Goal: Task Accomplishment & Management: Manage account settings

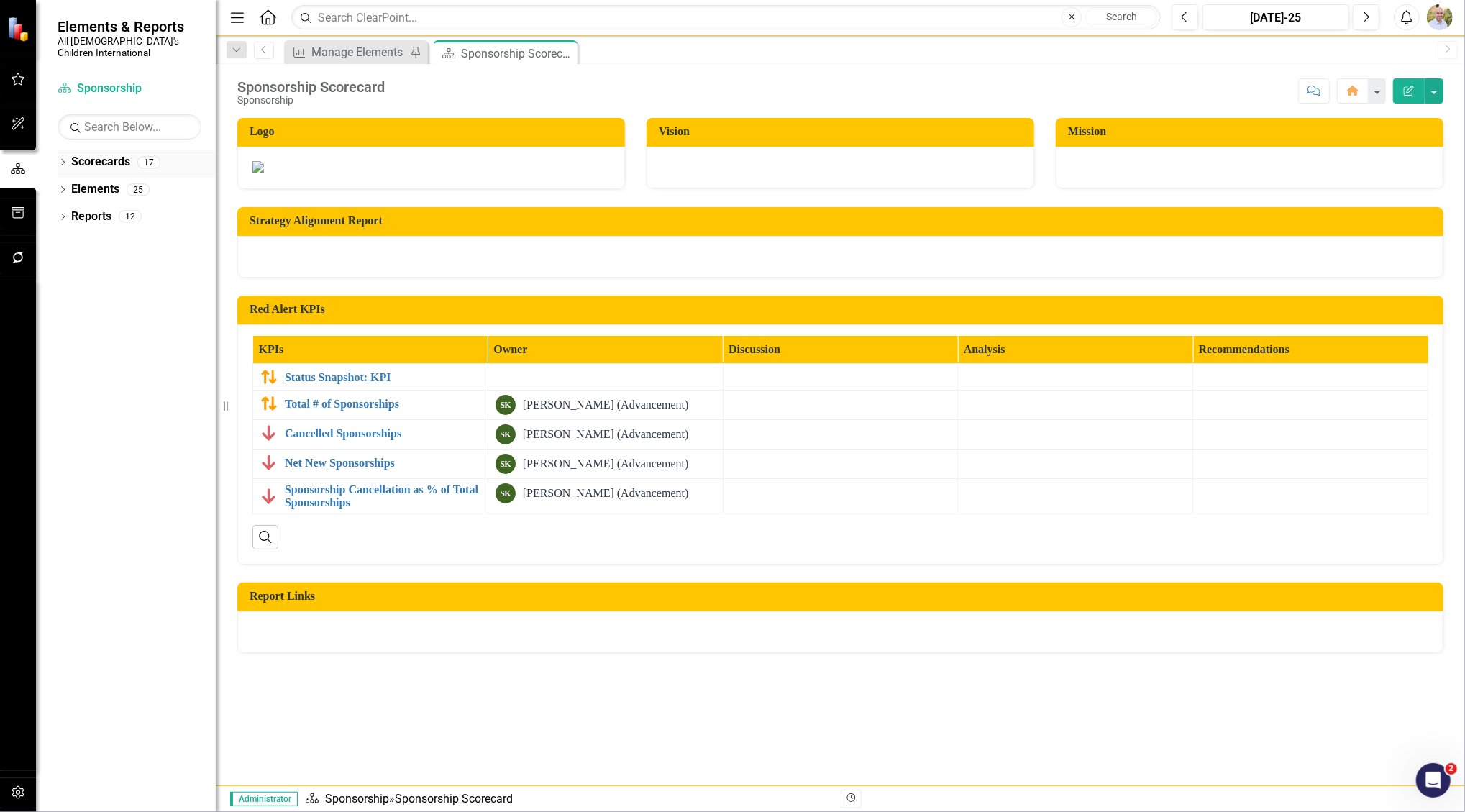
click at [61, 160] on icon "Dropdown" at bounding box center [63, 163] width 10 height 8
click at [62, 178] on div "Dropdown Scorecards 17 Dropdown All God's Children International Dropdown Advan…" at bounding box center [137, 191] width 158 height 82
click at [69, 185] on icon "Dropdown" at bounding box center [70, 189] width 11 height 9
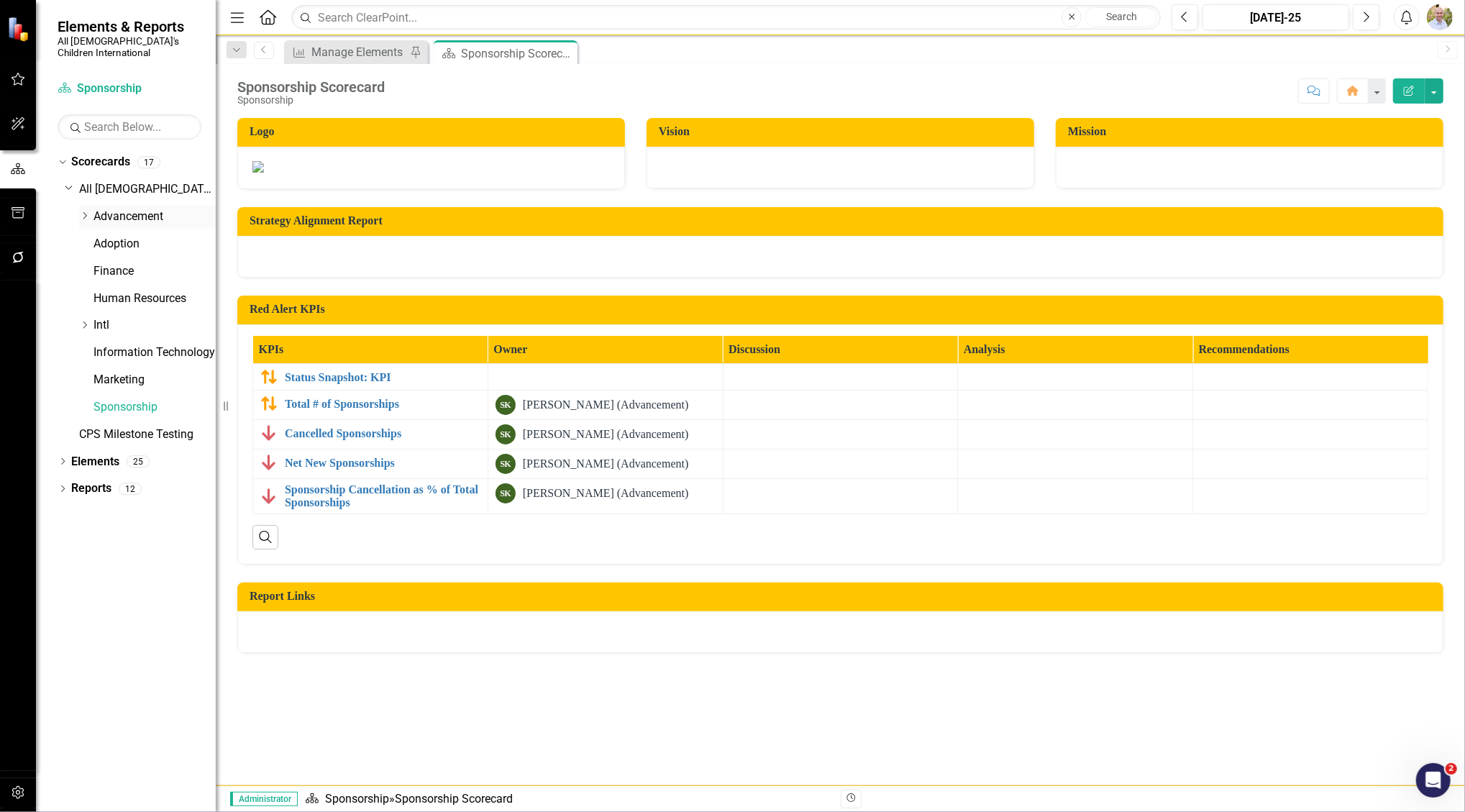
click at [90, 210] on div "Dropdown" at bounding box center [86, 216] width 14 height 12
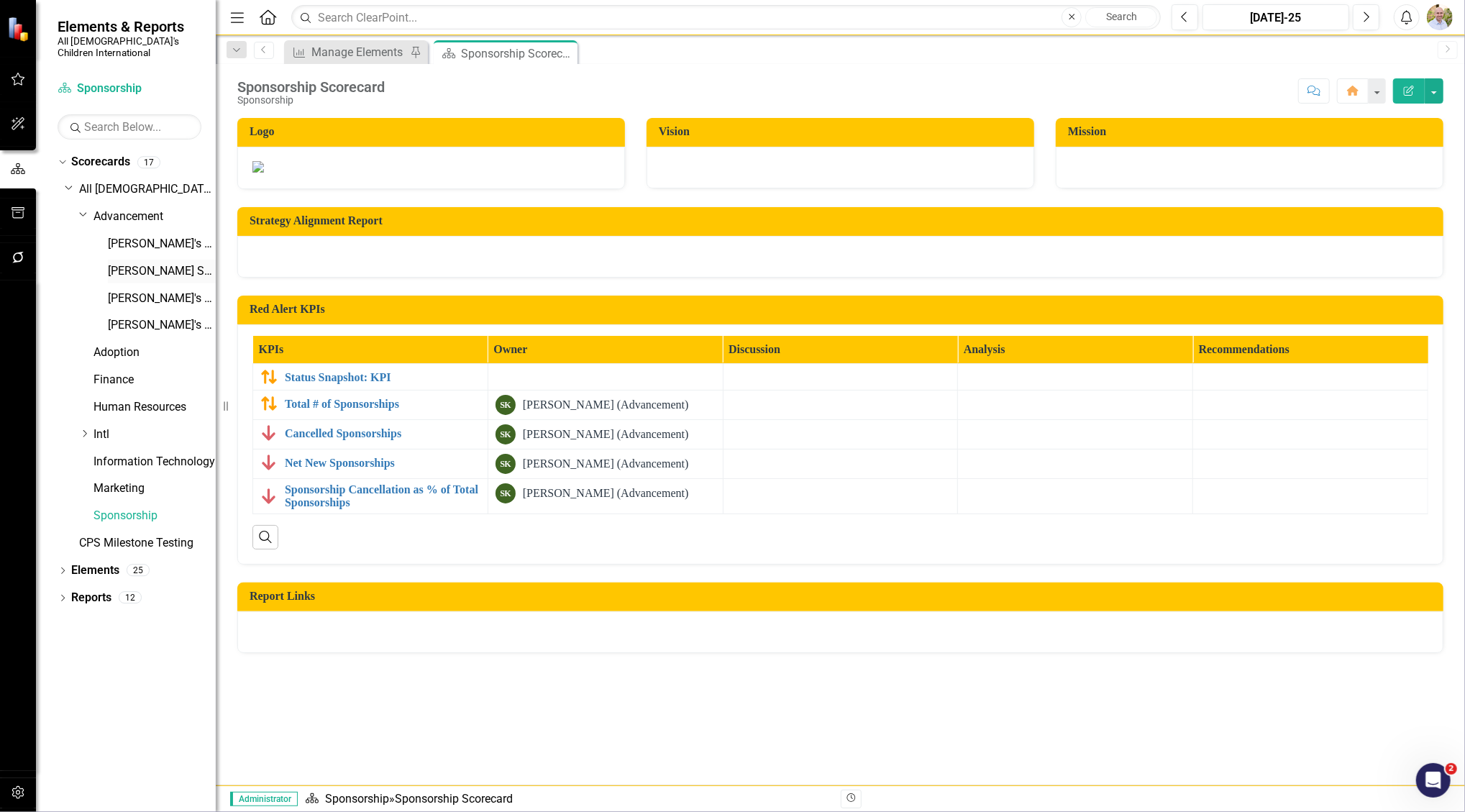
click at [138, 263] on link "[PERSON_NAME] Scorecard" at bounding box center [161, 271] width 108 height 17
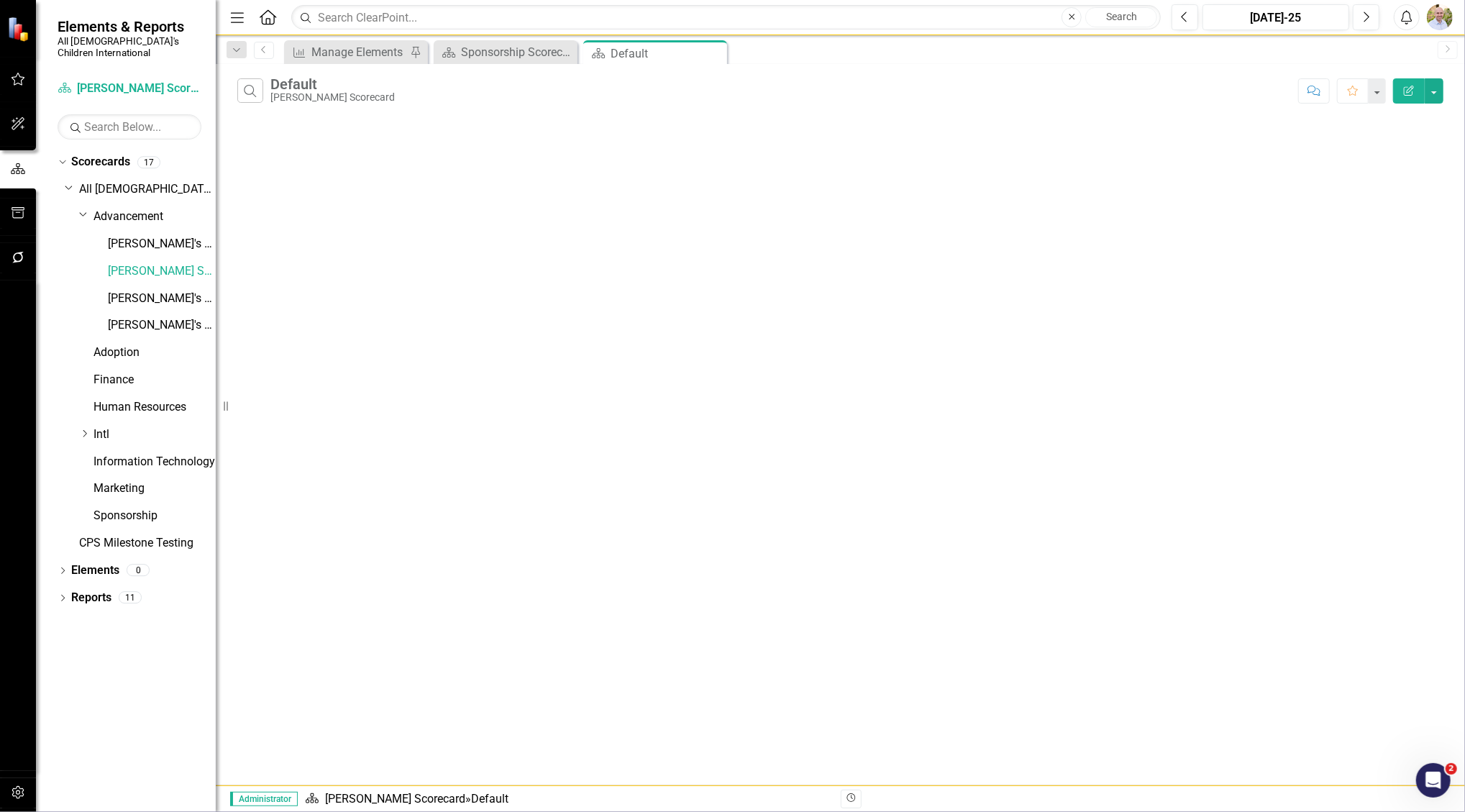
click at [1409, 88] on icon "button" at bounding box center [1409, 90] width 10 height 10
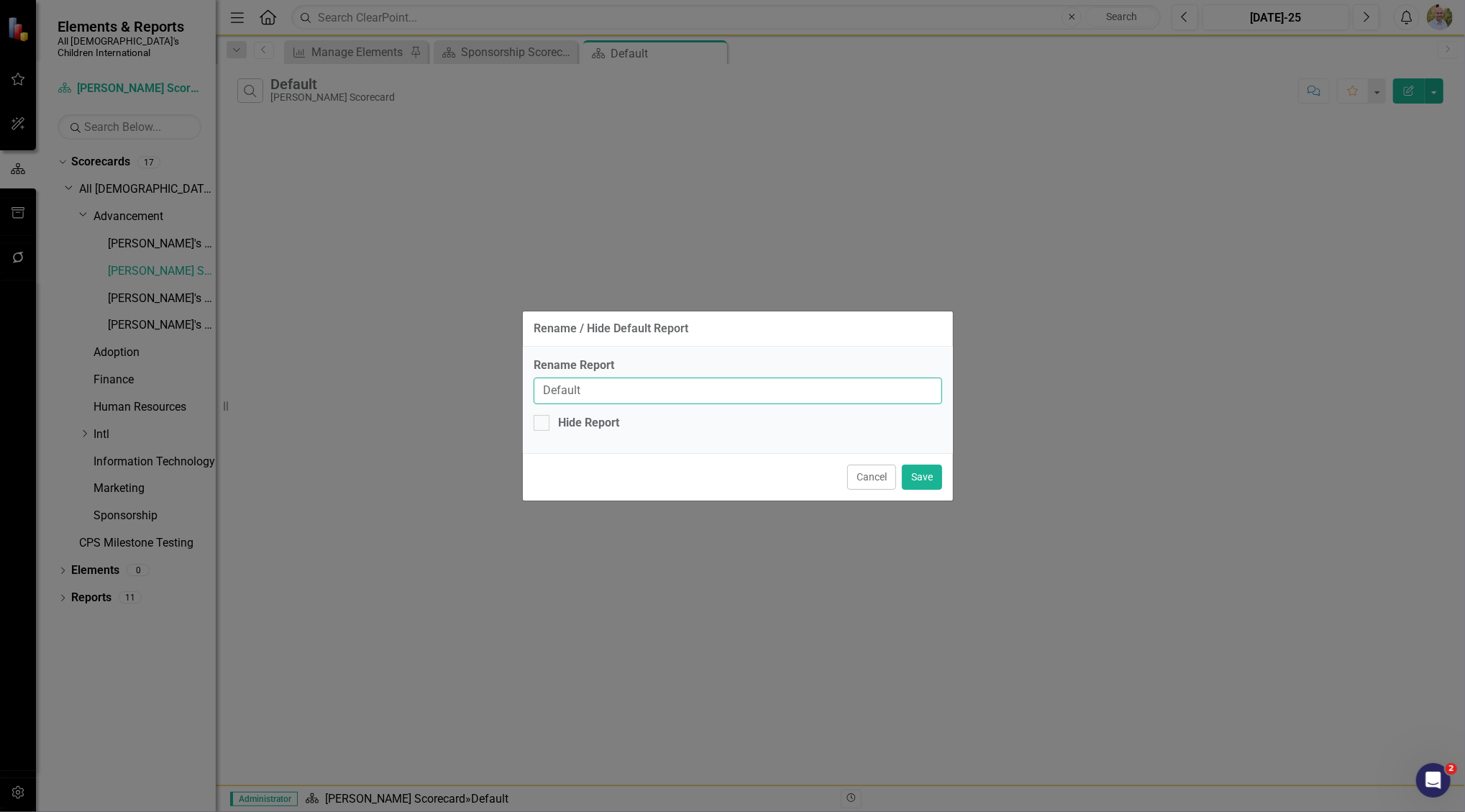
click at [641, 393] on input "Default" at bounding box center [738, 390] width 409 height 27
click at [868, 474] on button "Cancel" at bounding box center [872, 477] width 49 height 25
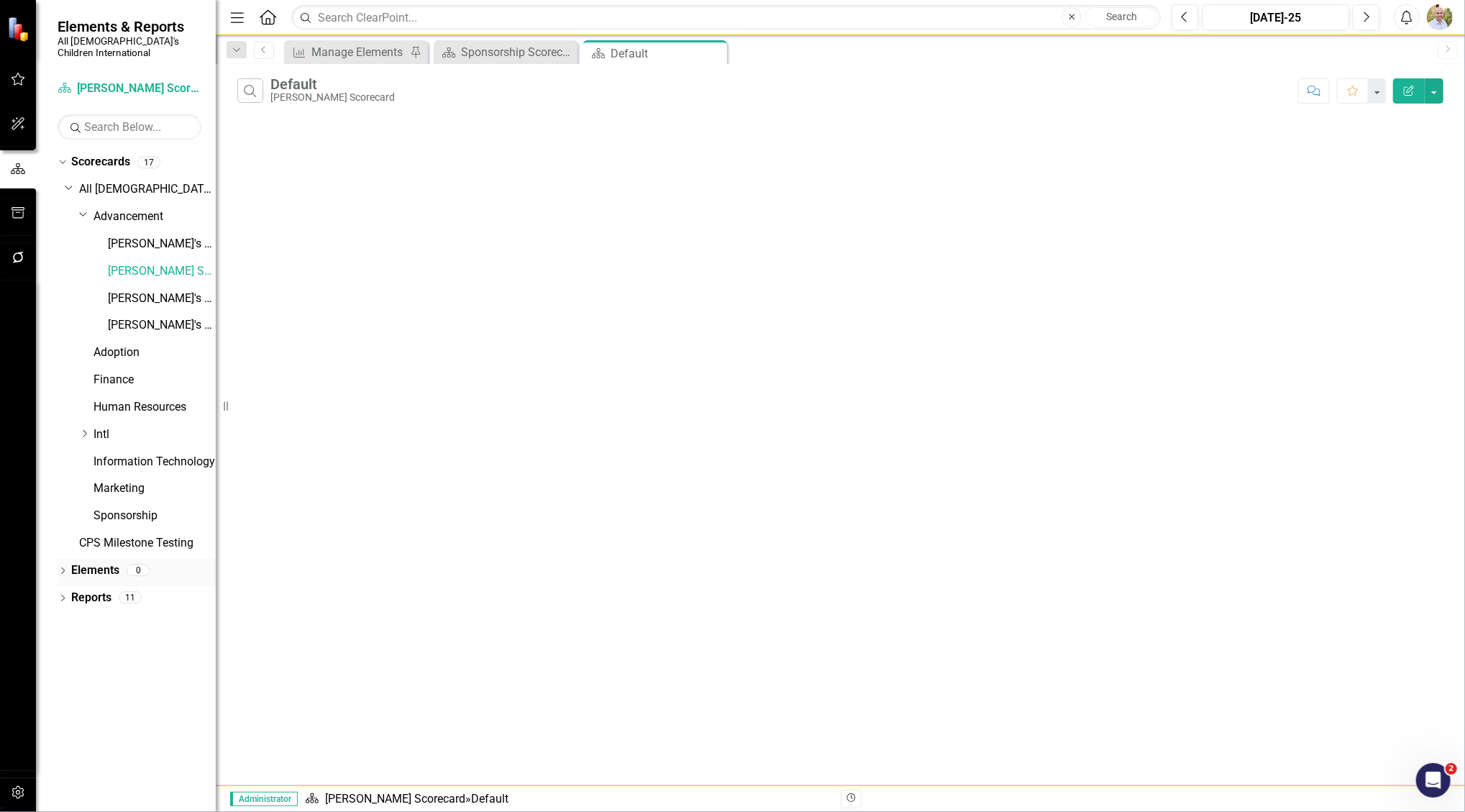
click at [61, 568] on icon "Dropdown" at bounding box center [63, 572] width 10 height 8
click at [67, 596] on icon "Dropdown" at bounding box center [70, 599] width 10 height 8
click at [112, 590] on link "Objective Objectives" at bounding box center [114, 598] width 73 height 17
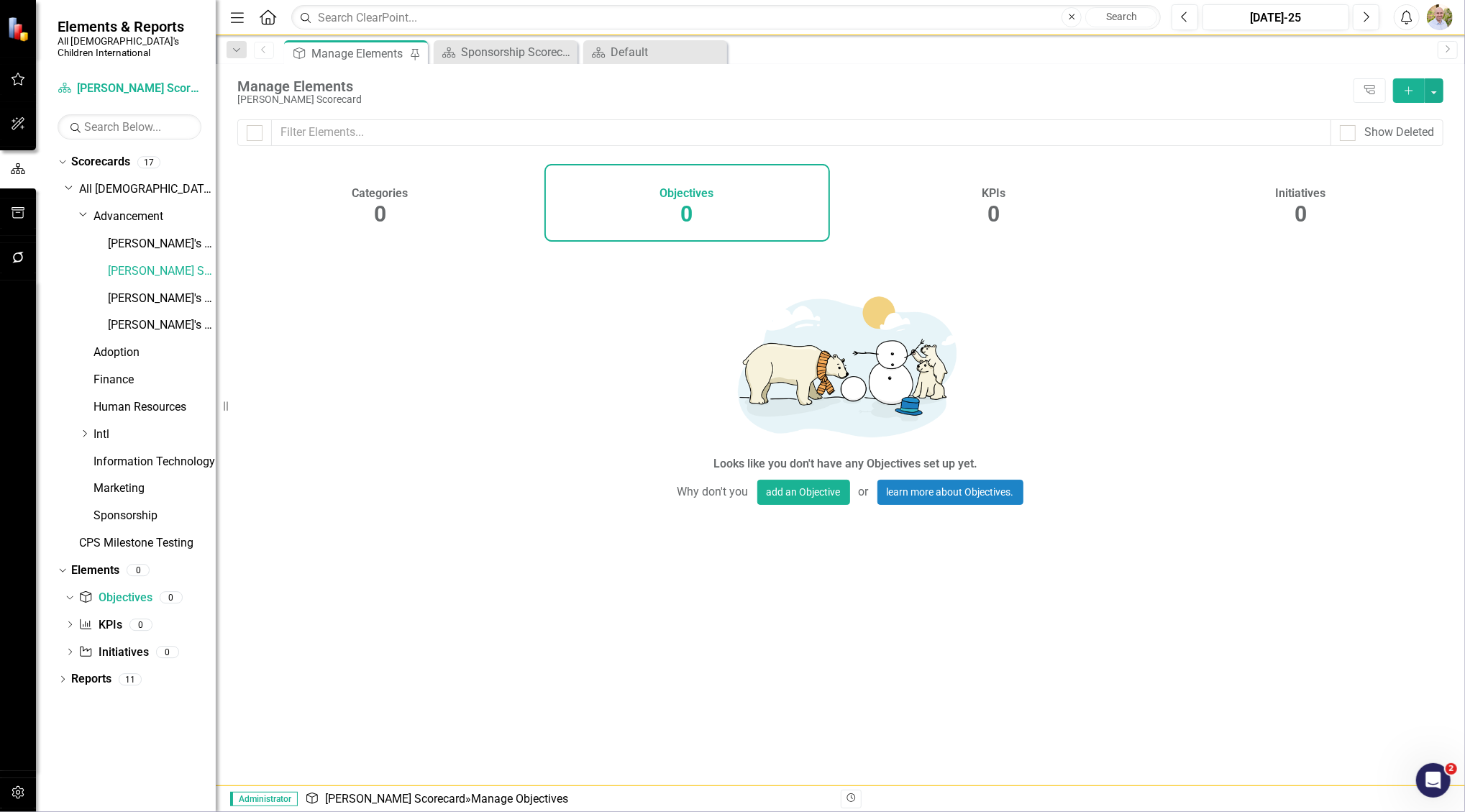
click at [1414, 86] on icon "Add" at bounding box center [1409, 90] width 13 height 10
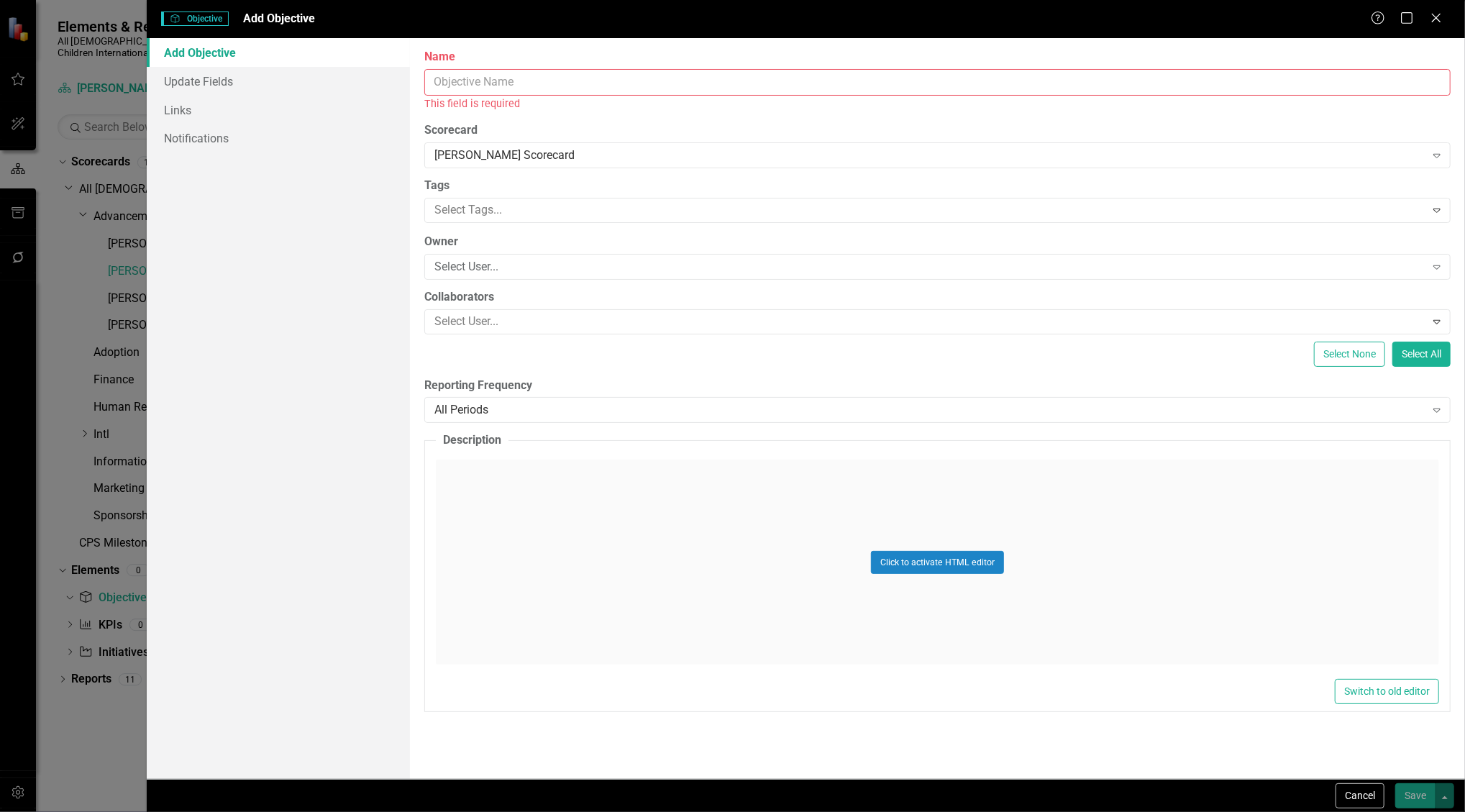
click at [546, 85] on input "Name" at bounding box center [938, 82] width 1027 height 27
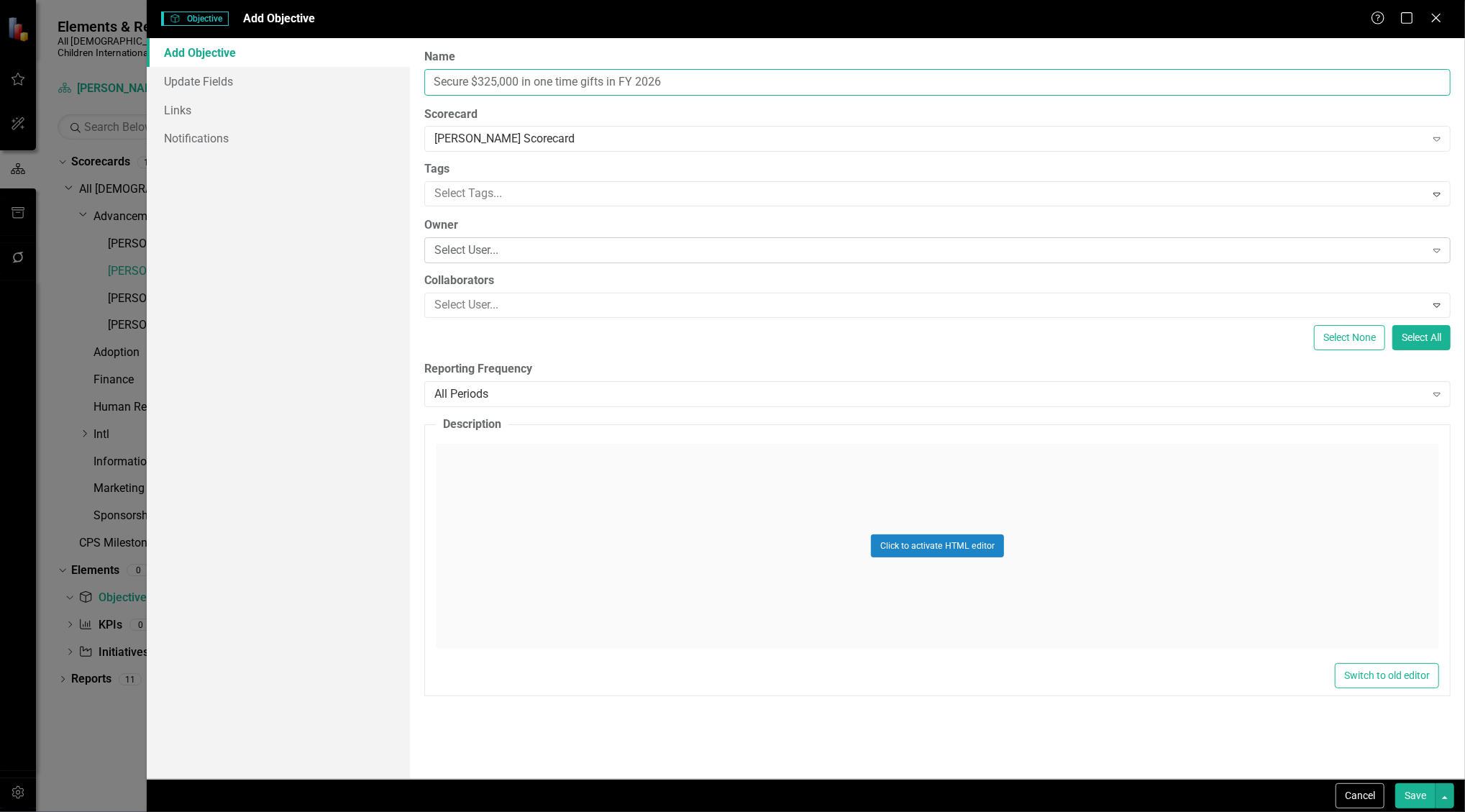
type input "Secure $325,000 in one time gifts in FY 2026"
click at [727, 242] on div "Select User..." at bounding box center [930, 250] width 991 height 17
click at [1400, 785] on button "Save" at bounding box center [1416, 795] width 40 height 25
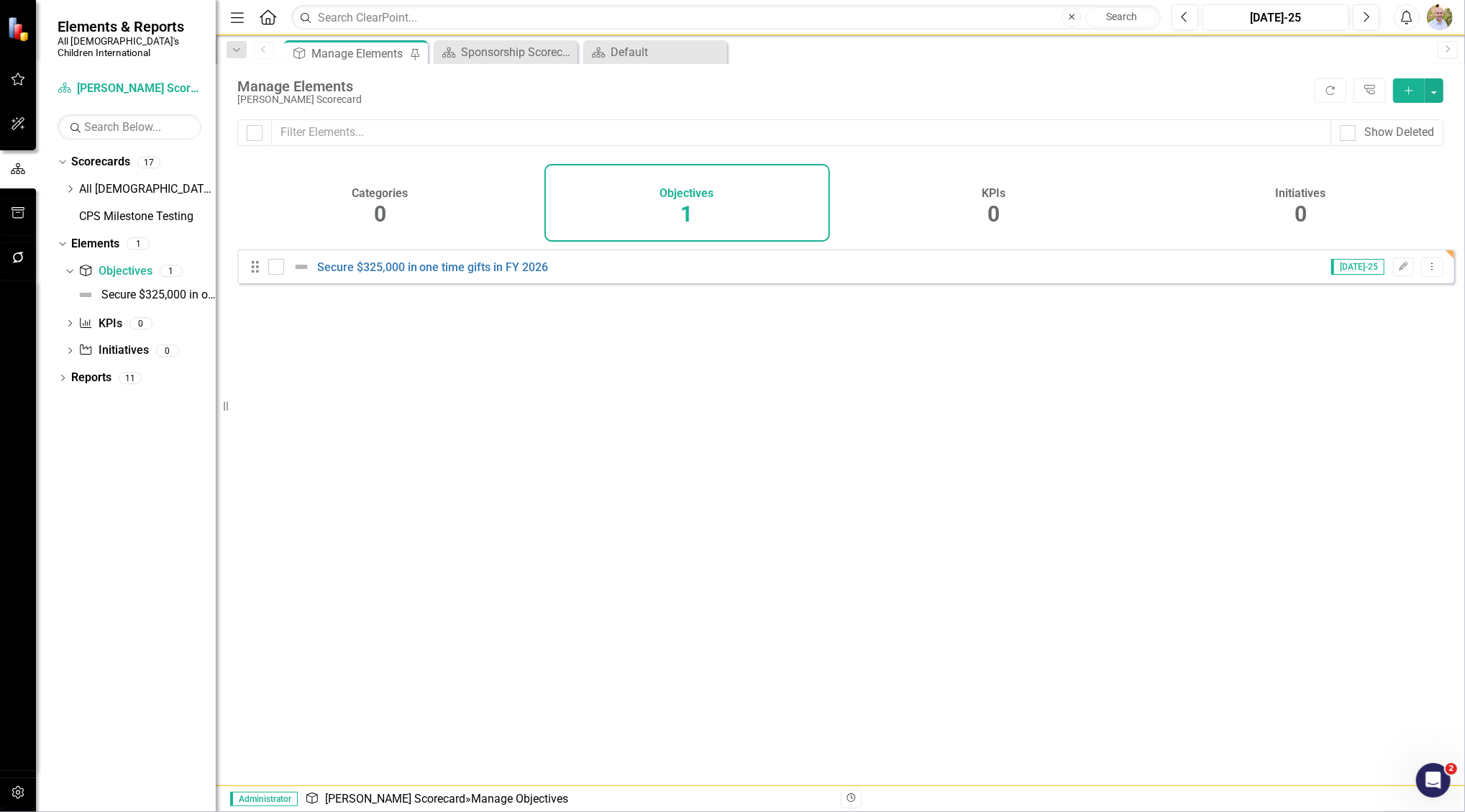
click at [1416, 84] on button "Add" at bounding box center [1409, 90] width 32 height 25
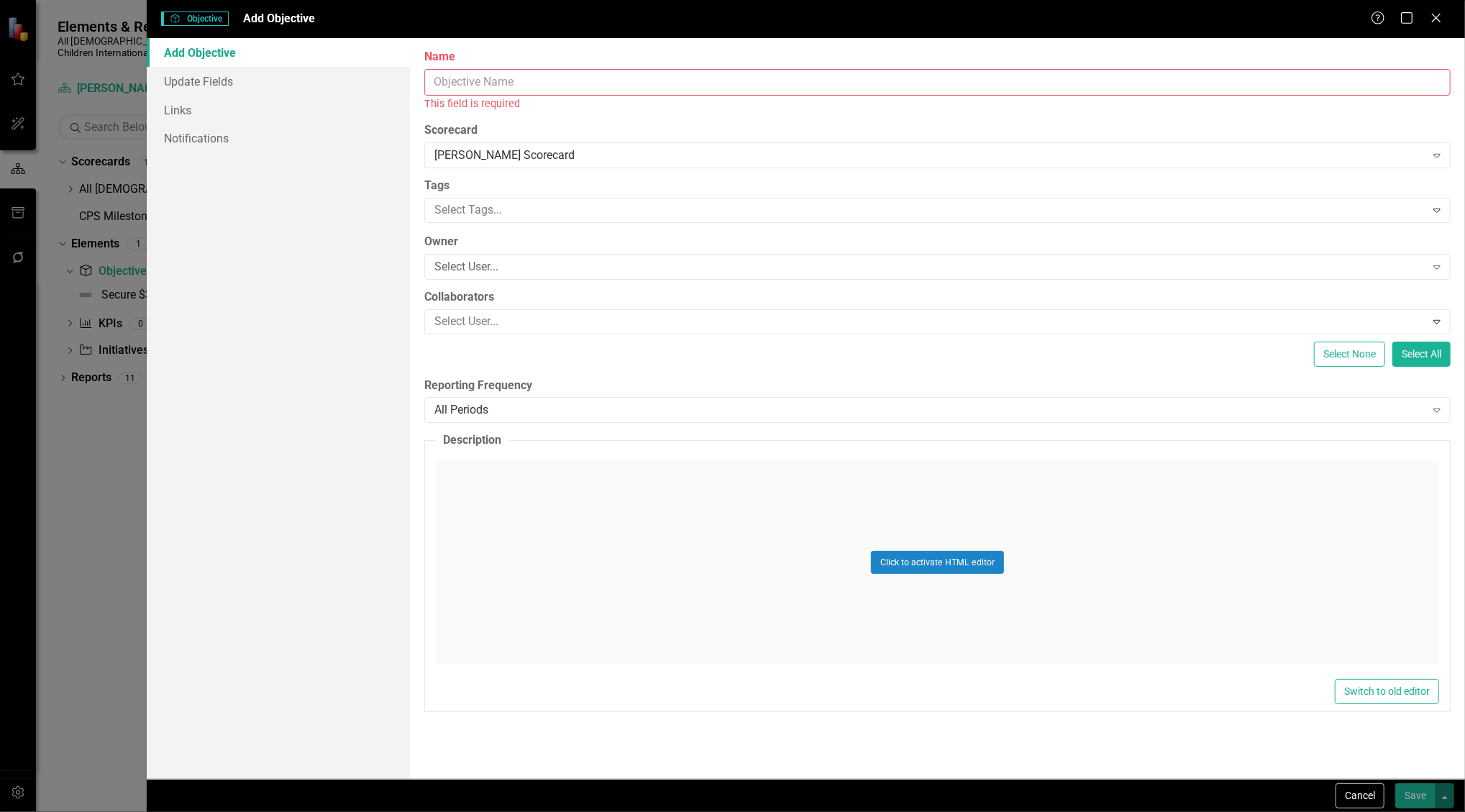
click at [657, 76] on input "Name" at bounding box center [938, 82] width 1027 height 27
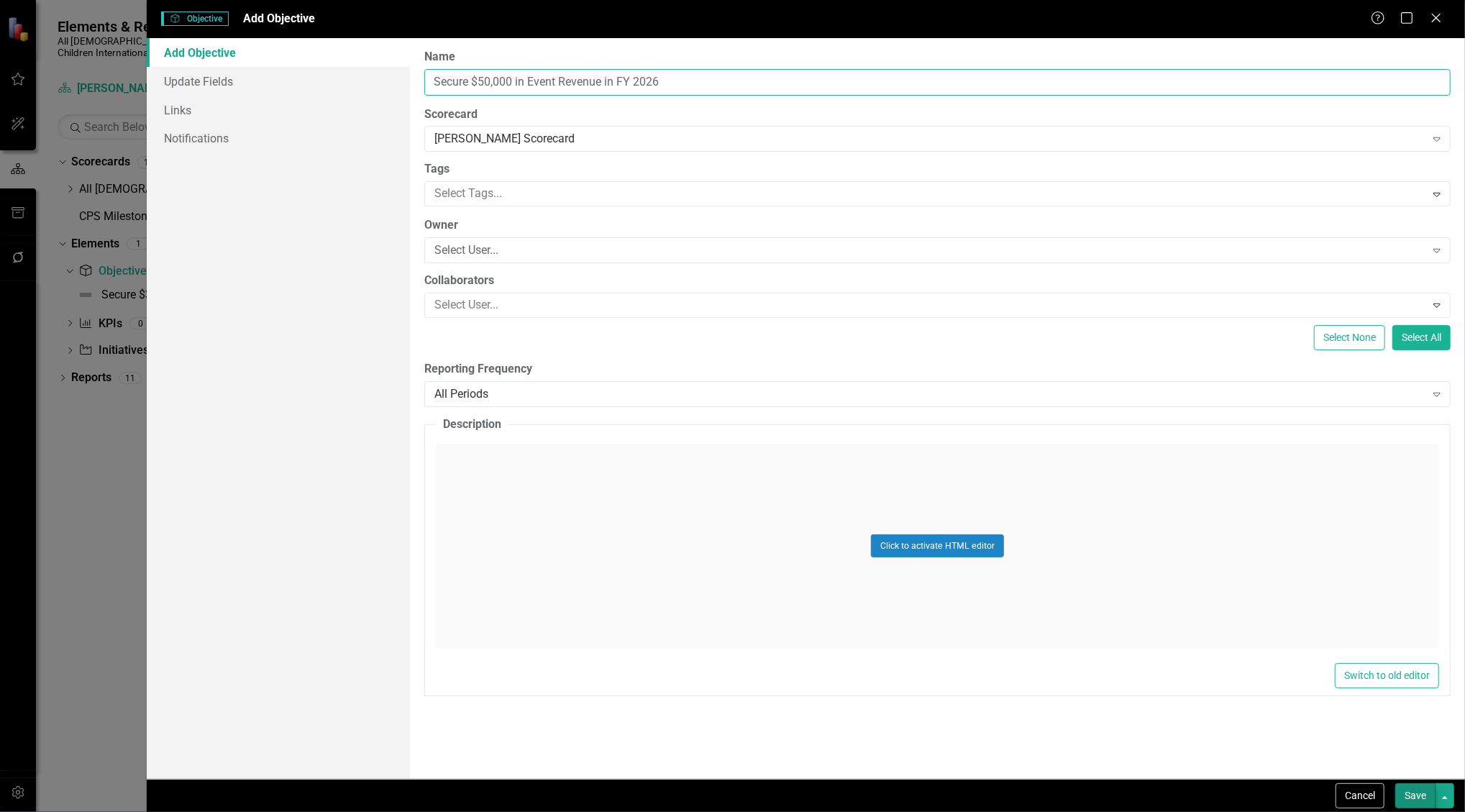
type input "Secure $50,000 in Event Revenue in FY 2026"
click at [1410, 795] on button "Save" at bounding box center [1416, 795] width 40 height 25
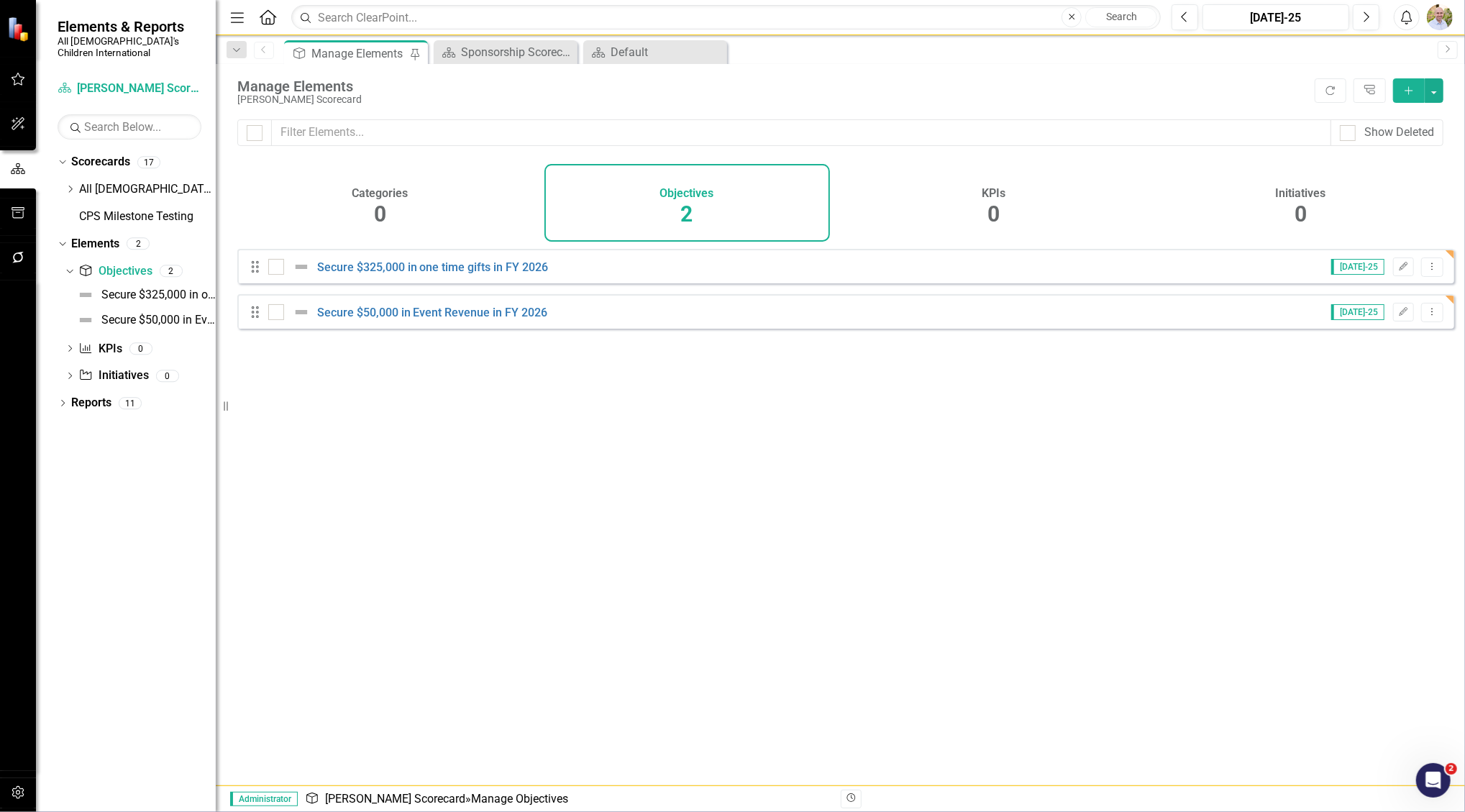
click at [1407, 87] on icon "Add" at bounding box center [1409, 90] width 13 height 10
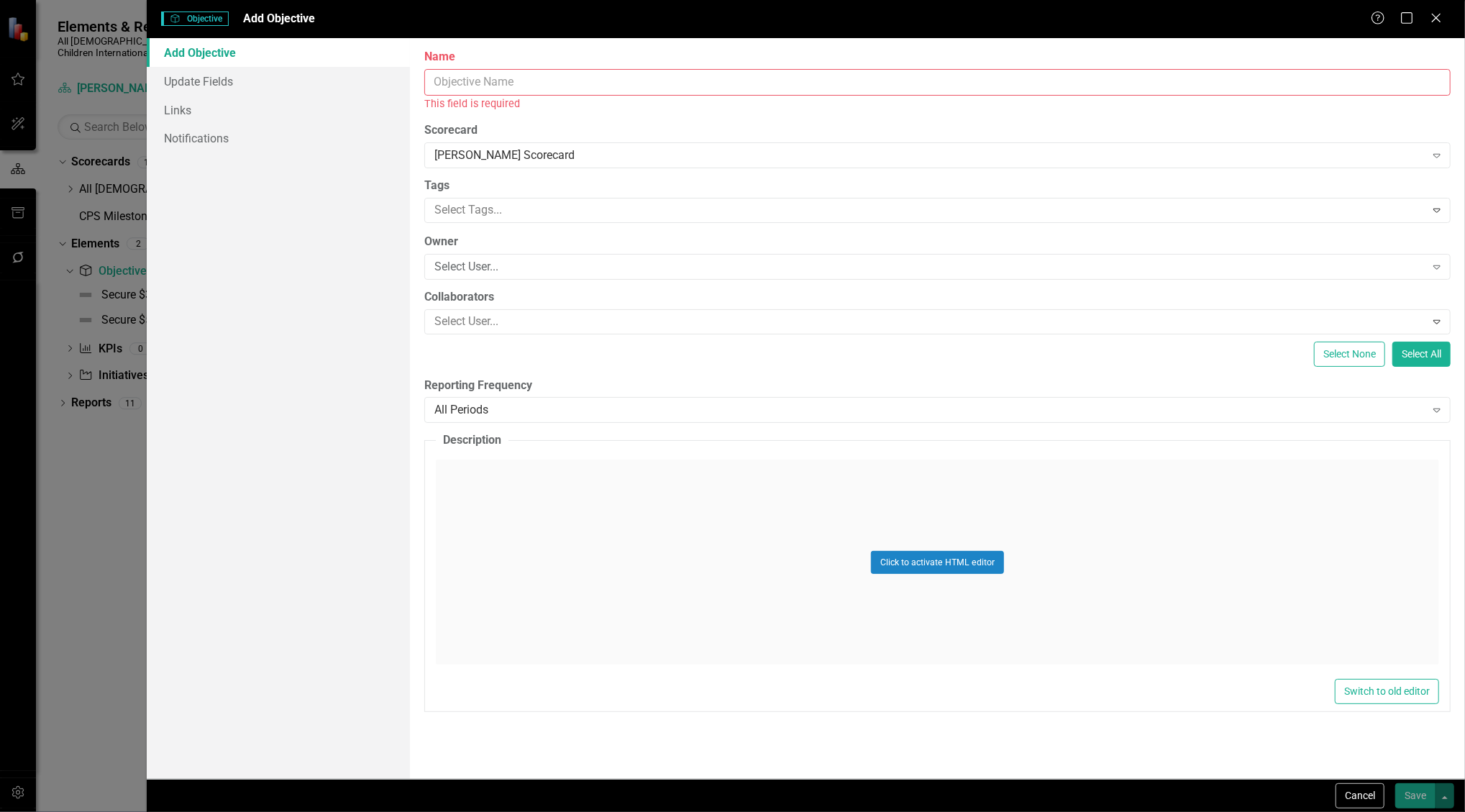
click at [504, 75] on input "Name" at bounding box center [938, 82] width 1027 height 27
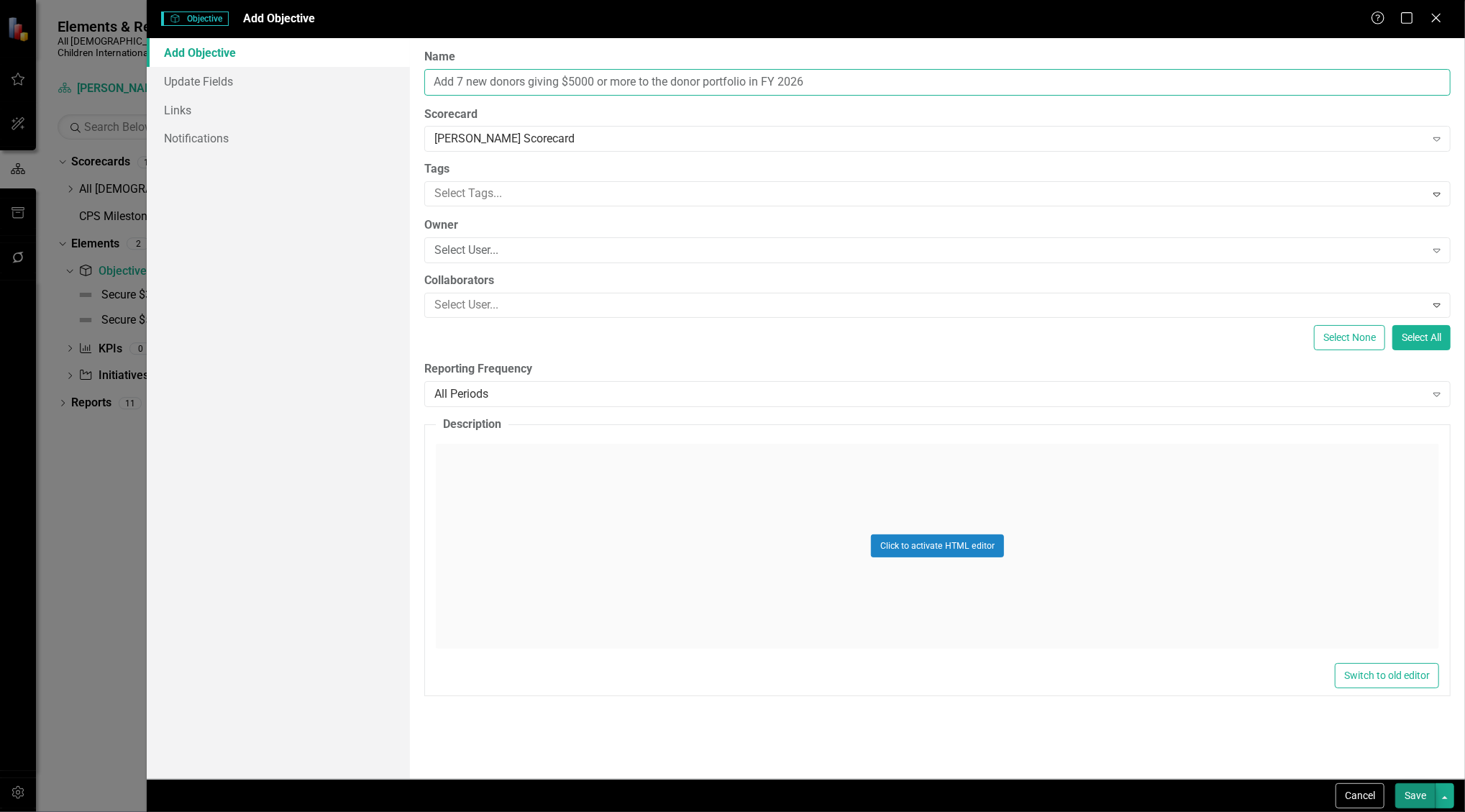
type input "Add 7 new donors giving $5000 or more to the donor portfolio in FY 2026"
click at [1411, 790] on button "Save" at bounding box center [1416, 795] width 40 height 25
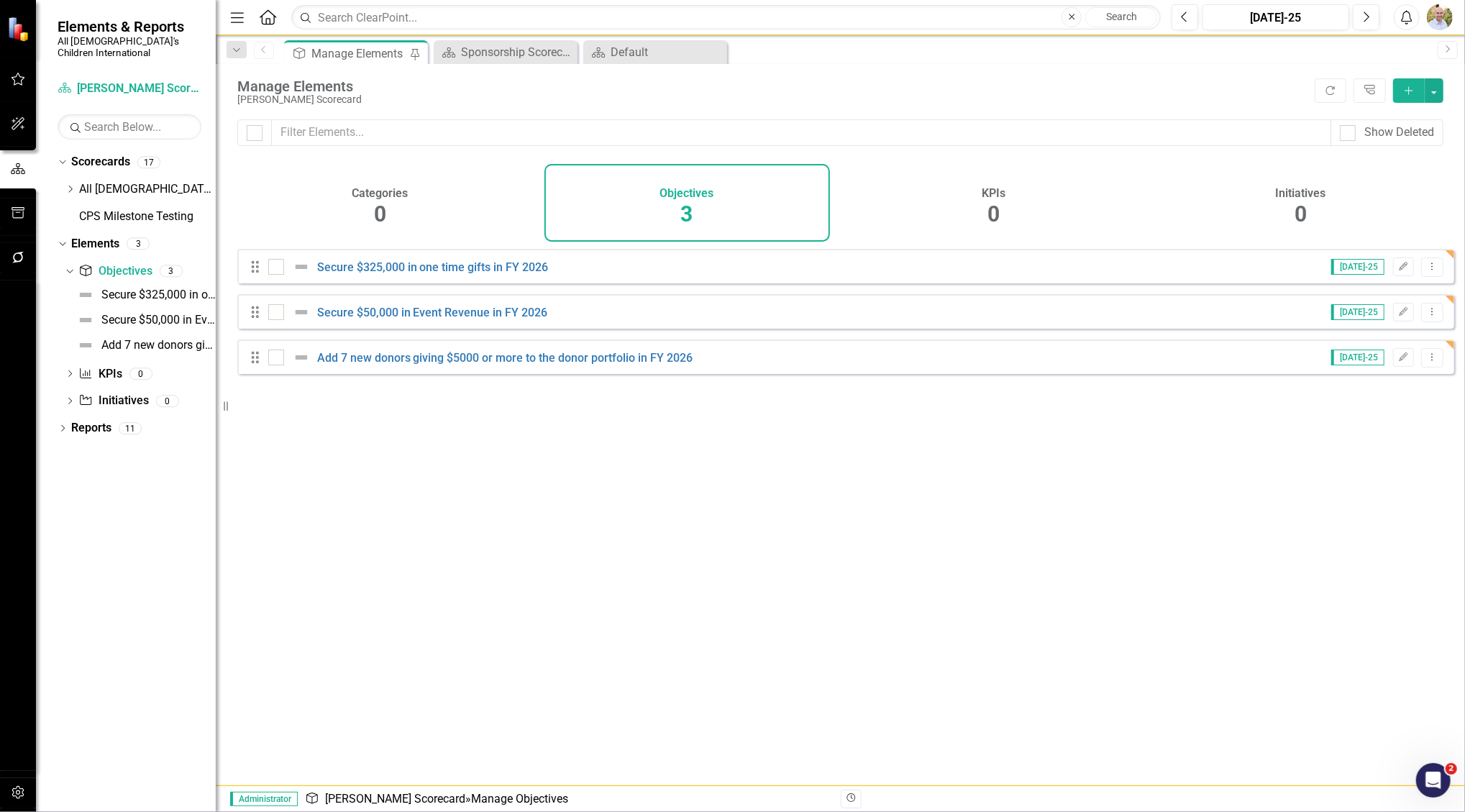
click at [1409, 86] on icon "Add" at bounding box center [1409, 90] width 13 height 10
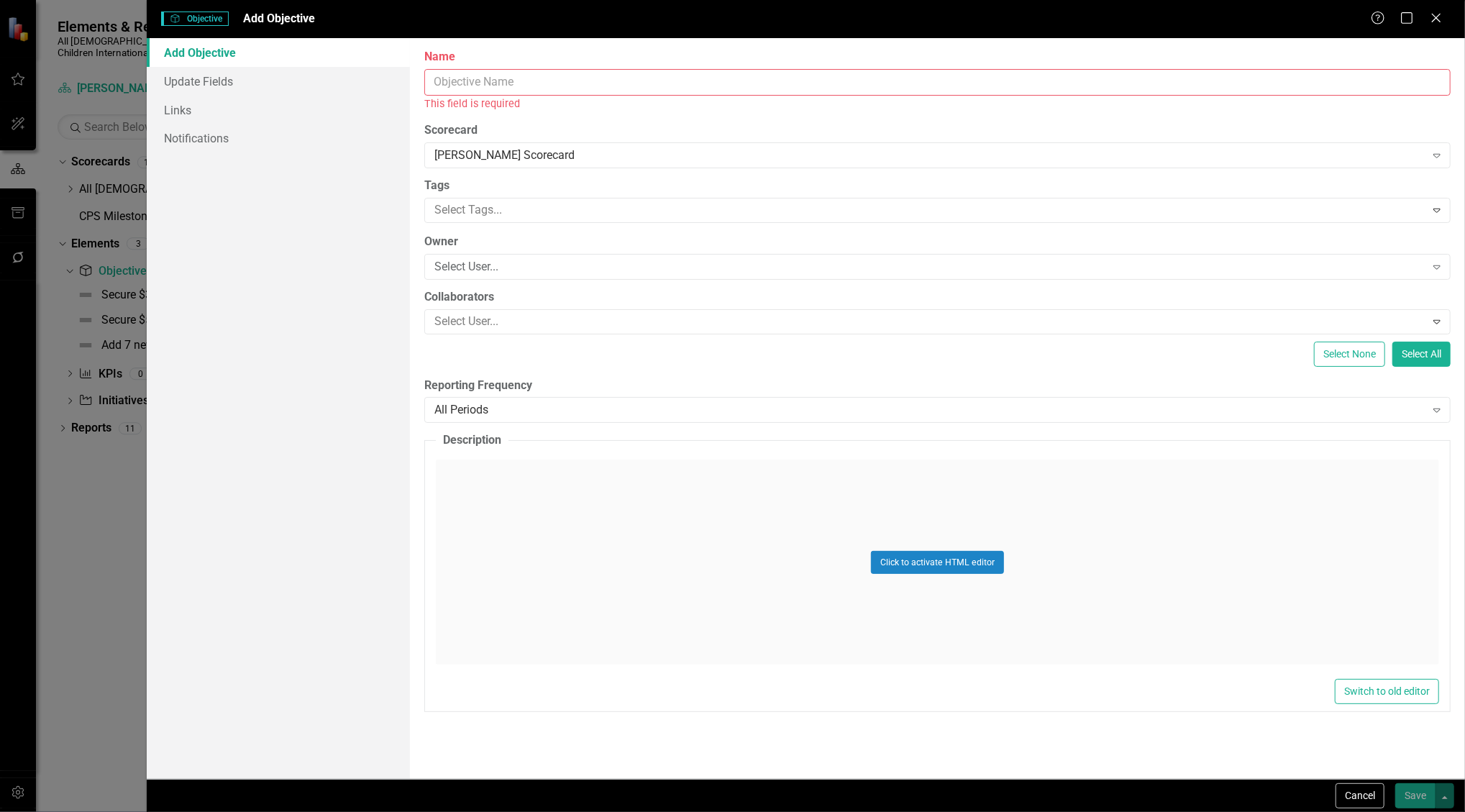
click at [582, 82] on input "Name" at bounding box center [938, 82] width 1027 height 27
type input "H"
type input "A"
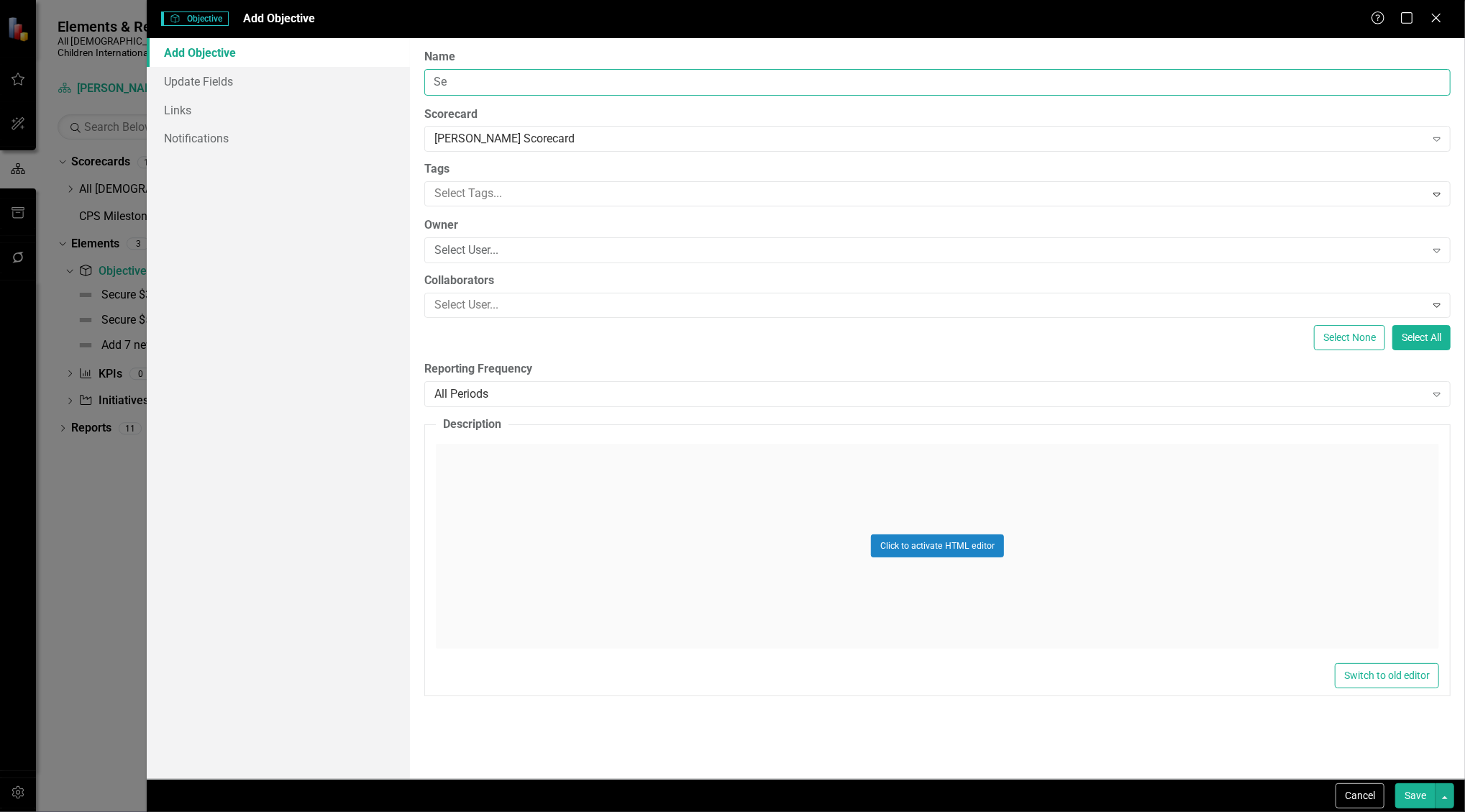
type input "S"
type input "144 Face to Face meetings in FY 2026 (3 per week)"
click at [1417, 787] on button "Save" at bounding box center [1416, 795] width 40 height 25
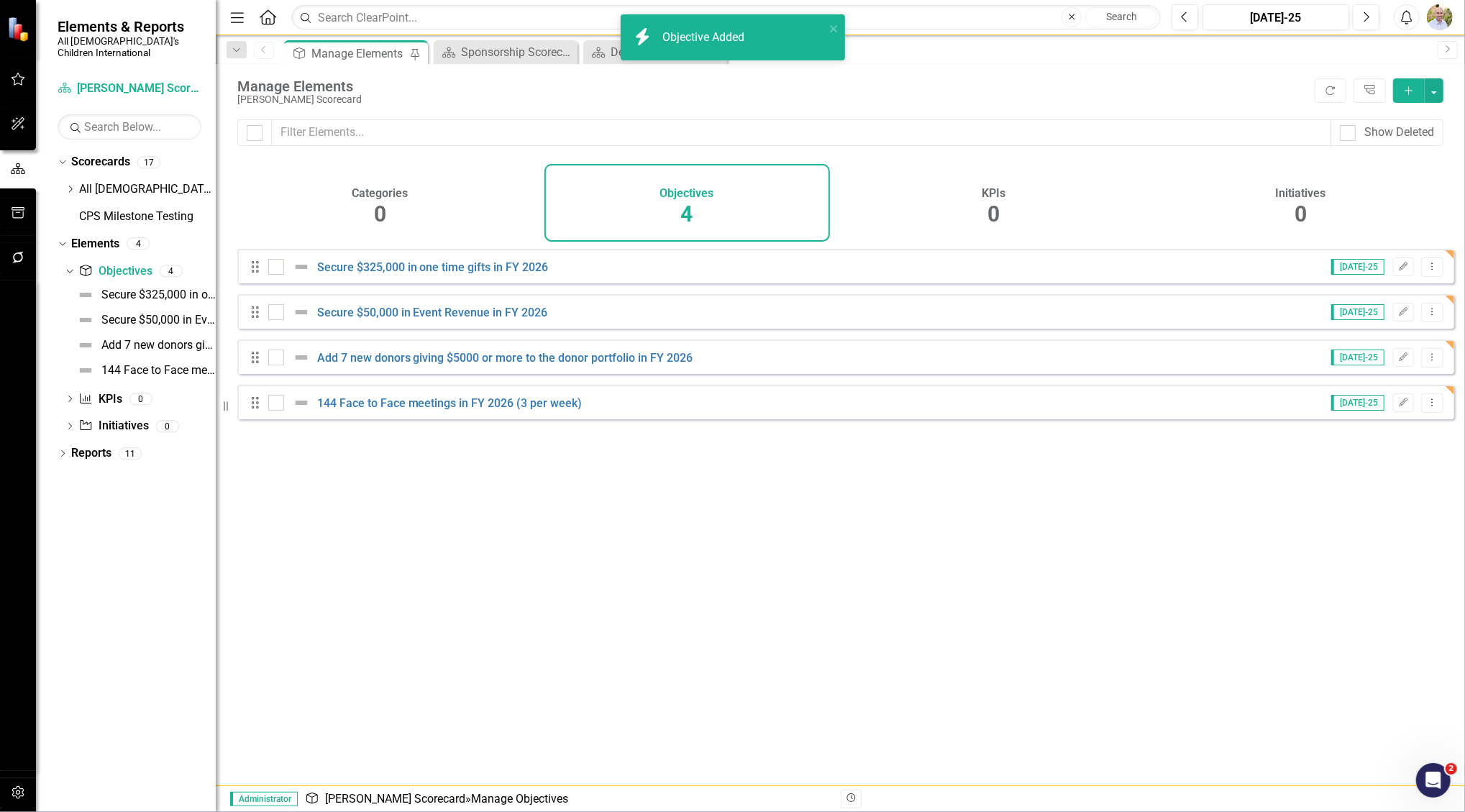
drag, startPoint x: 1417, startPoint y: 787, endPoint x: 1142, endPoint y: 803, distance: 275.5
click at [1142, 803] on body "icon.bolt Objective Added Elements & Reports All God's Children International S…" at bounding box center [732, 406] width 1465 height 812
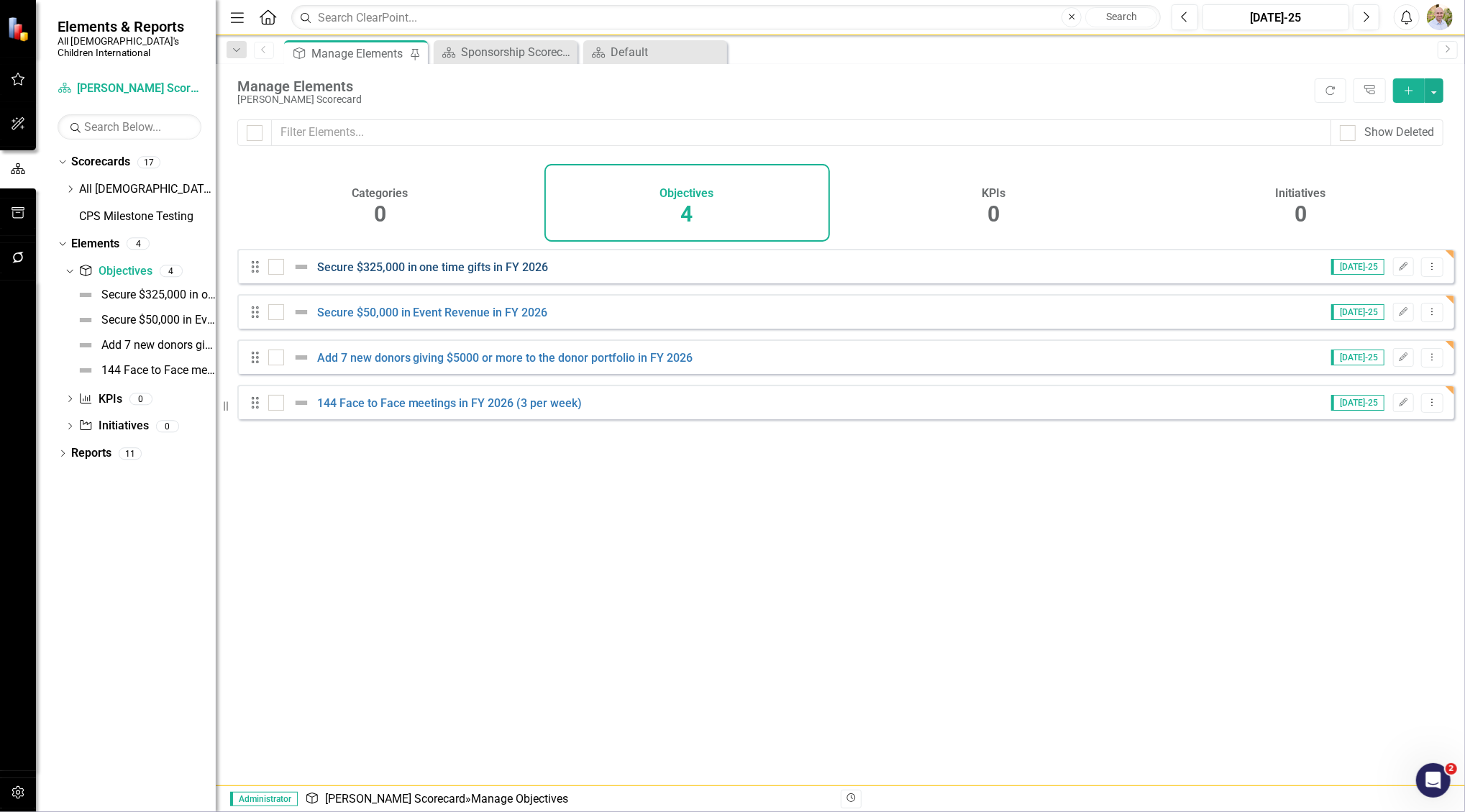
click at [419, 274] on link "Secure $325,000 in one time gifts in FY 2026" at bounding box center [433, 267] width 231 height 14
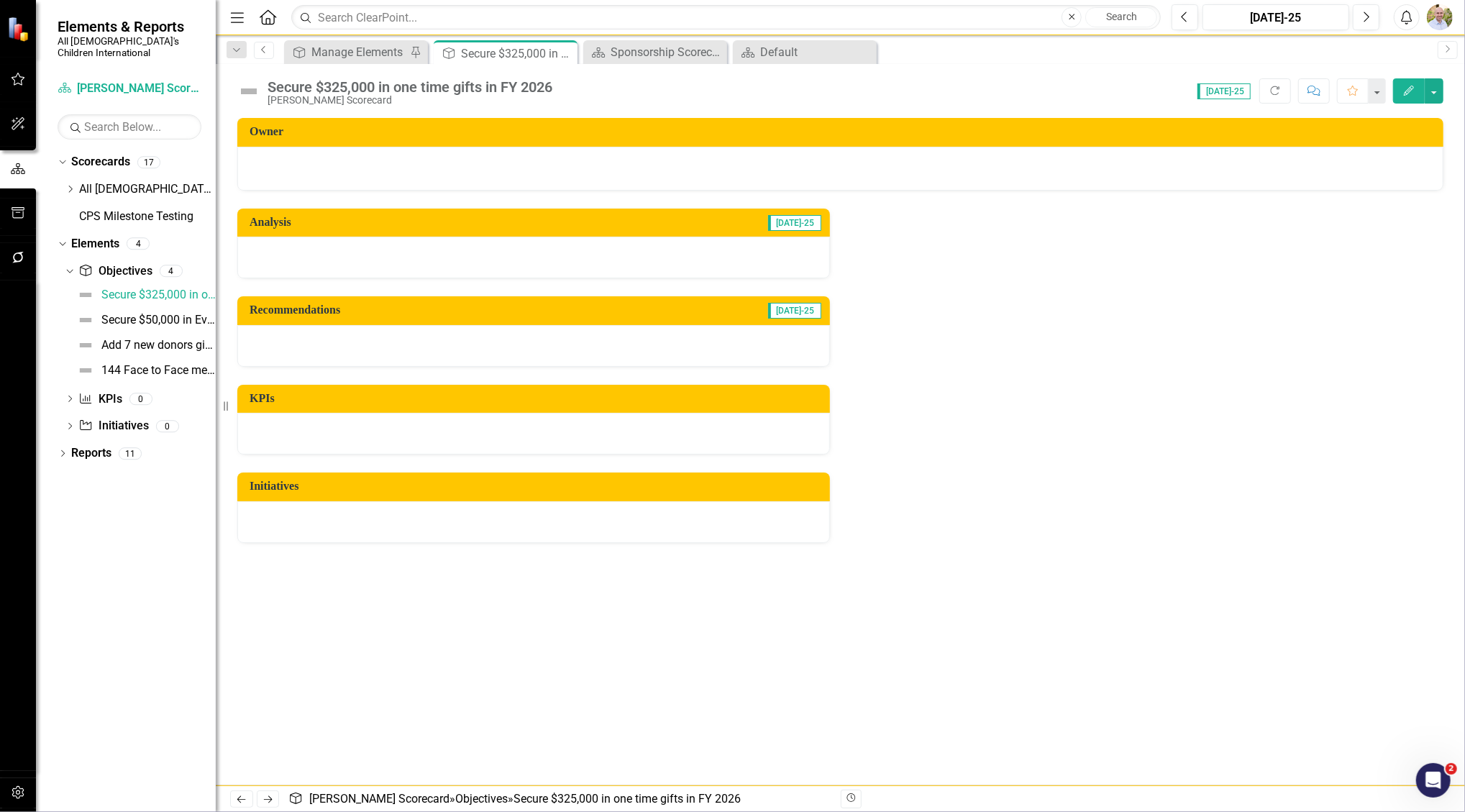
click at [268, 56] on link "Previous" at bounding box center [264, 51] width 20 height 17
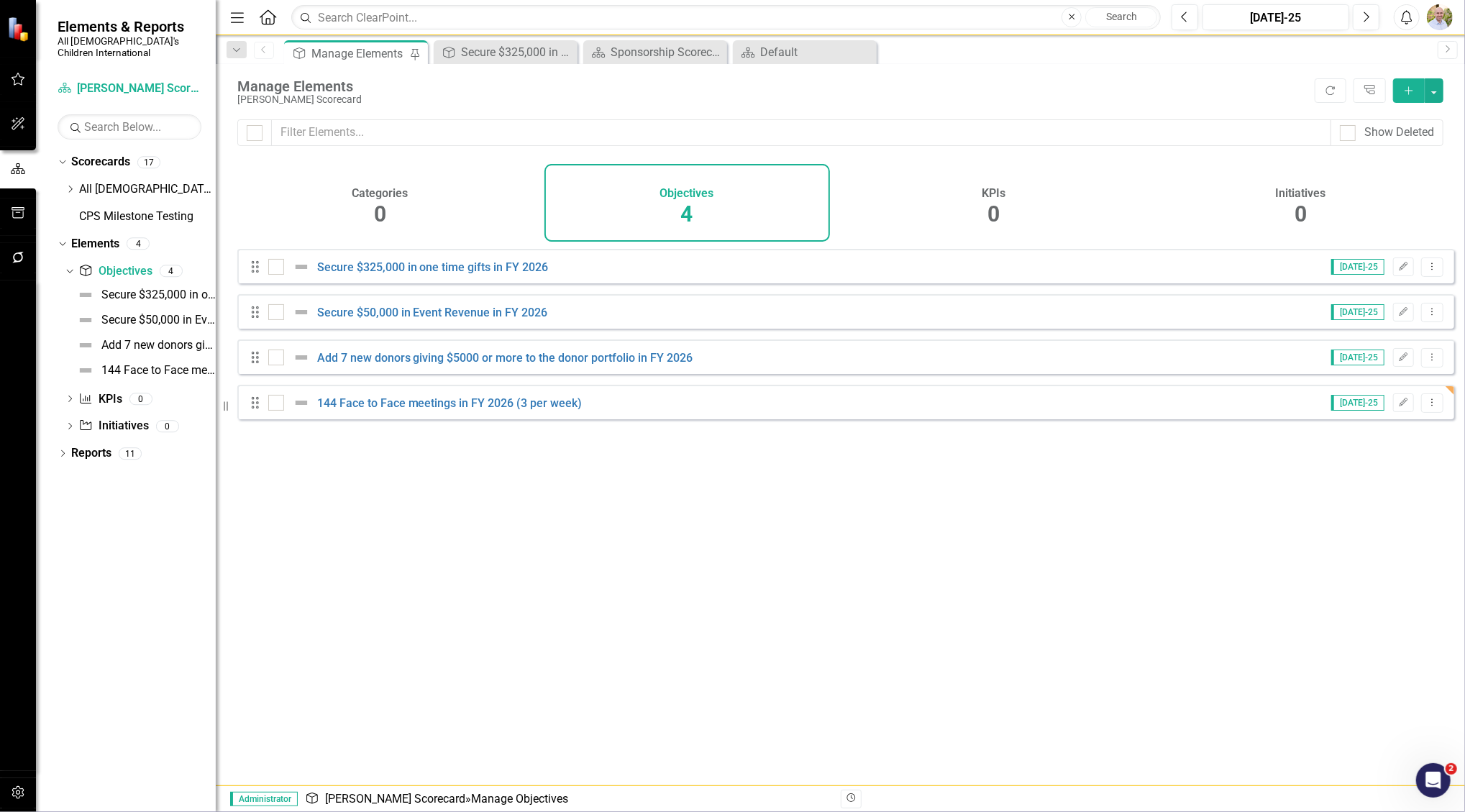
click at [1299, 205] on span "0" at bounding box center [1301, 214] width 12 height 25
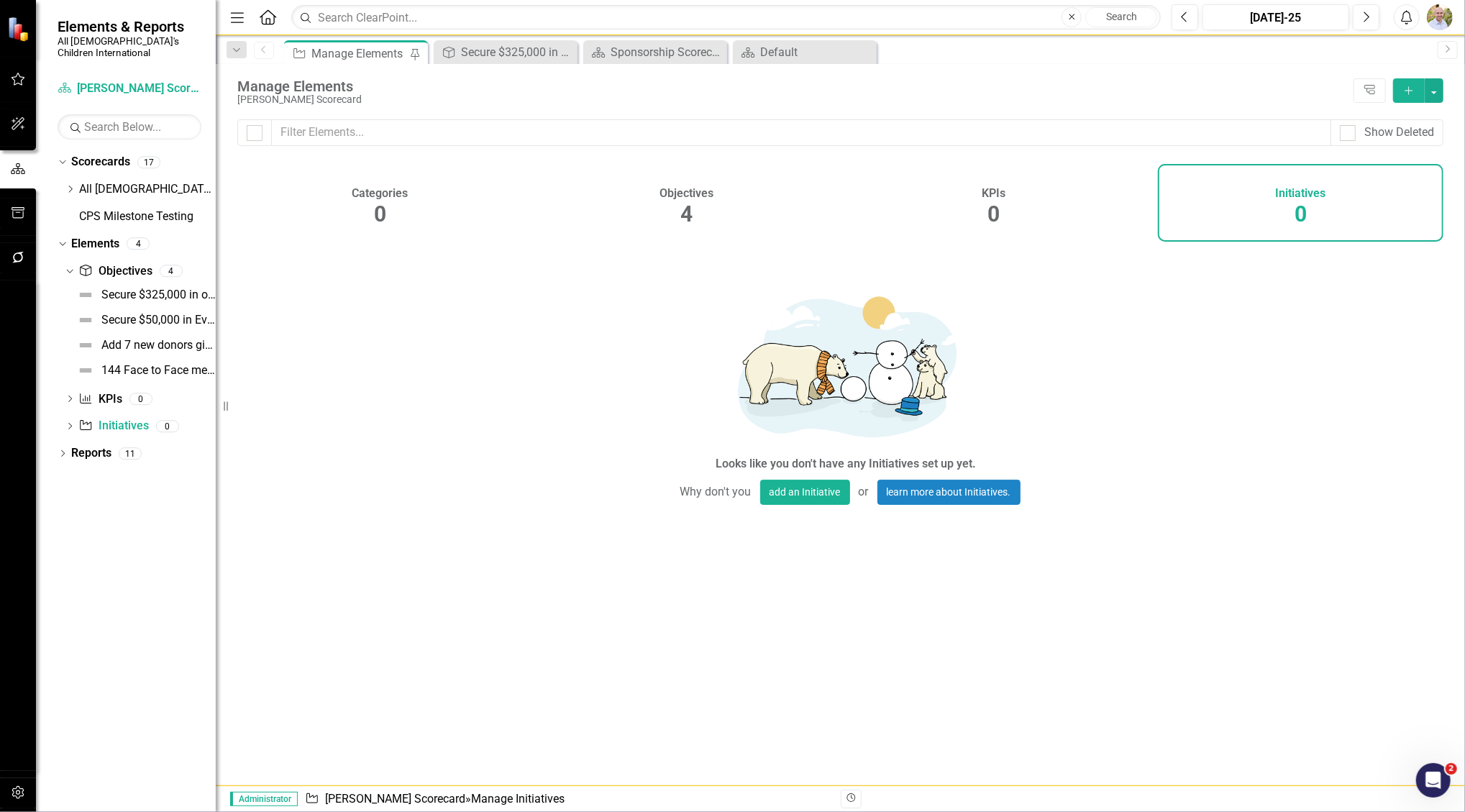
click at [1404, 89] on icon "Add" at bounding box center [1409, 90] width 13 height 10
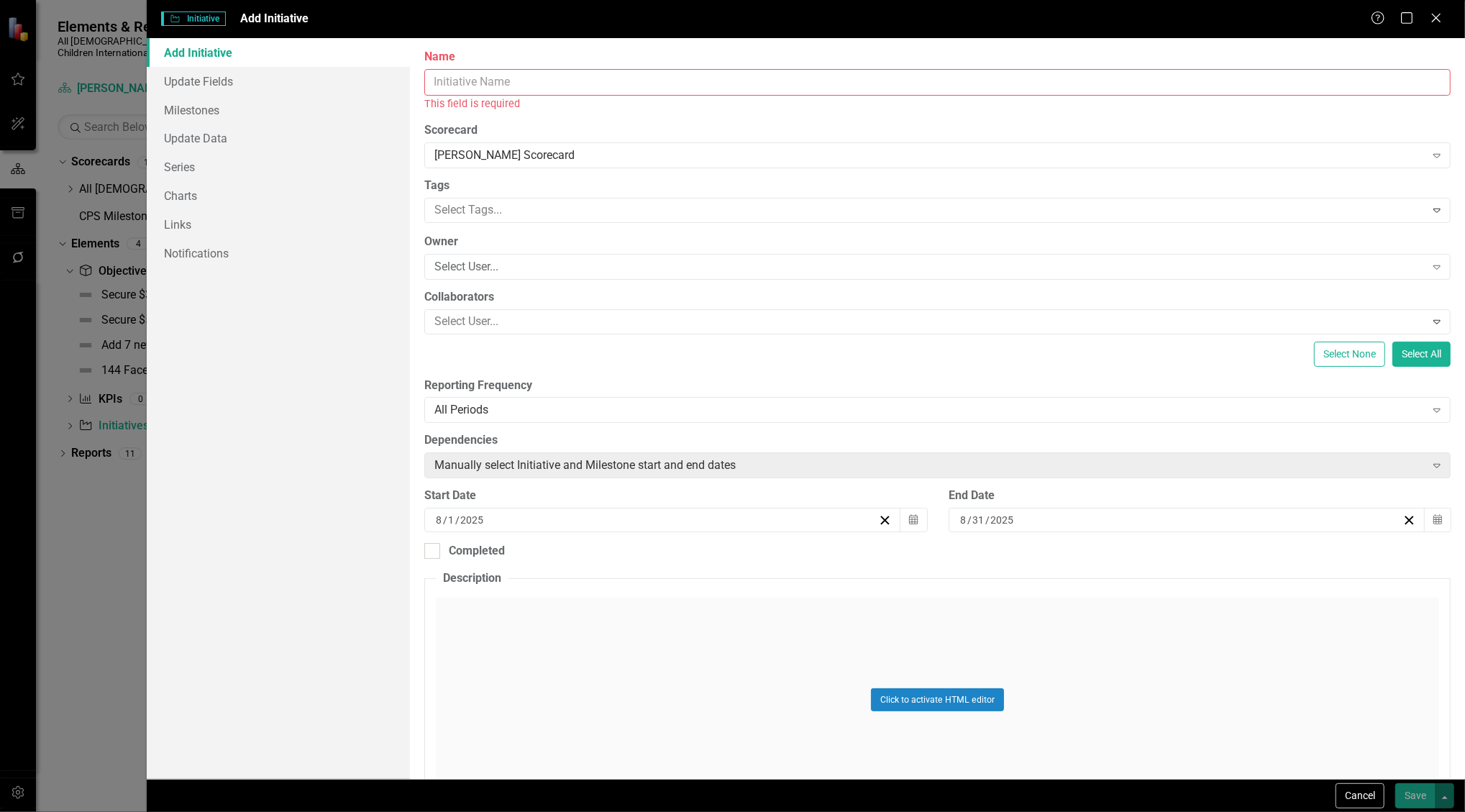
click at [711, 87] on input "Name" at bounding box center [938, 82] width 1027 height 27
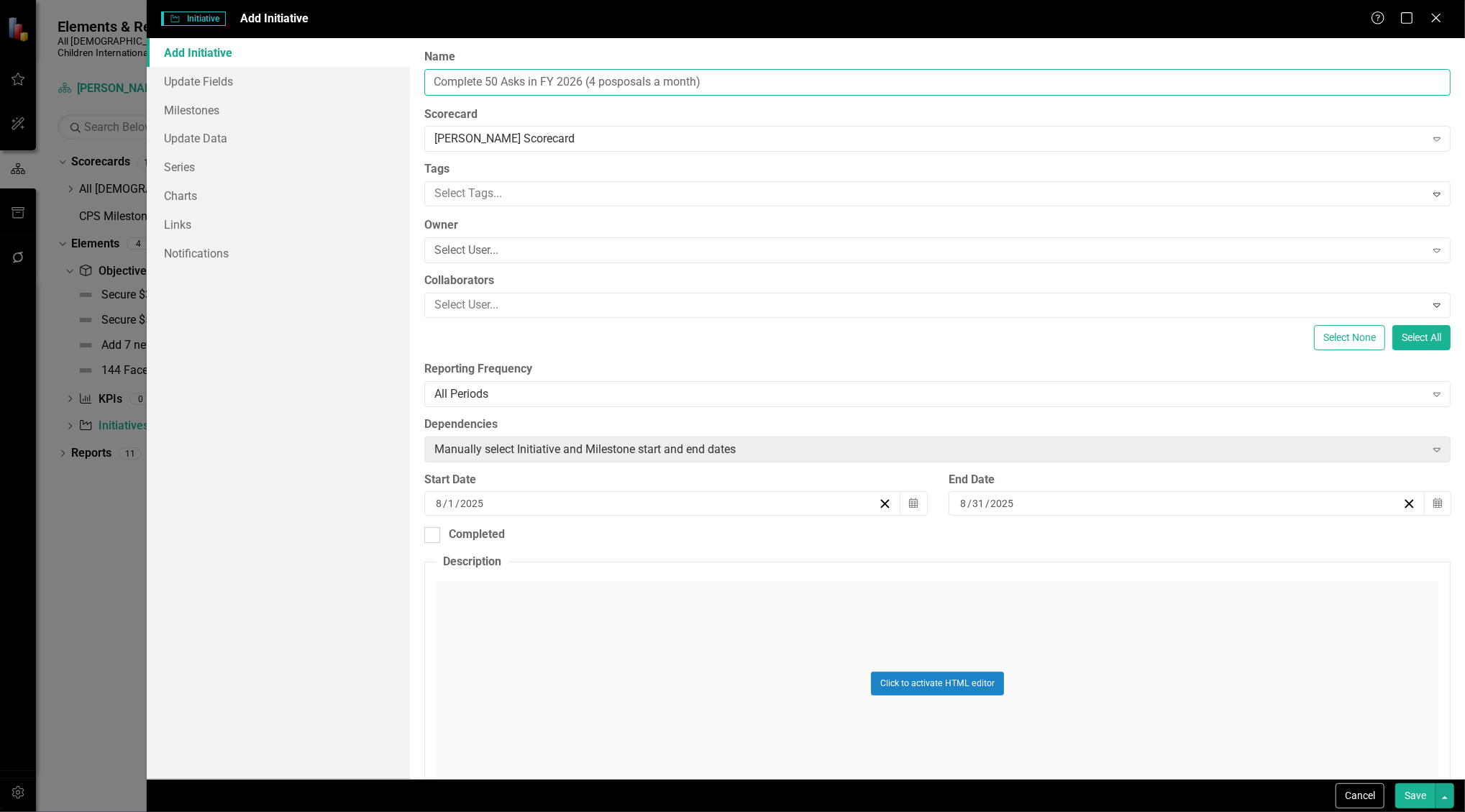
type input "Complete 50 Asks in FY 2026 (4 posposals a month)"
click at [1146, 500] on div "[DATE]" at bounding box center [1180, 503] width 445 height 14
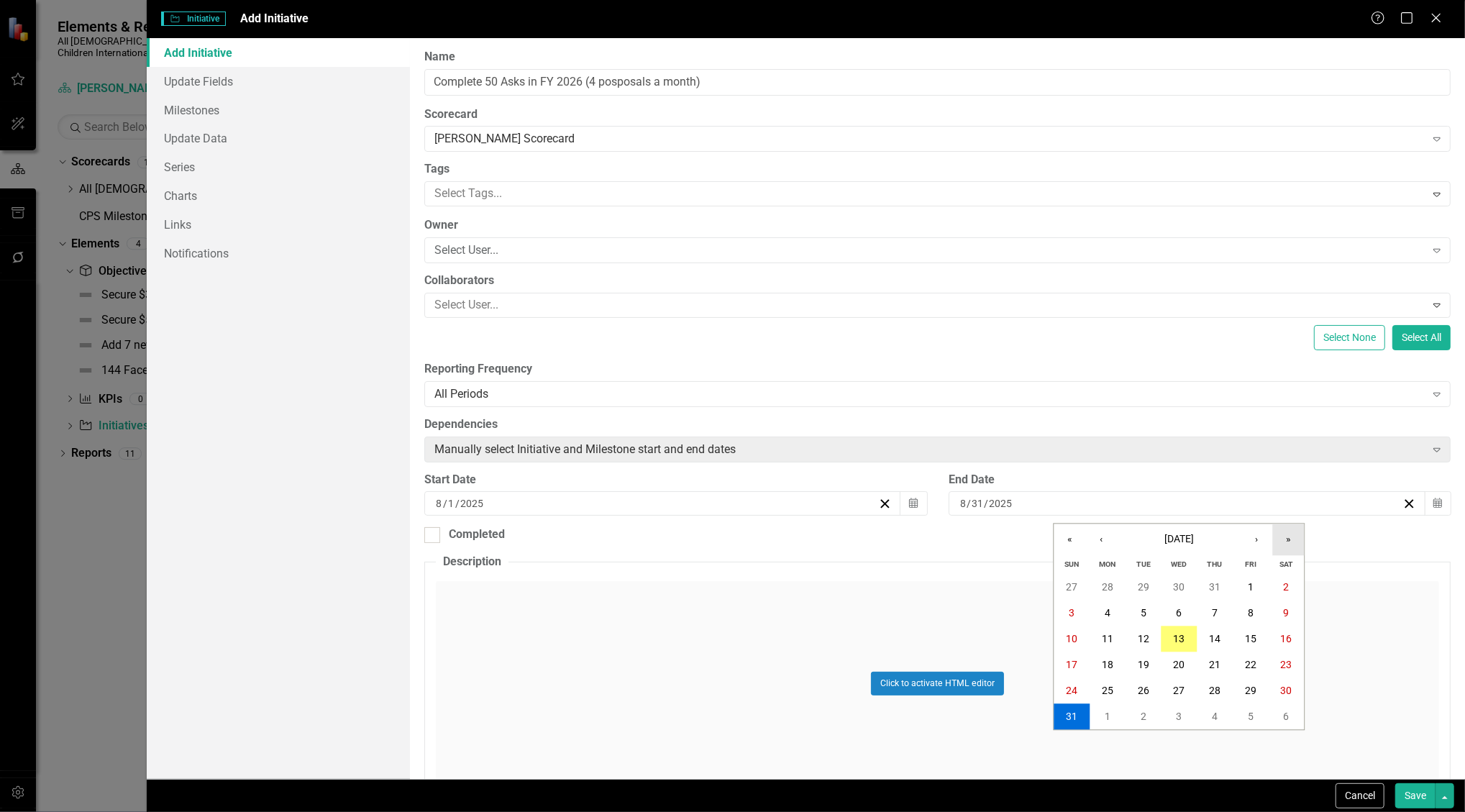
click at [1286, 542] on button "»" at bounding box center [1289, 539] width 32 height 32
click at [1073, 539] on button "«" at bounding box center [1070, 539] width 32 height 32
click at [1259, 536] on button "›" at bounding box center [1257, 539] width 32 height 32
click at [1169, 686] on button "30" at bounding box center [1180, 691] width 36 height 26
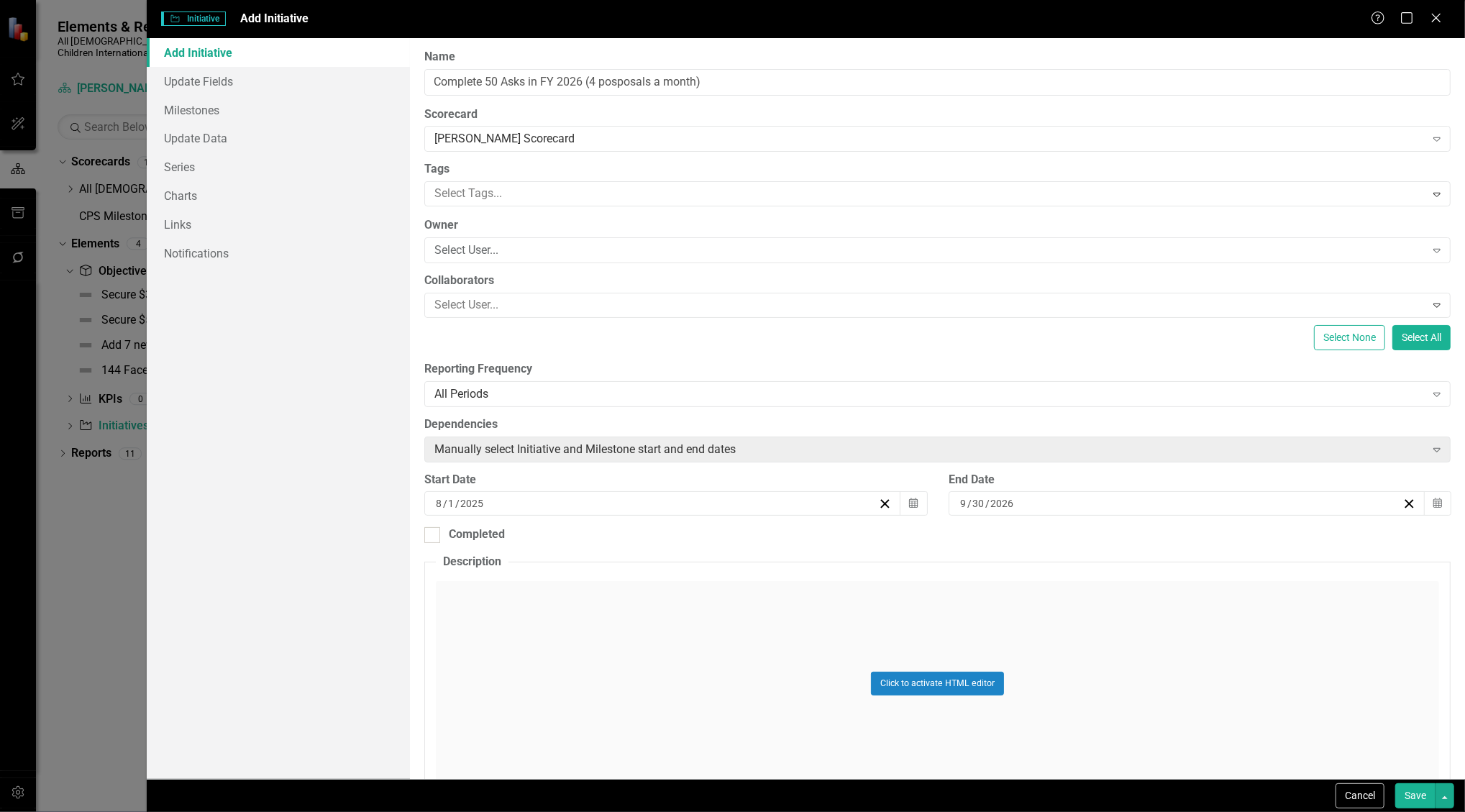
click at [679, 507] on div "[DATE]" at bounding box center [656, 503] width 445 height 14
click at [727, 546] on button "›" at bounding box center [738, 539] width 32 height 32
click at [587, 593] on abbr "1" at bounding box center [589, 588] width 6 height 12
click at [1435, 18] on icon at bounding box center [1436, 17] width 11 height 11
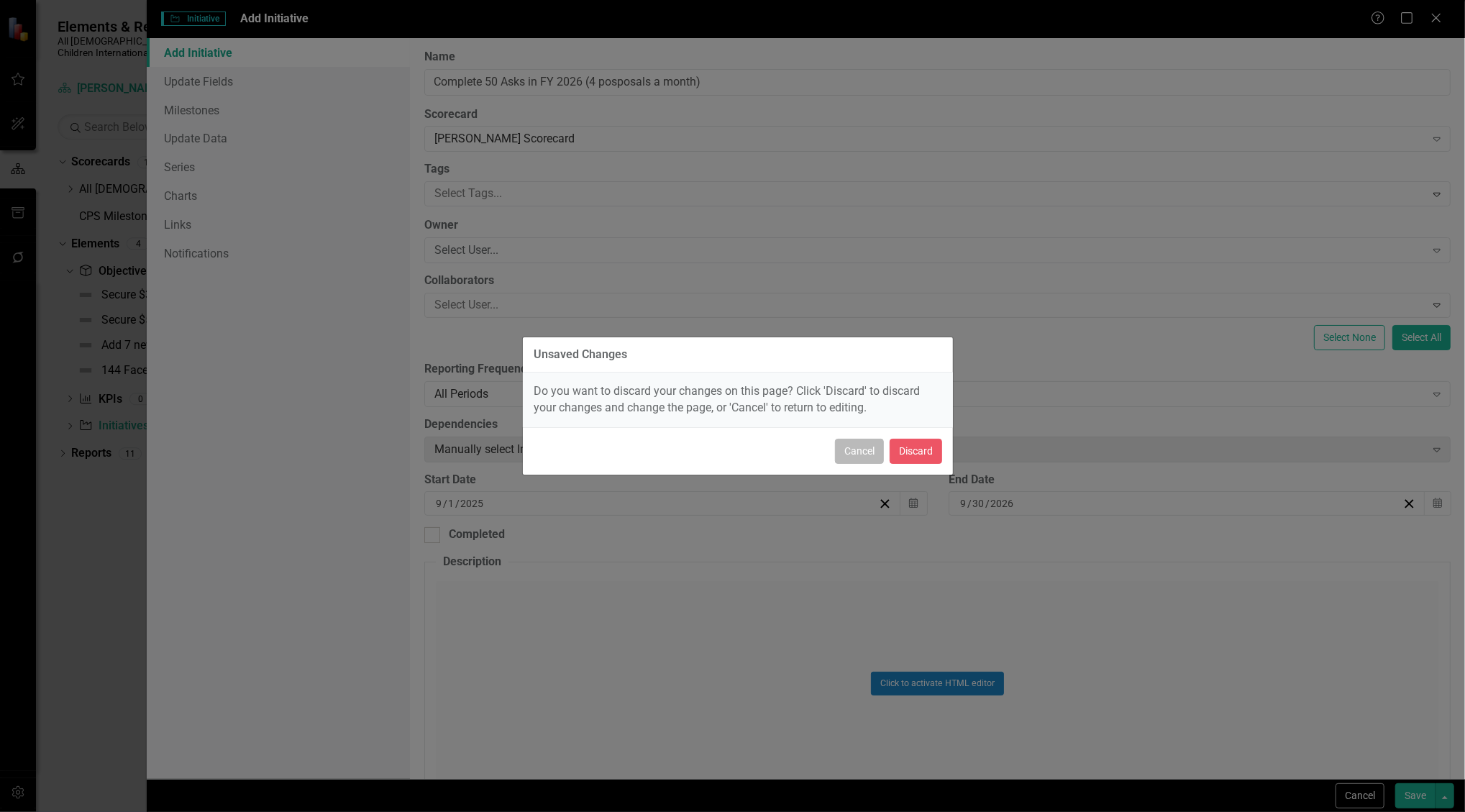
click at [855, 449] on button "Cancel" at bounding box center [860, 451] width 49 height 25
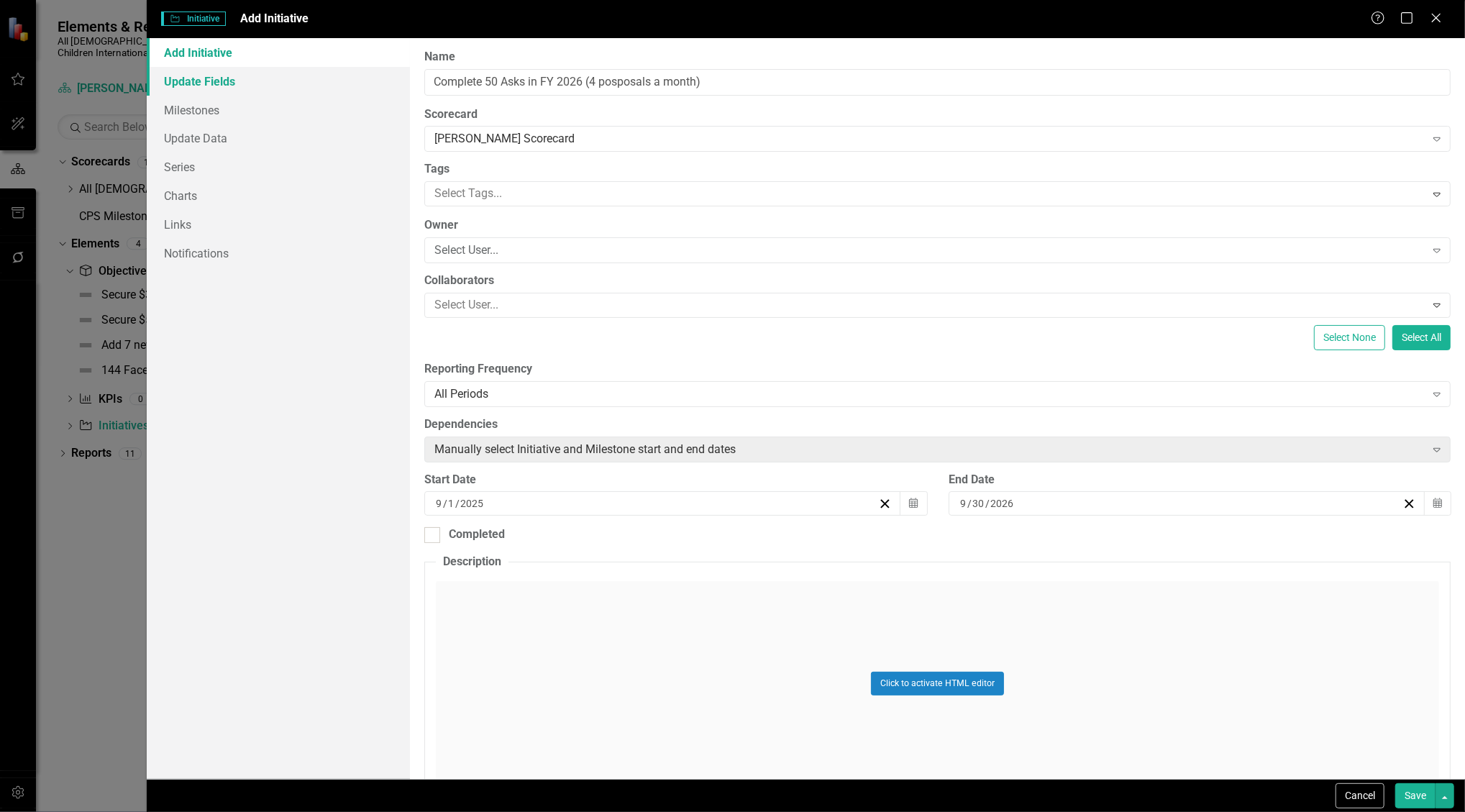
click at [184, 82] on link "Update Fields" at bounding box center [278, 82] width 264 height 29
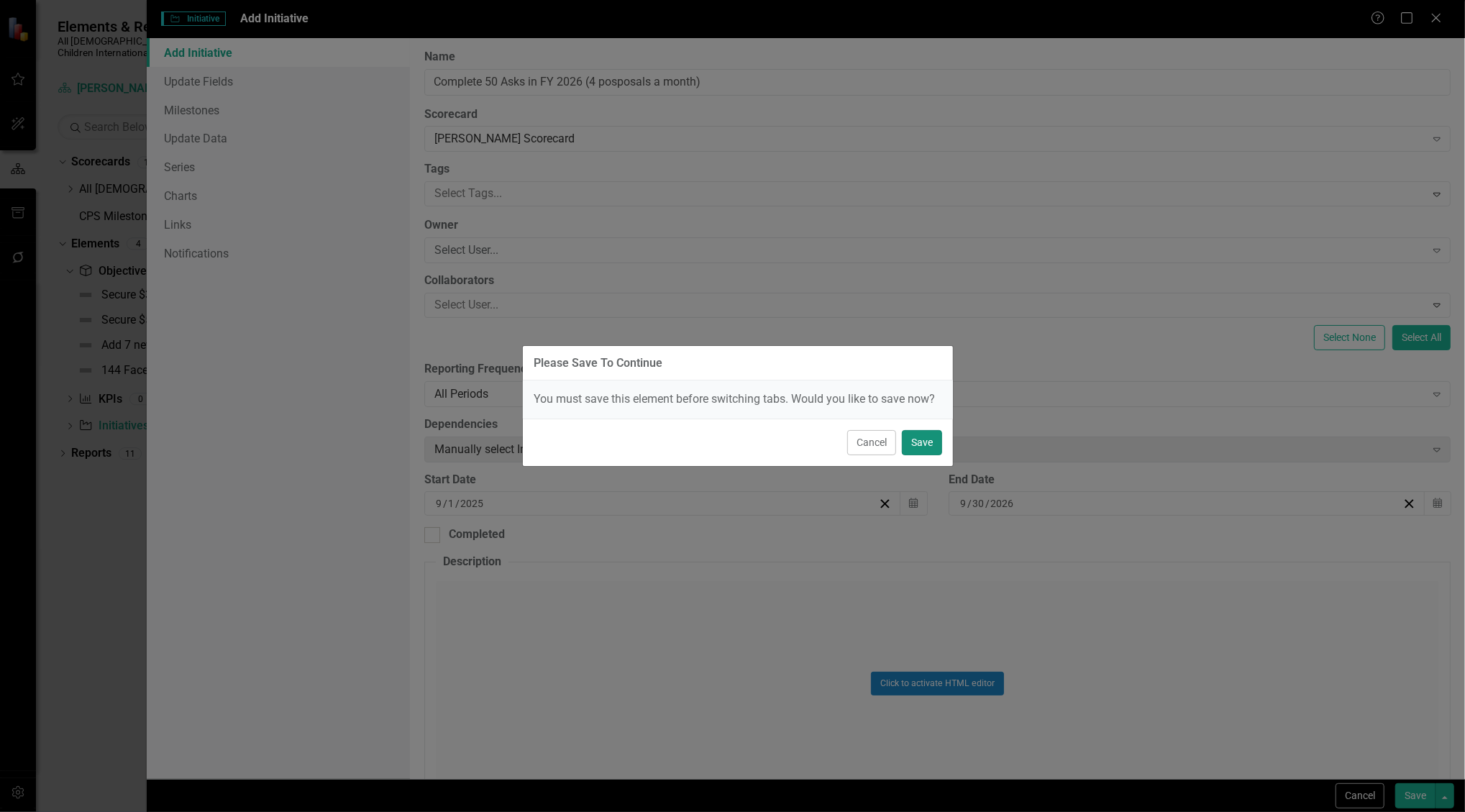
click at [934, 445] on button "Save" at bounding box center [922, 443] width 40 height 25
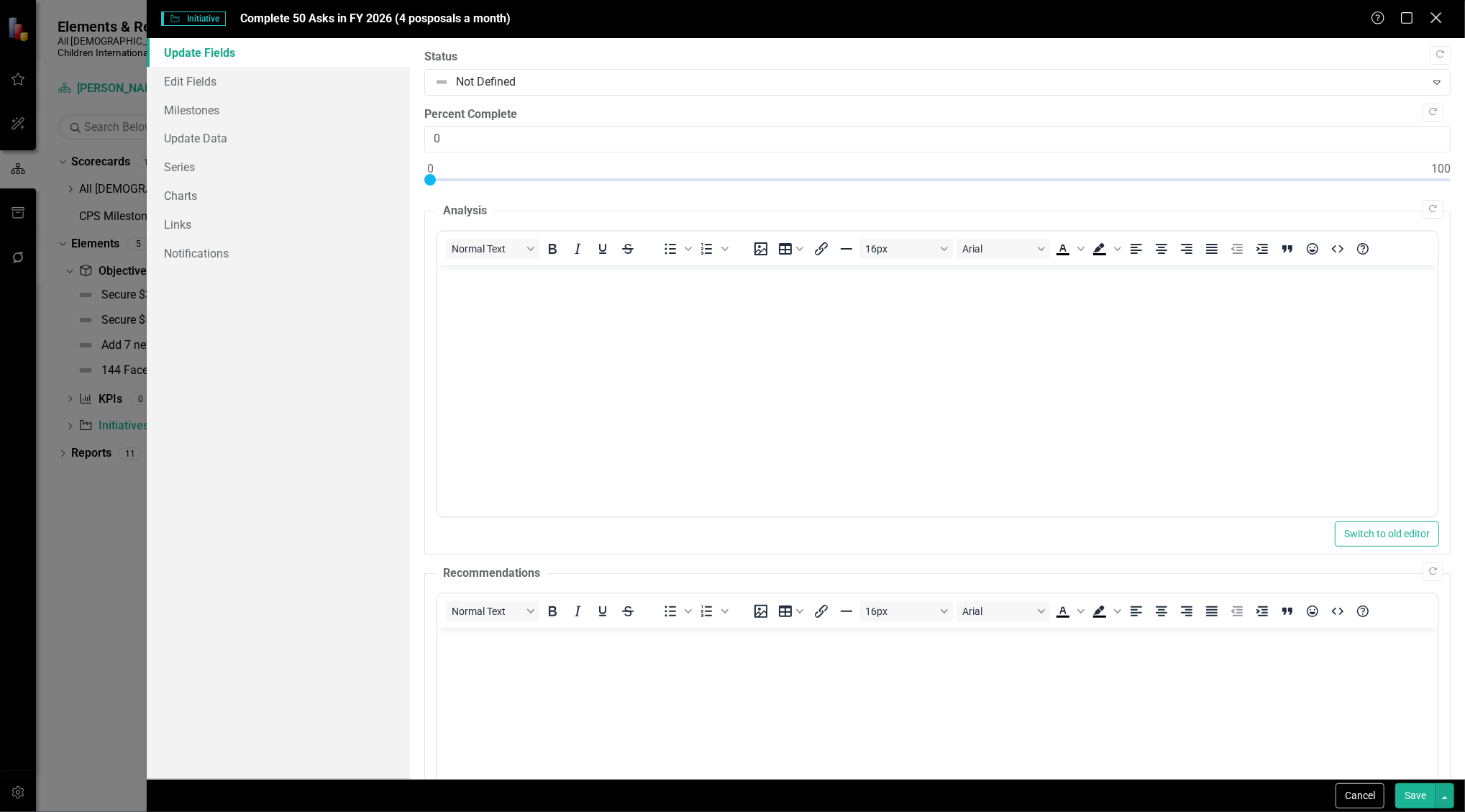
click at [1440, 19] on icon "Close" at bounding box center [1436, 17] width 18 height 14
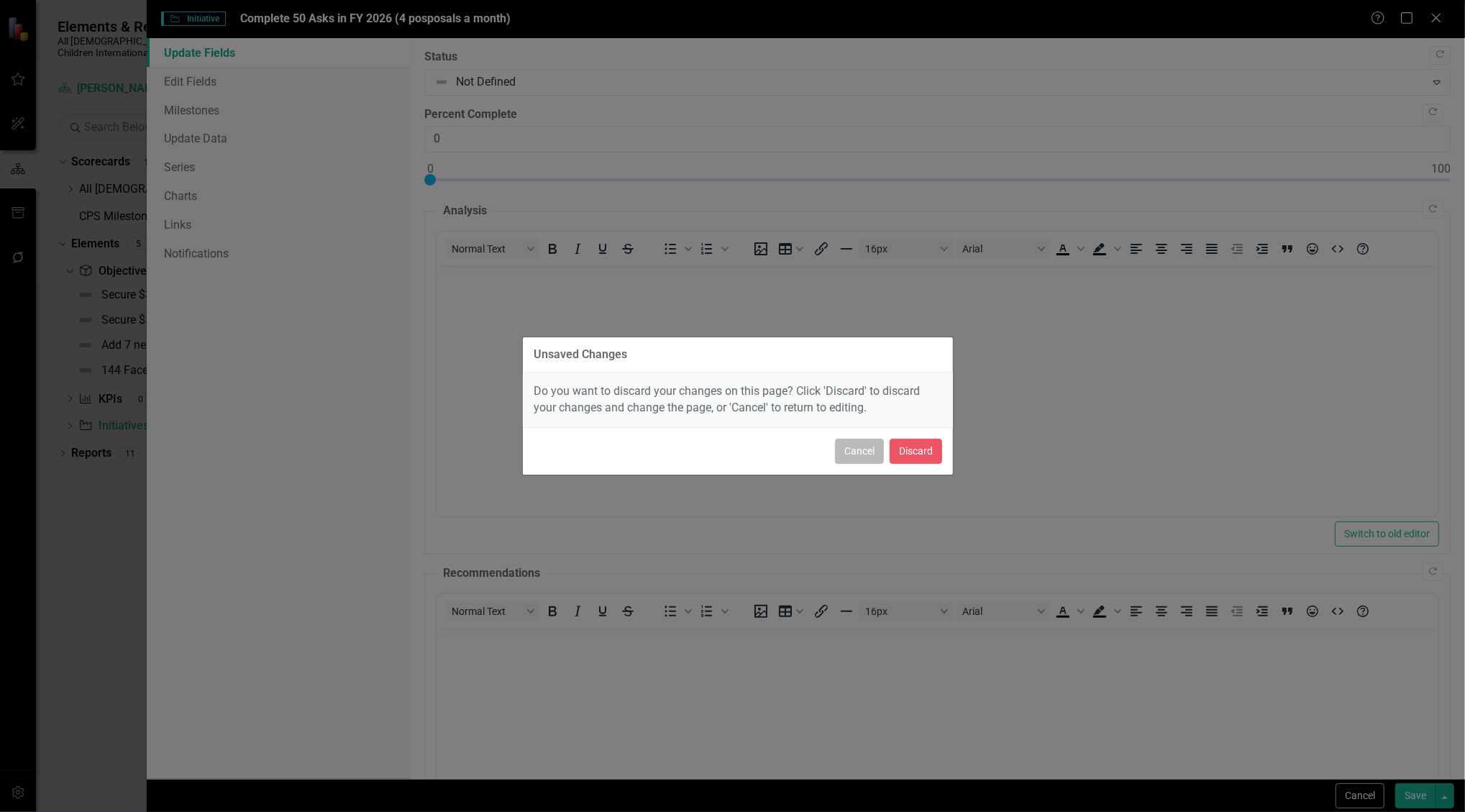
click at [863, 453] on button "Cancel" at bounding box center [860, 451] width 49 height 25
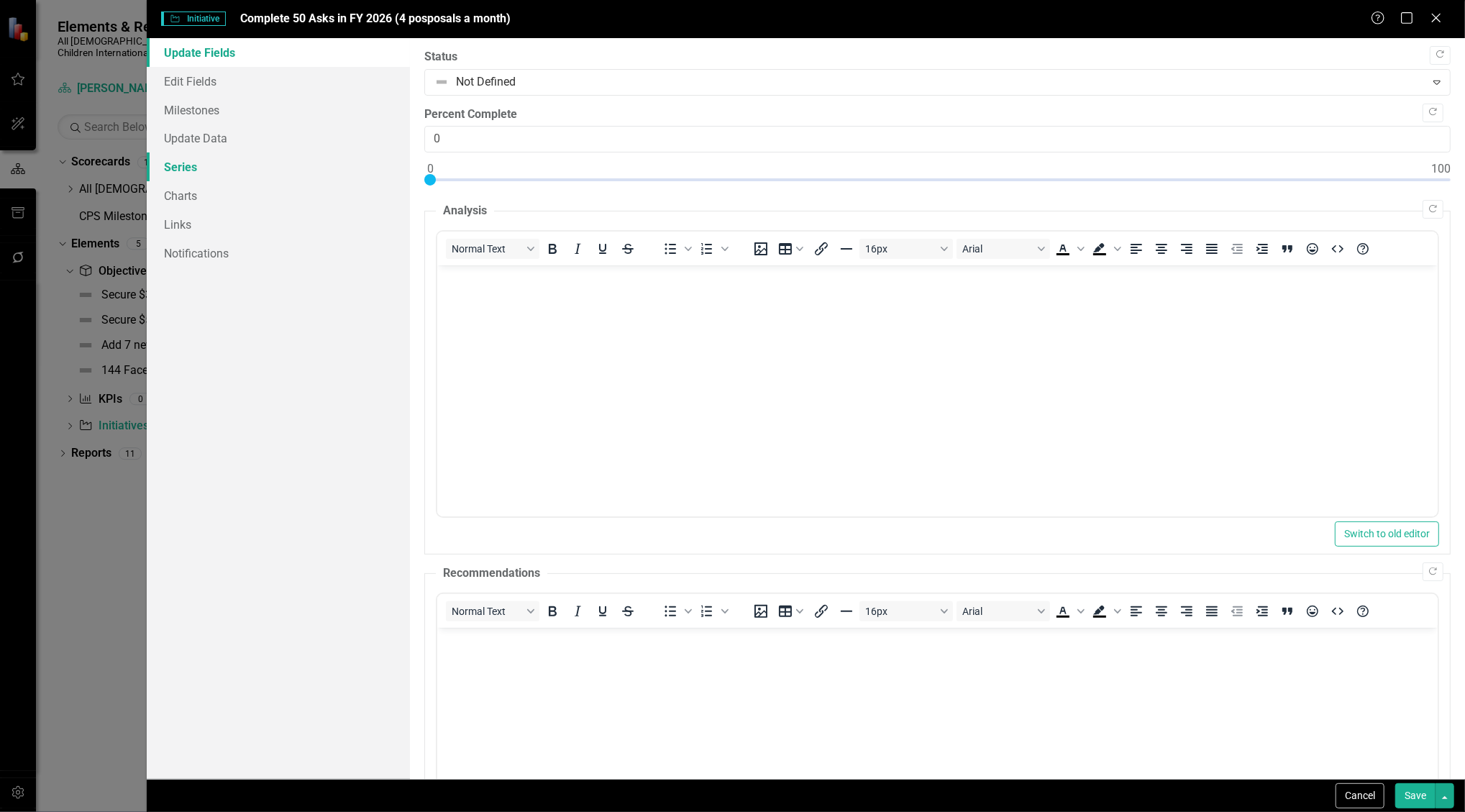
click at [255, 153] on link "Series" at bounding box center [278, 167] width 264 height 29
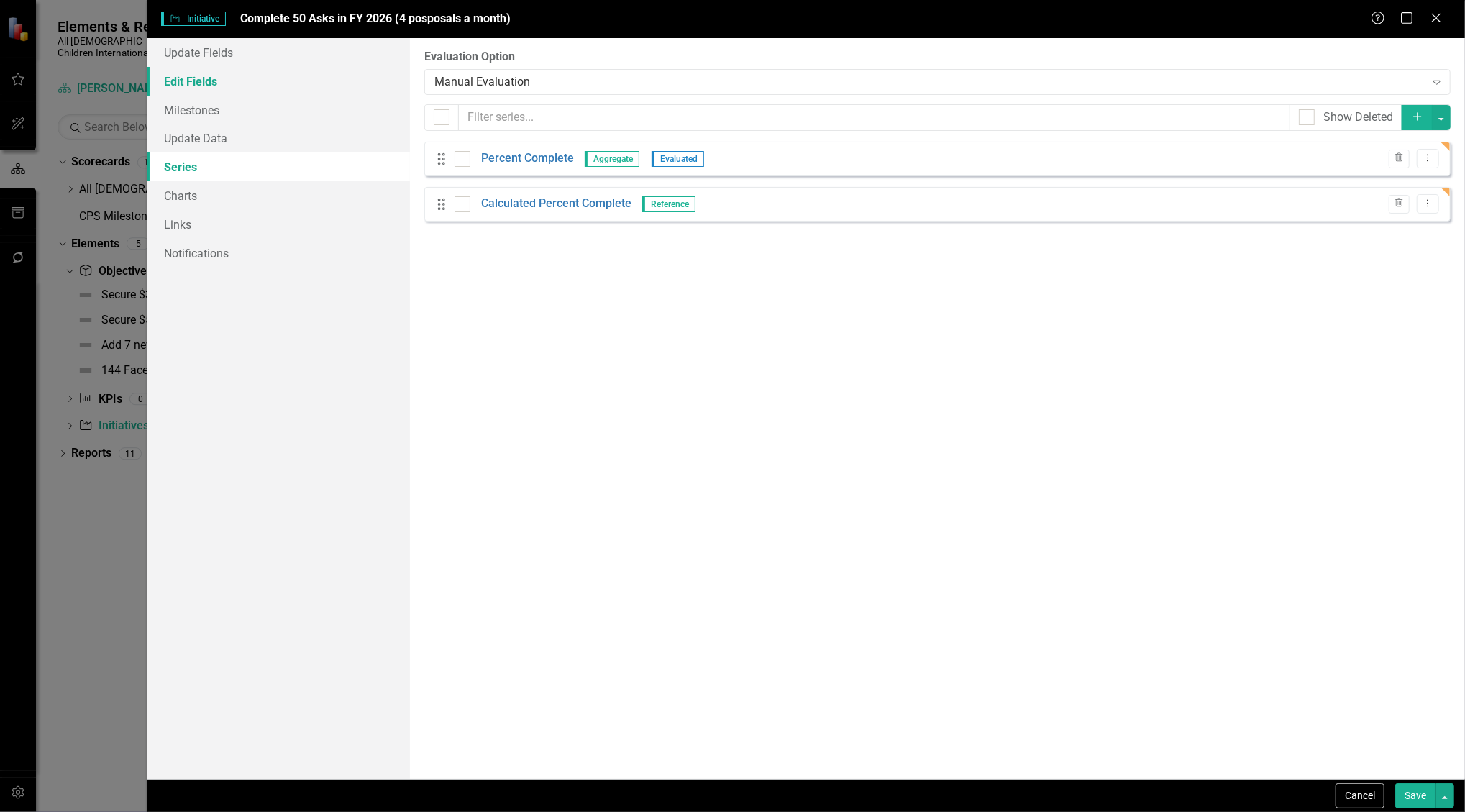
click at [231, 94] on link "Edit Fields" at bounding box center [278, 82] width 264 height 29
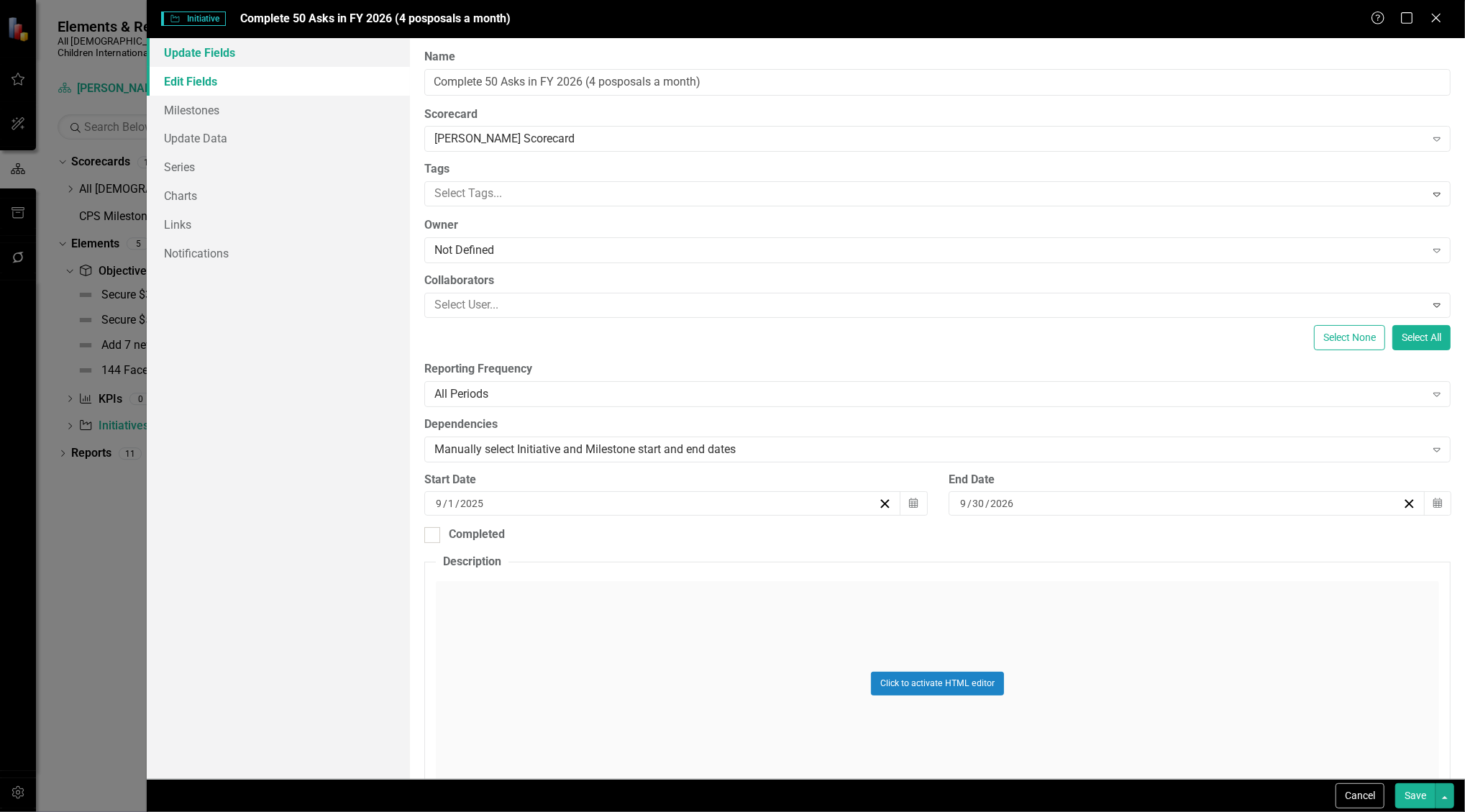
click at [226, 52] on link "Update Fields" at bounding box center [278, 53] width 264 height 29
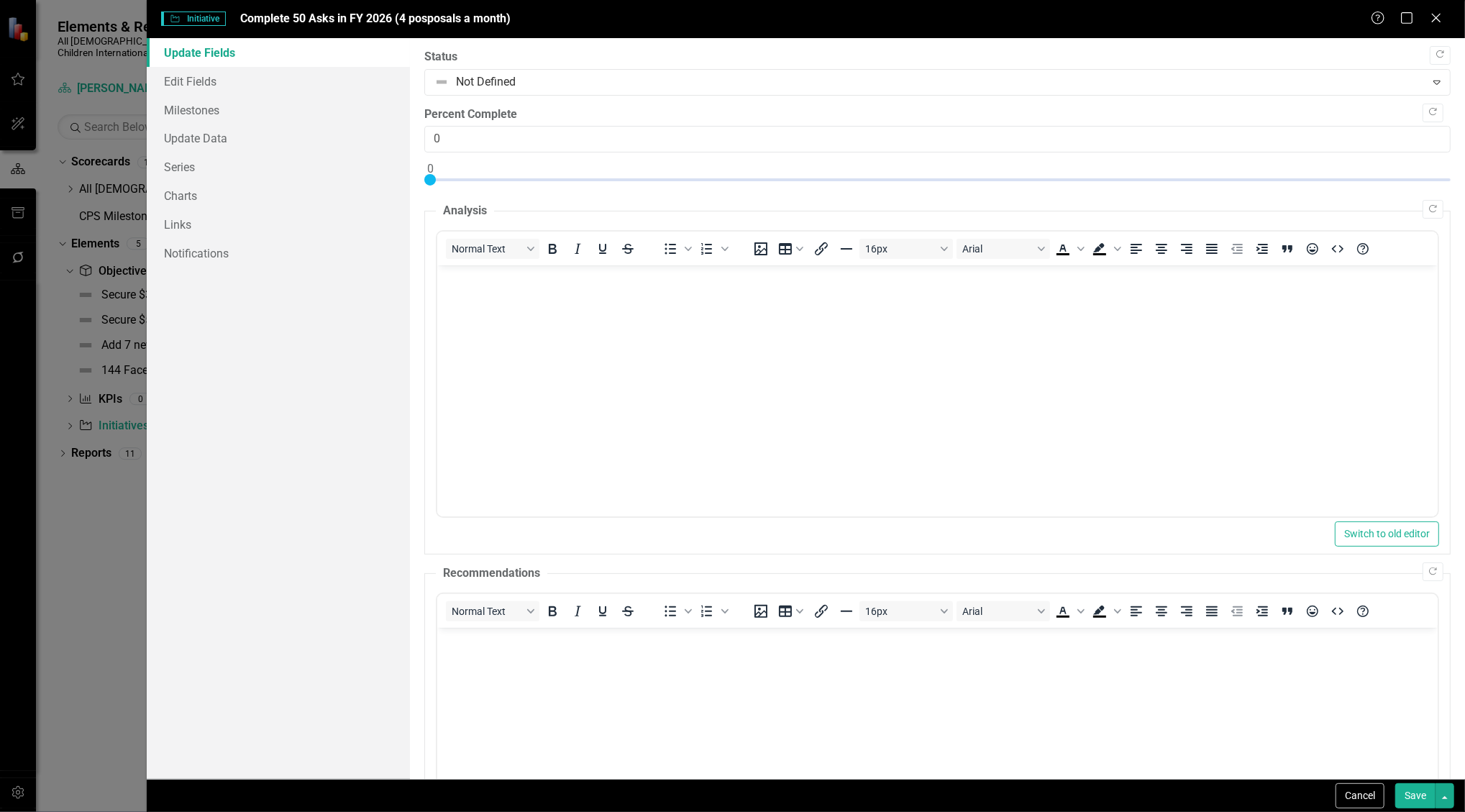
click at [1445, 23] on div "Help Maximize Close" at bounding box center [1411, 19] width 80 height 17
click at [1436, 19] on icon "Close" at bounding box center [1436, 17] width 18 height 14
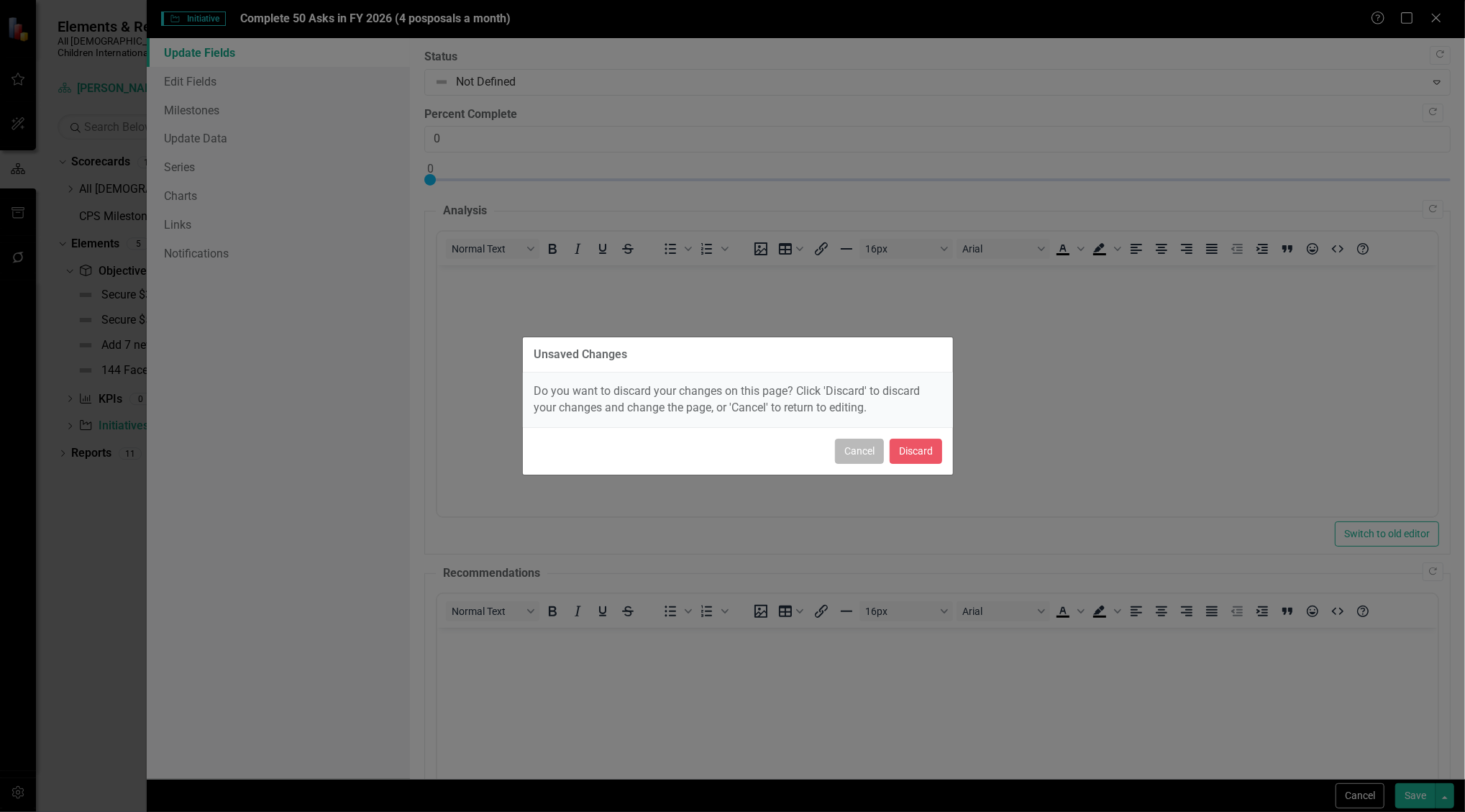
click at [858, 455] on button "Cancel" at bounding box center [860, 451] width 49 height 25
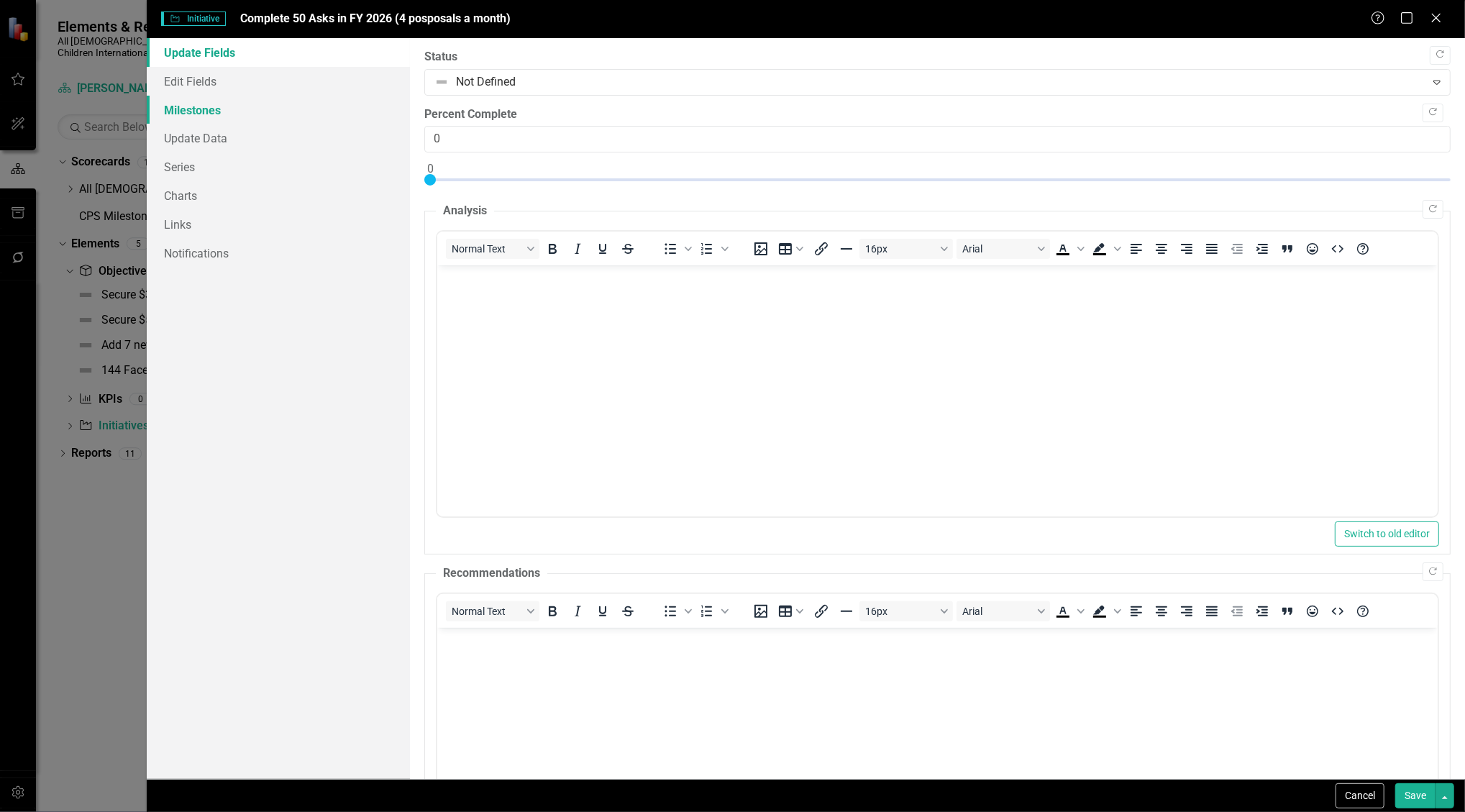
click at [208, 99] on link "Milestones" at bounding box center [278, 110] width 264 height 29
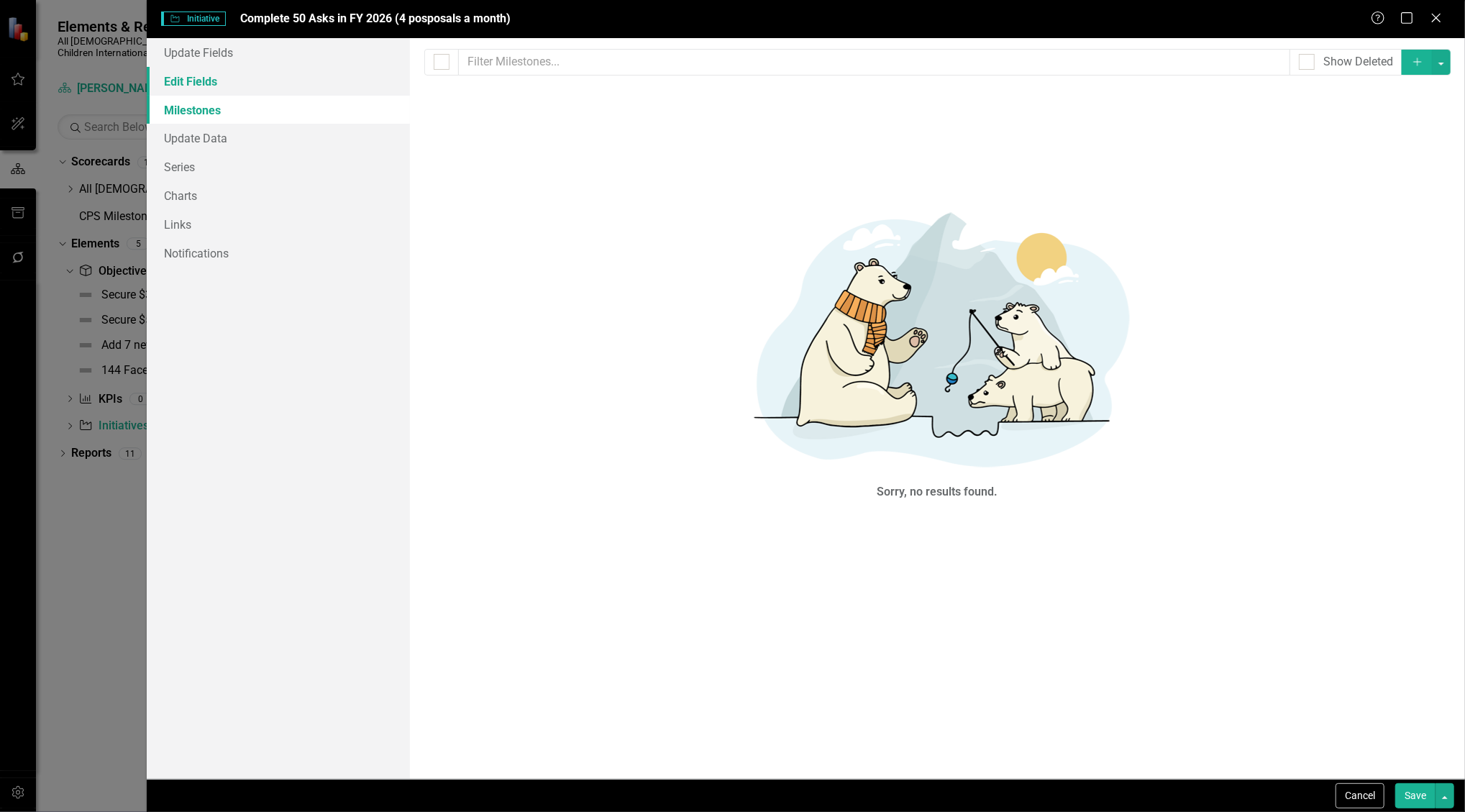
click at [204, 76] on link "Edit Fields" at bounding box center [278, 82] width 264 height 29
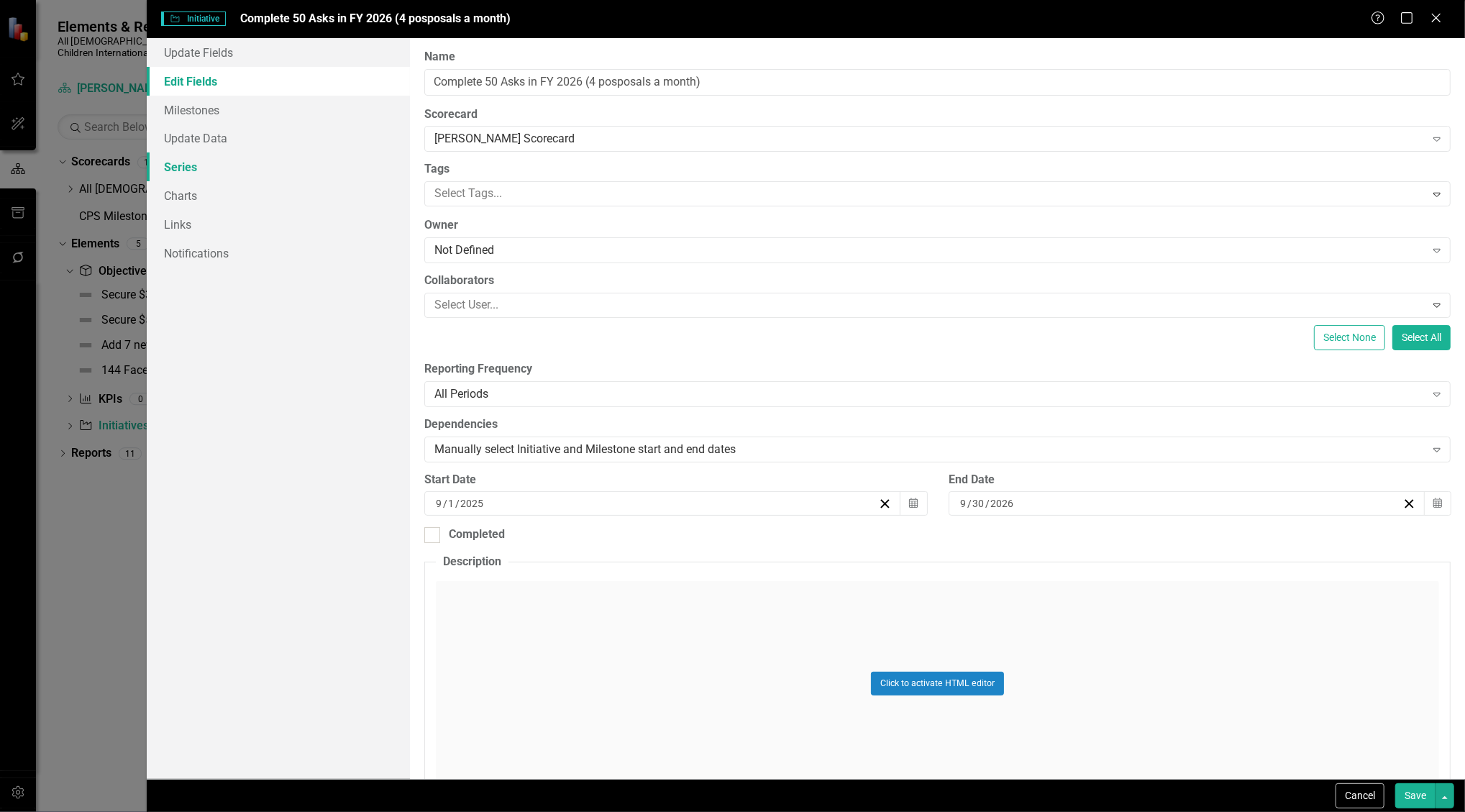
click at [205, 168] on link "Series" at bounding box center [278, 167] width 264 height 29
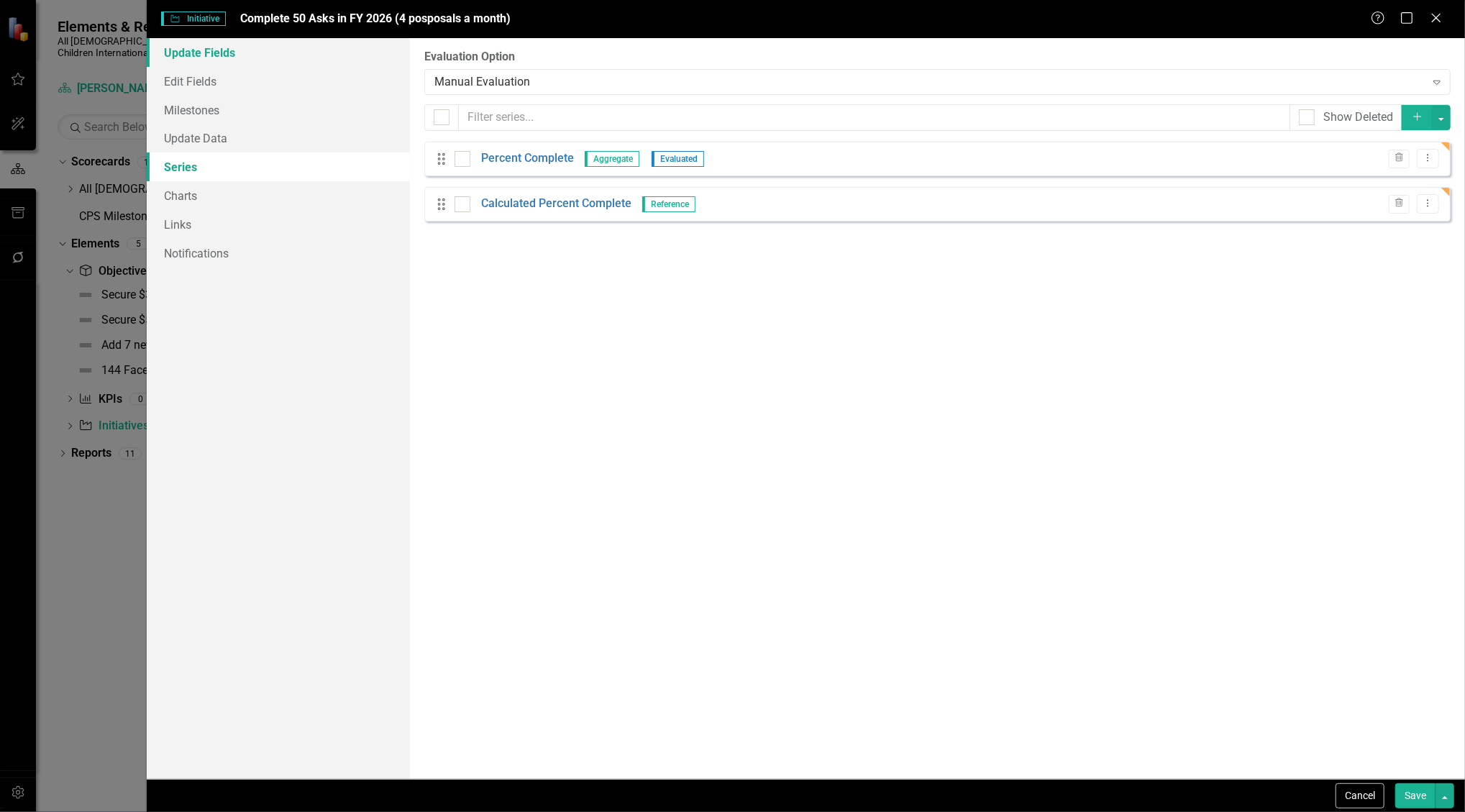
click at [208, 64] on link "Update Fields" at bounding box center [278, 53] width 264 height 29
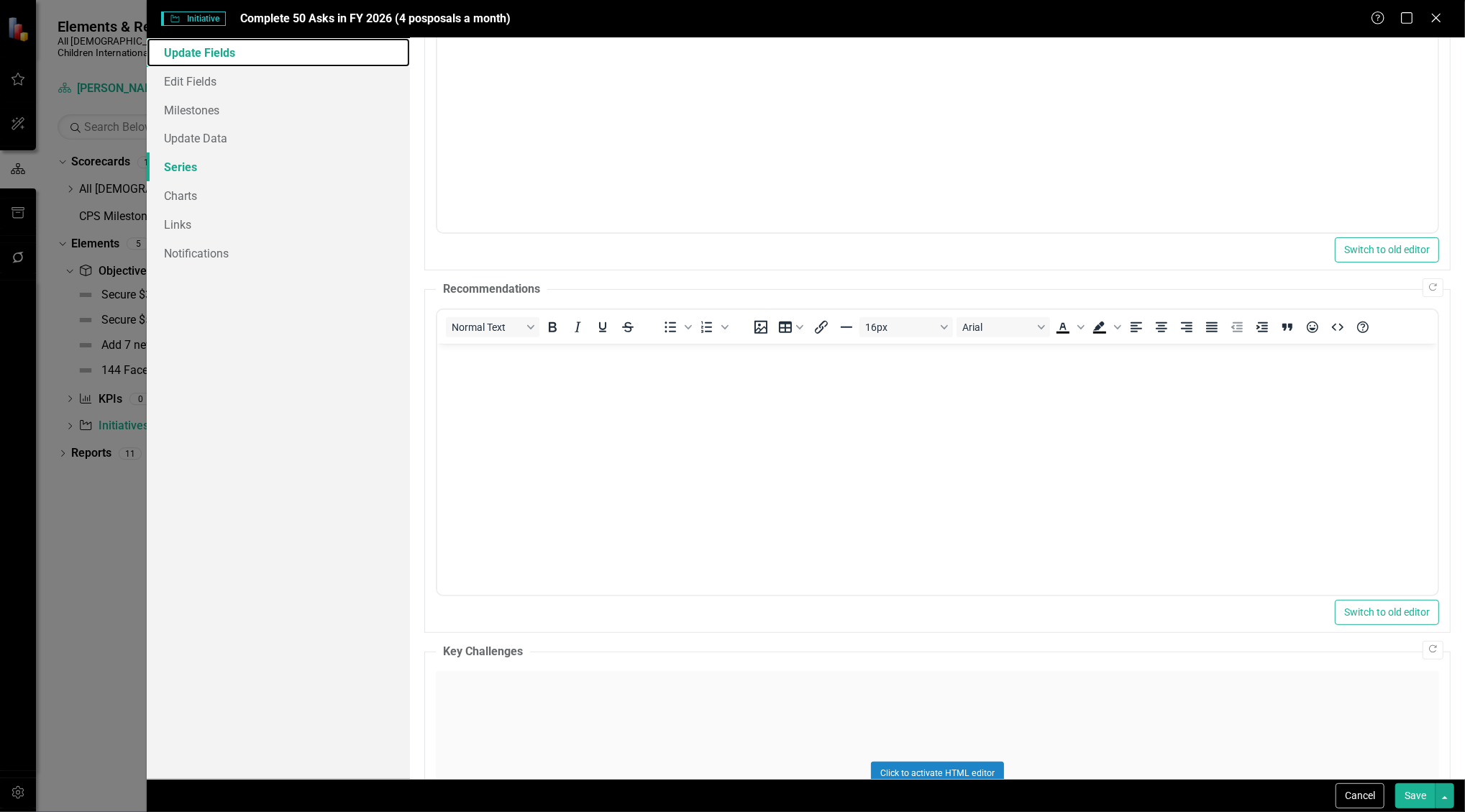
scroll to position [288, 0]
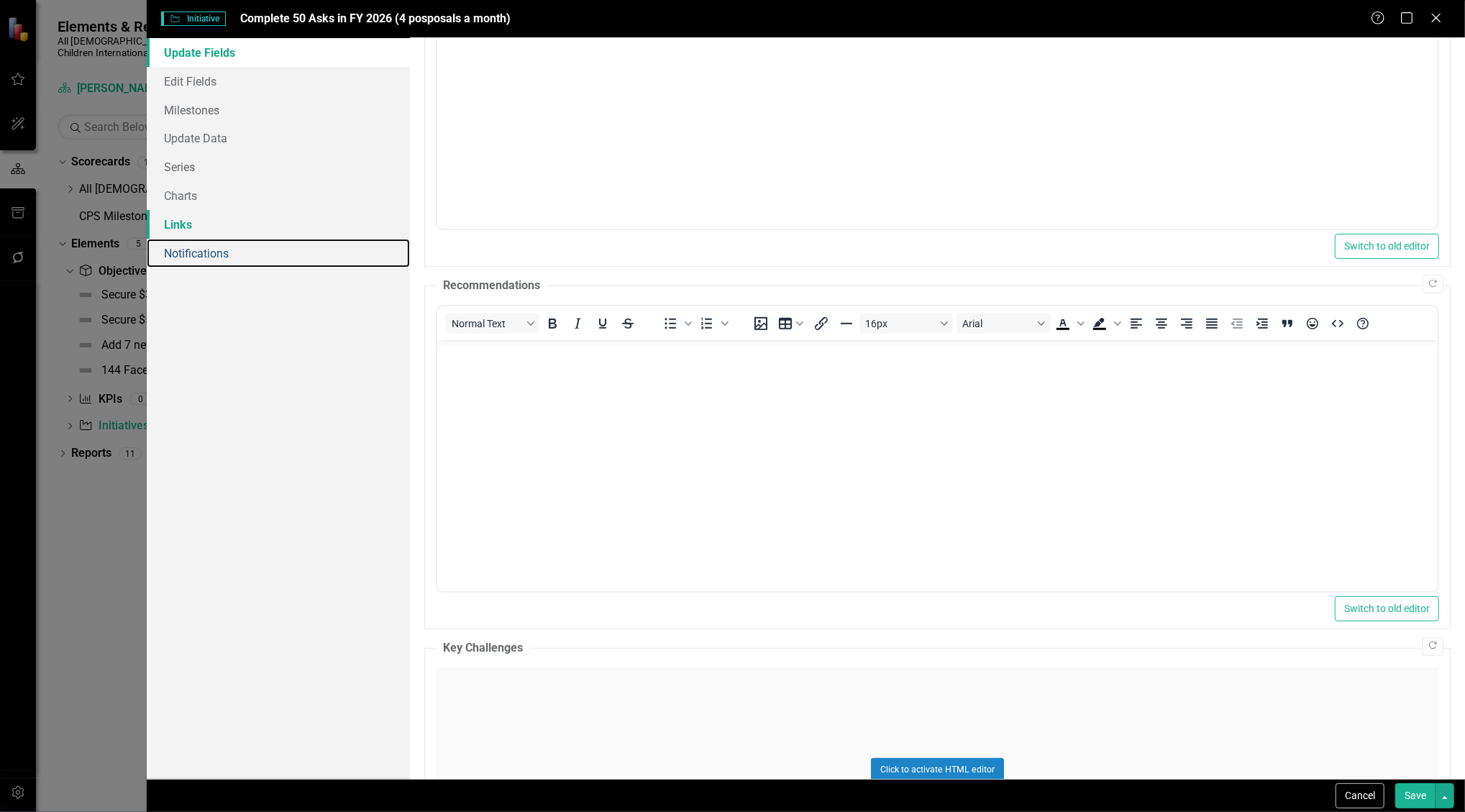
click at [187, 239] on link "Notifications" at bounding box center [278, 253] width 264 height 29
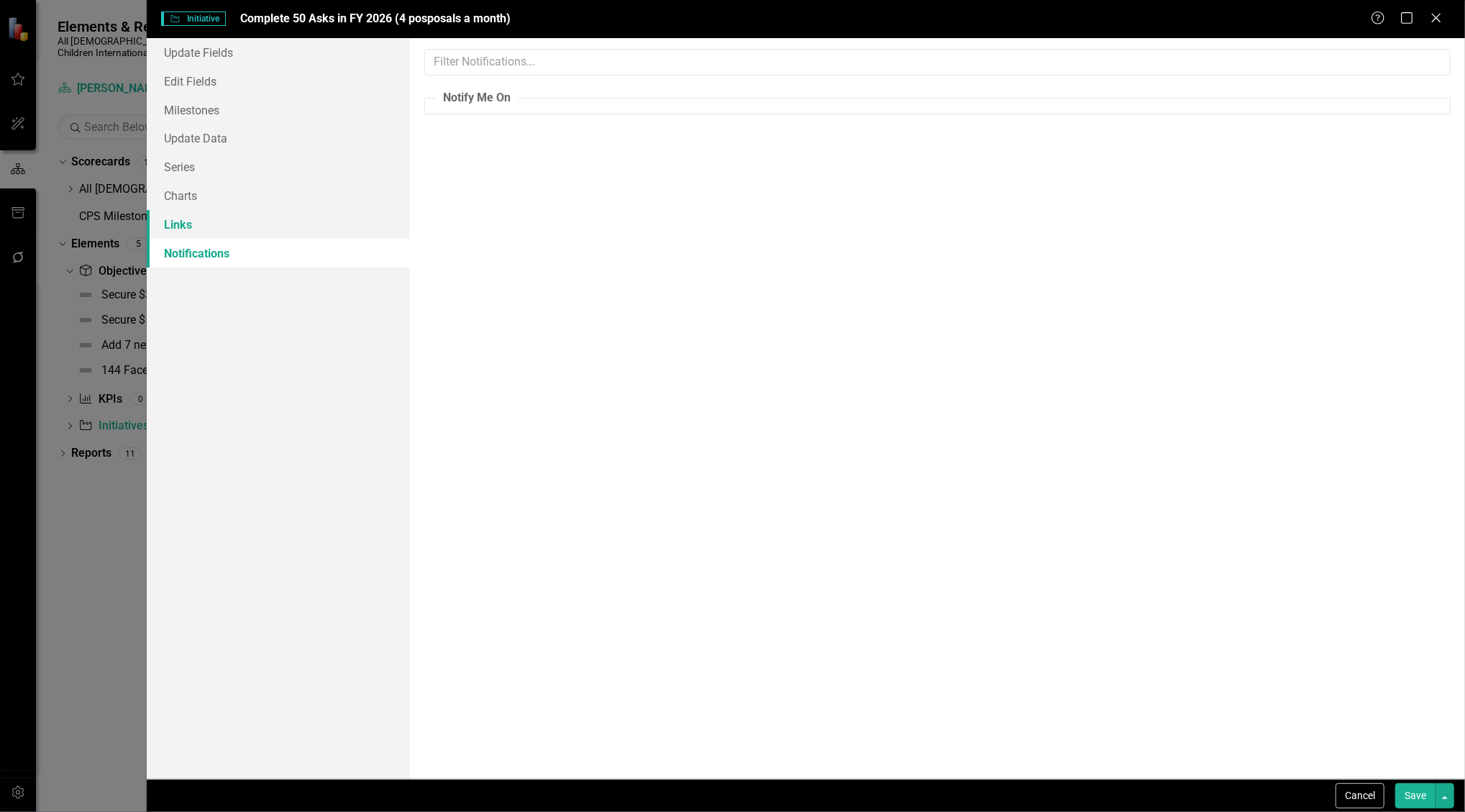
click at [192, 224] on link "Links" at bounding box center [278, 224] width 264 height 29
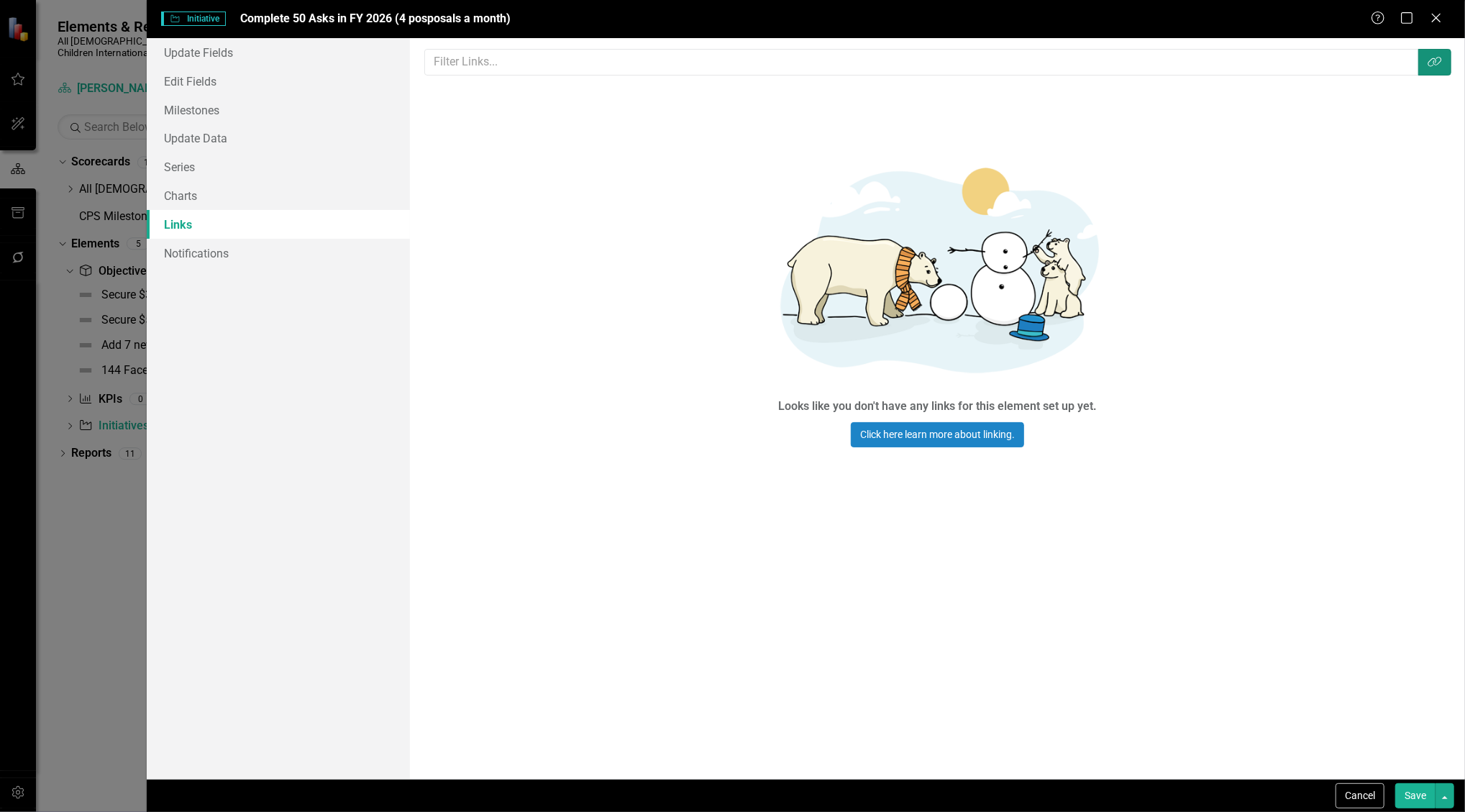
click at [1440, 56] on icon "Link Tag" at bounding box center [1435, 62] width 14 height 12
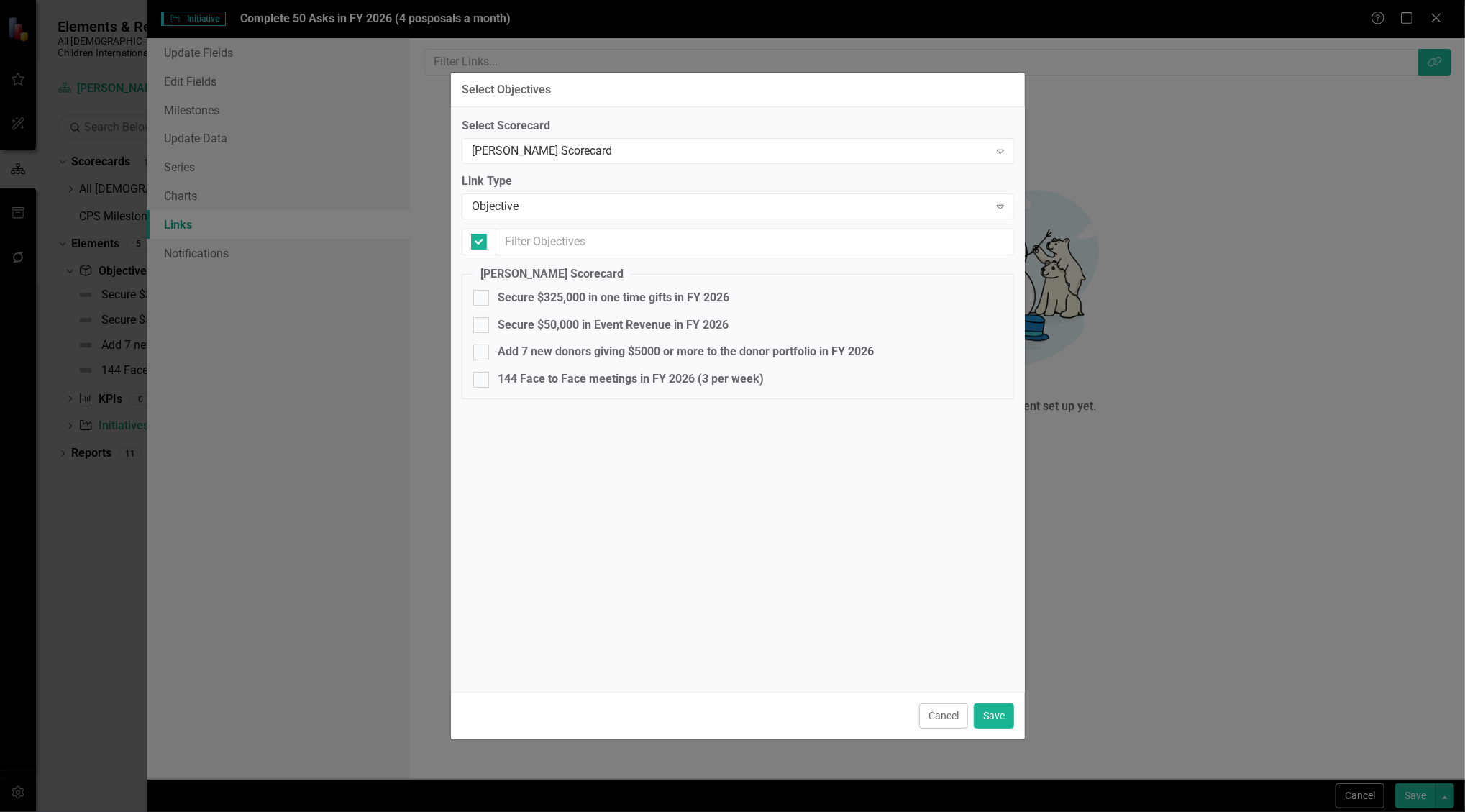
checkbox input "false"
click at [482, 302] on div at bounding box center [482, 298] width 16 height 16
click at [482, 299] on input "Secure $325,000 in one time gifts in FY 2026" at bounding box center [478, 294] width 9 height 9
checkbox input "true"
click at [986, 720] on button "Save" at bounding box center [994, 716] width 40 height 25
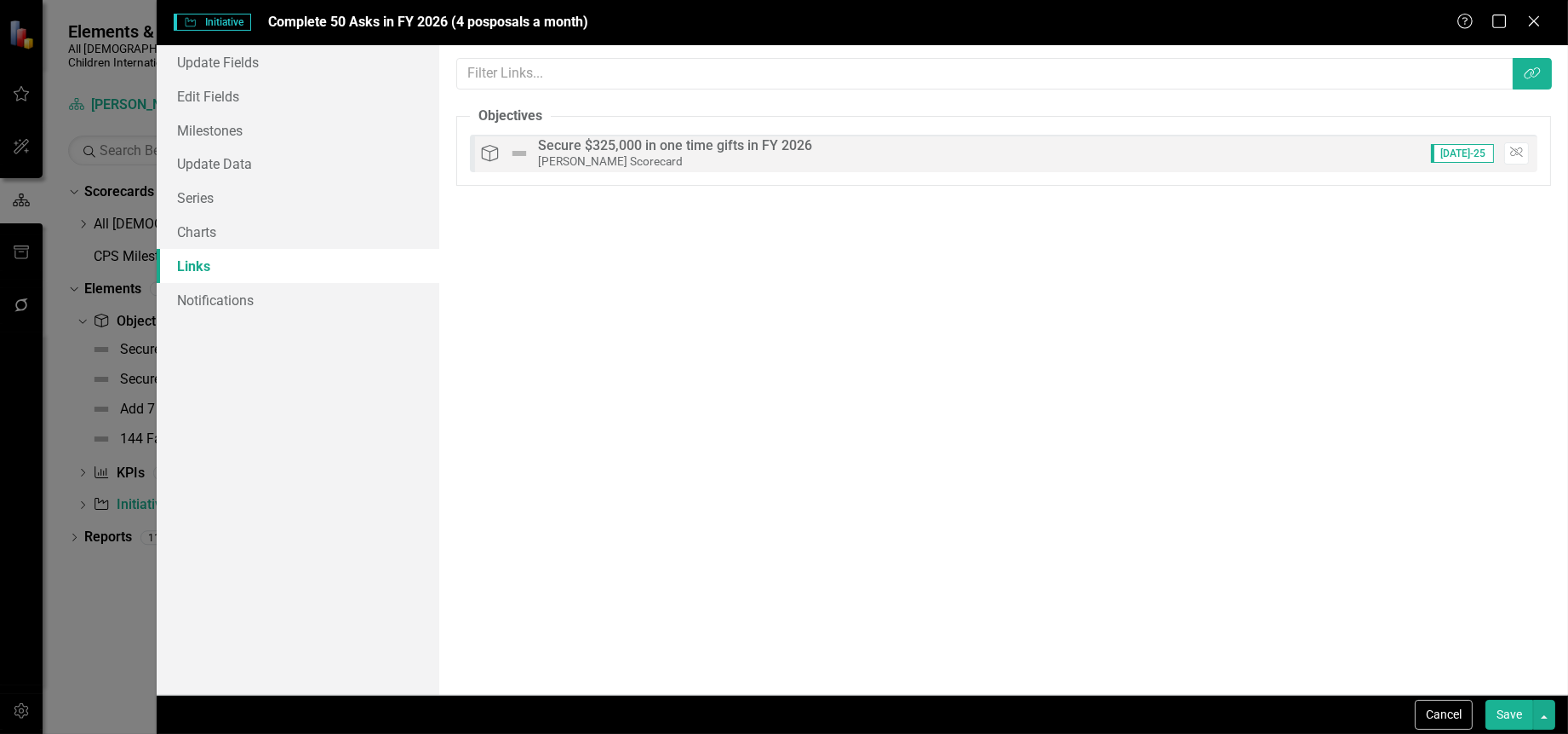
click at [1506, 714] on button "Save" at bounding box center [1510, 714] width 48 height 30
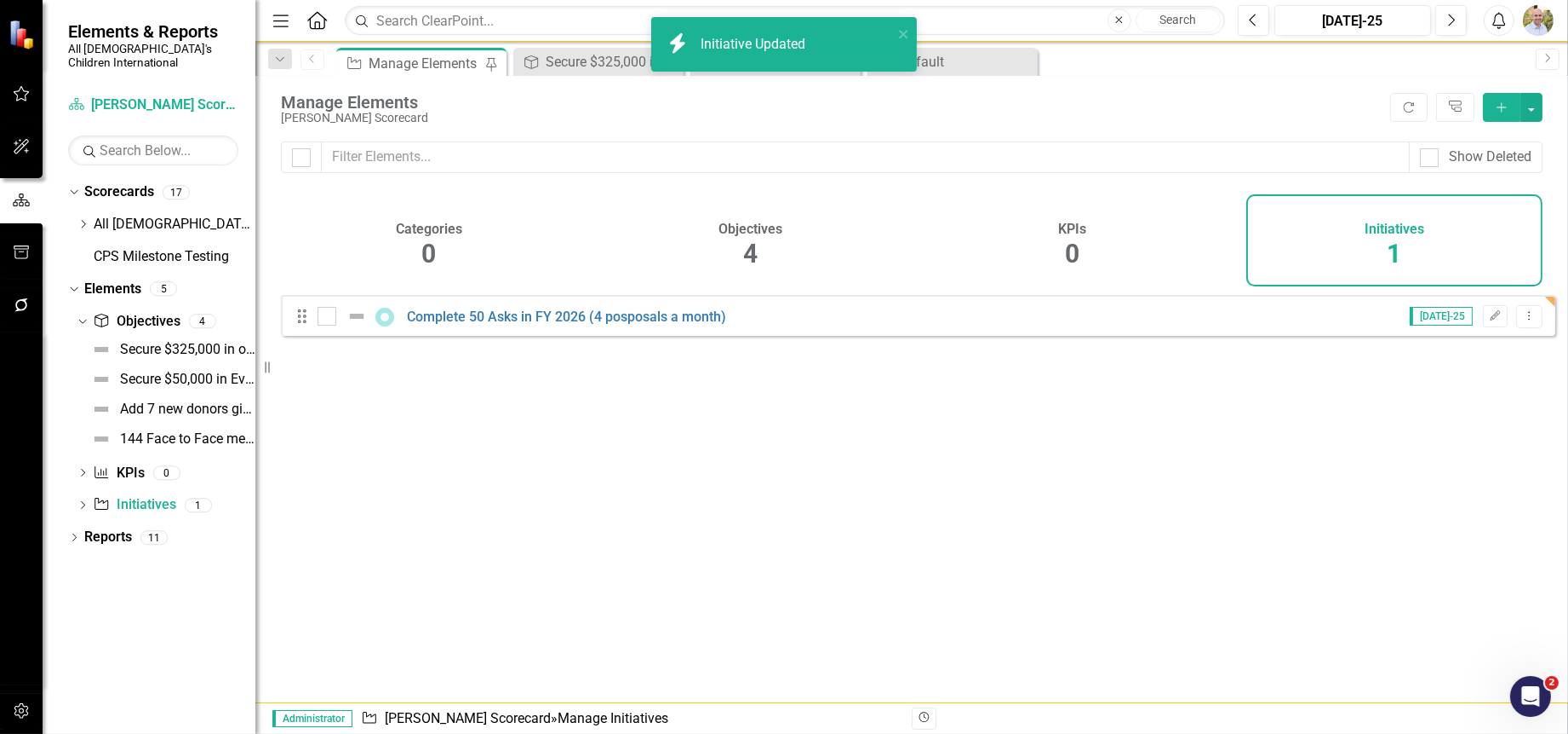
click at [754, 256] on span "4" at bounding box center [751, 254] width 15 height 30
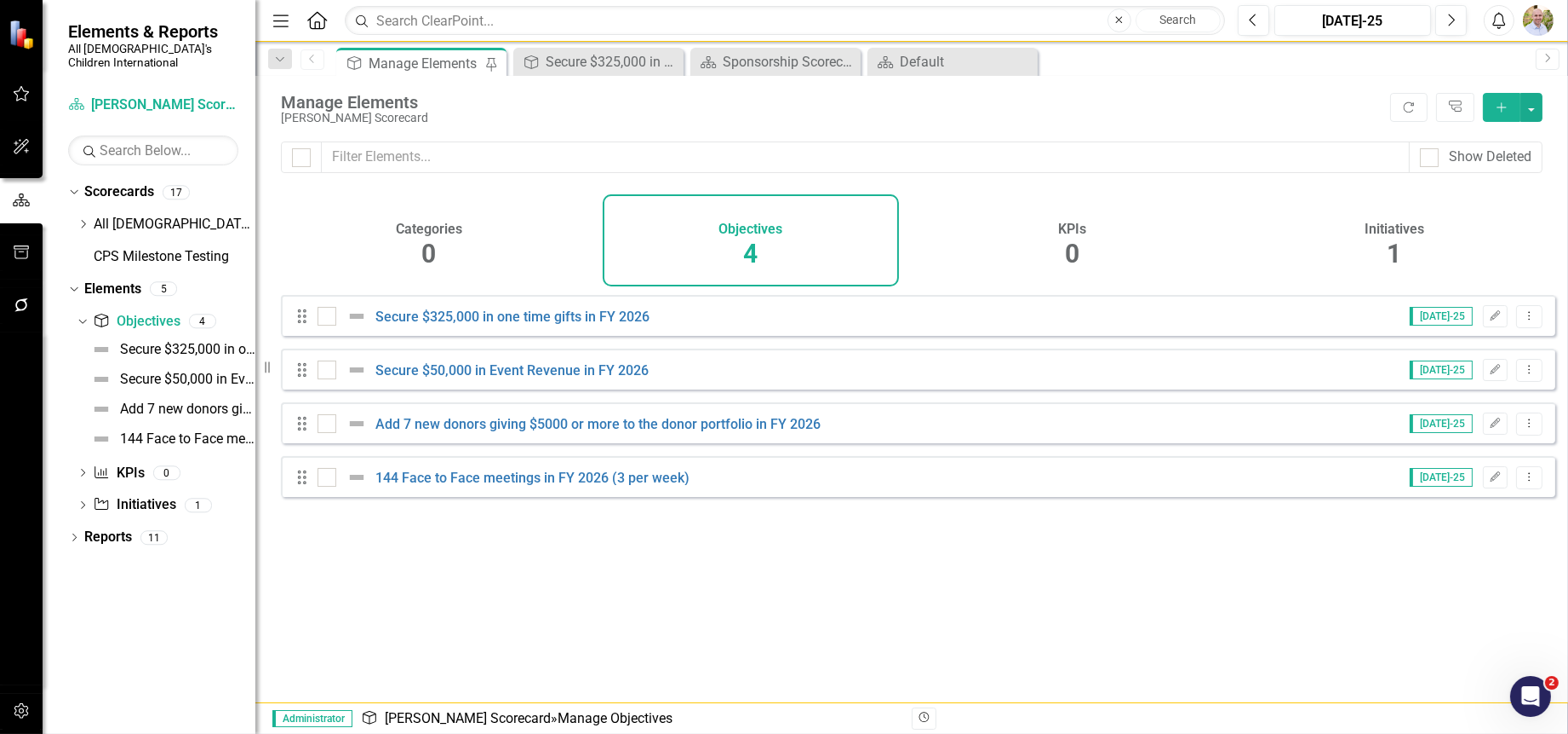
click at [546, 539] on div "Looks like you don't have any Objectives set up yet. Why don't you add an Objec…" at bounding box center [918, 477] width 1274 height 365
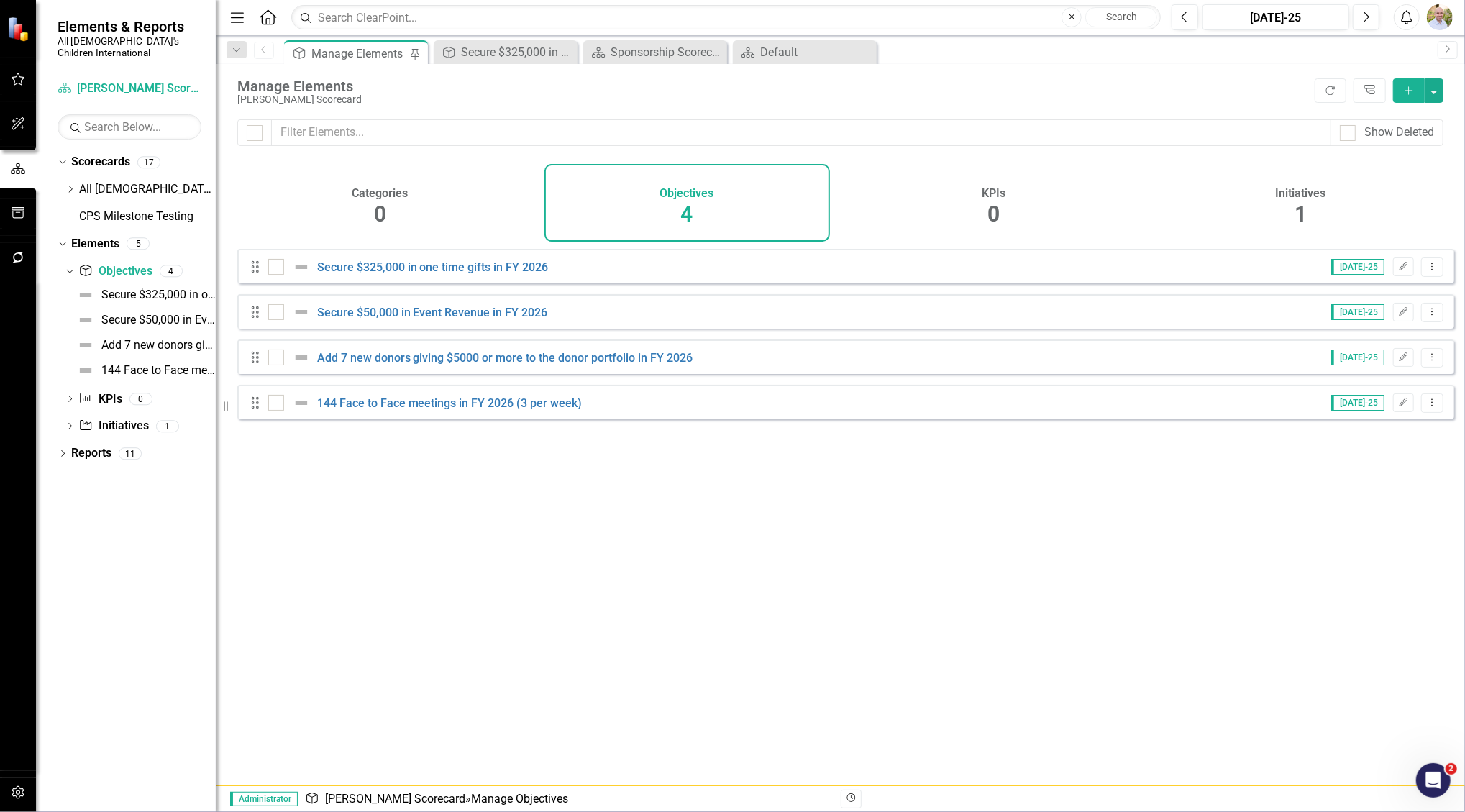
click at [54, 178] on div "Dropdown Scorecards 17 Dropdown All God's Children International Dropdown Advan…" at bounding box center [126, 481] width 180 height 662
click at [67, 185] on icon "Dropdown" at bounding box center [70, 189] width 11 height 9
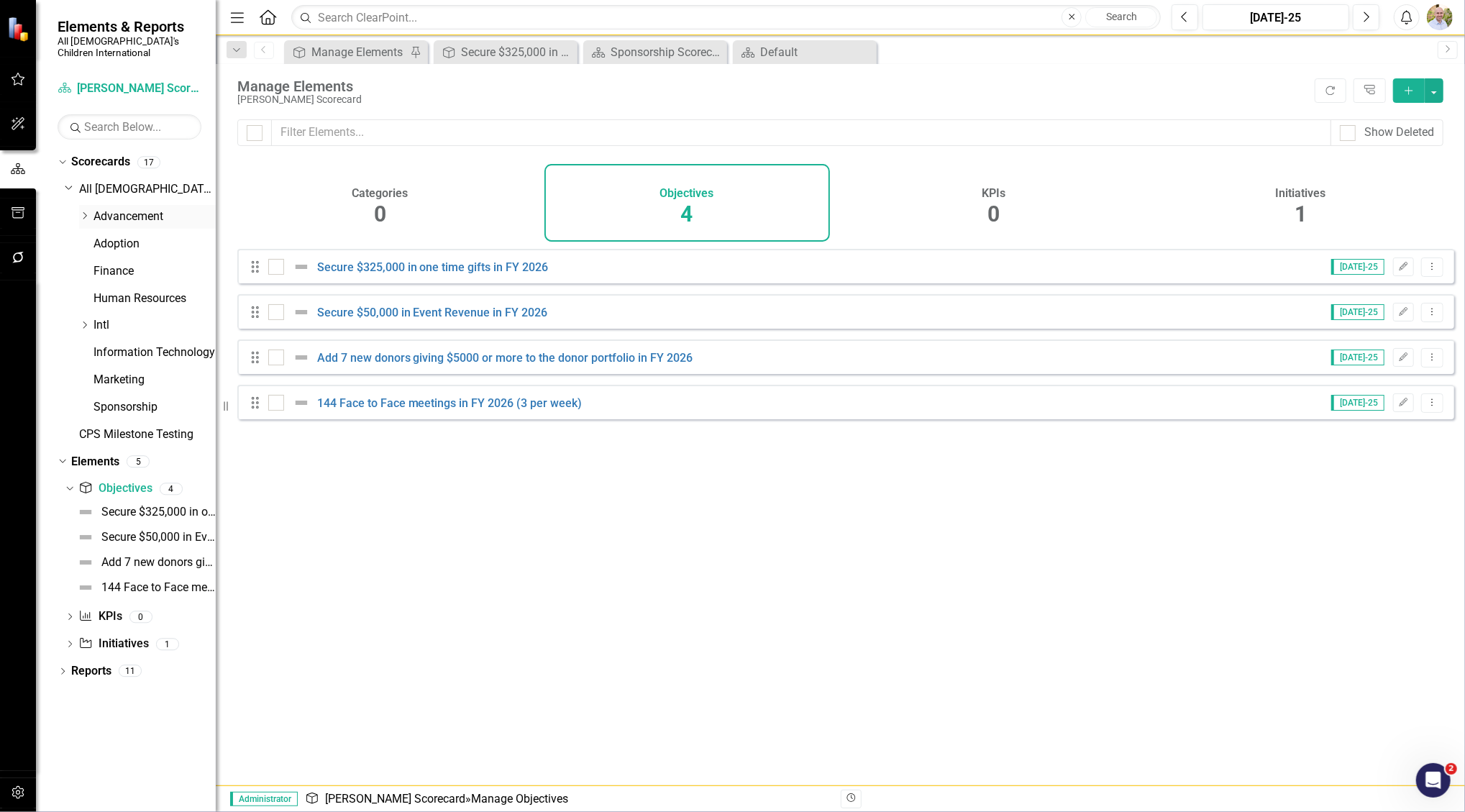
click at [86, 210] on div "Dropdown" at bounding box center [84, 216] width 11 height 12
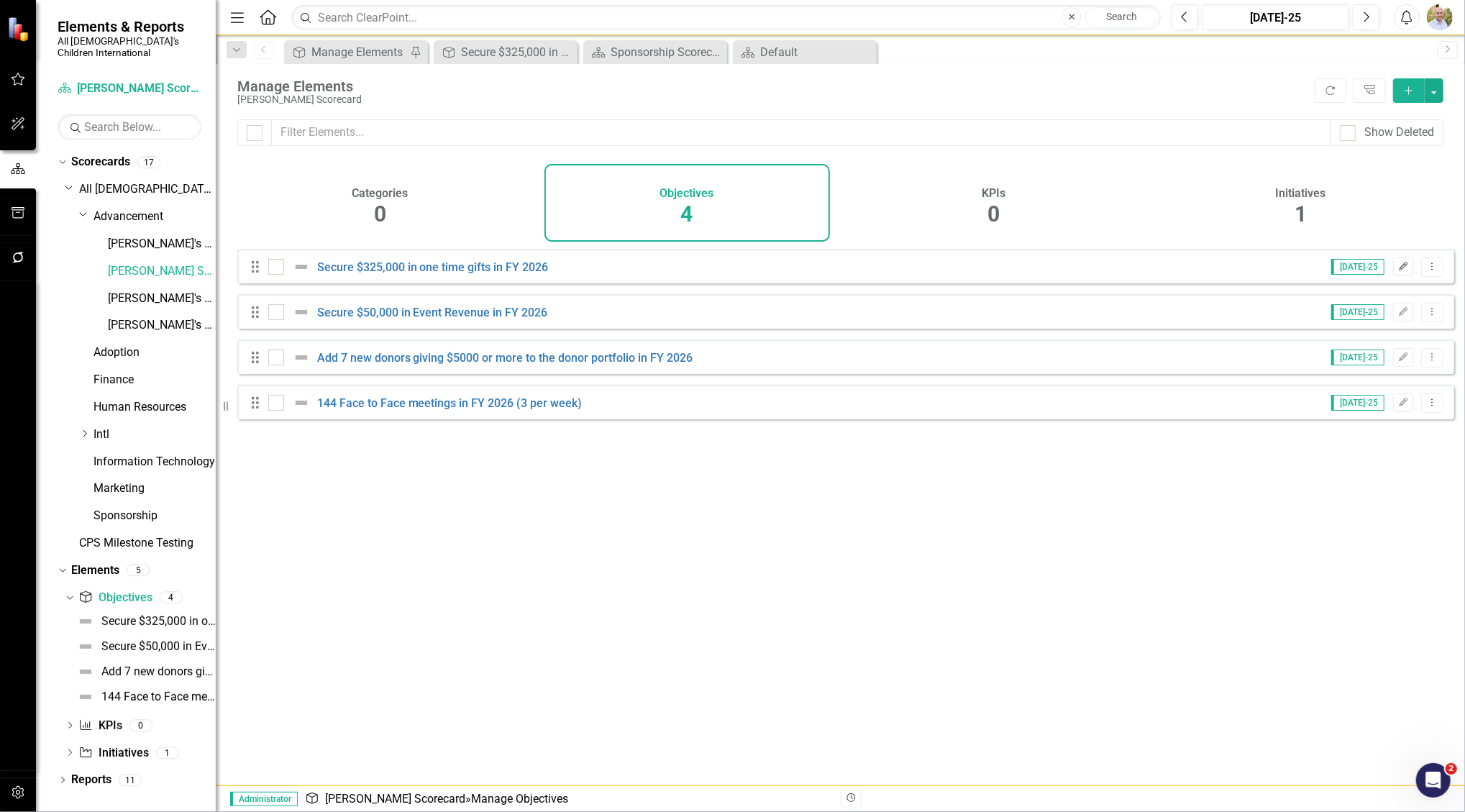
click at [1400, 270] on icon "button" at bounding box center [1404, 266] width 9 height 9
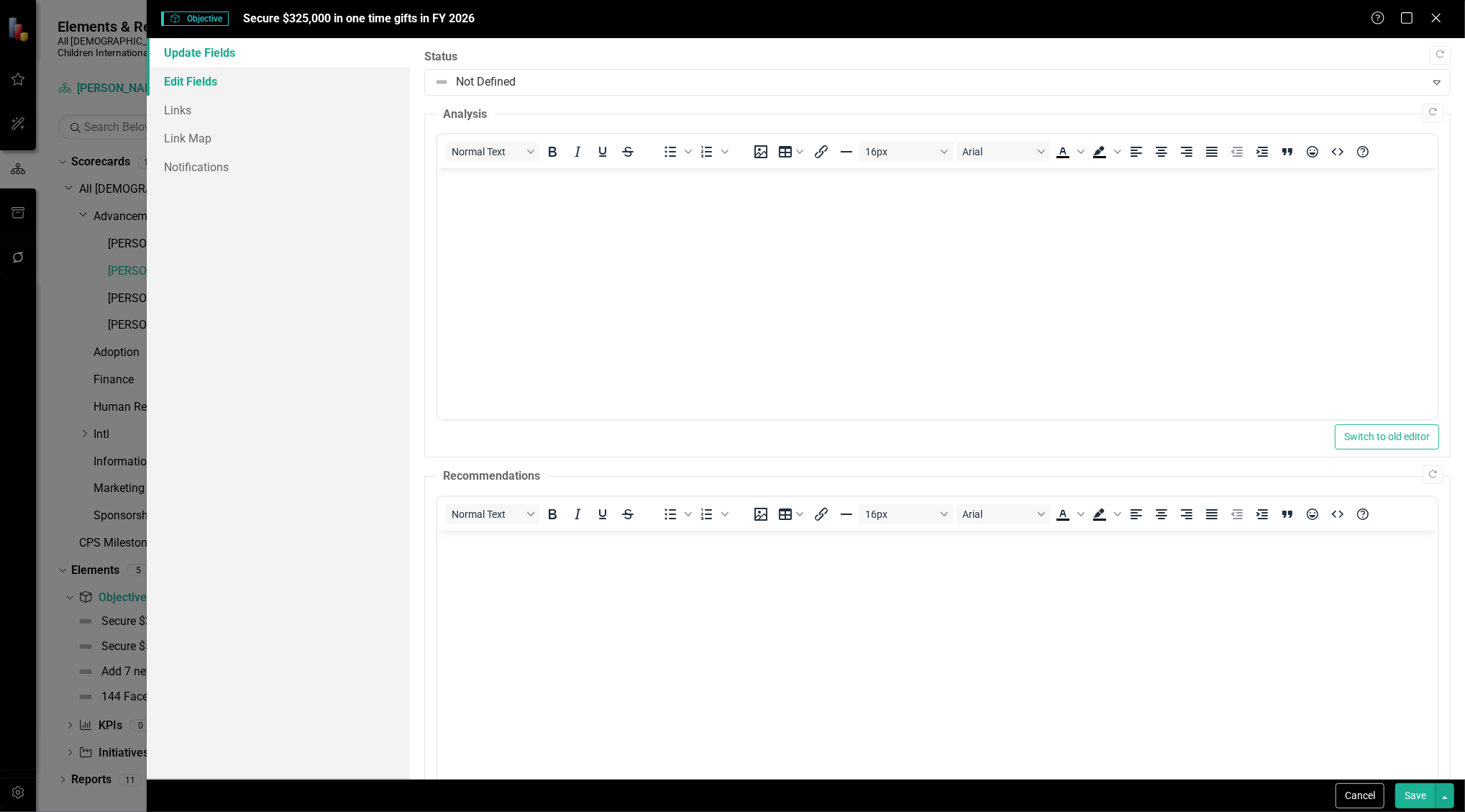
click at [278, 77] on link "Edit Fields" at bounding box center [278, 82] width 264 height 29
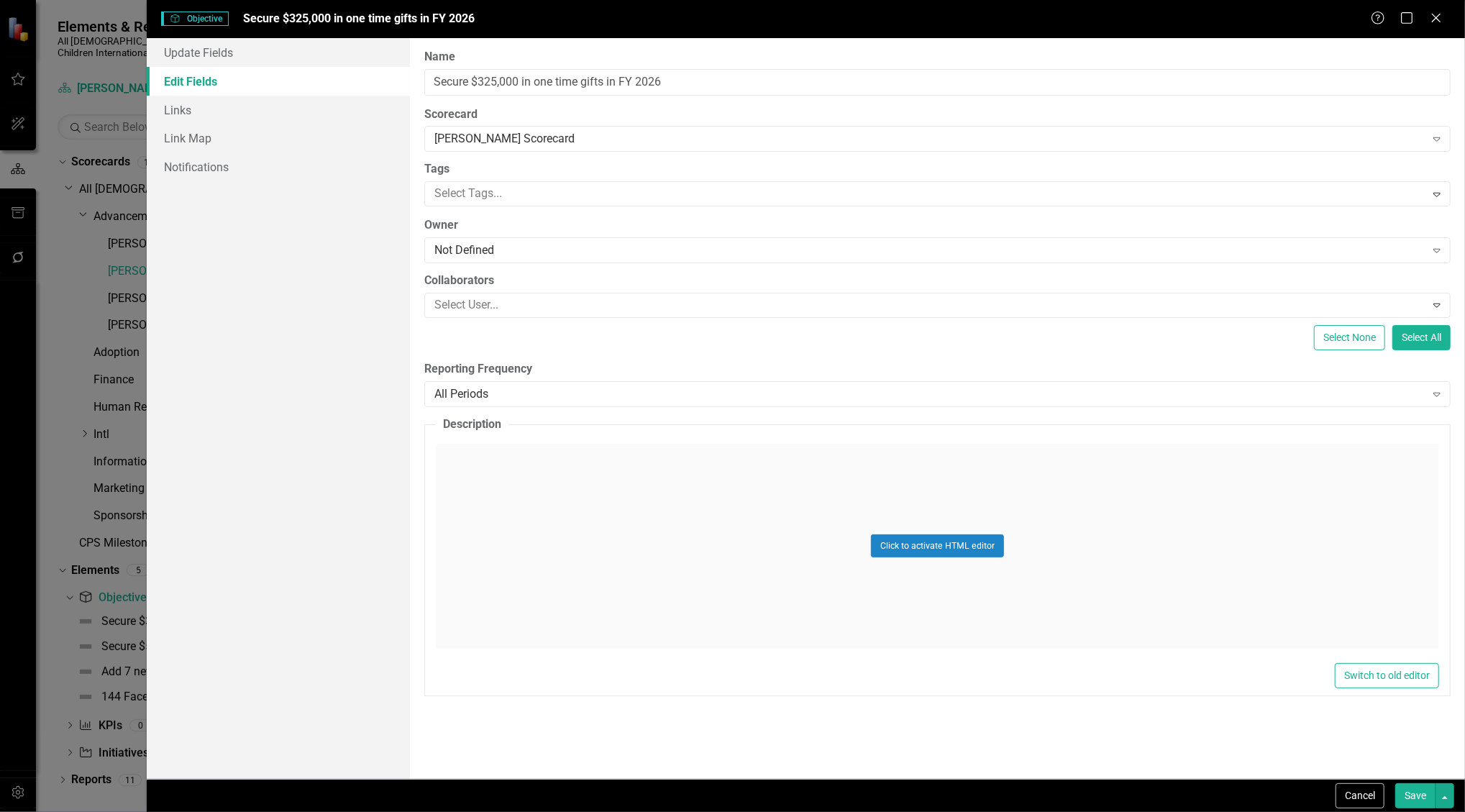
click at [214, 90] on link "Edit Fields" at bounding box center [278, 82] width 264 height 29
click at [230, 61] on link "Update Fields" at bounding box center [278, 53] width 264 height 29
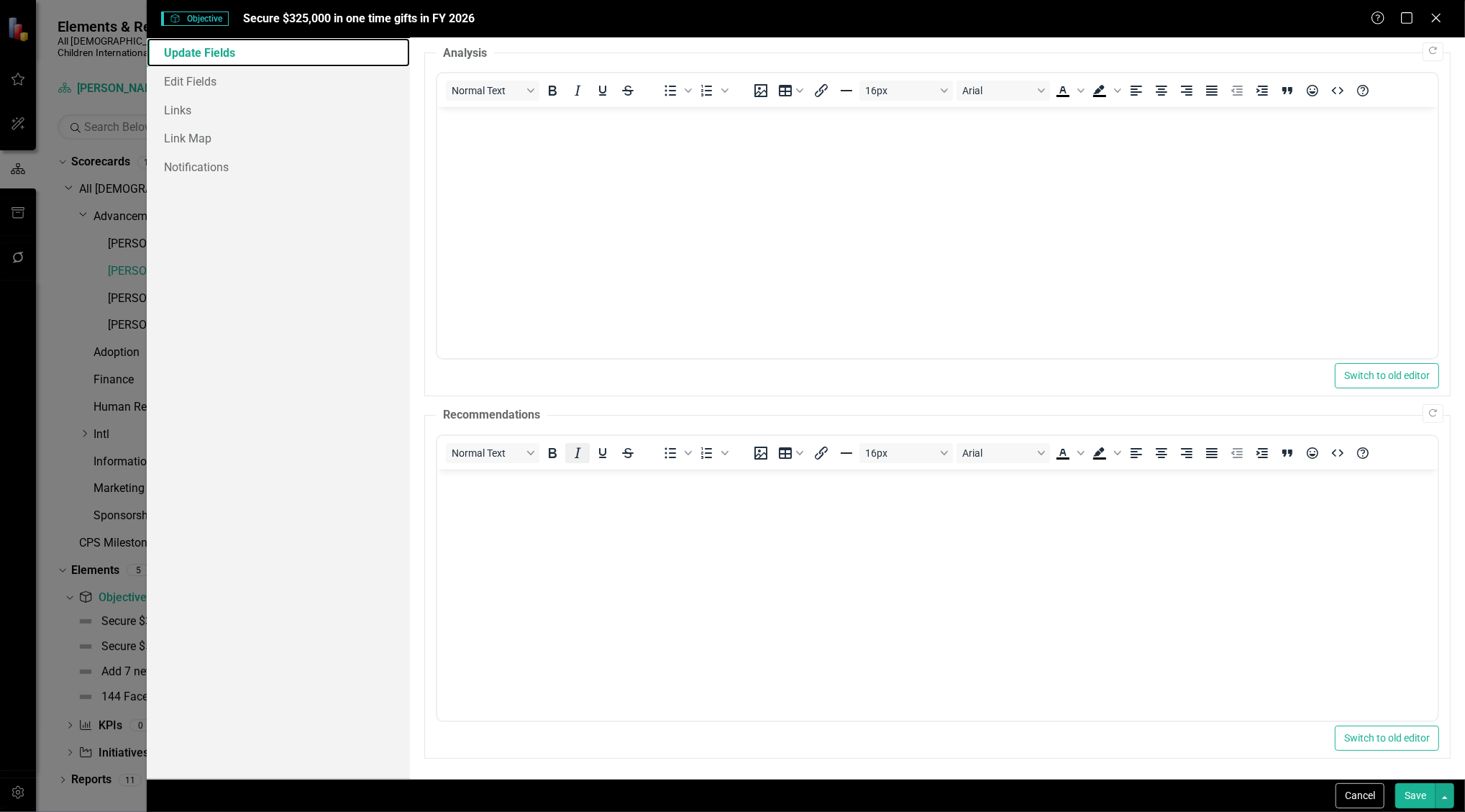
scroll to position [63, 0]
click at [1432, 18] on icon "Close" at bounding box center [1436, 17] width 18 height 14
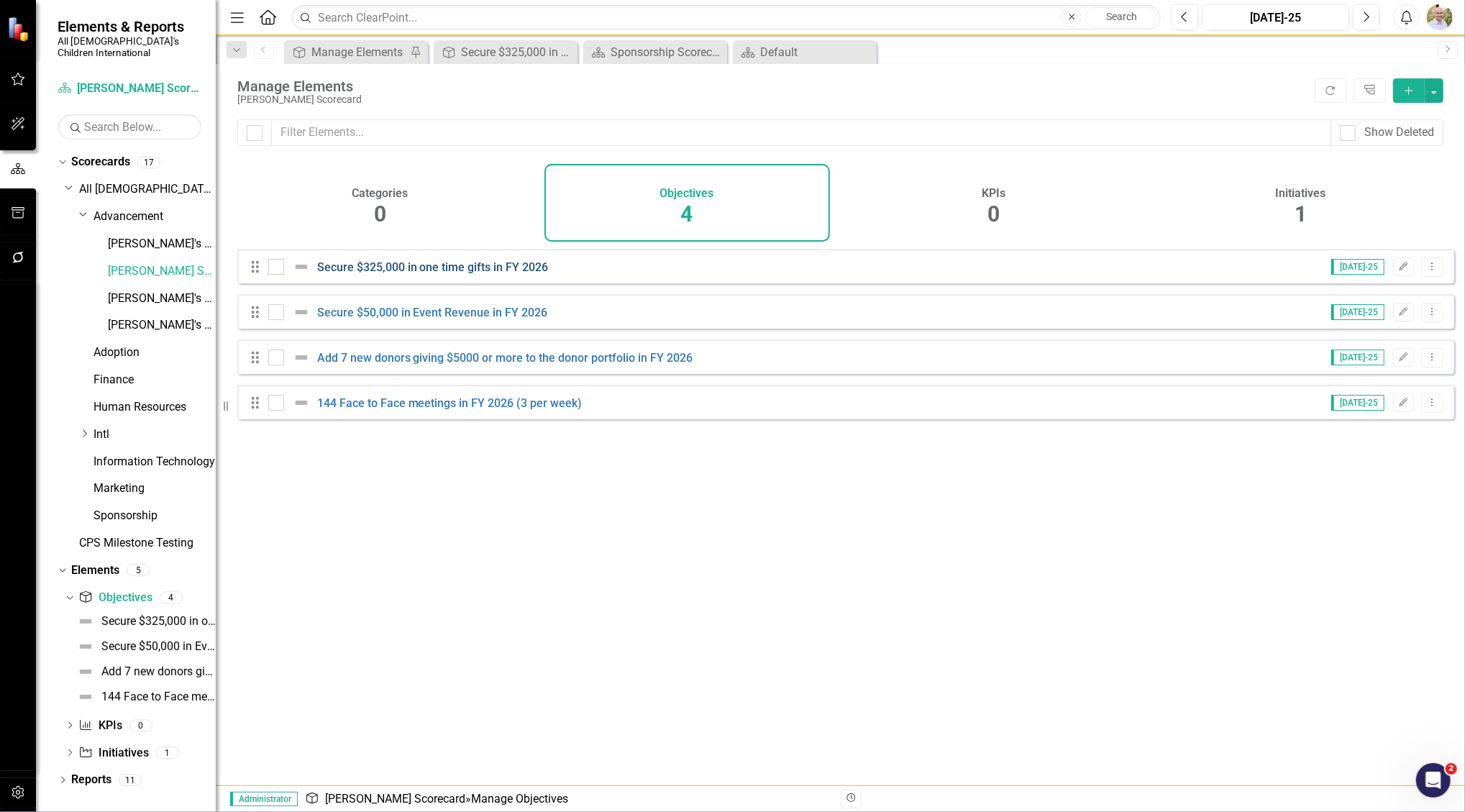
click at [435, 274] on link "Secure $325,000 in one time gifts in FY 2026" at bounding box center [433, 267] width 231 height 14
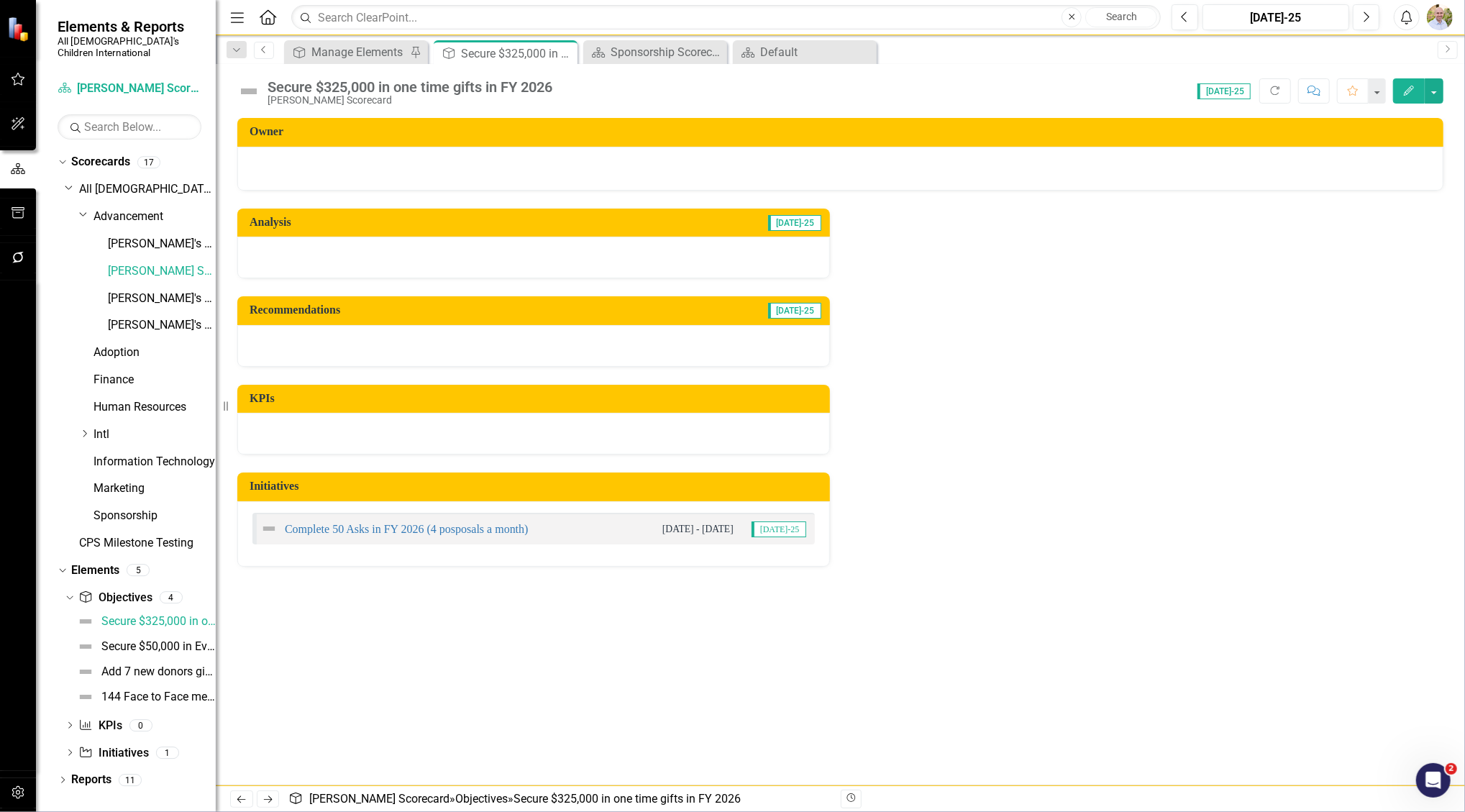
click at [265, 48] on icon "Previous" at bounding box center [264, 50] width 12 height 9
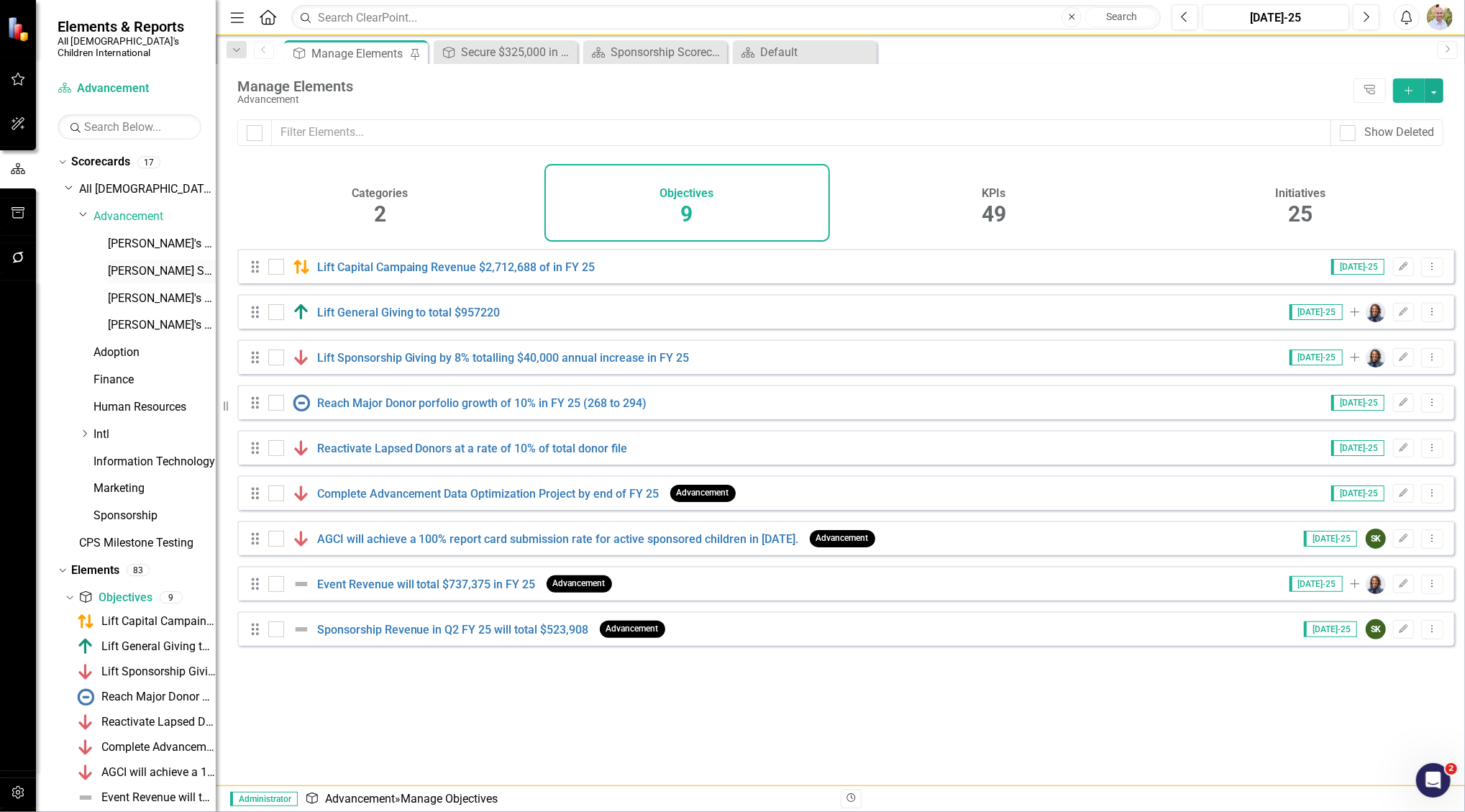
click at [159, 263] on link "[PERSON_NAME] Scorecard" at bounding box center [161, 271] width 108 height 17
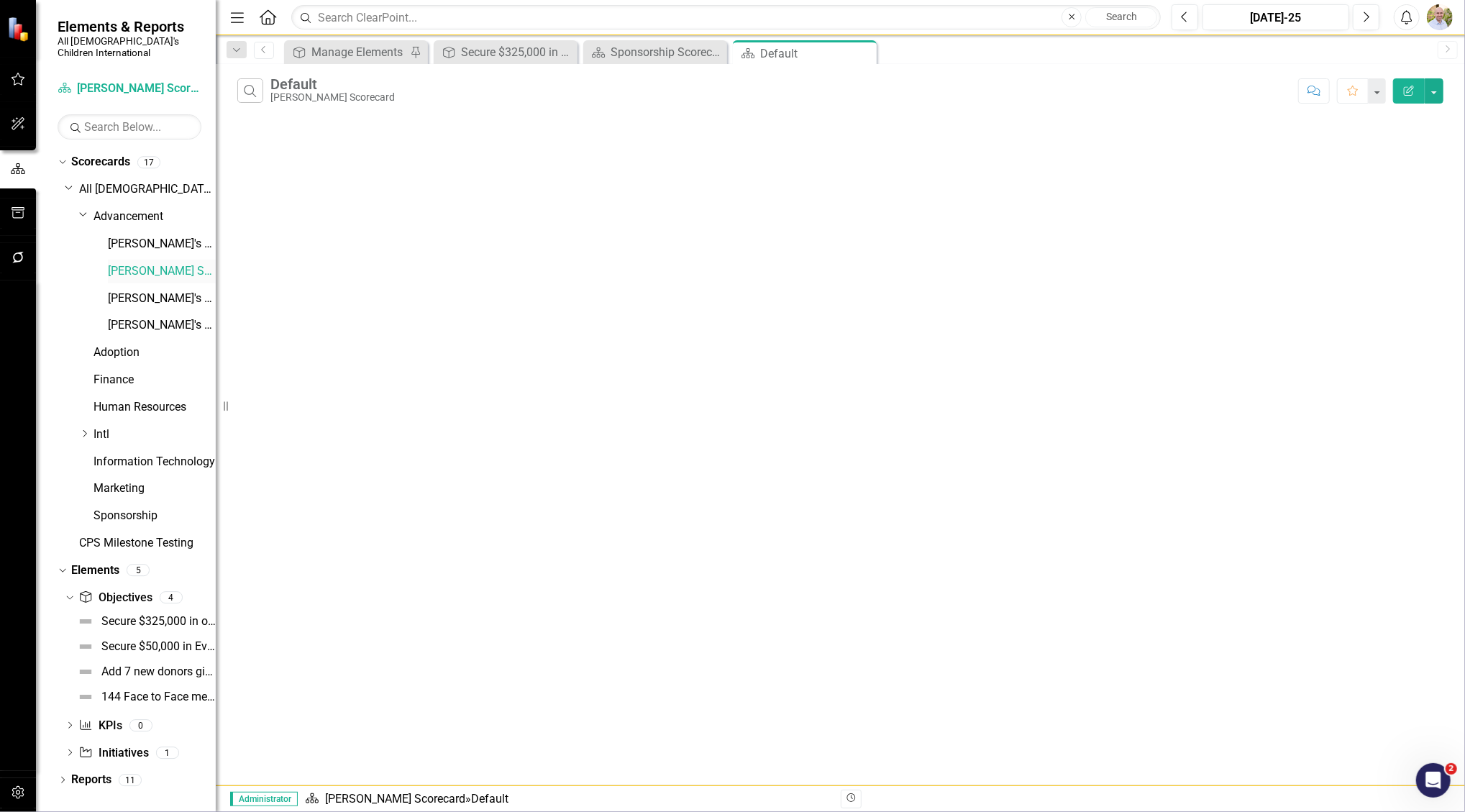
click at [148, 263] on link "[PERSON_NAME] Scorecard" at bounding box center [161, 271] width 108 height 17
click at [270, 51] on link "Previous" at bounding box center [264, 51] width 20 height 17
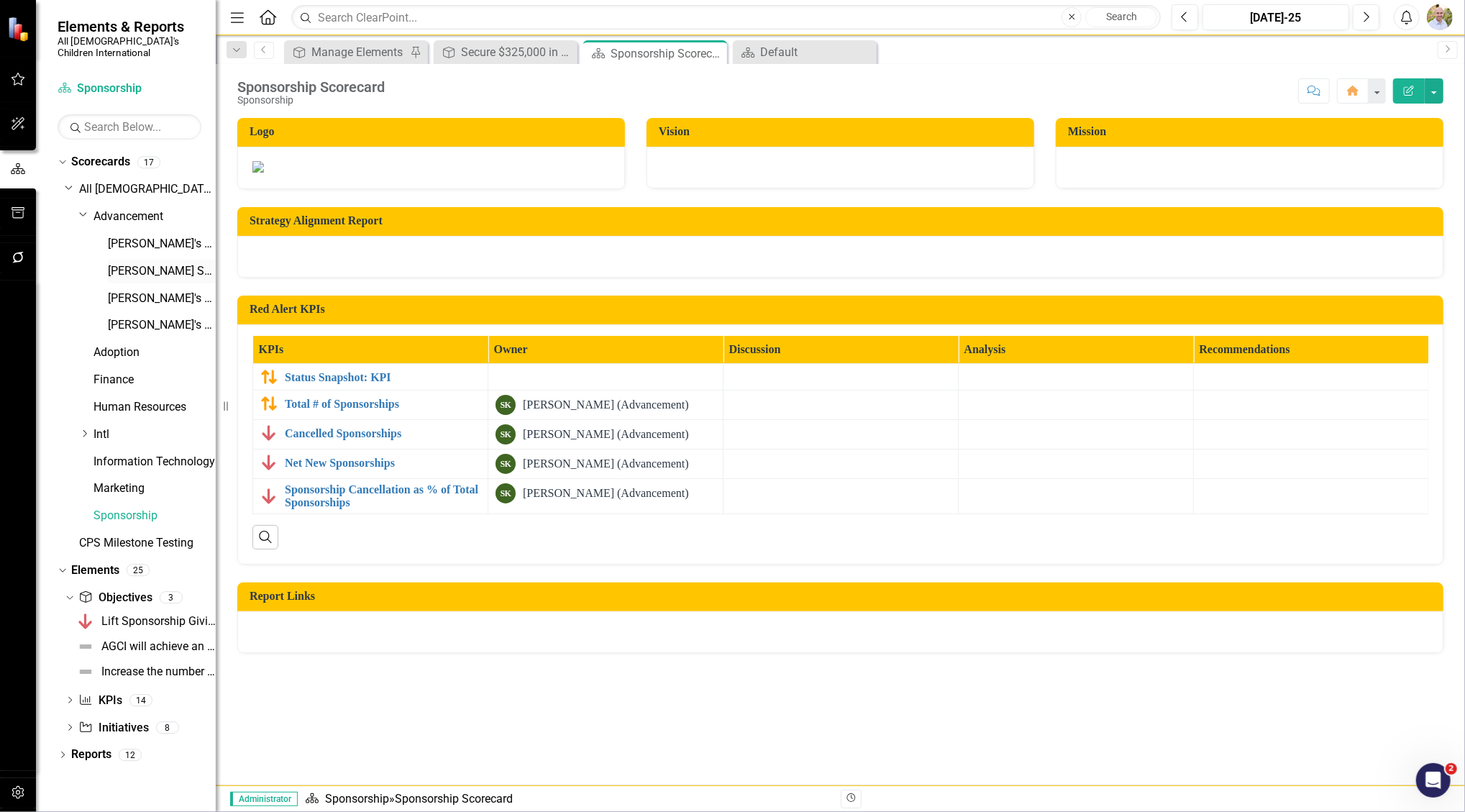
click at [152, 263] on link "[PERSON_NAME] Scorecard" at bounding box center [161, 271] width 108 height 17
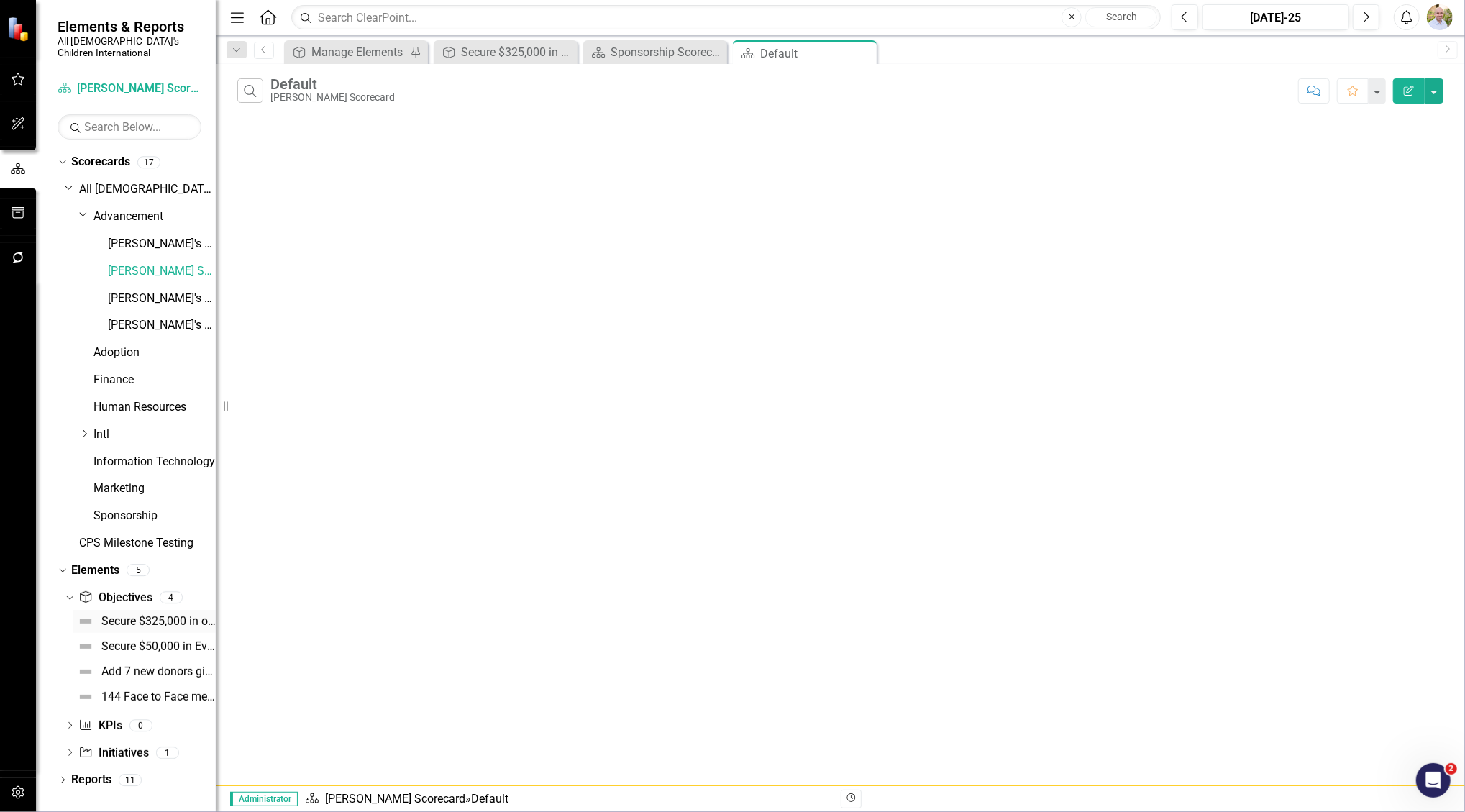
click at [129, 610] on link "Secure $325,000 in one time gifts in FY 2026" at bounding box center [144, 622] width 142 height 23
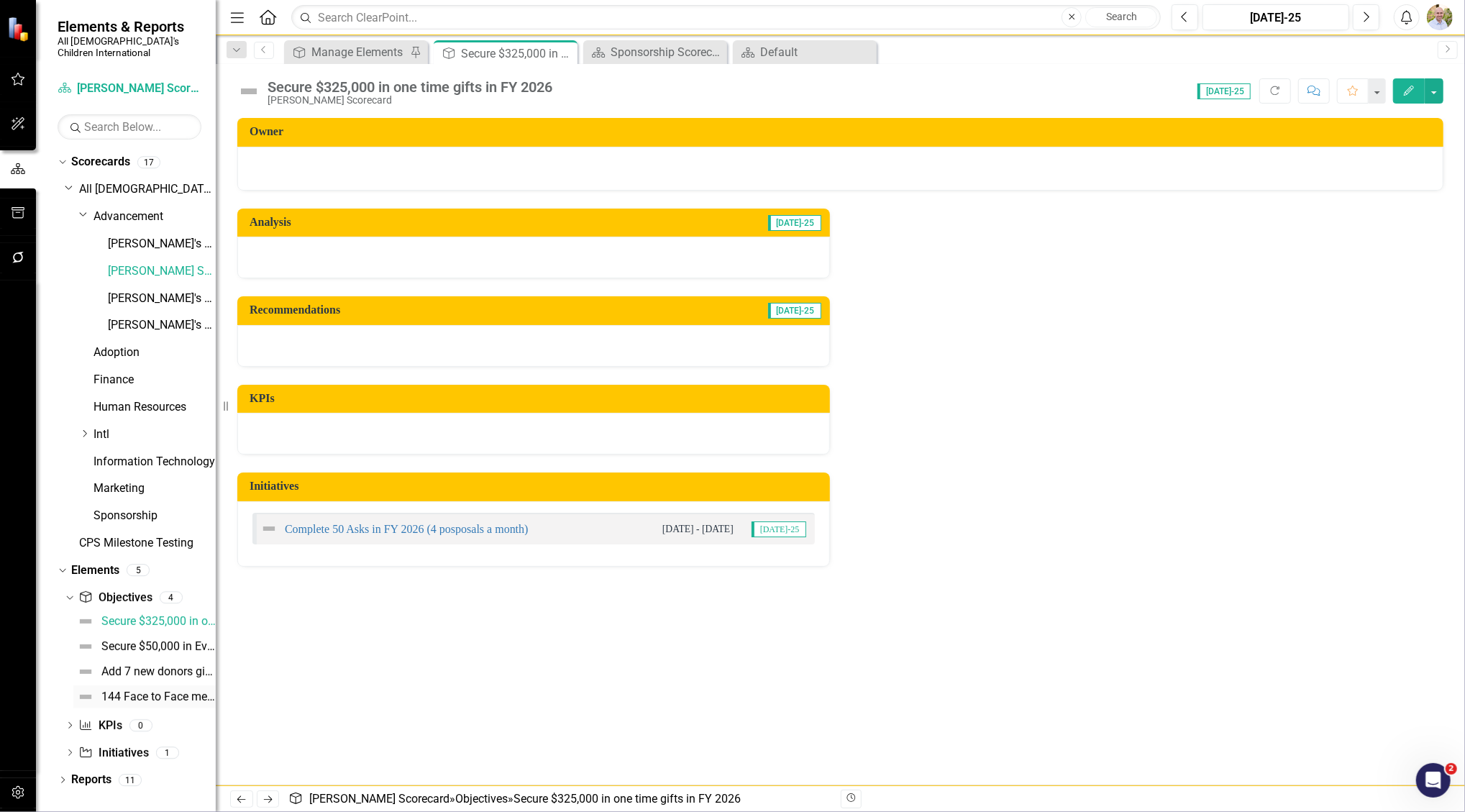
click at [160, 691] on div "144 Face to Face meetings in FY 2026 (3 per week)" at bounding box center [158, 697] width 114 height 13
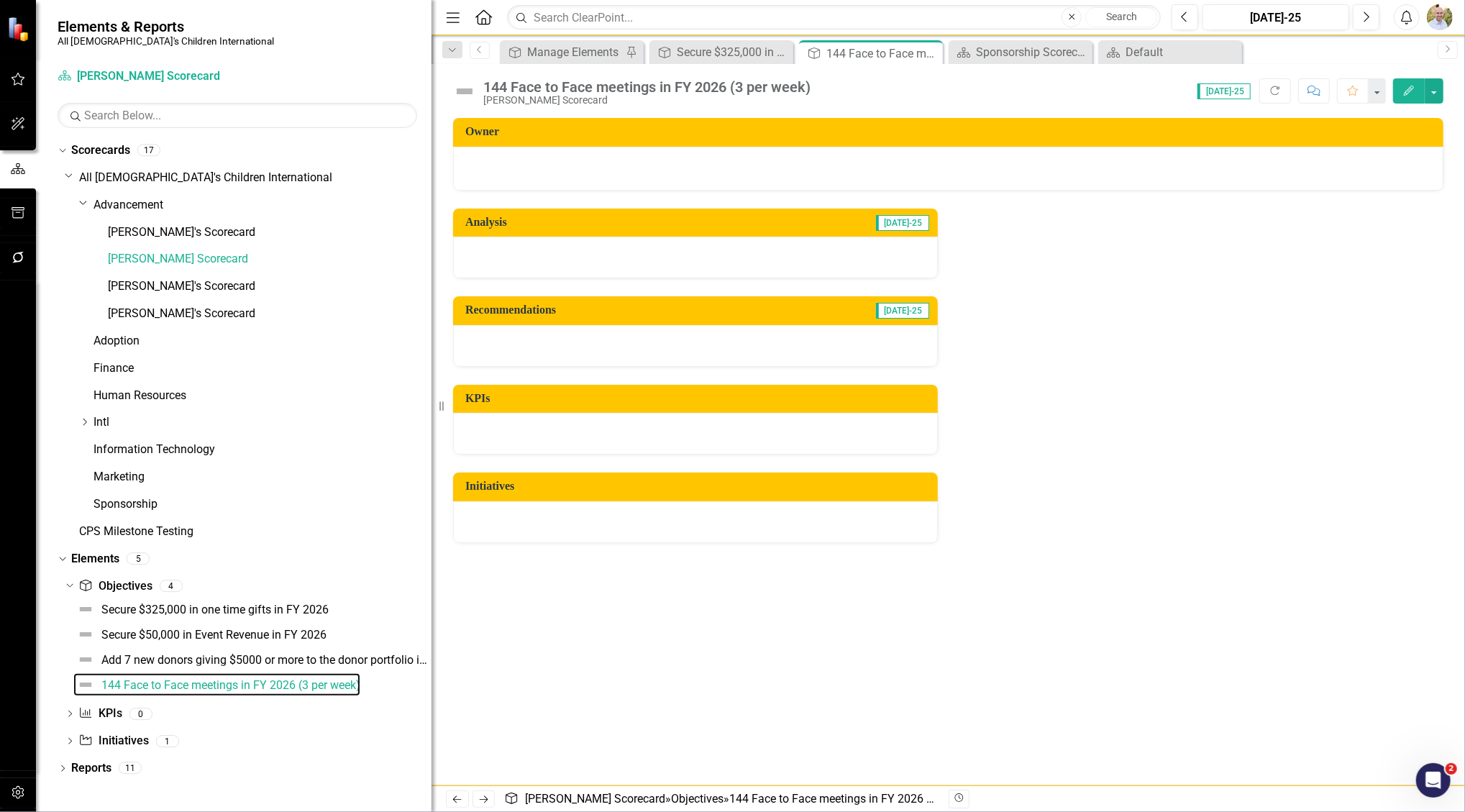
drag, startPoint x: 218, startPoint y: 591, endPoint x: 533, endPoint y: 599, distance: 315.1
click at [533, 599] on div "Elements & Reports All God's Children International Scorecard [PERSON_NAME] Sco…" at bounding box center [732, 406] width 1465 height 812
click at [1410, 90] on icon "button" at bounding box center [1409, 90] width 10 height 10
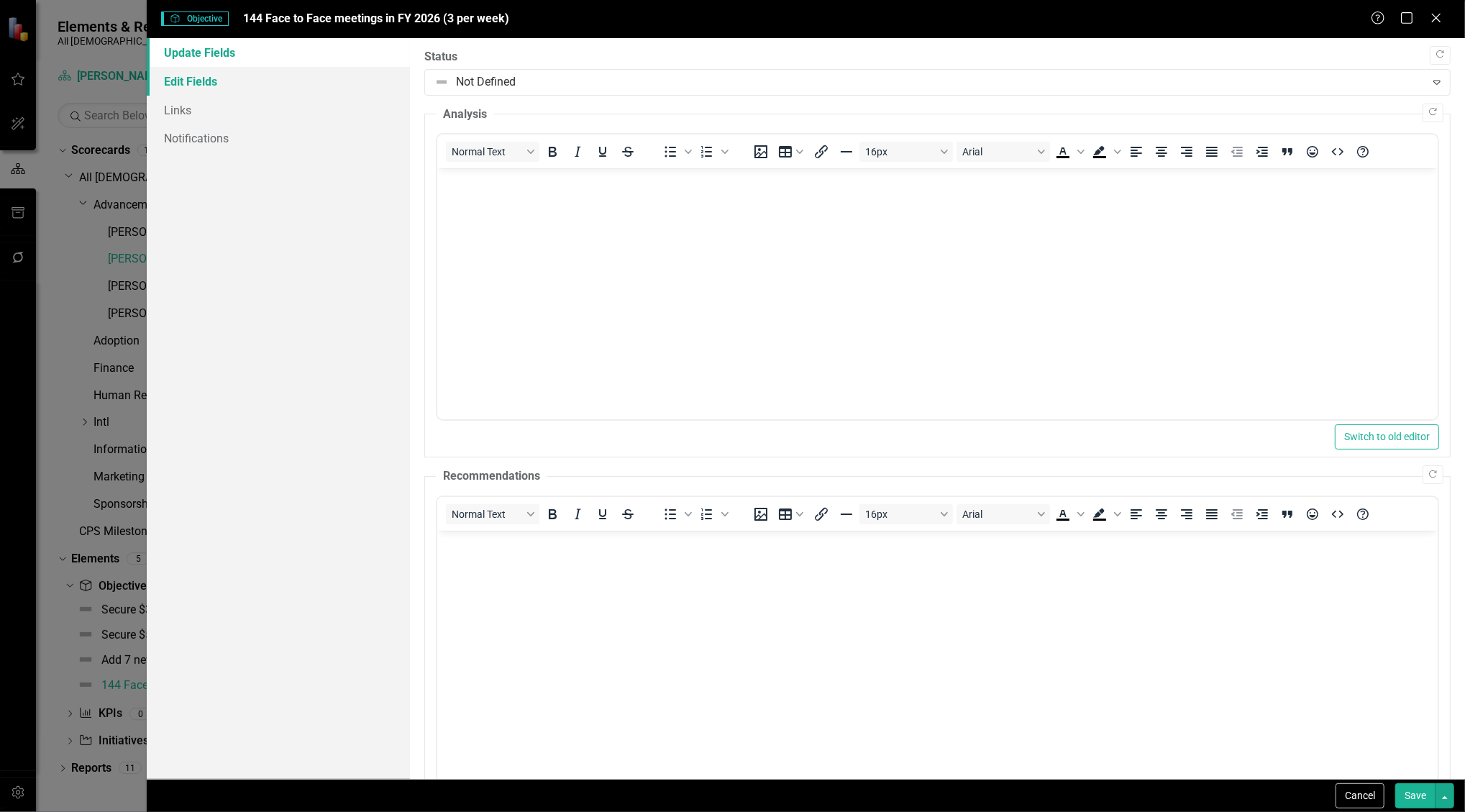
click at [297, 82] on link "Edit Fields" at bounding box center [278, 82] width 264 height 29
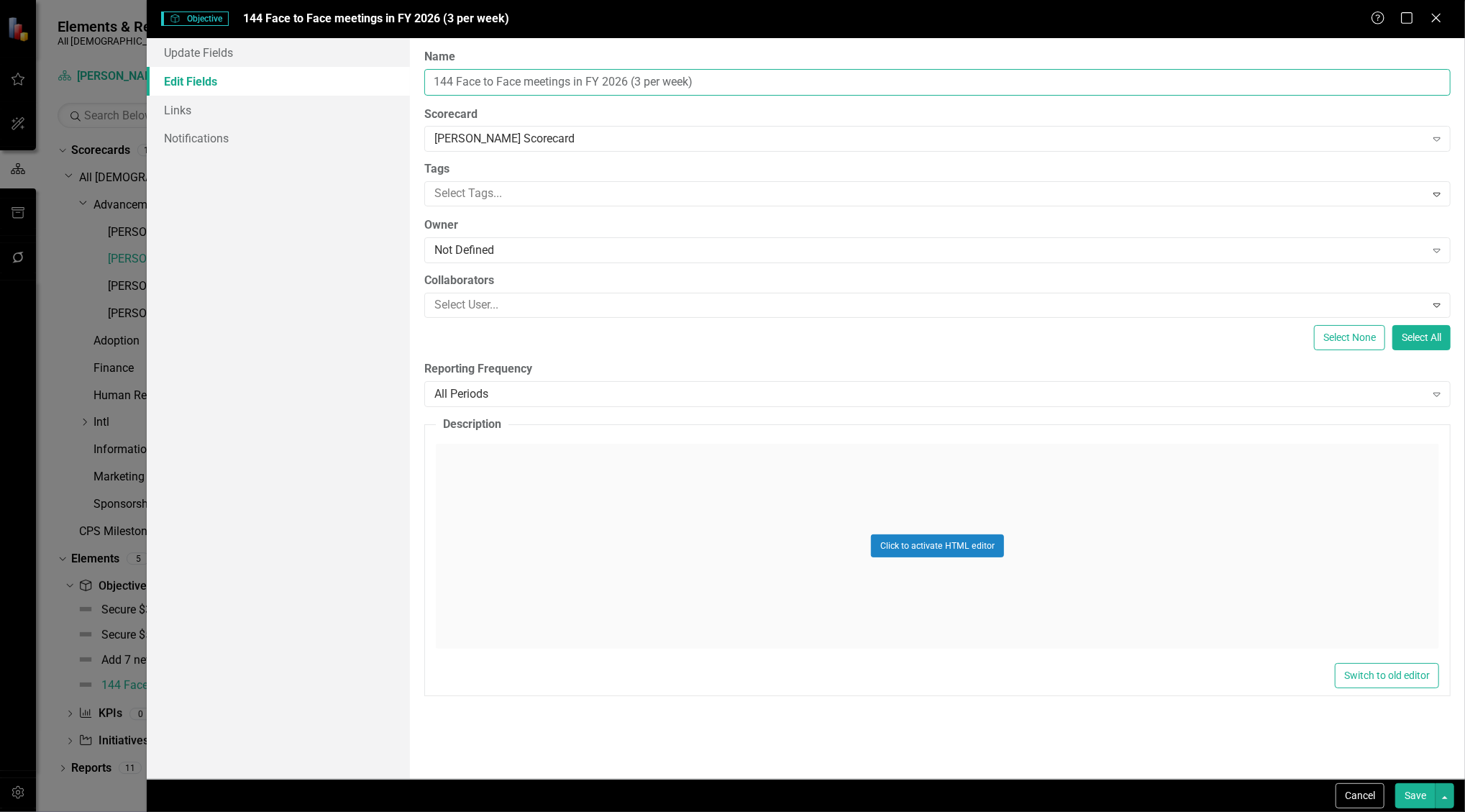
drag, startPoint x: 774, startPoint y: 85, endPoint x: 383, endPoint y: 86, distance: 391.0
click at [383, 86] on div "Update Fields Edit Fields Links Notifications "Update" fields in ClearPoint are…" at bounding box center [806, 409] width 1318 height 741
click at [1356, 790] on button "Cancel" at bounding box center [1360, 795] width 49 height 25
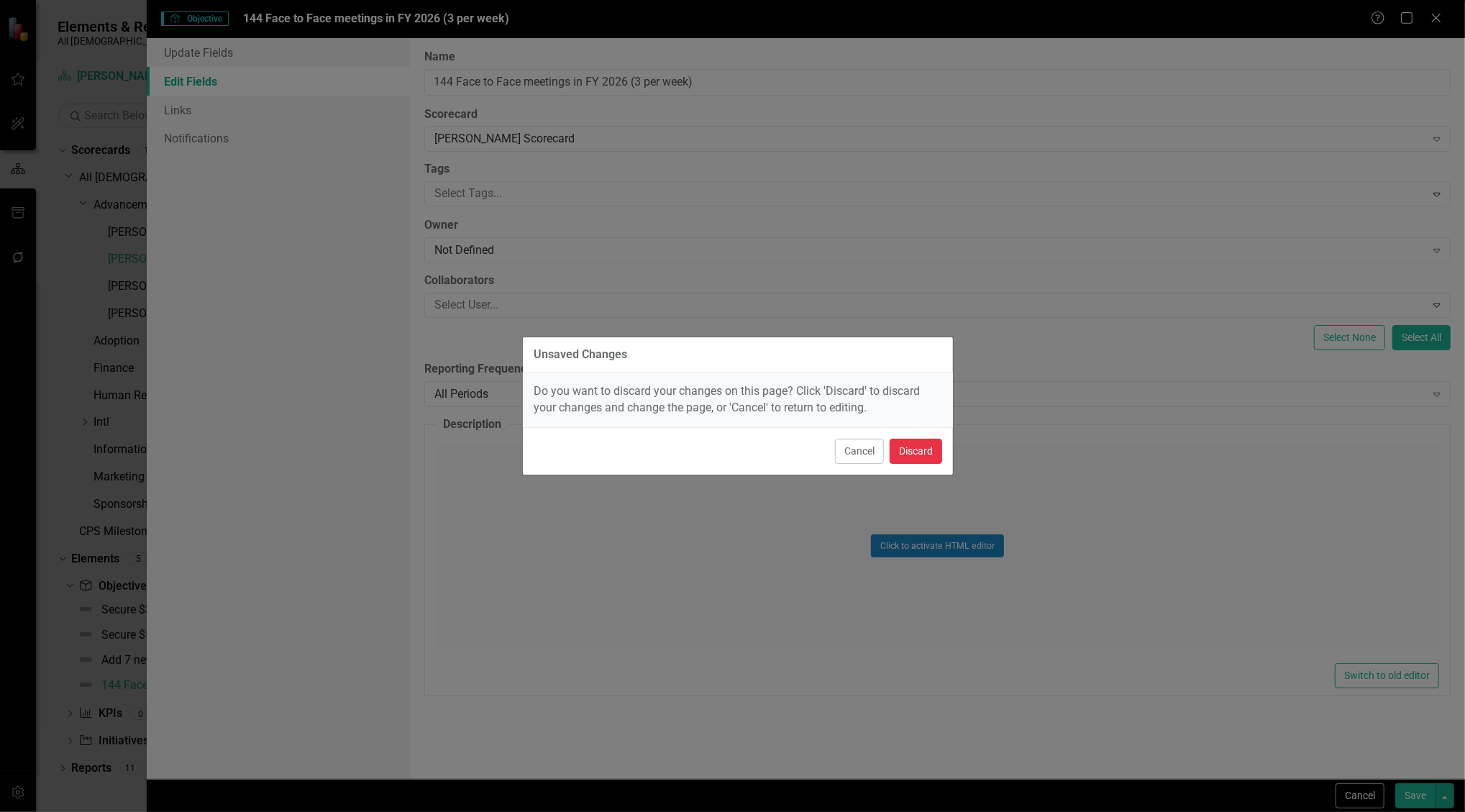
click at [910, 451] on button "Discard" at bounding box center [916, 451] width 53 height 25
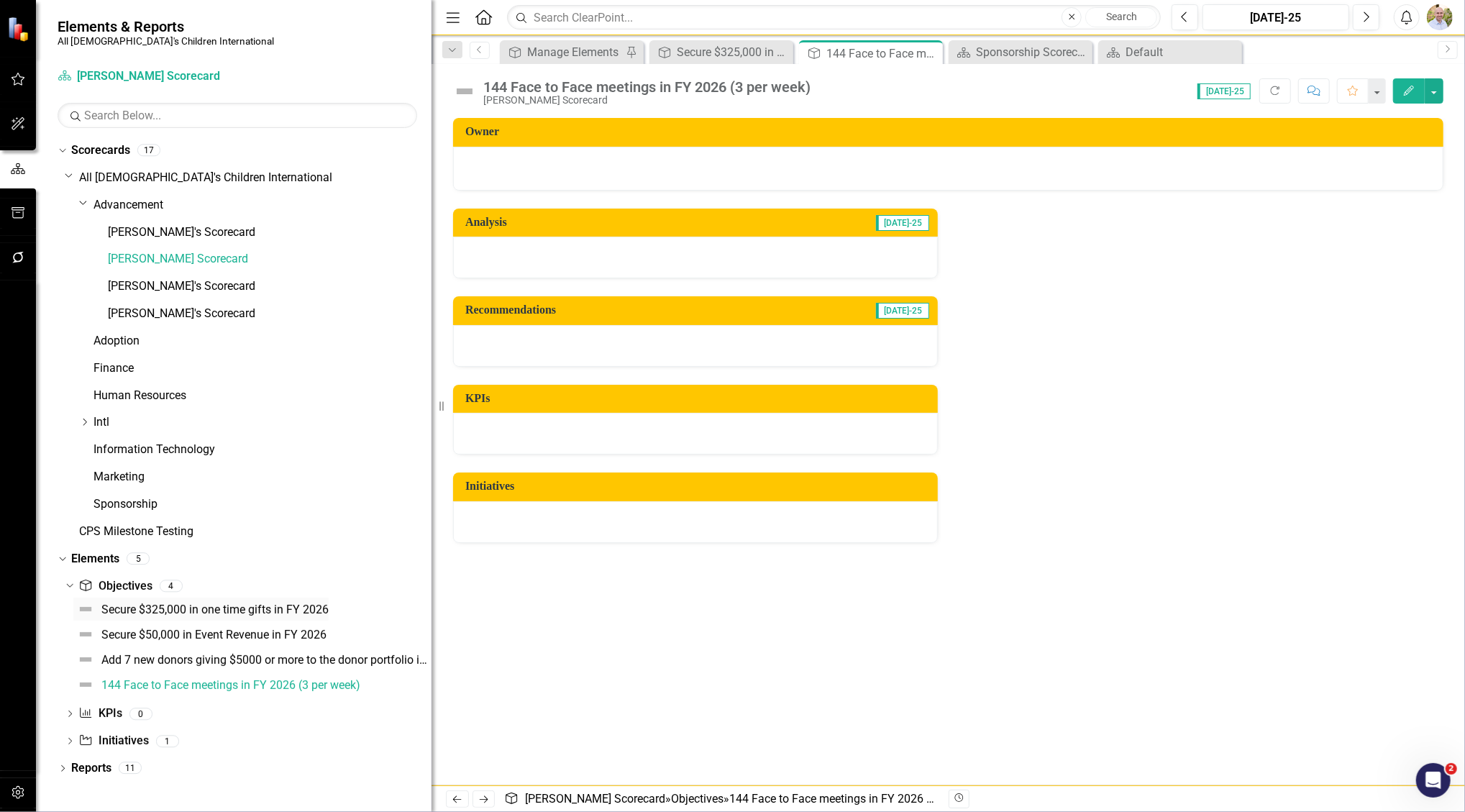
click at [161, 611] on div "Secure $325,000 in one time gifts in FY 2026" at bounding box center [215, 610] width 227 height 13
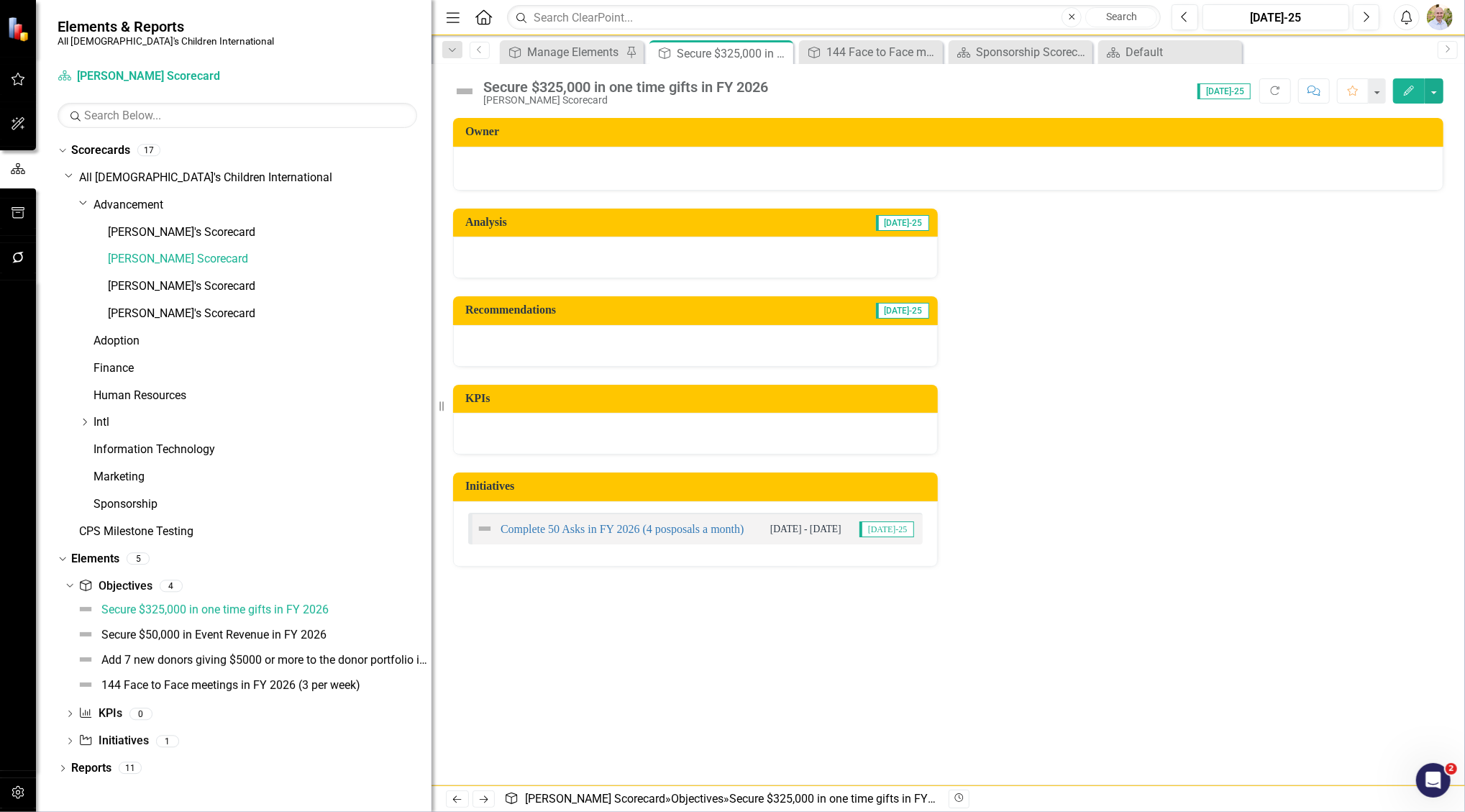
click at [1409, 87] on icon "button" at bounding box center [1409, 90] width 10 height 10
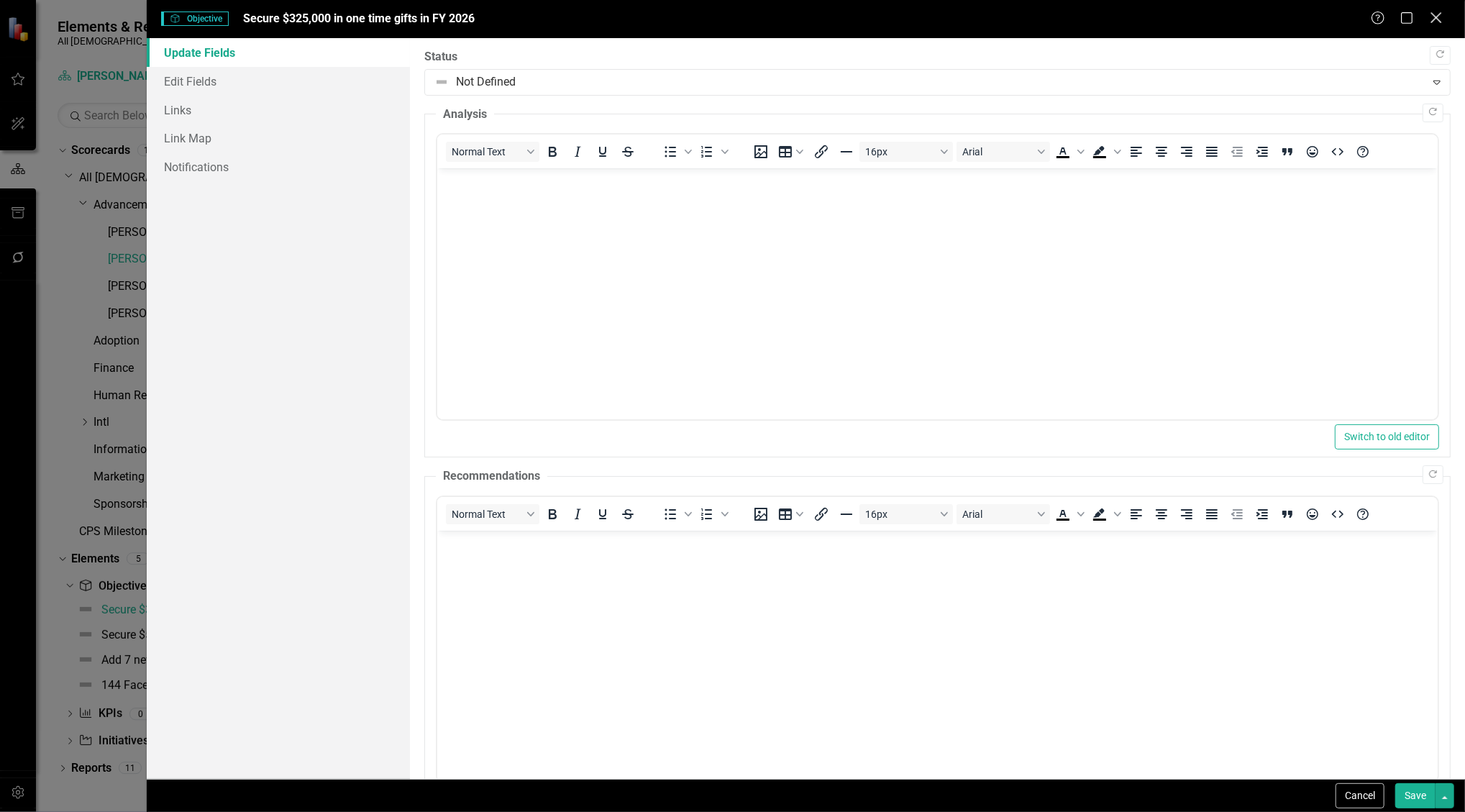
click at [1443, 16] on div "Help Maximize Close" at bounding box center [1411, 19] width 80 height 17
click at [1440, 9] on div "Close" at bounding box center [1436, 19] width 18 height 20
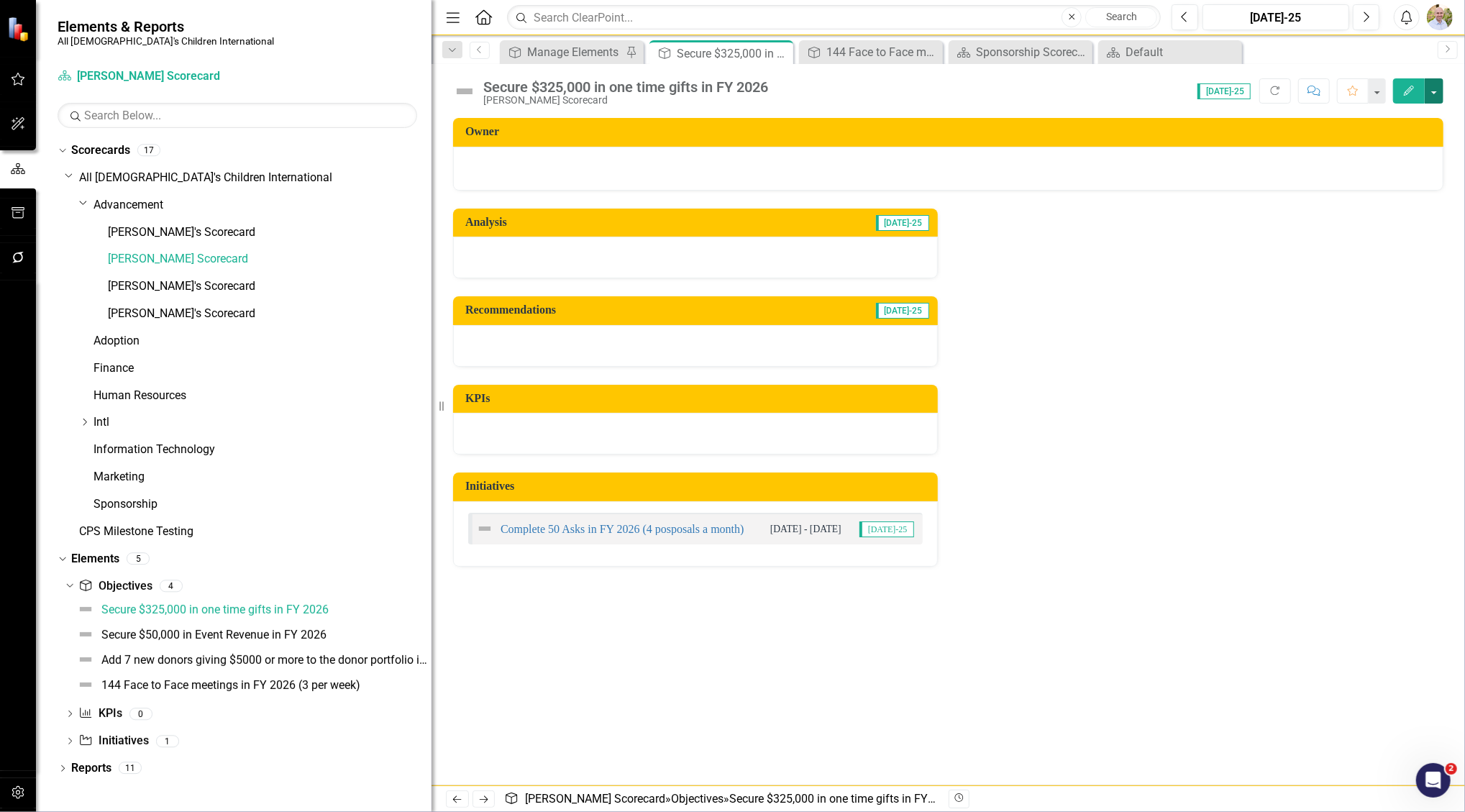
click at [1436, 92] on button "button" at bounding box center [1435, 90] width 19 height 25
click at [111, 741] on link "Initiative Initiatives" at bounding box center [113, 741] width 69 height 17
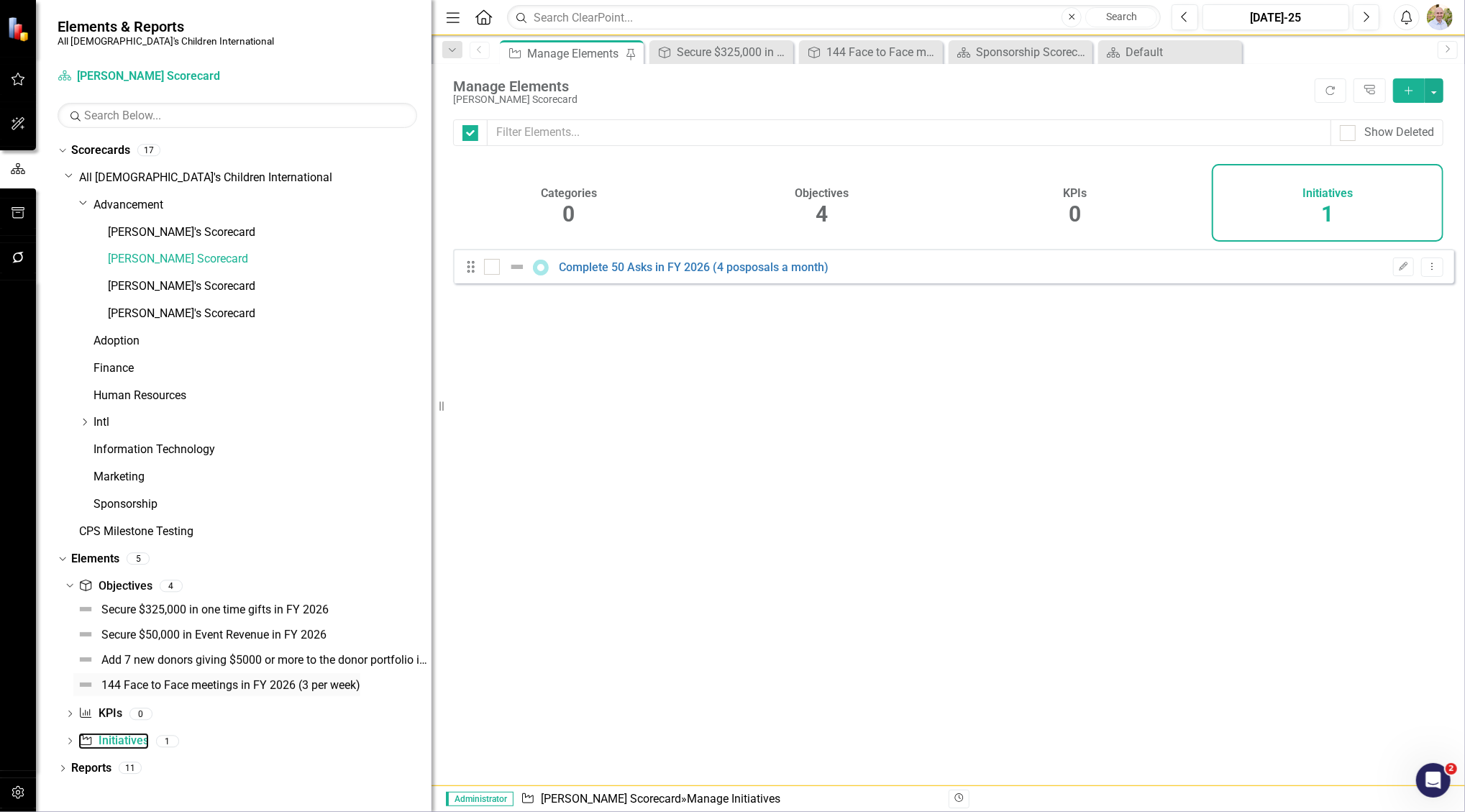
checkbox input "false"
click at [1406, 86] on icon "Add" at bounding box center [1409, 90] width 13 height 10
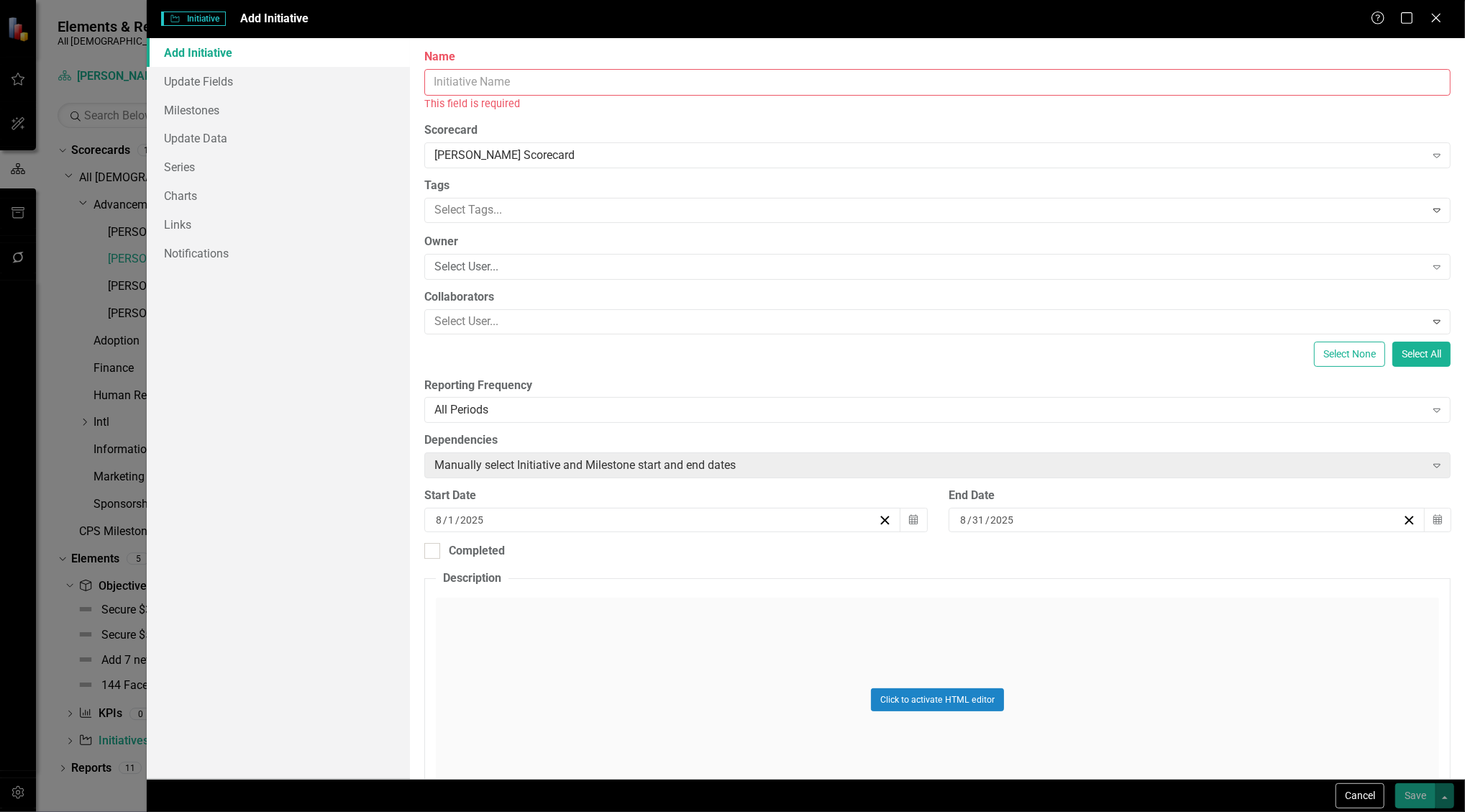
click at [549, 77] on input "Name" at bounding box center [938, 82] width 1027 height 27
paste input "144 Face to Face meetings in FY 2026 (3 per week)"
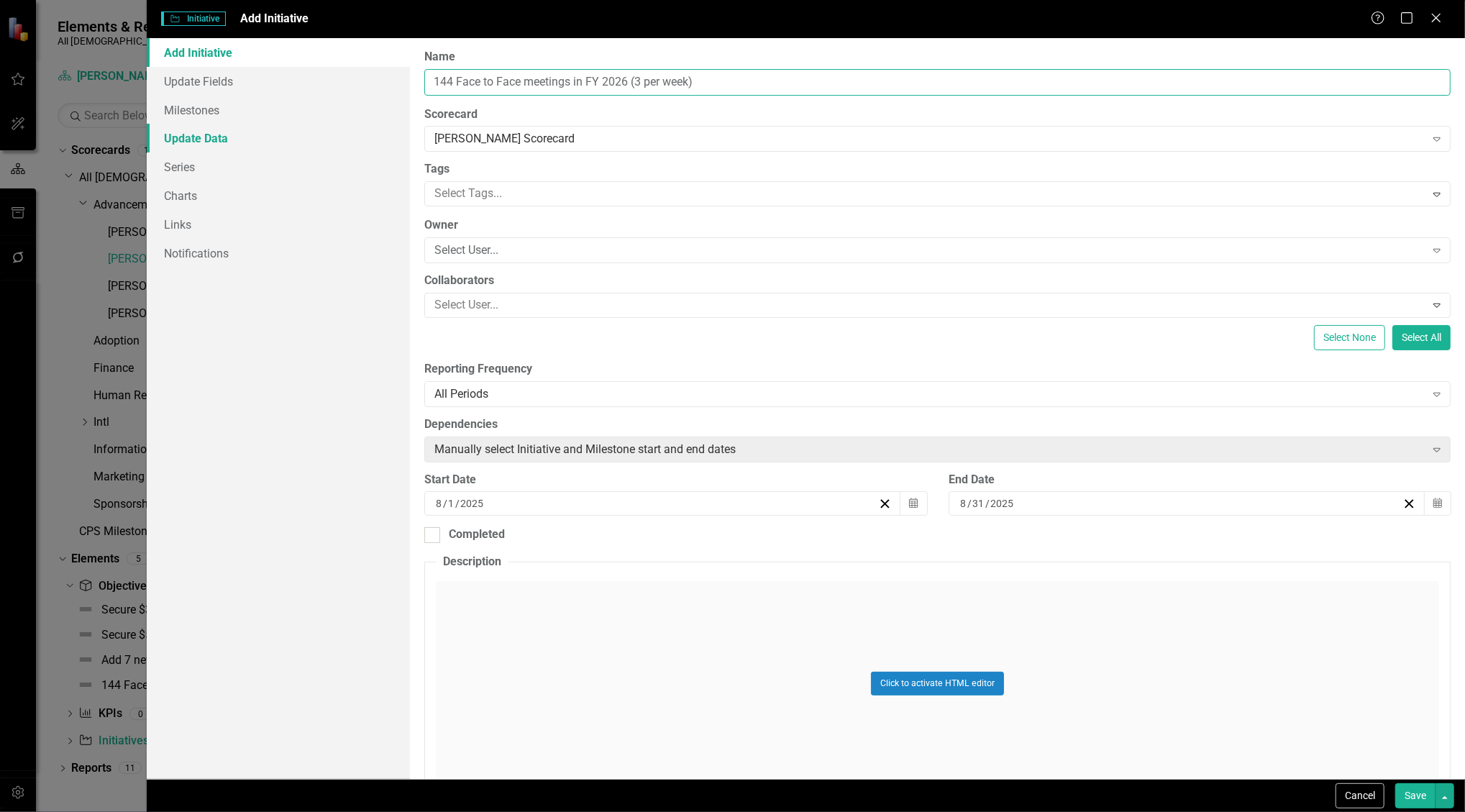
type input "144 Face to Face meetings in FY 2026 (3 per week)"
click at [384, 138] on link "Update Data" at bounding box center [278, 138] width 264 height 29
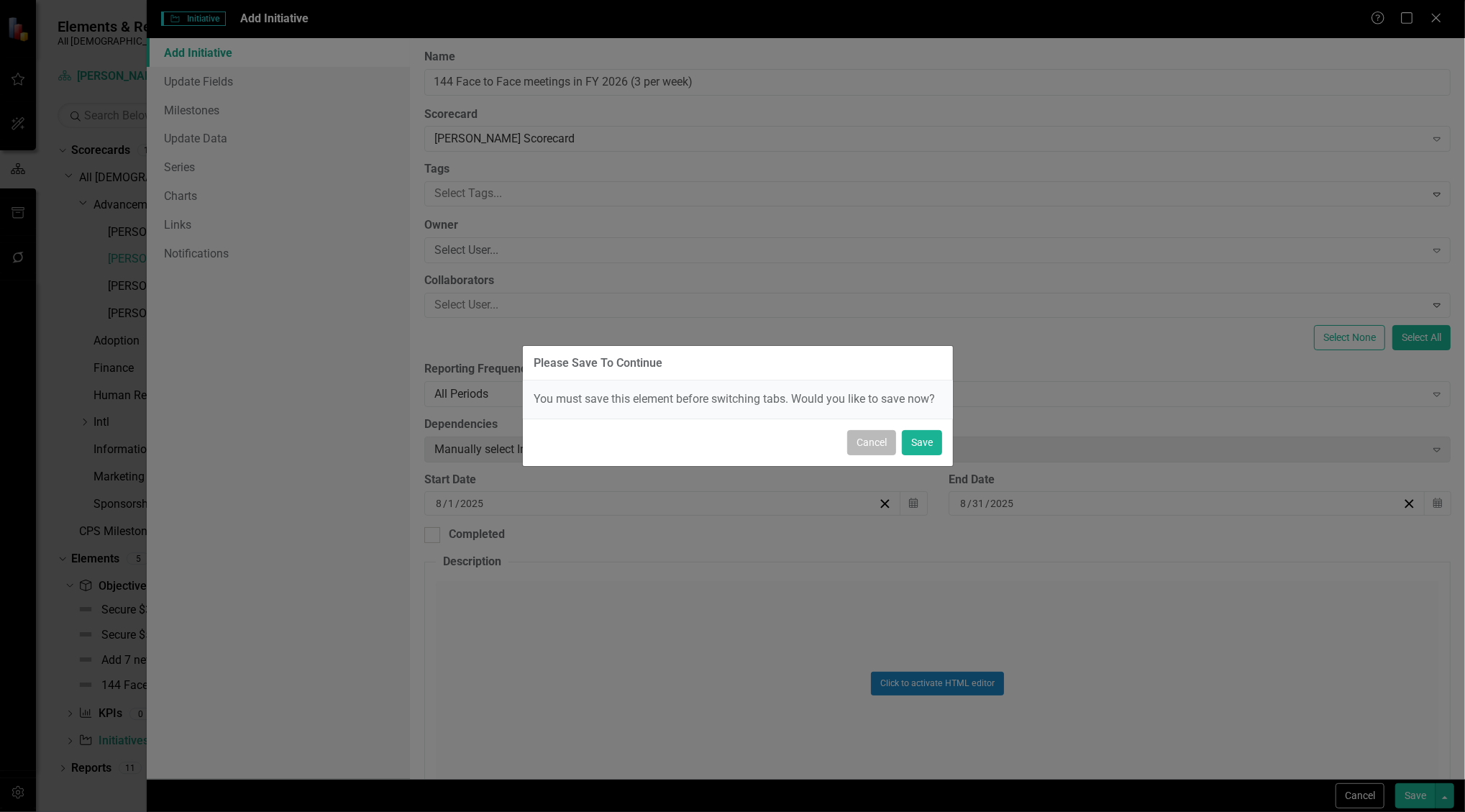
click at [871, 445] on button "Cancel" at bounding box center [872, 443] width 49 height 25
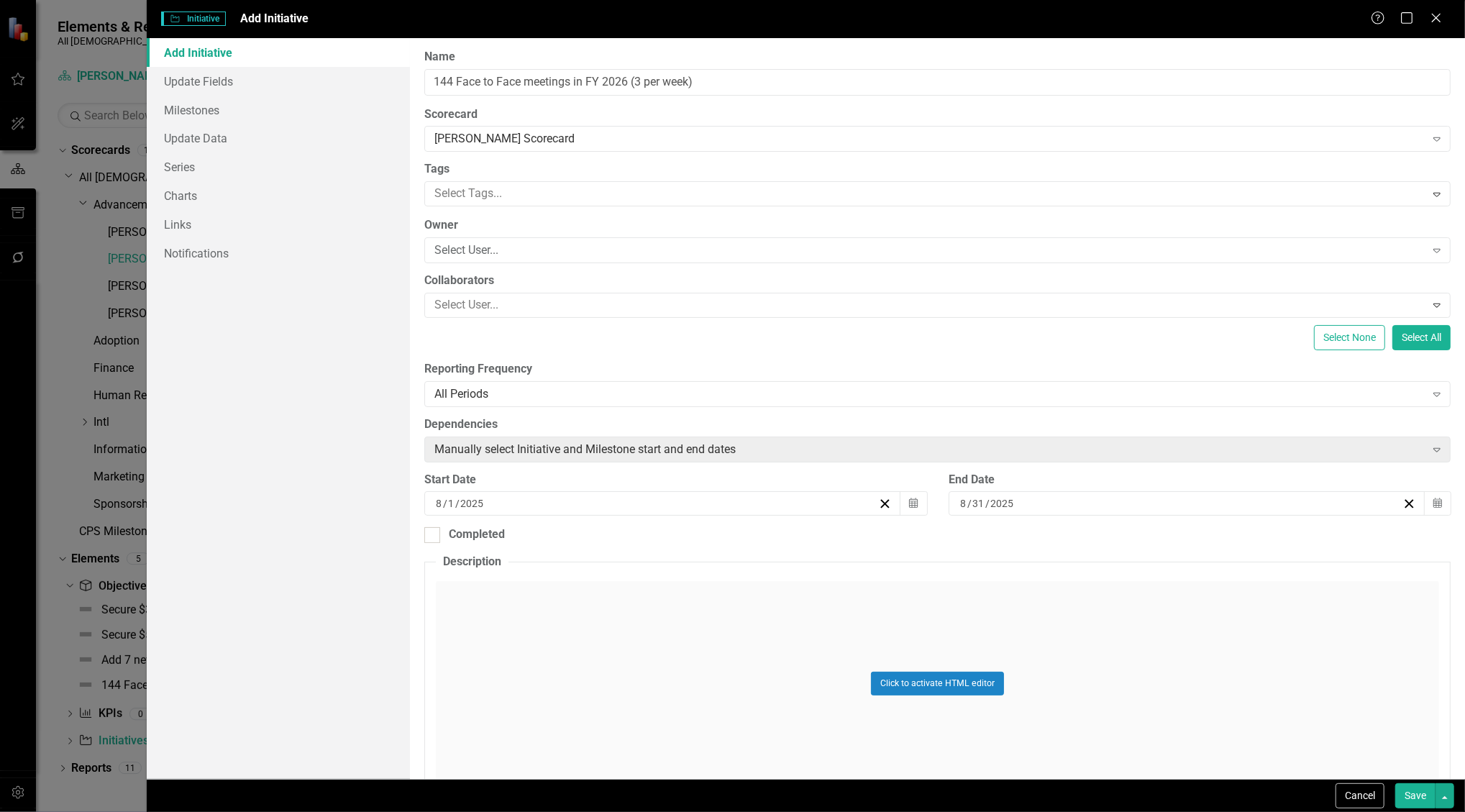
click at [832, 505] on div "[DATE]" at bounding box center [656, 503] width 445 height 14
click at [749, 545] on button "›" at bounding box center [738, 539] width 32 height 32
click at [578, 589] on button "1" at bounding box center [589, 588] width 36 height 26
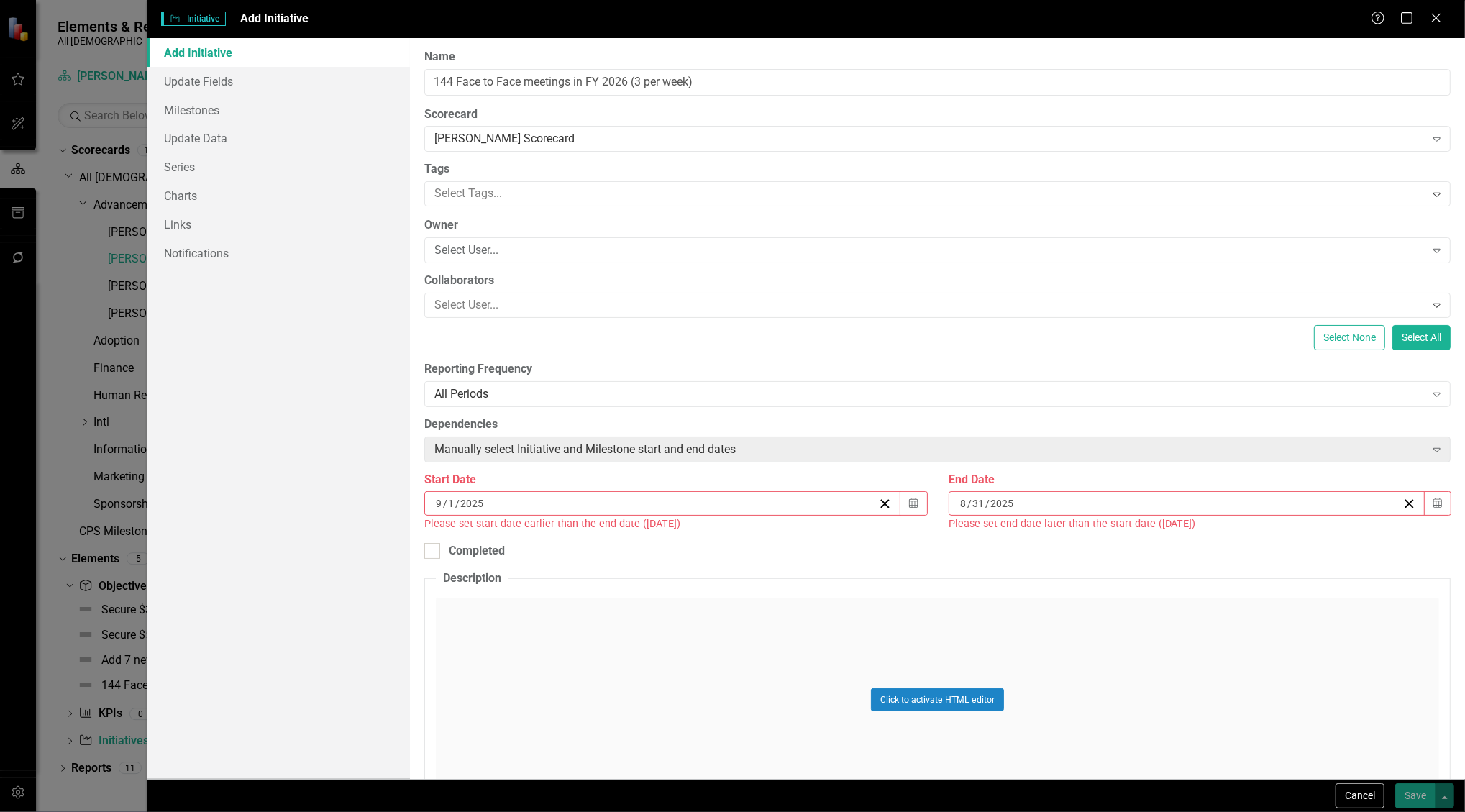
click at [1080, 502] on div "[DATE]" at bounding box center [1180, 503] width 445 height 14
click at [1284, 544] on button "»" at bounding box center [1289, 539] width 32 height 32
click at [1250, 543] on button "›" at bounding box center [1257, 539] width 32 height 32
click at [1180, 684] on button "30" at bounding box center [1180, 691] width 36 height 26
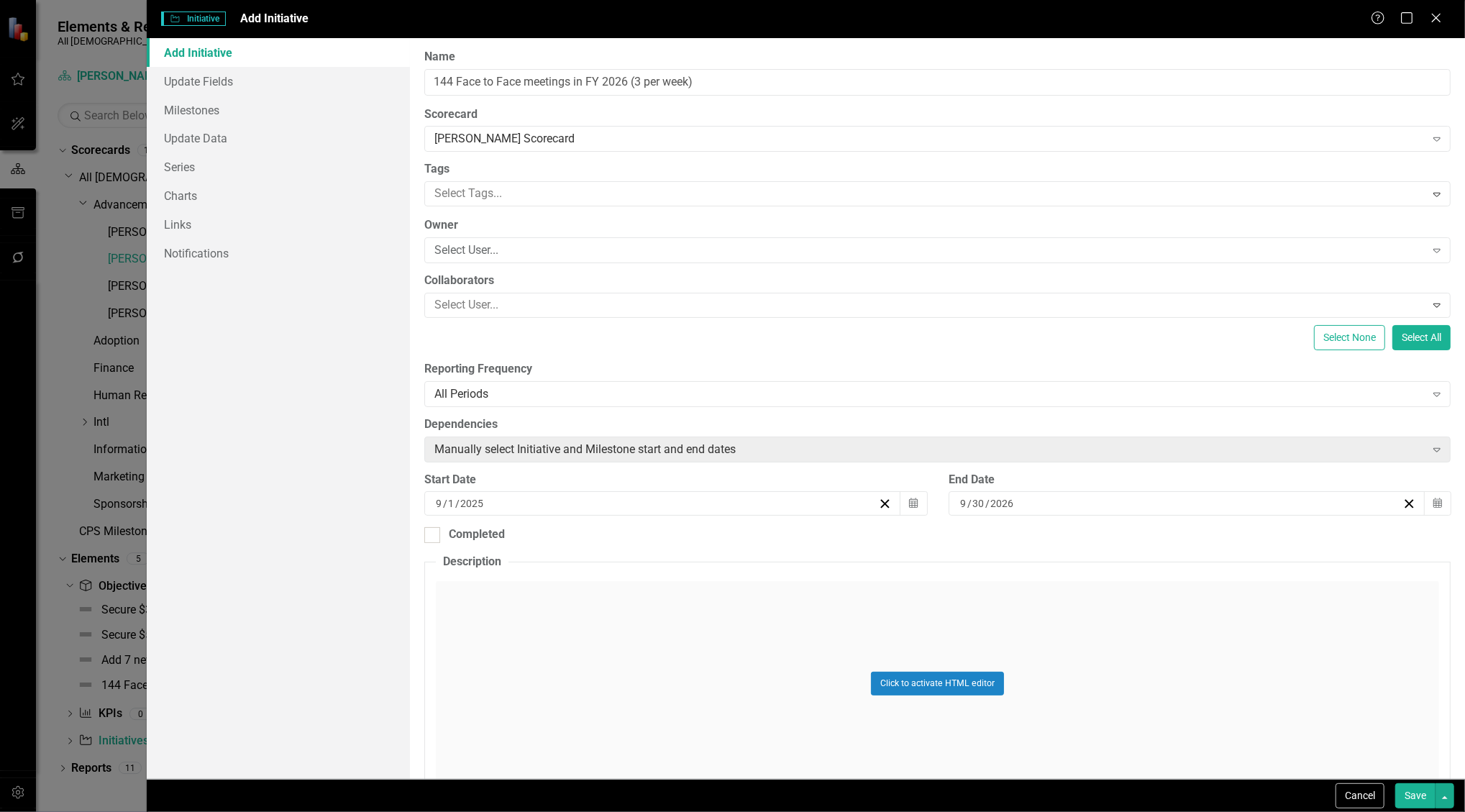
click at [1414, 792] on button "Save" at bounding box center [1416, 795] width 40 height 25
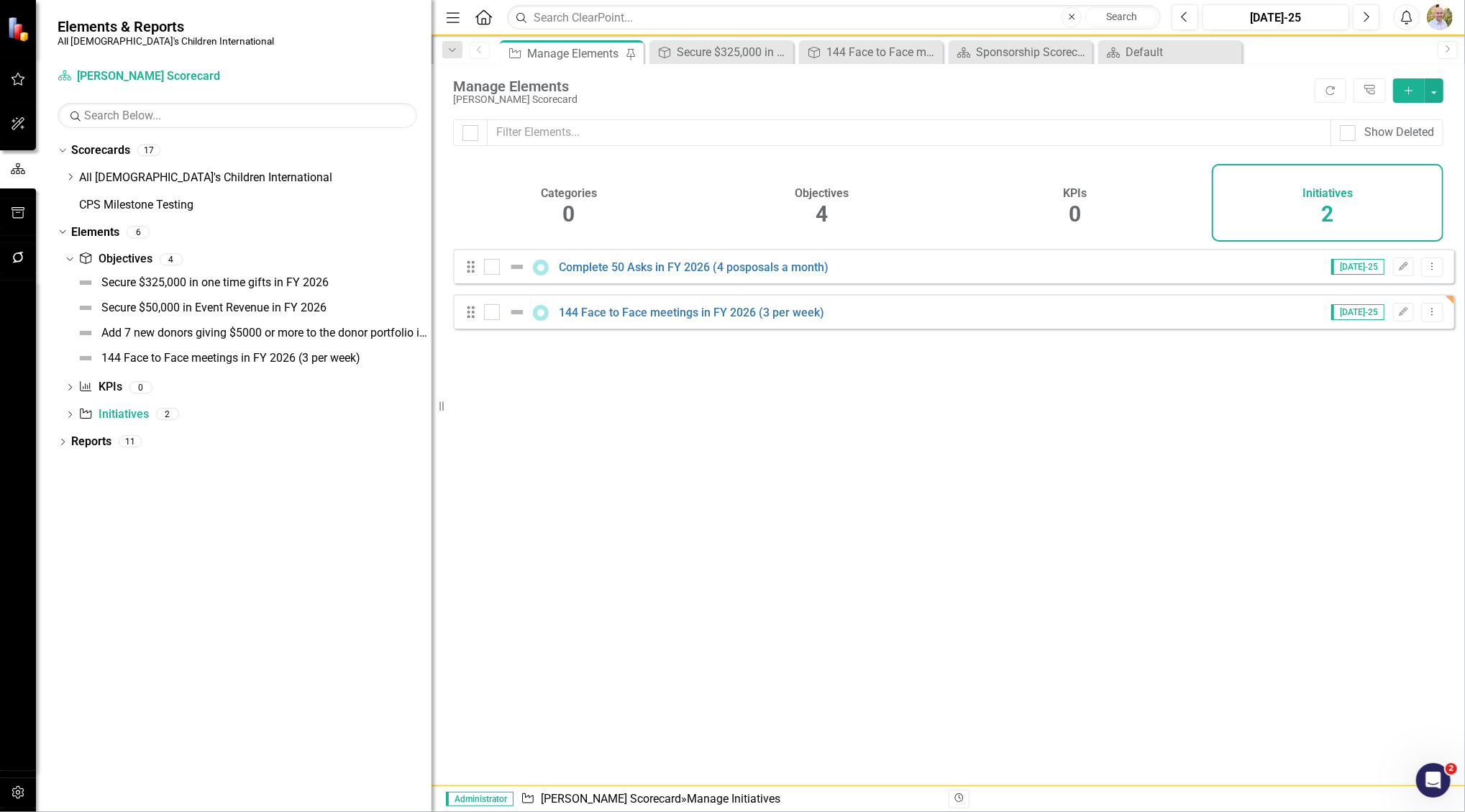
click at [822, 210] on span "4" at bounding box center [821, 214] width 12 height 25
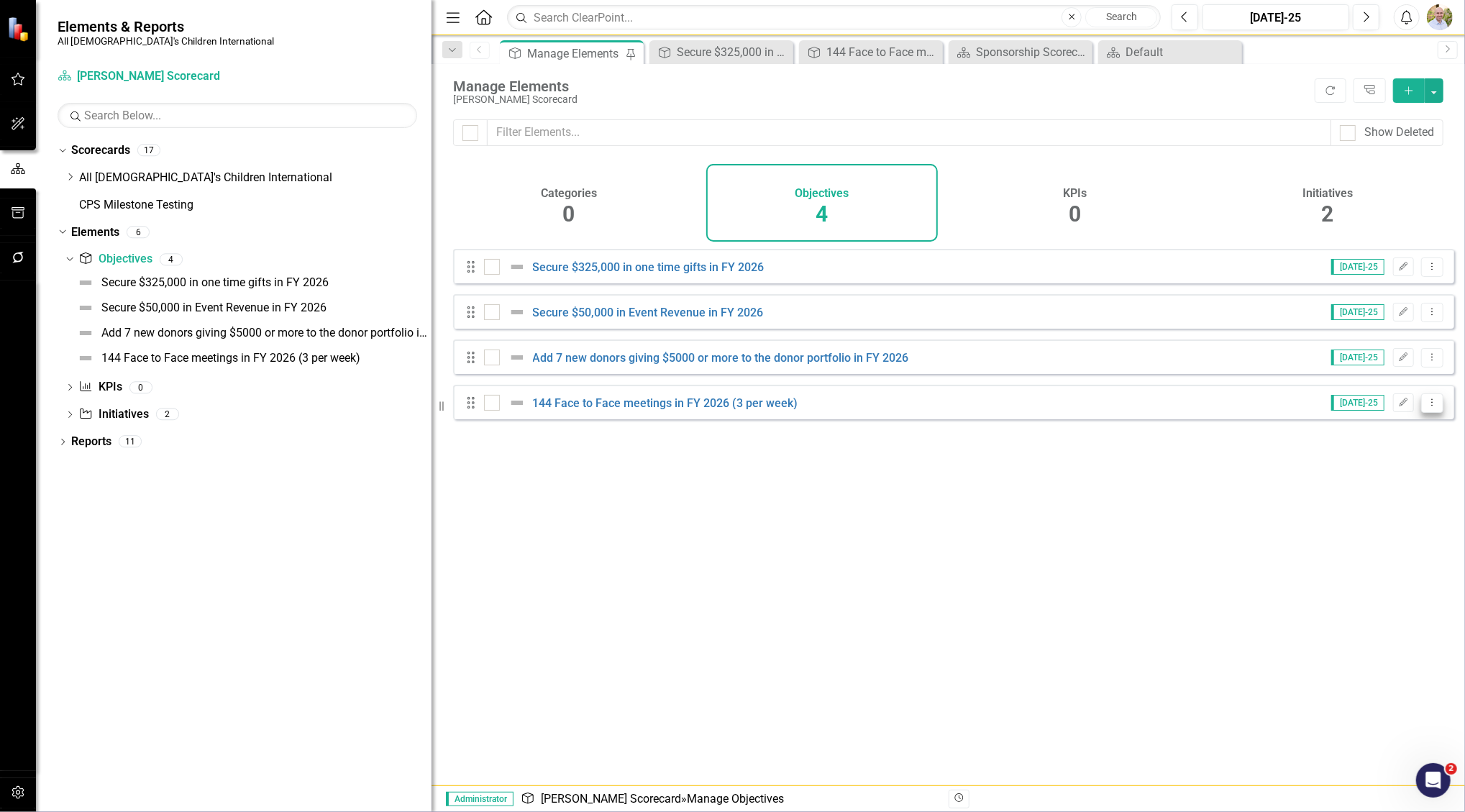
click at [1427, 407] on icon "Dropdown Menu" at bounding box center [1432, 402] width 12 height 9
click at [1386, 513] on link "Trash Delete Objective" at bounding box center [1366, 517] width 132 height 27
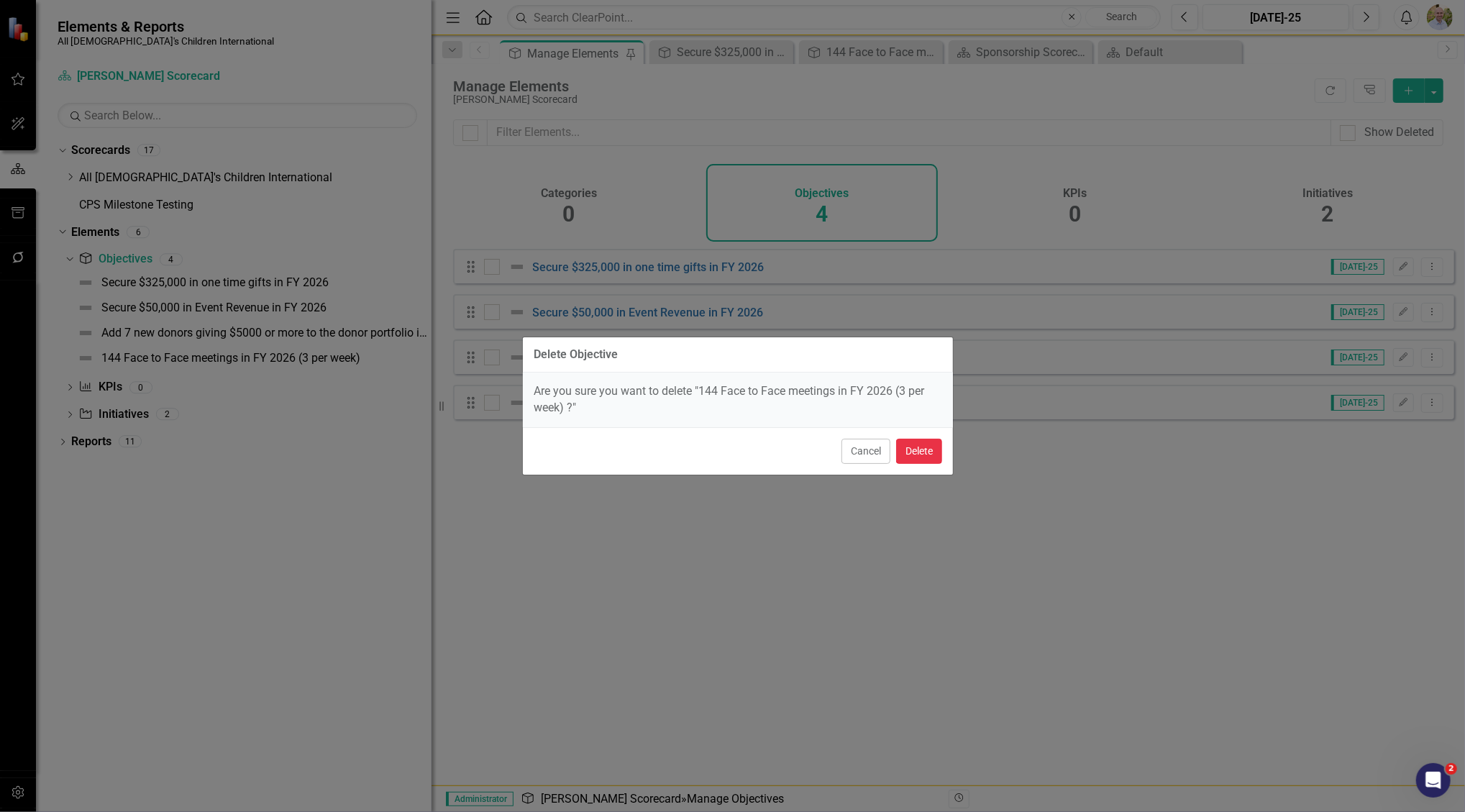
click at [915, 451] on button "Delete" at bounding box center [920, 451] width 46 height 25
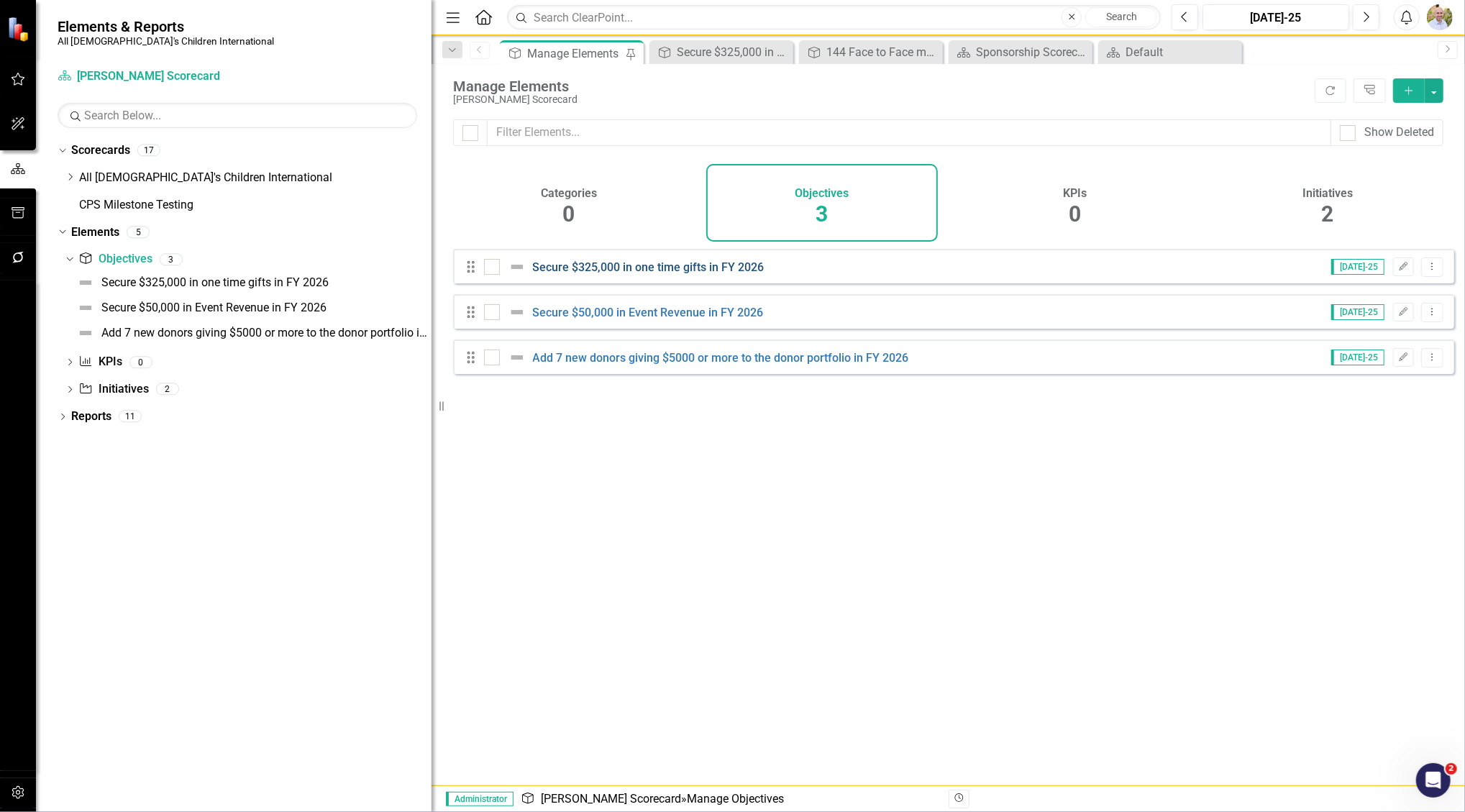
click at [718, 274] on link "Secure $325,000 in one time gifts in FY 2026" at bounding box center [649, 267] width 231 height 14
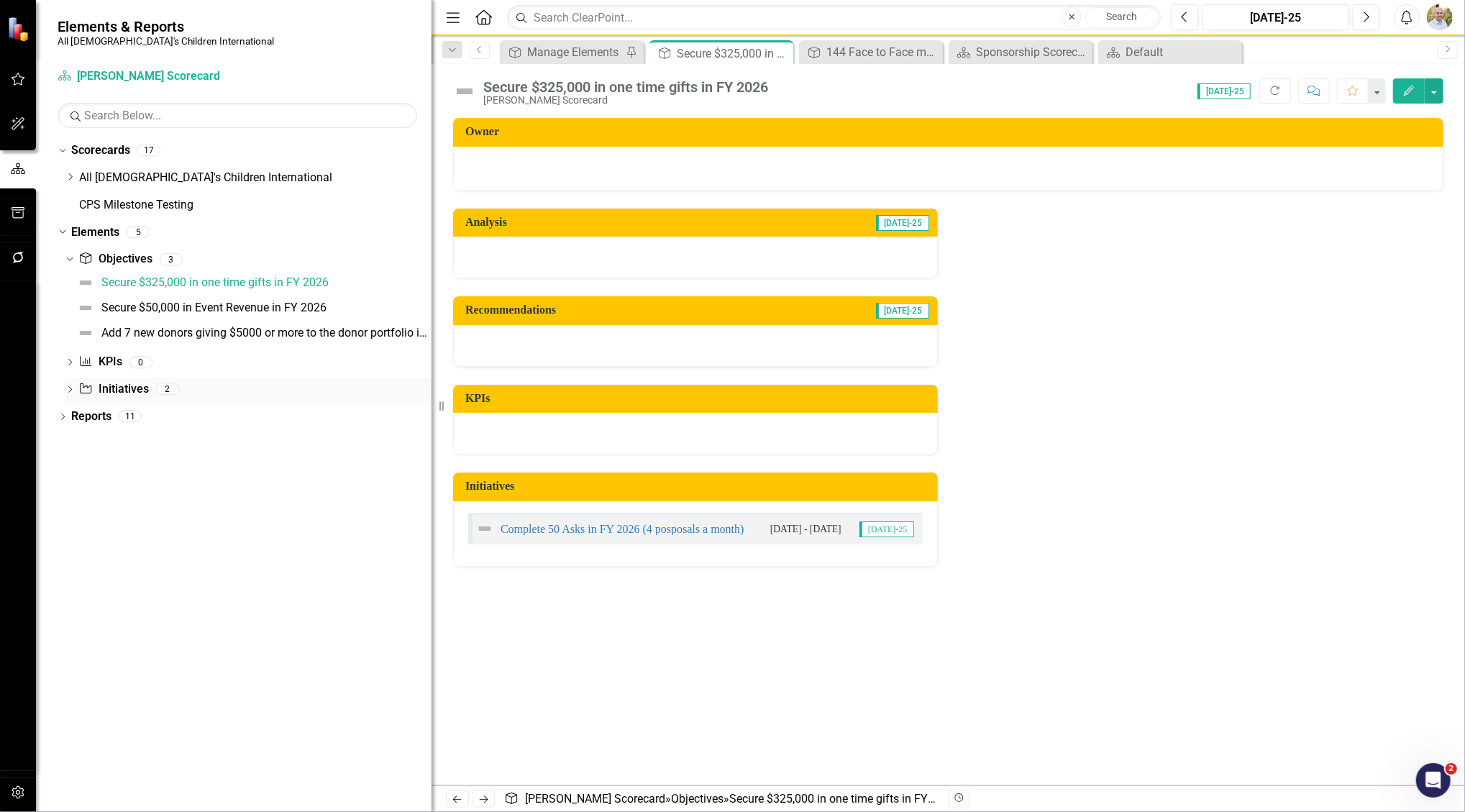
click at [115, 387] on link "Initiative Initiatives" at bounding box center [113, 389] width 69 height 17
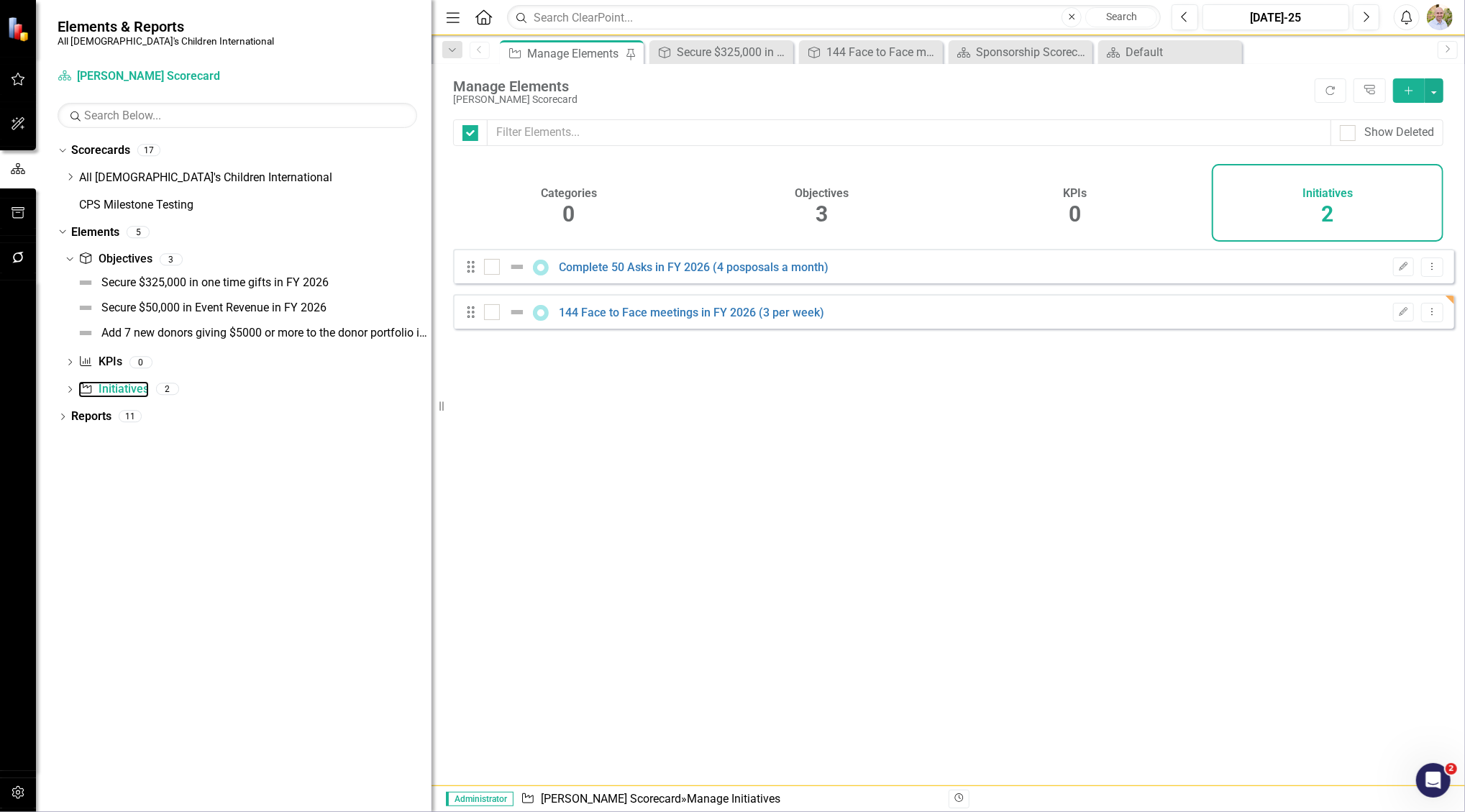
checkbox input "false"
click at [1427, 317] on icon "Dropdown Menu" at bounding box center [1432, 312] width 12 height 9
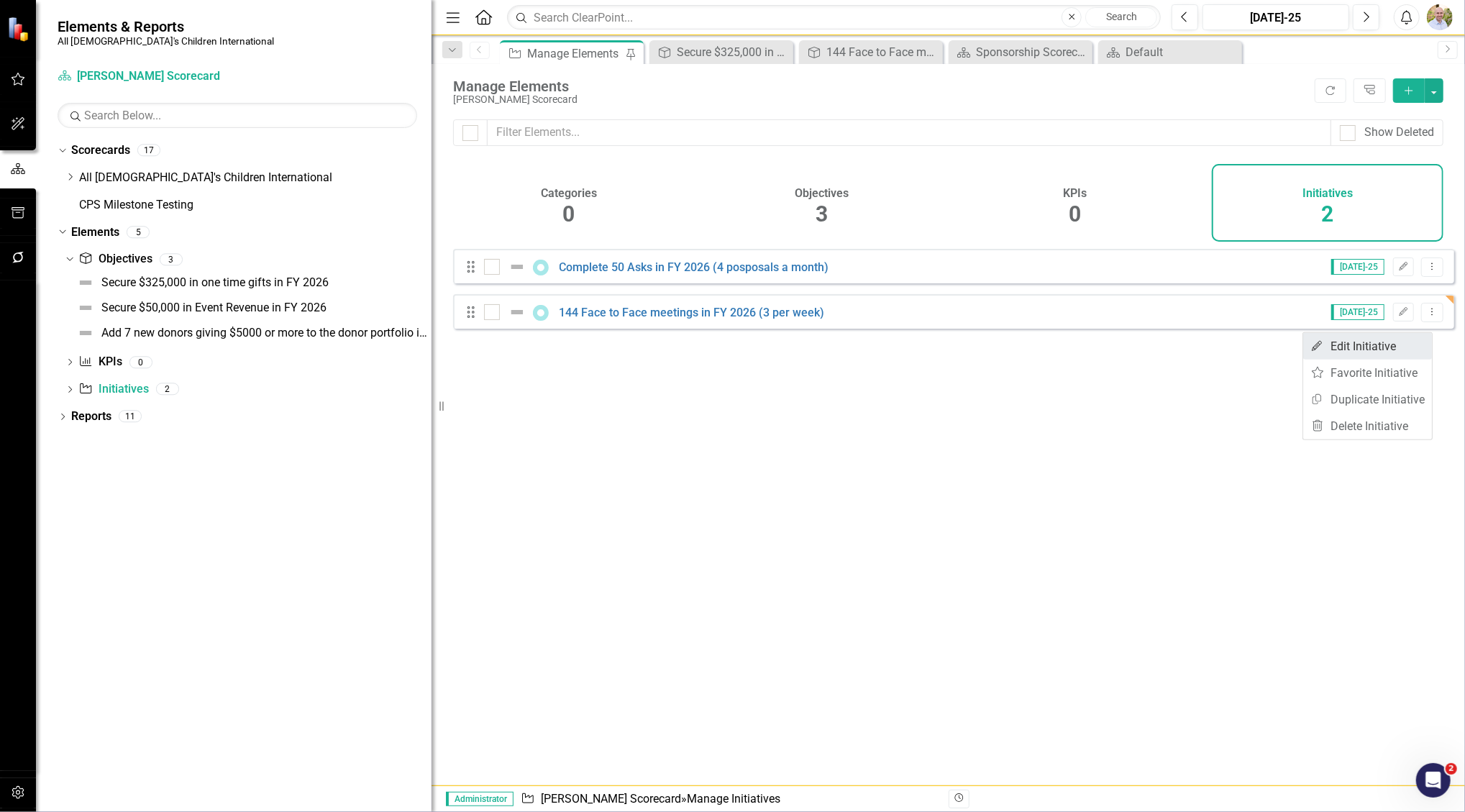
click at [1387, 346] on link "Edit Edit Initiative" at bounding box center [1368, 346] width 129 height 27
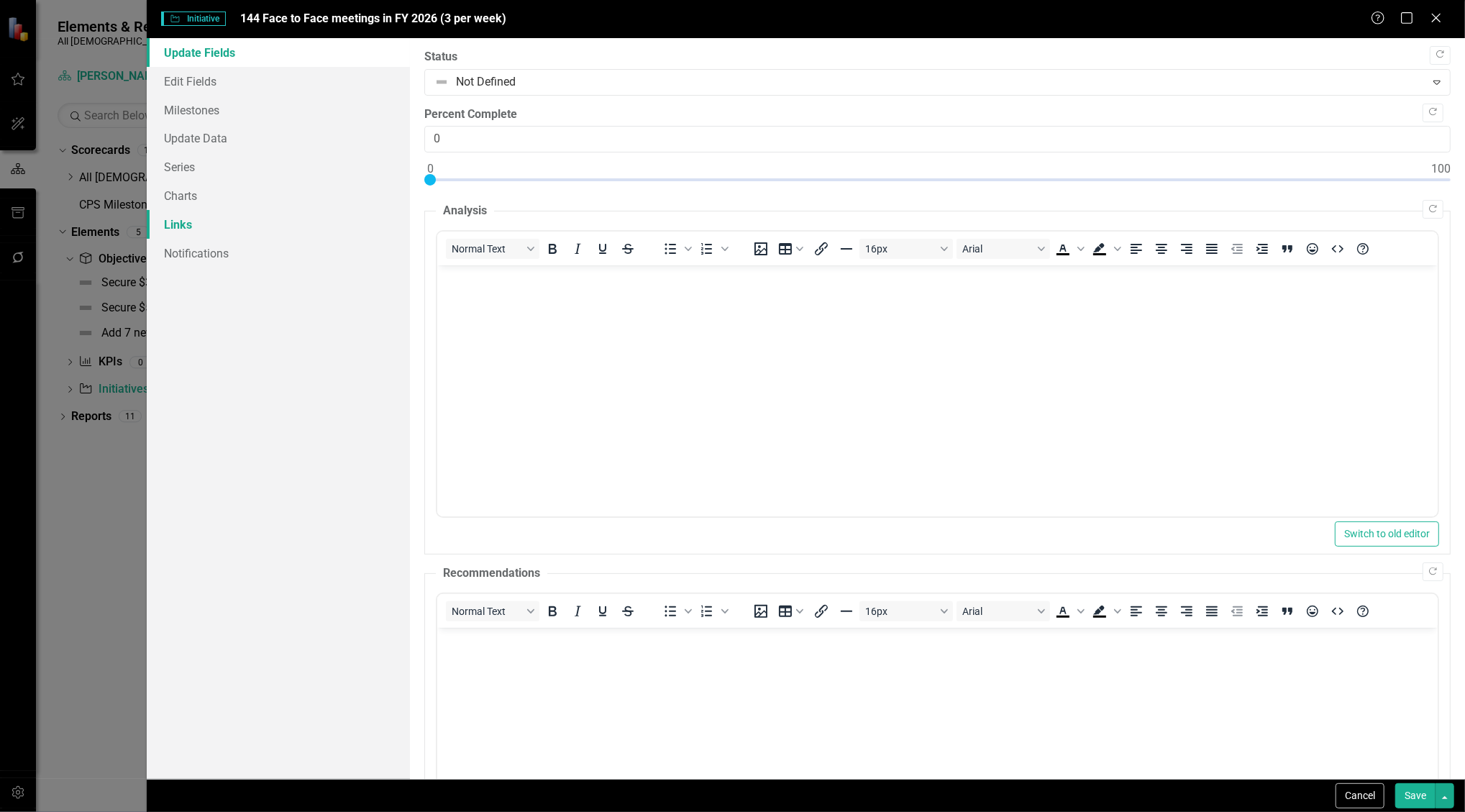
click at [179, 217] on link "Links" at bounding box center [278, 224] width 264 height 29
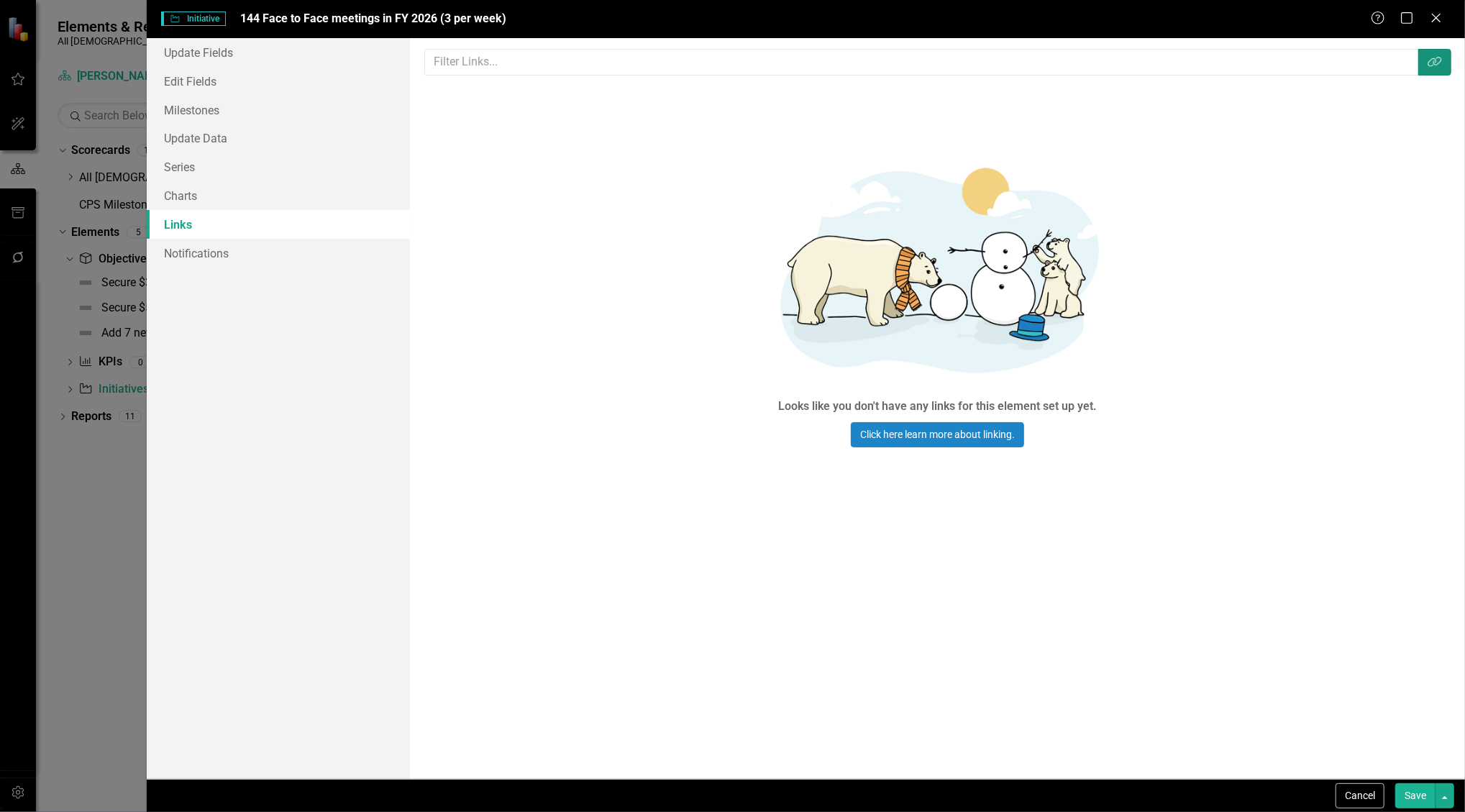
click at [1437, 74] on button "Link Tag" at bounding box center [1435, 62] width 33 height 27
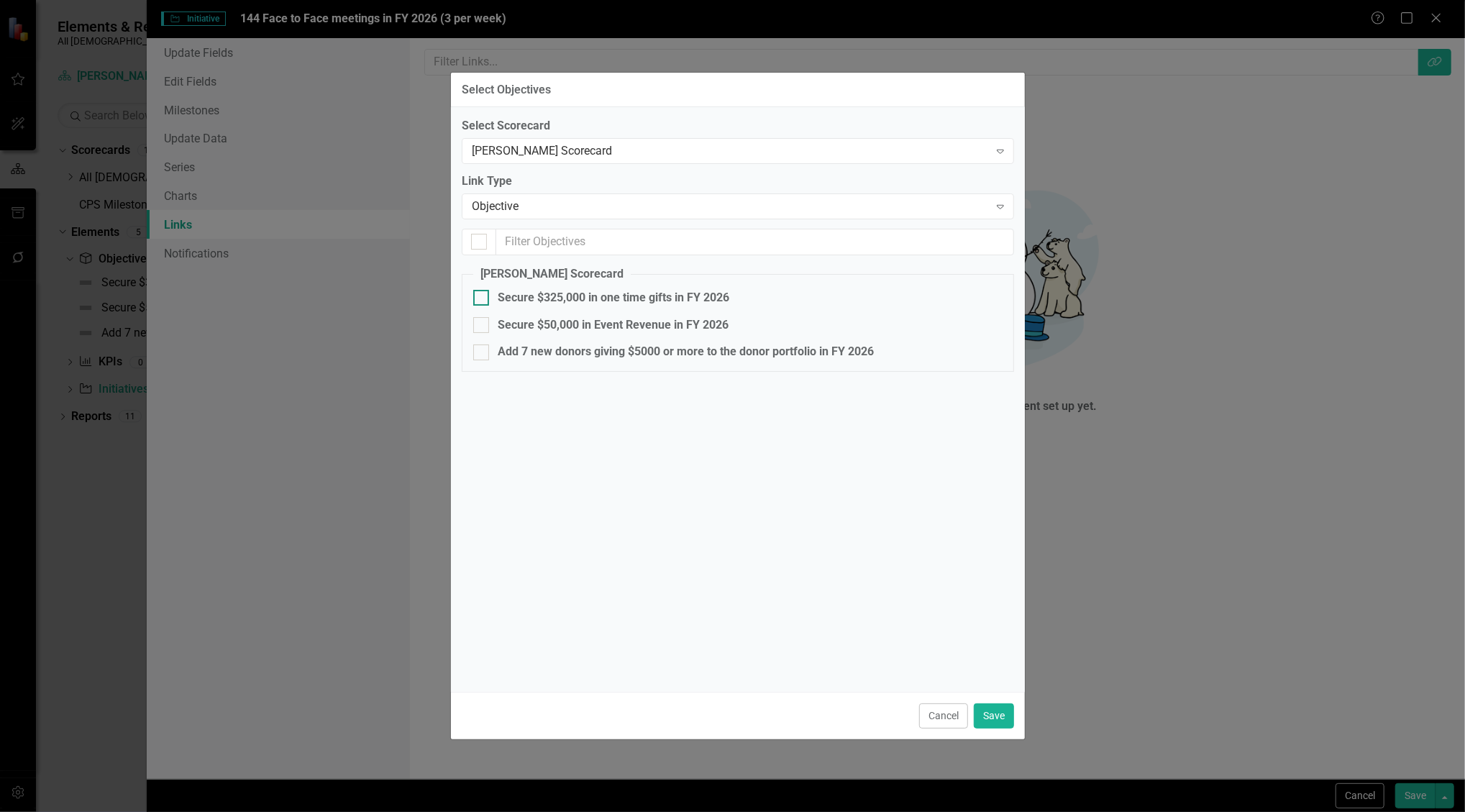
click at [484, 295] on div at bounding box center [482, 298] width 16 height 16
click at [483, 295] on input "Secure $325,000 in one time gifts in FY 2026" at bounding box center [478, 294] width 9 height 9
checkbox input "true"
click at [990, 712] on button "Save" at bounding box center [994, 716] width 40 height 25
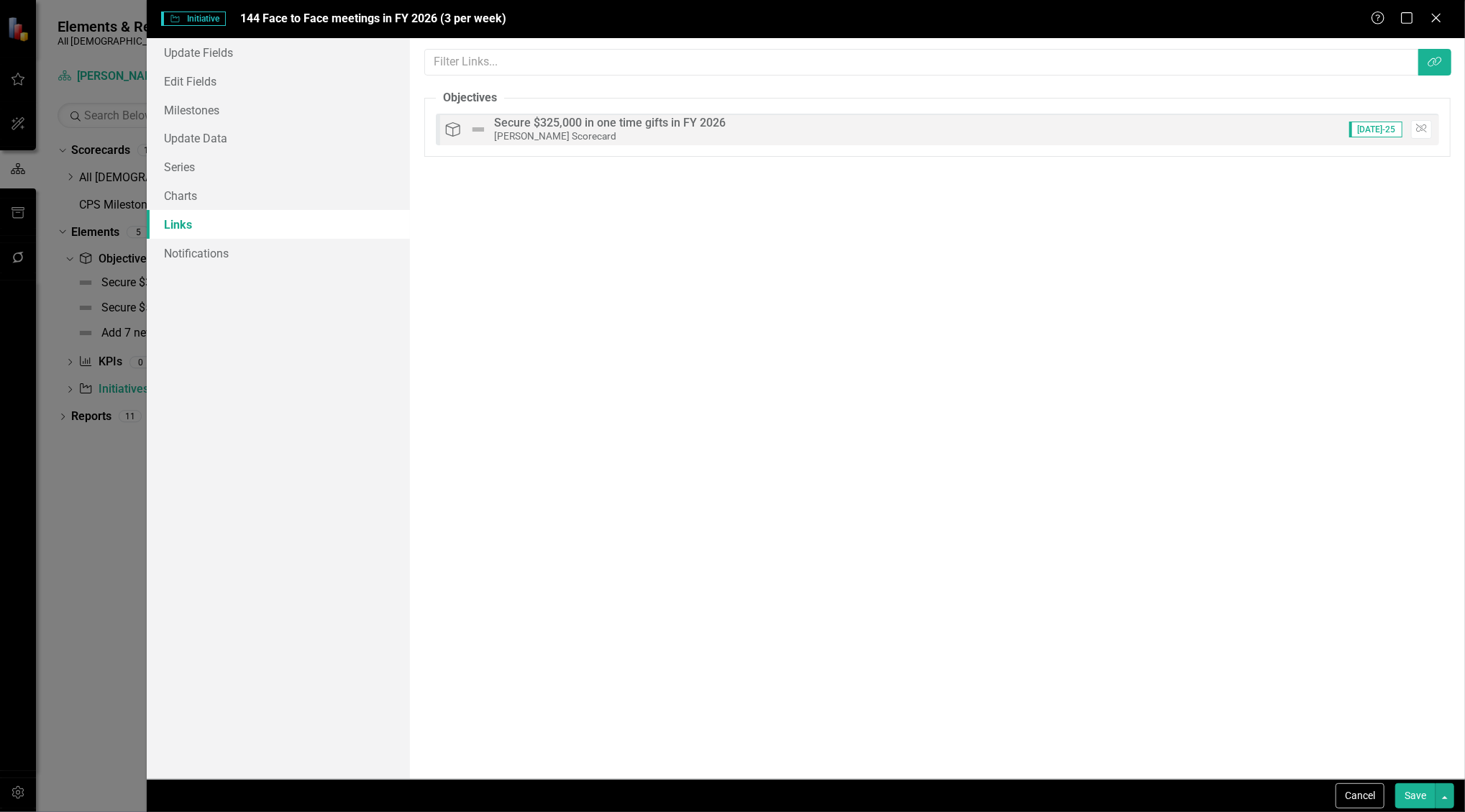
click at [1401, 787] on button "Save" at bounding box center [1416, 795] width 40 height 25
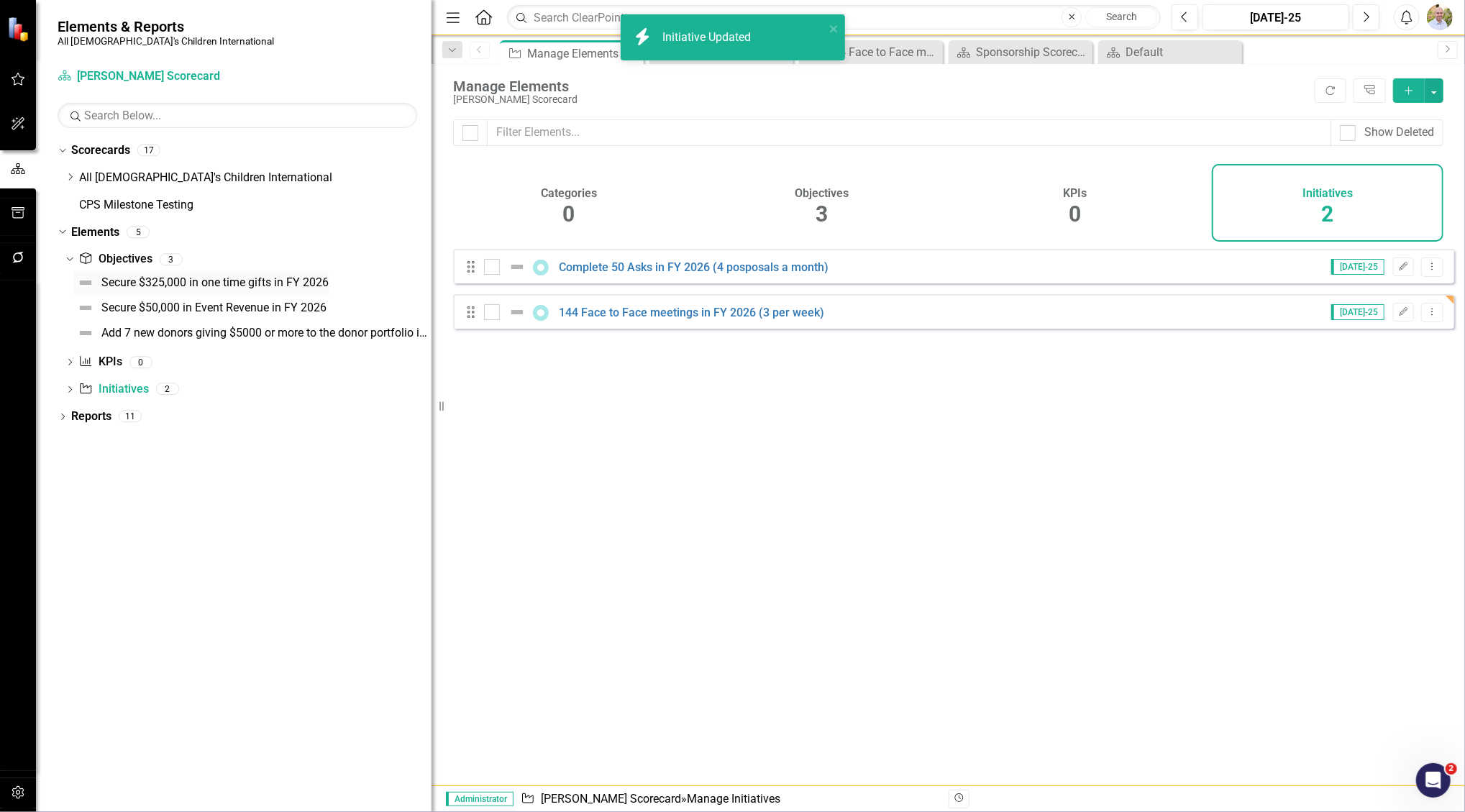
click at [116, 288] on div "Secure $325,000 in one time gifts in FY 2026" at bounding box center [215, 283] width 227 height 13
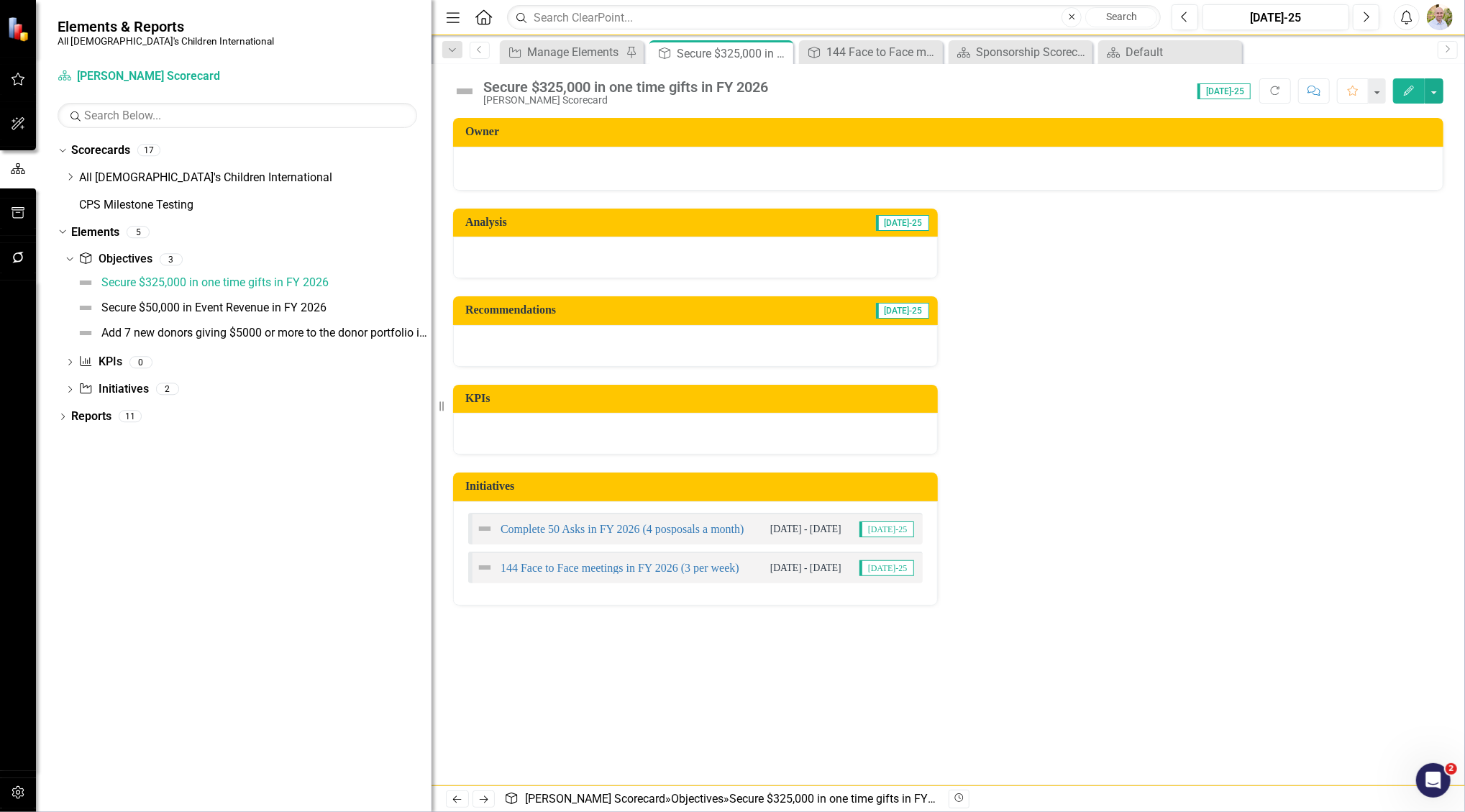
click at [1416, 92] on icon "Edit" at bounding box center [1409, 90] width 13 height 10
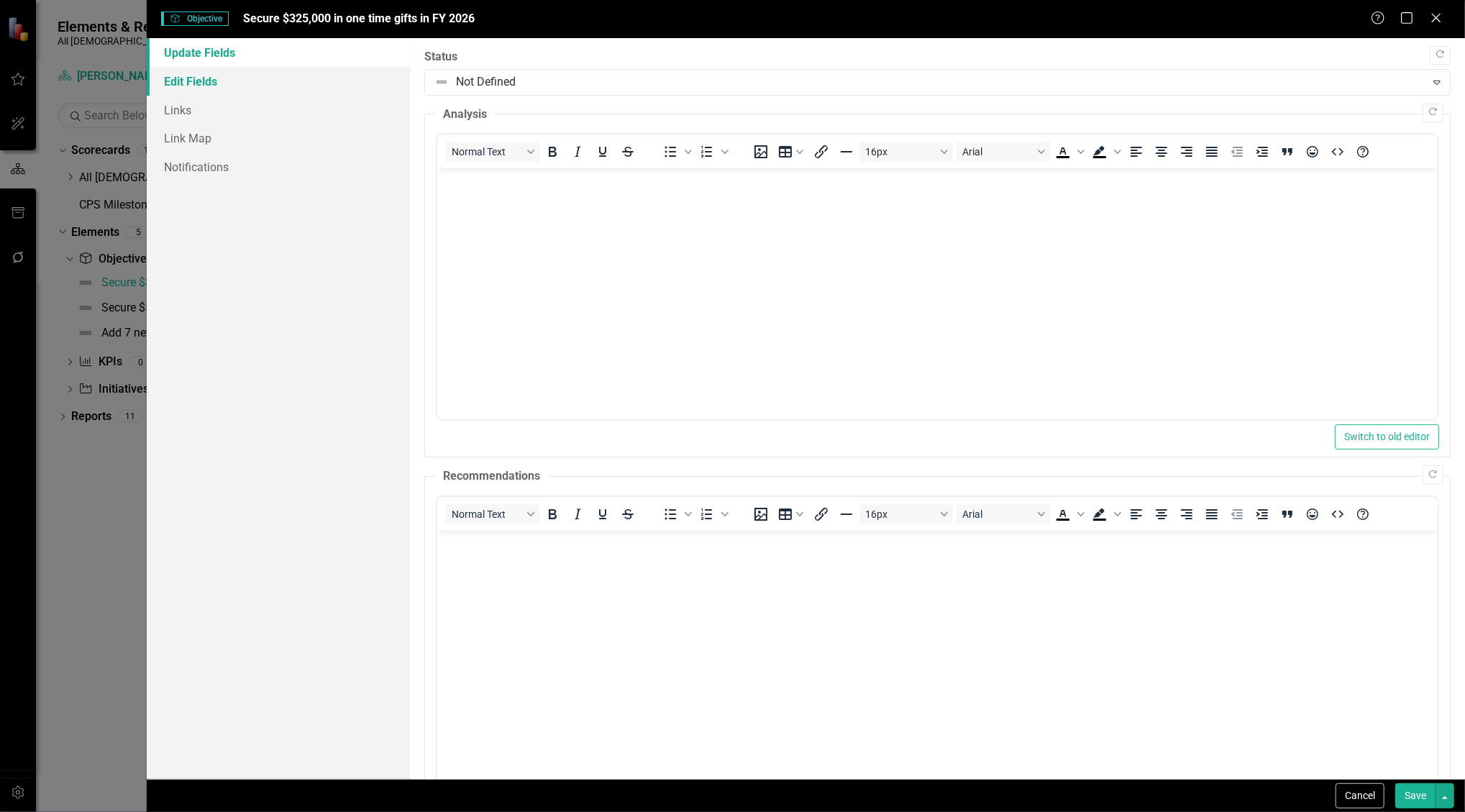
click at [268, 93] on link "Edit Fields" at bounding box center [278, 82] width 264 height 29
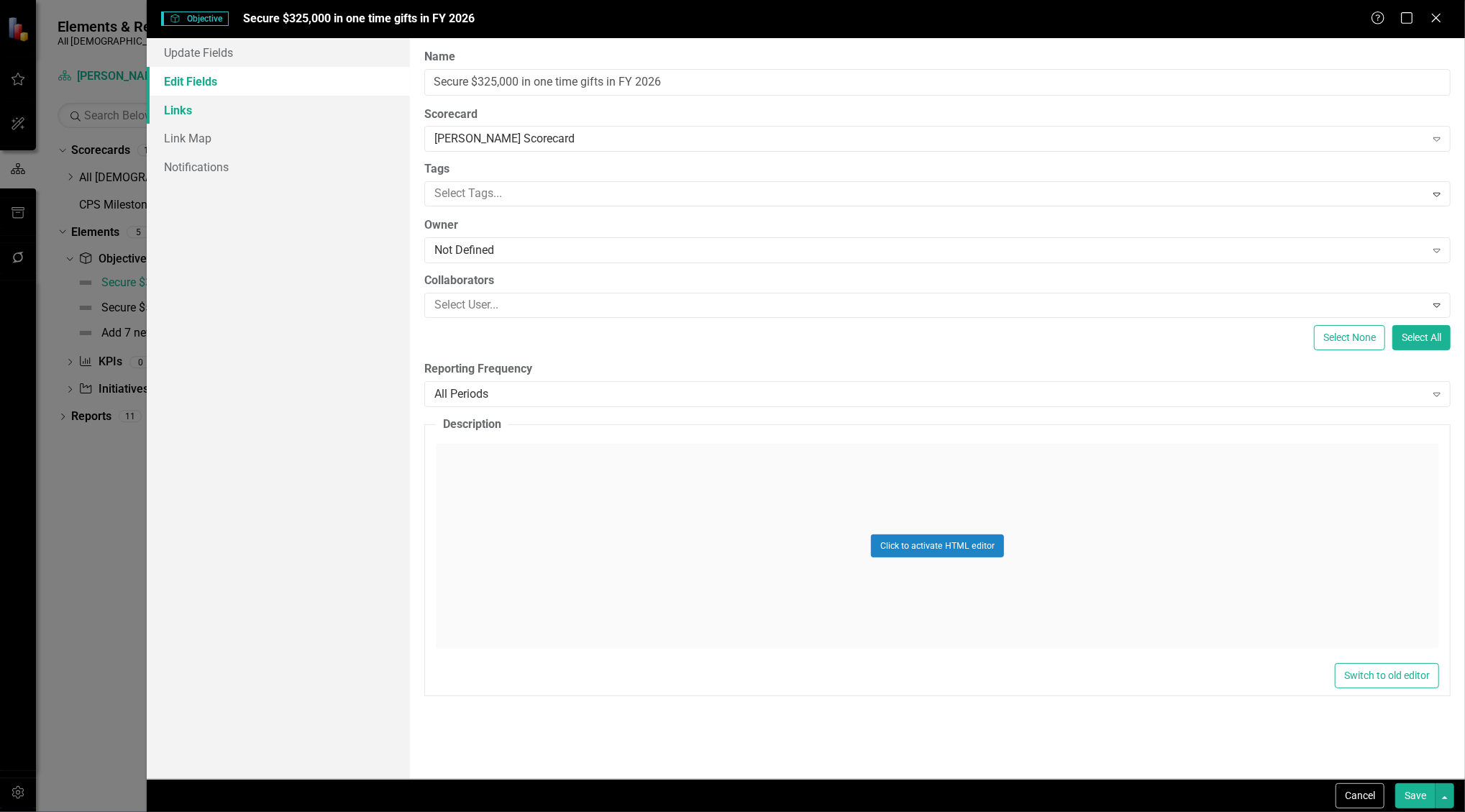
click at [242, 107] on link "Links" at bounding box center [278, 110] width 264 height 29
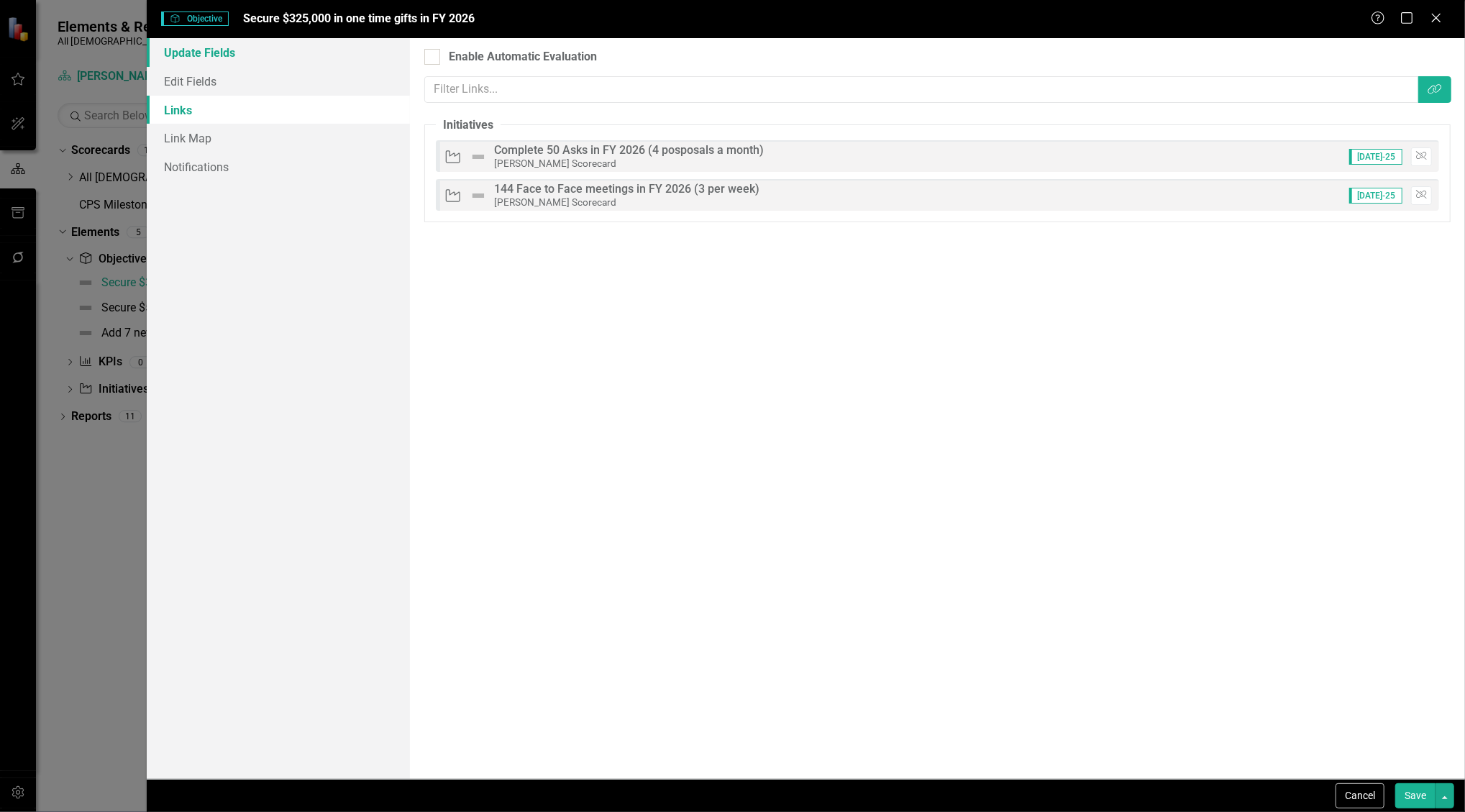
click at [198, 55] on link "Update Fields" at bounding box center [278, 53] width 264 height 29
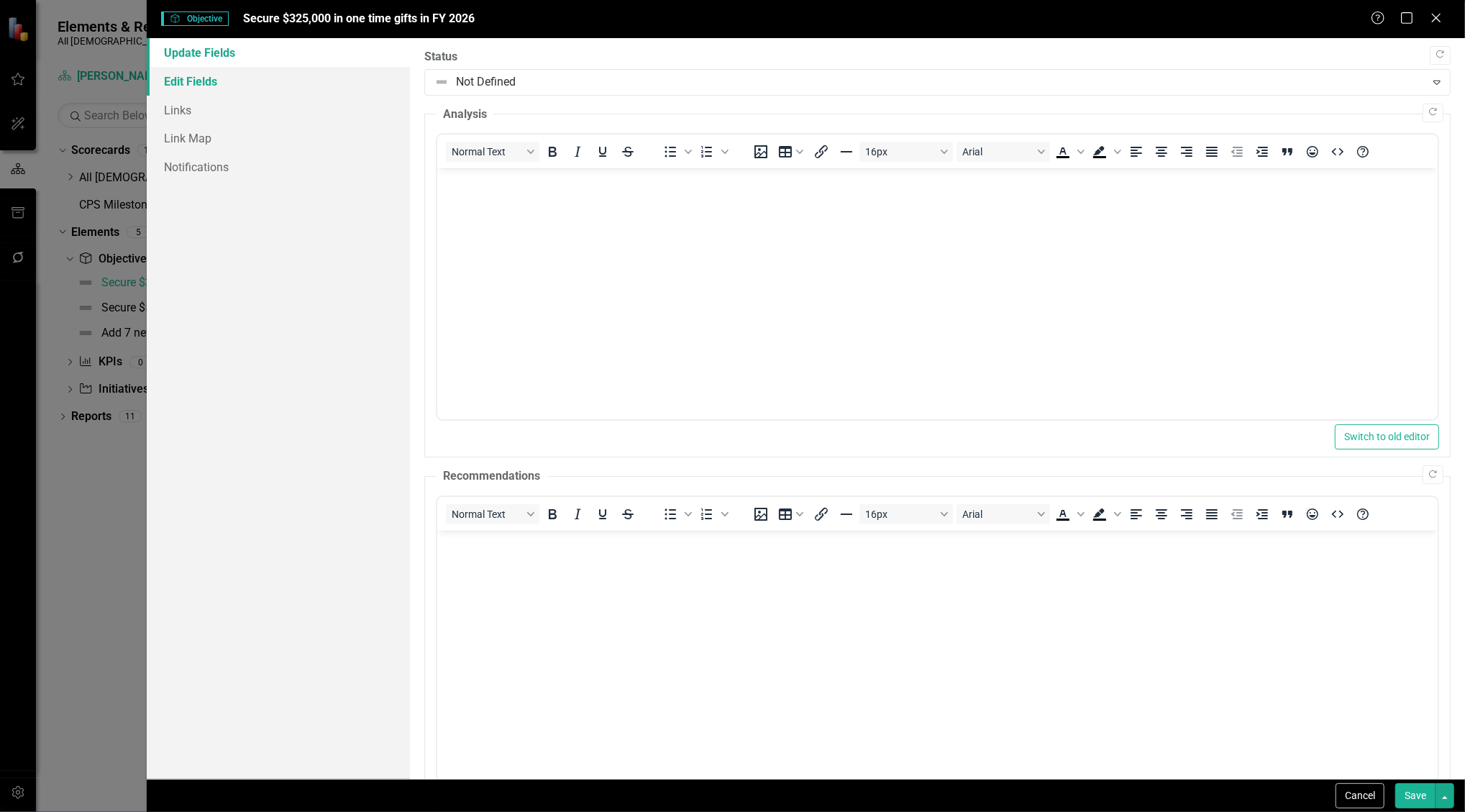
click at [197, 87] on link "Edit Fields" at bounding box center [278, 82] width 264 height 29
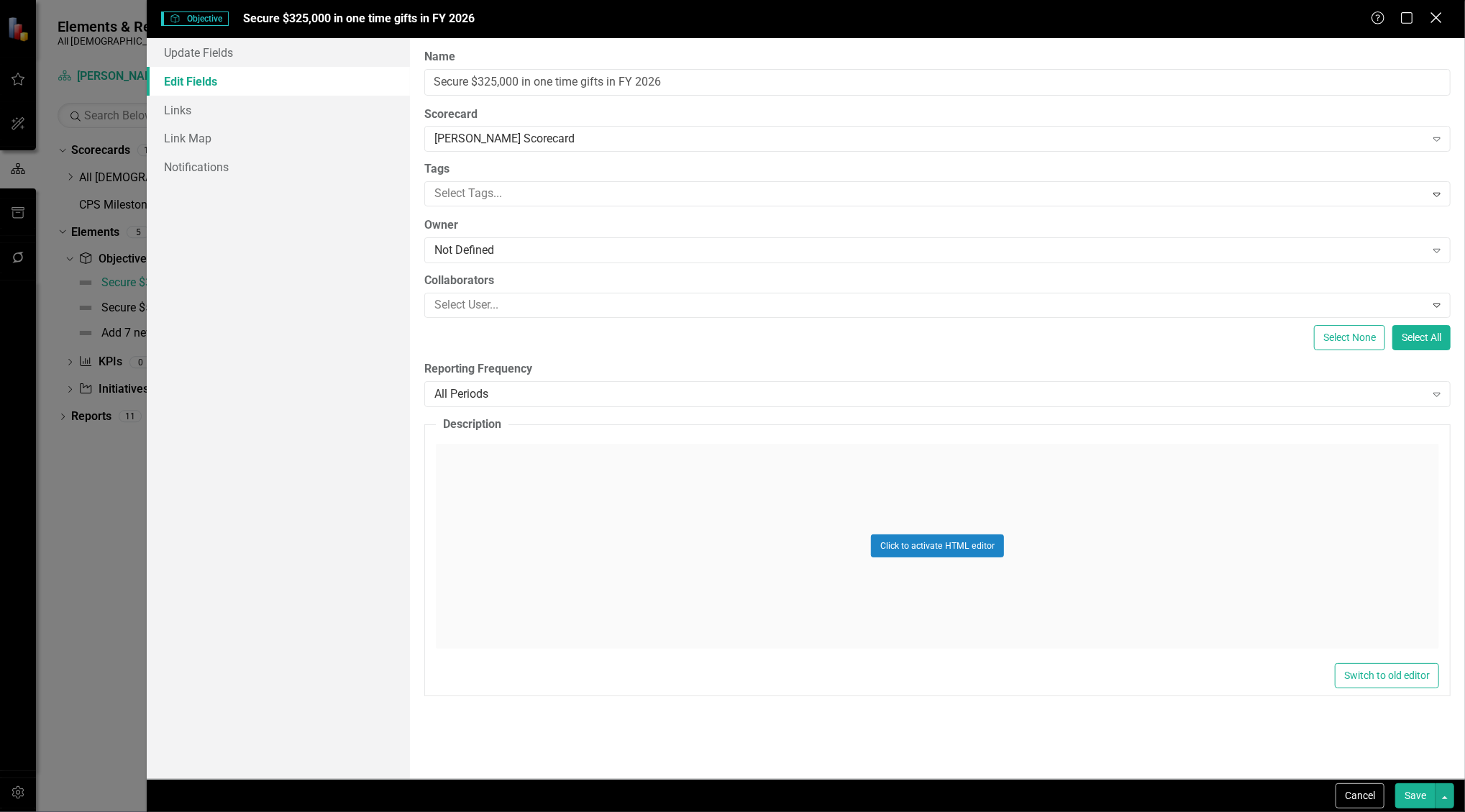
click at [1432, 17] on icon "Close" at bounding box center [1436, 17] width 18 height 14
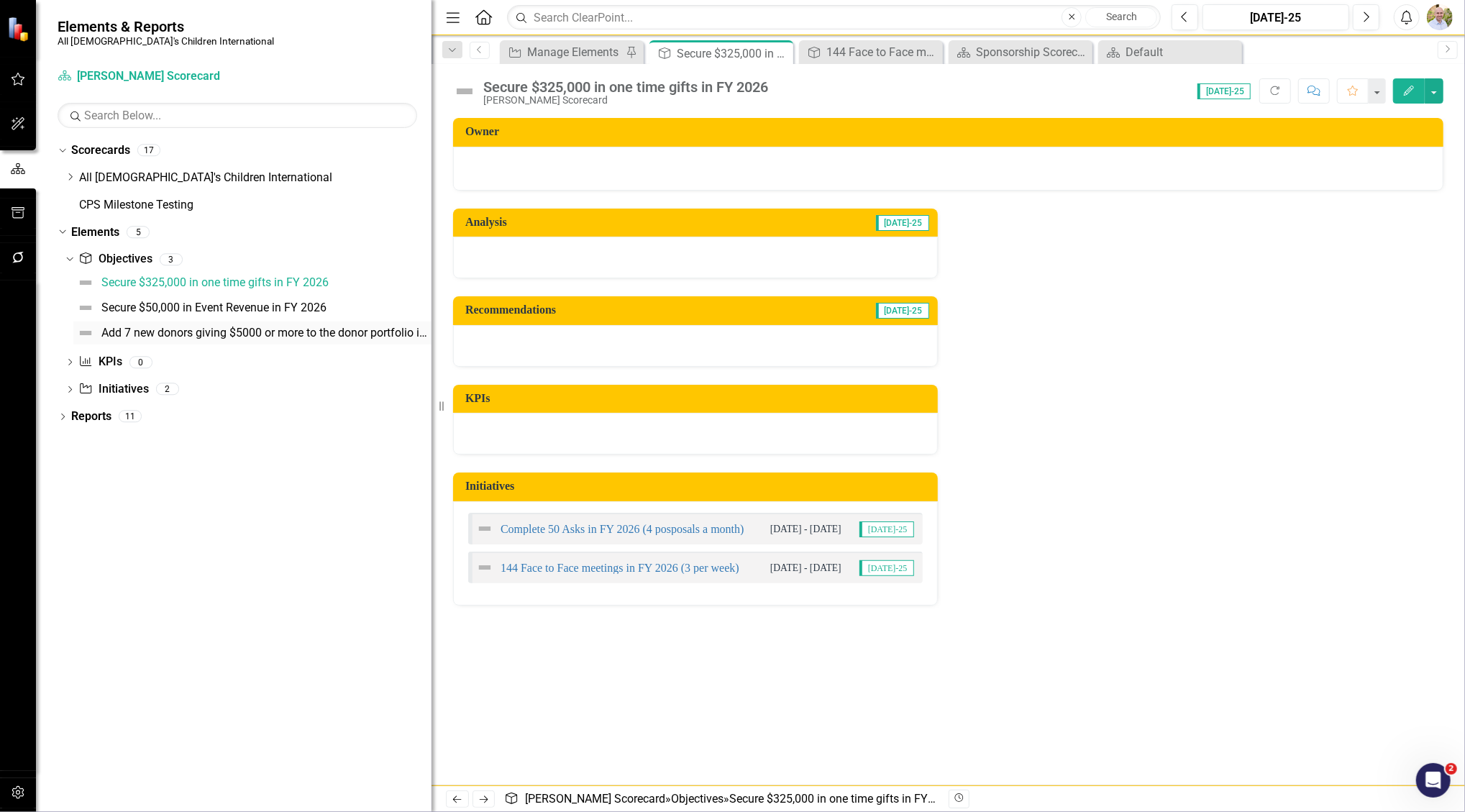
click at [223, 328] on div "Add 7 new donors giving $5000 or more to the donor portfolio in FY 2026" at bounding box center [266, 333] width 330 height 13
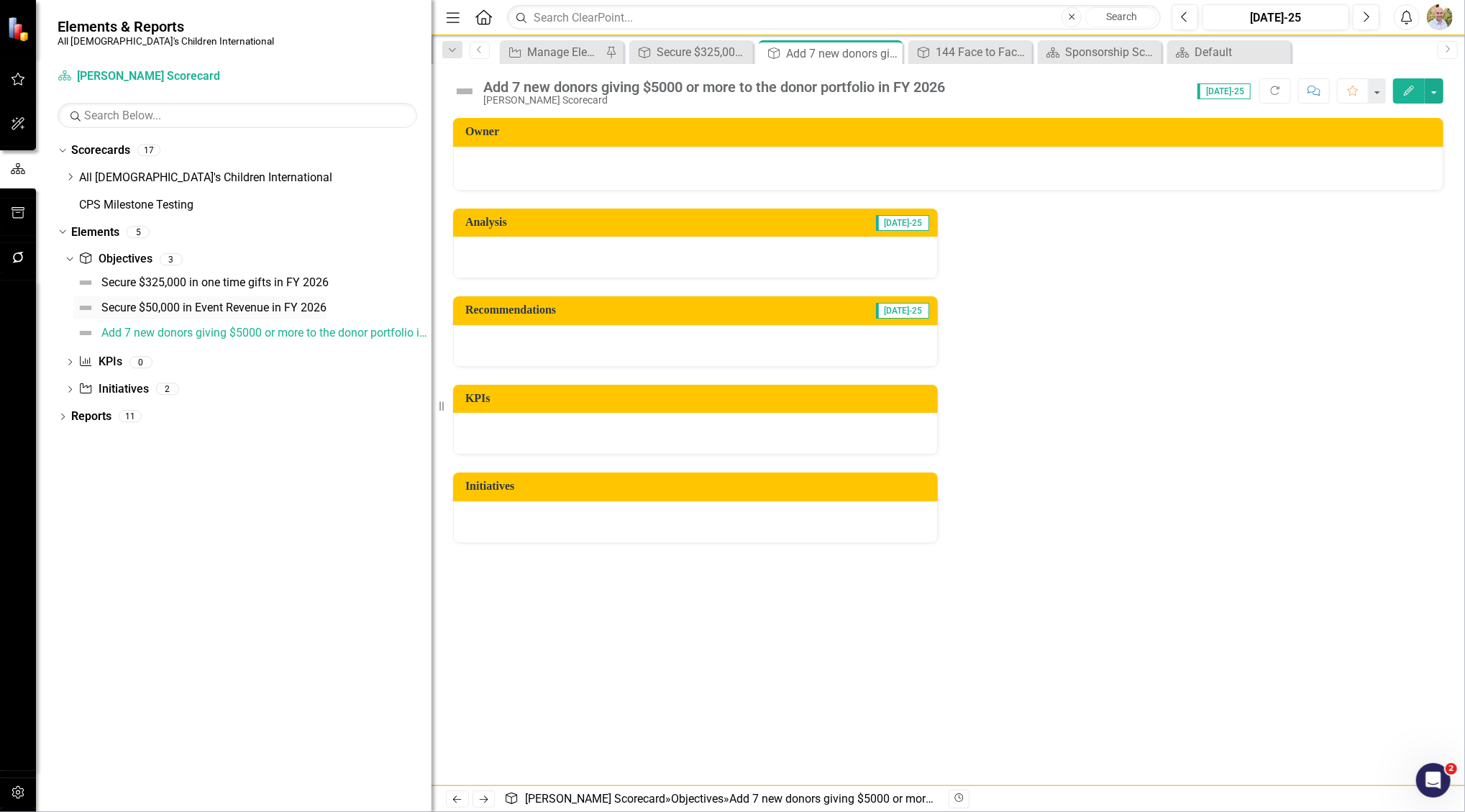
click at [226, 305] on div "Secure $50,000 in Event Revenue in FY 2026" at bounding box center [213, 308] width 225 height 13
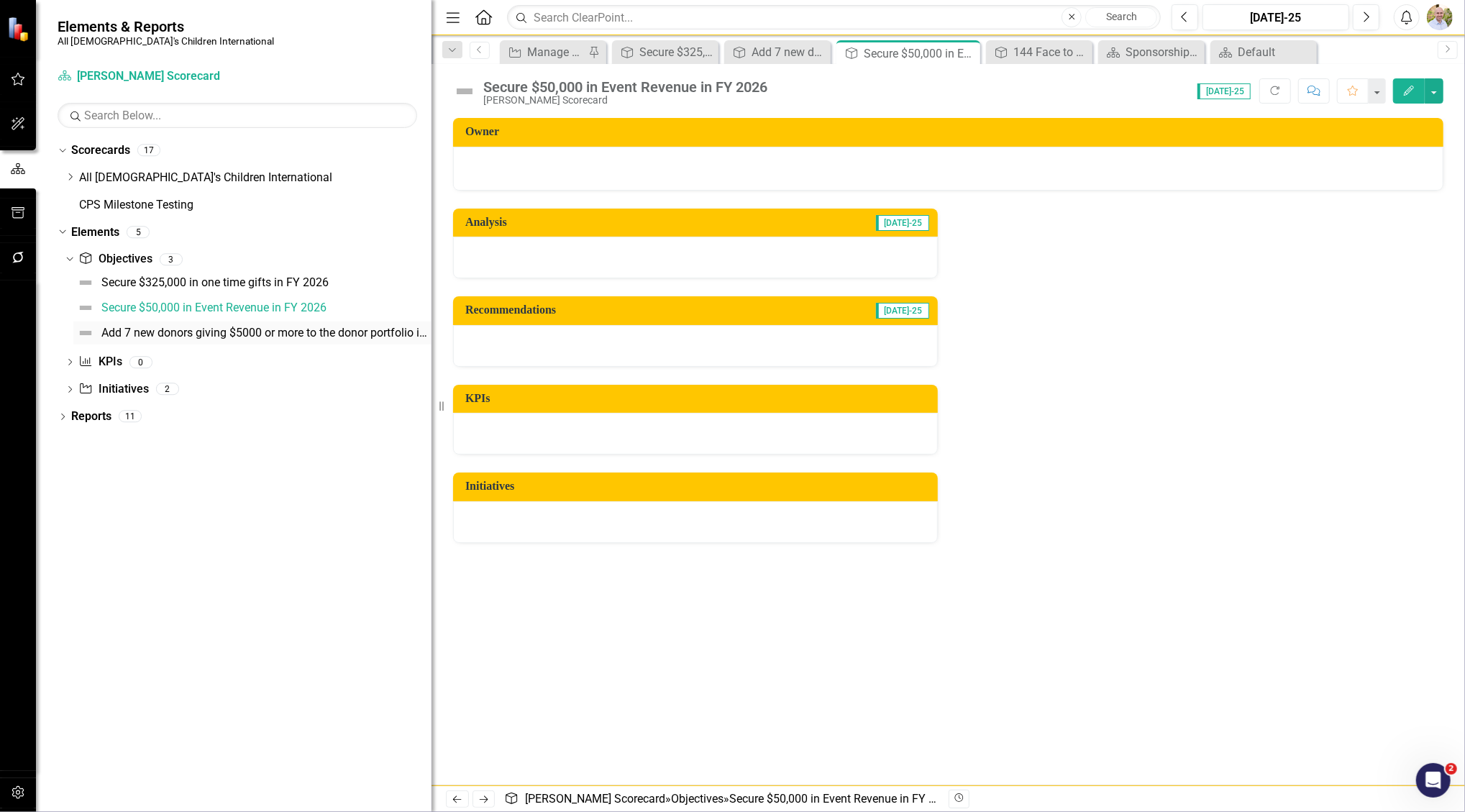
click at [222, 334] on div "Add 7 new donors giving $5000 or more to the donor portfolio in FY 2026" at bounding box center [266, 333] width 330 height 13
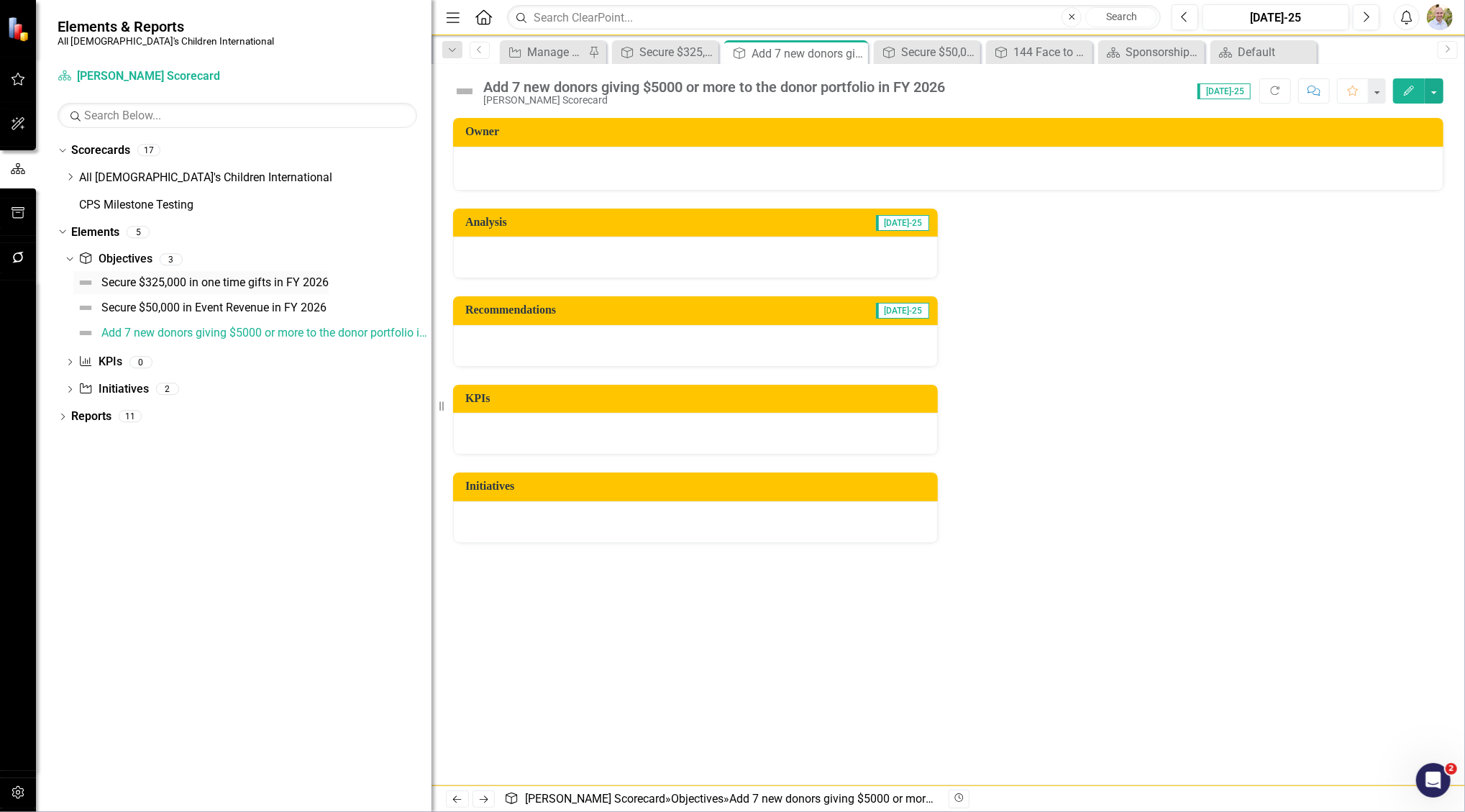
click at [228, 284] on div "Secure $325,000 in one time gifts in FY 2026" at bounding box center [215, 283] width 227 height 13
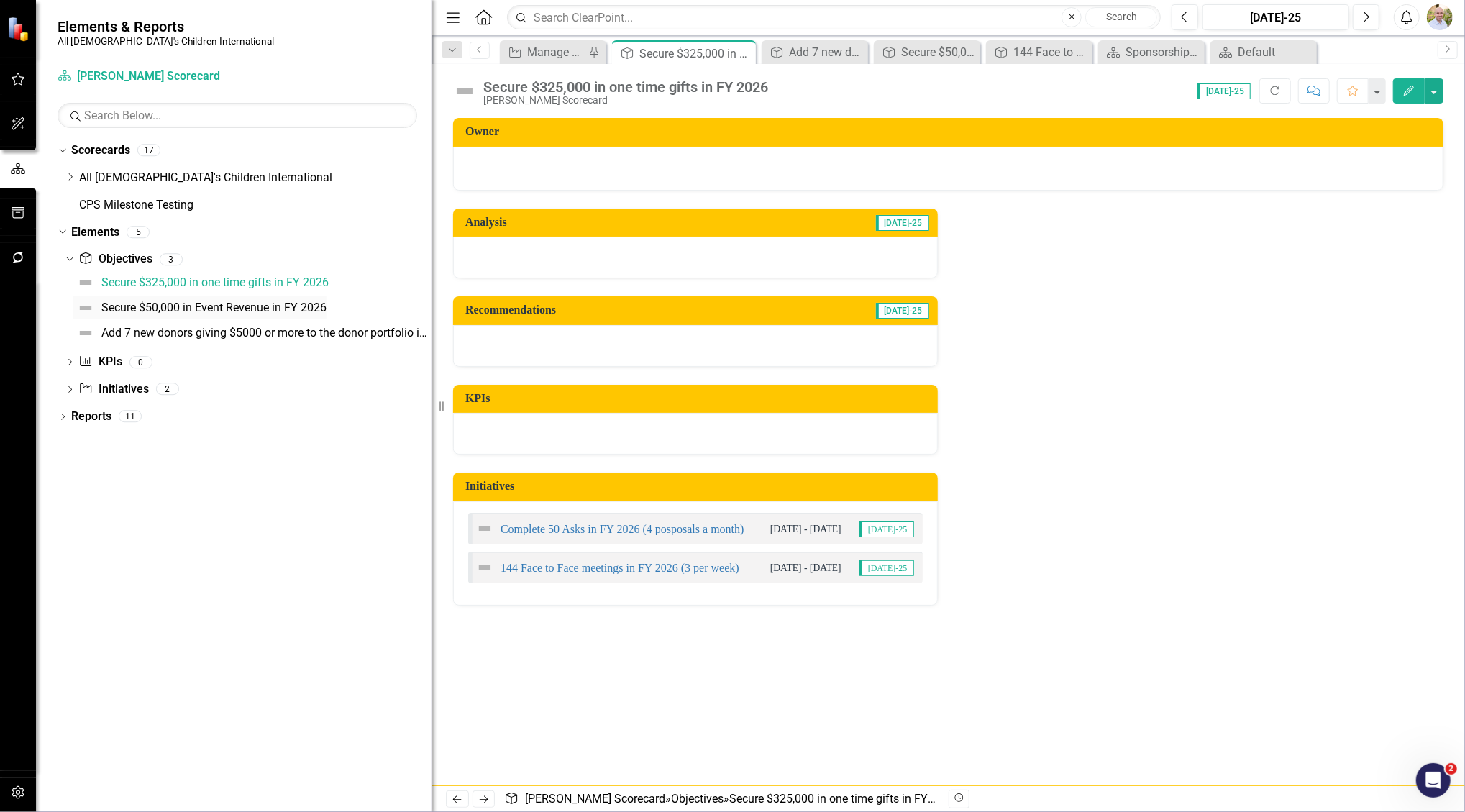
click at [226, 309] on div "Secure $50,000 in Event Revenue in FY 2026" at bounding box center [213, 308] width 225 height 13
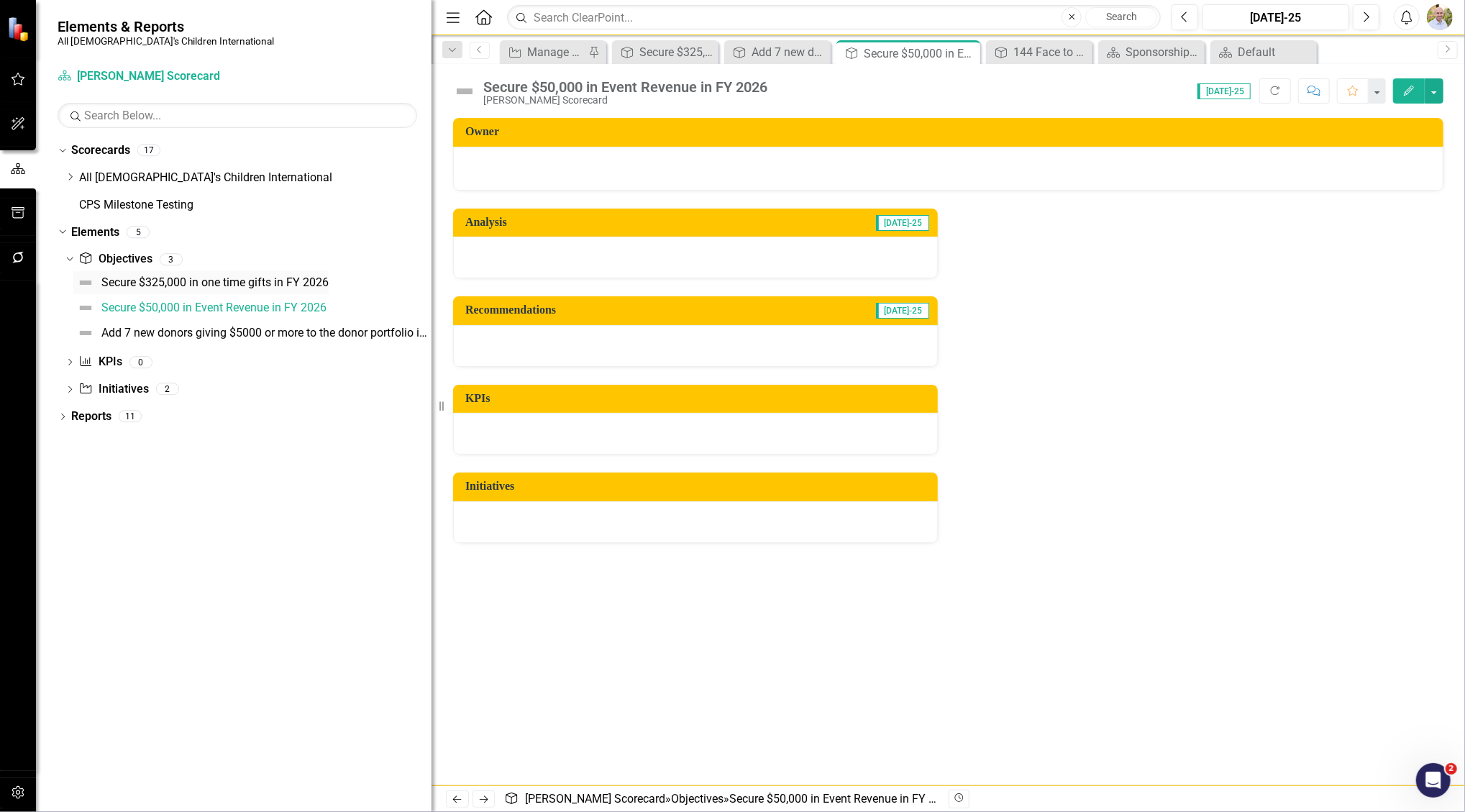
click at [220, 277] on div "Secure $325,000 in one time gifts in FY 2026" at bounding box center [215, 283] width 227 height 13
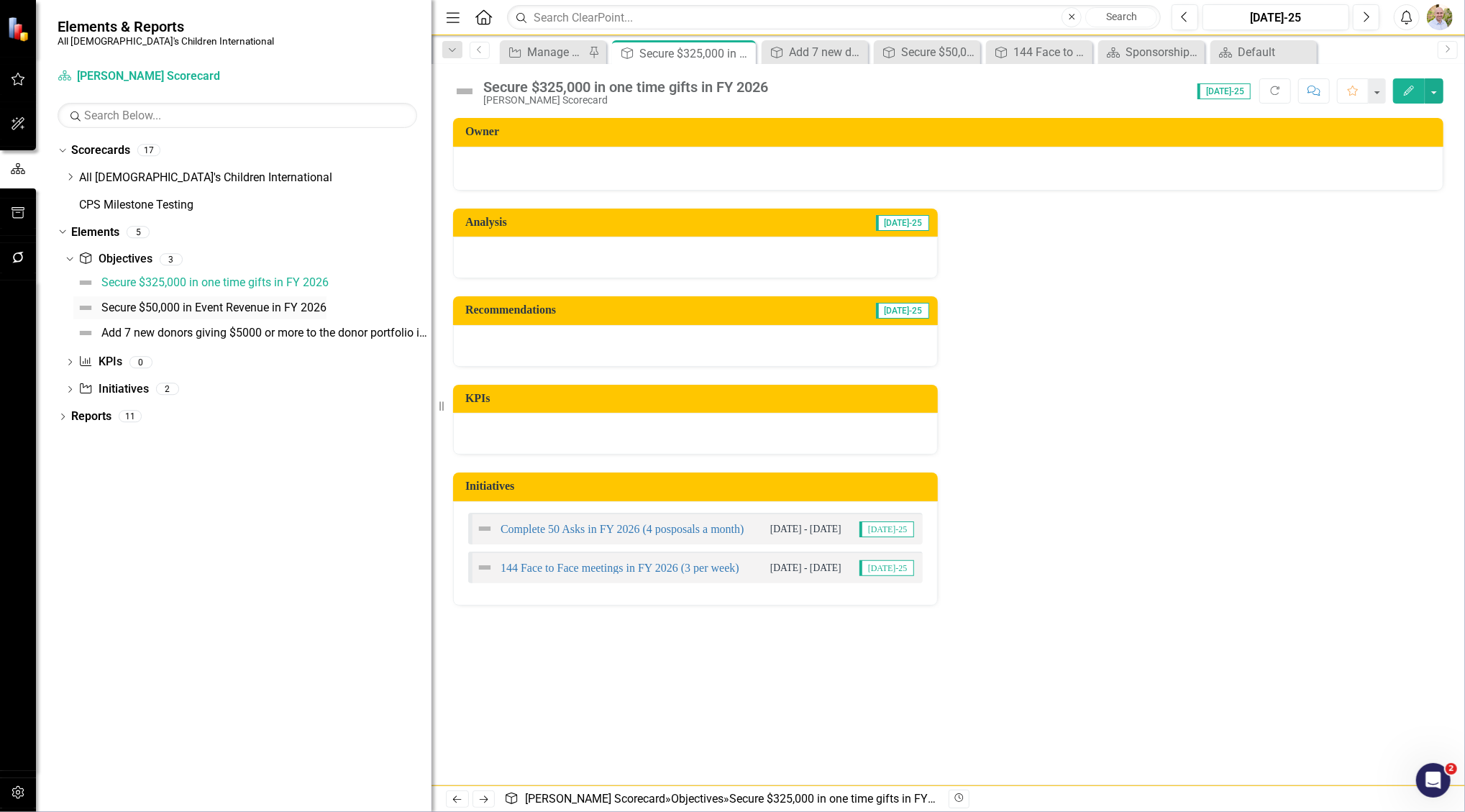
click at [155, 308] on div "Secure $50,000 in Event Revenue in FY 2026" at bounding box center [213, 308] width 225 height 13
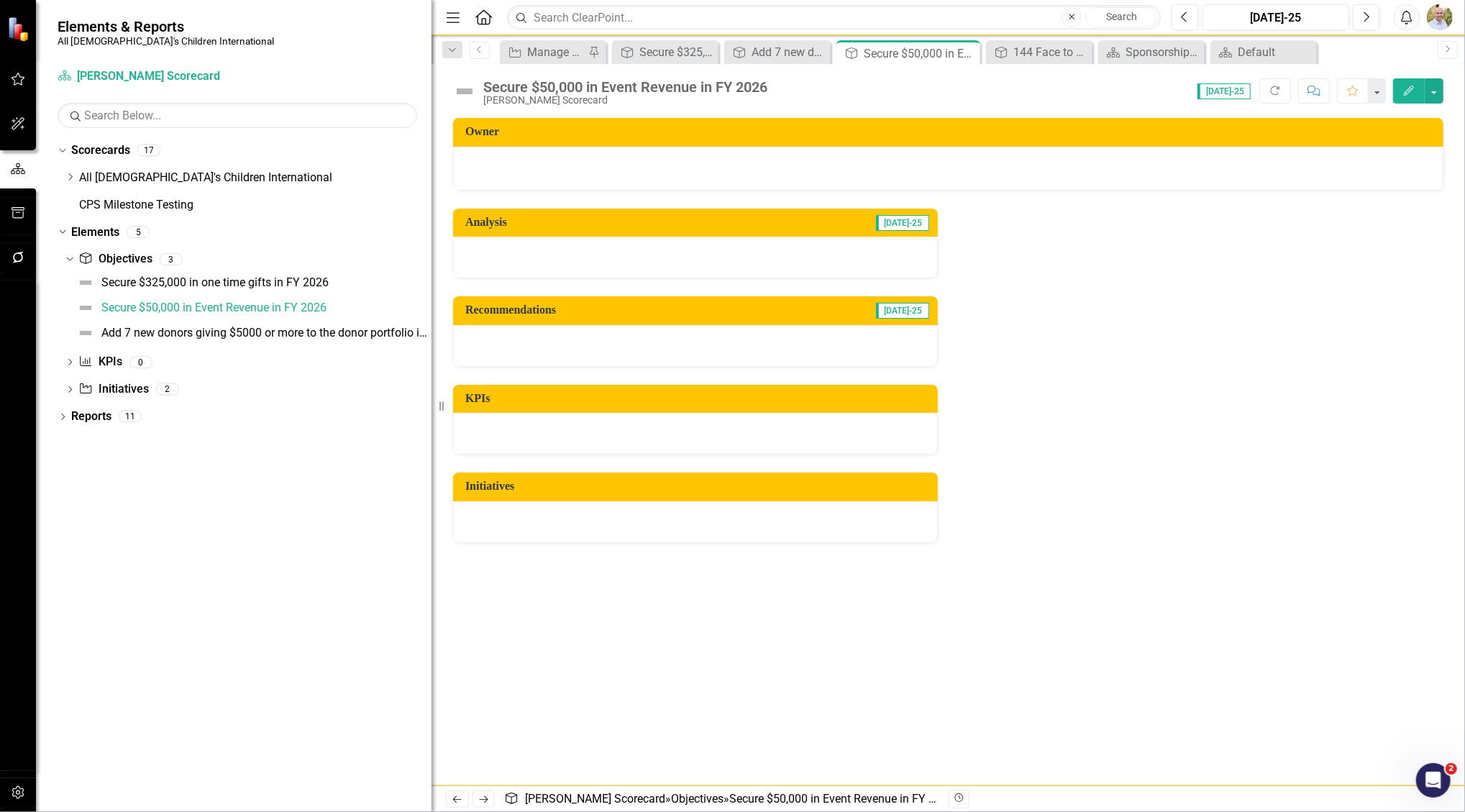
click at [623, 357] on div at bounding box center [696, 346] width 484 height 42
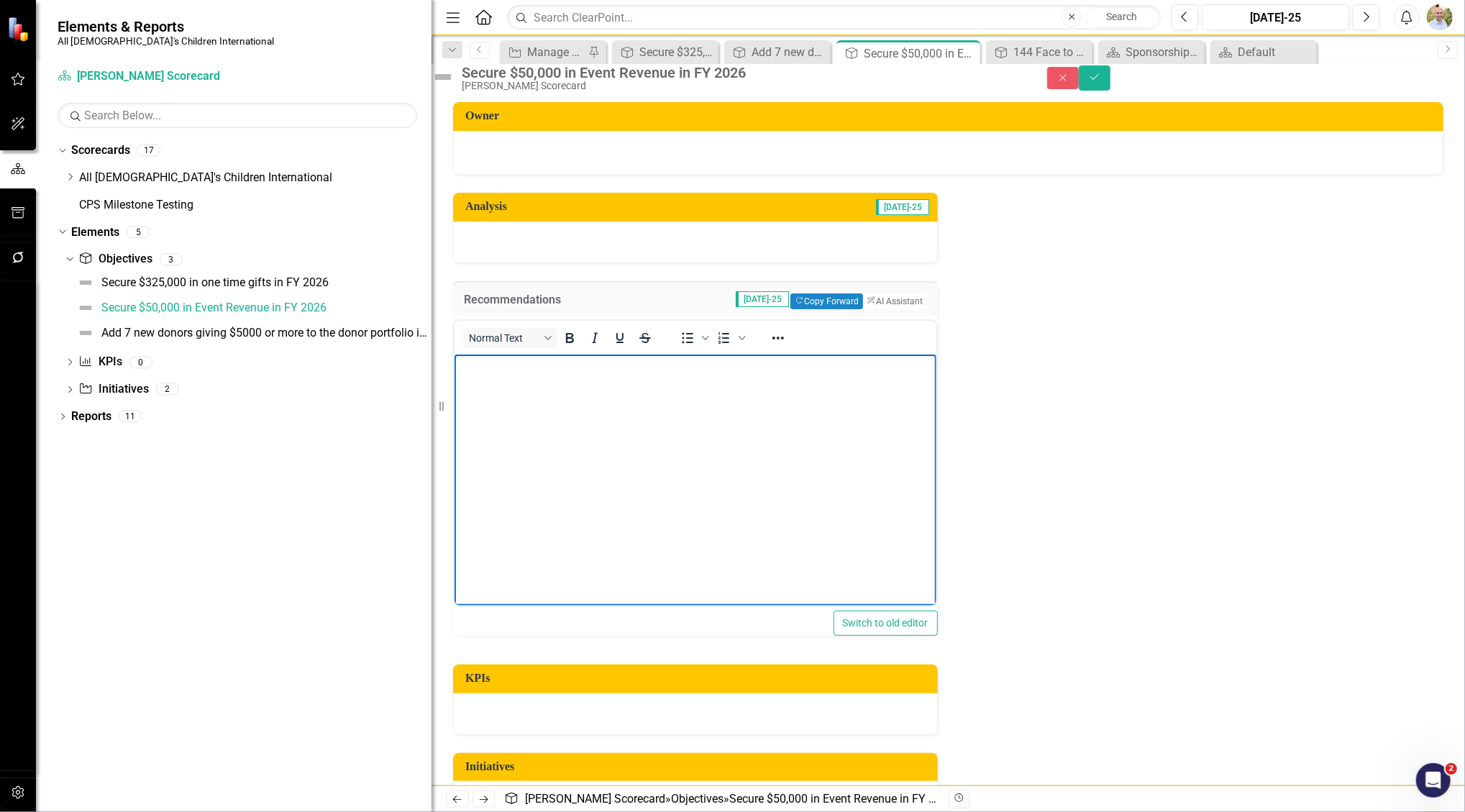
click at [599, 403] on body "Rich Text Area. Press ALT-0 for help." at bounding box center [695, 462] width 482 height 215
click at [598, 391] on p "Table sponsors at $2500" at bounding box center [695, 396] width 475 height 17
click at [586, 519] on body "Look at tactics such as Table sponsors at $2500 Event Sponsorship $5k 10k or $2…" at bounding box center [695, 462] width 482 height 215
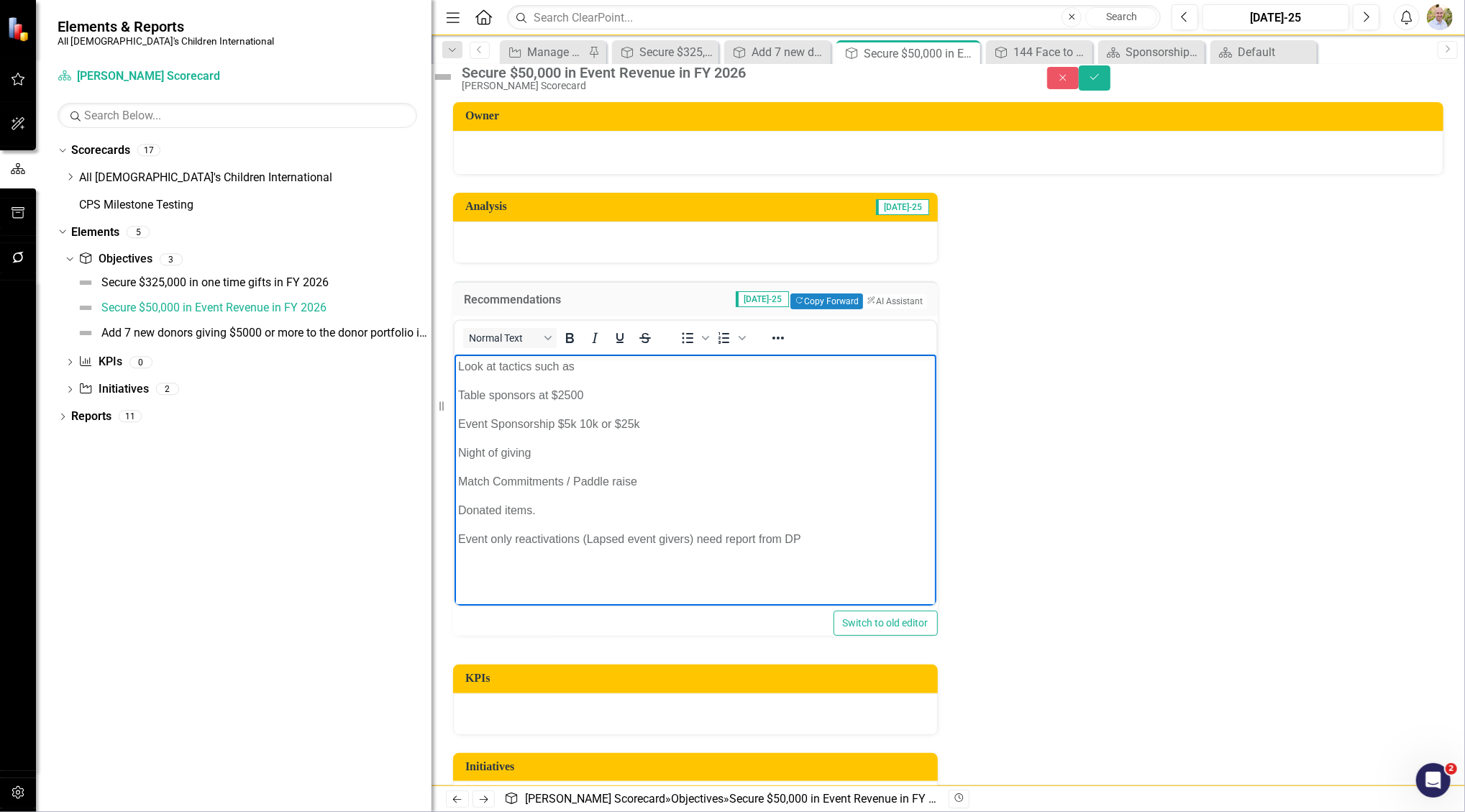
click at [1433, 66] on div "Secure $50,000 in Event Revenue in FY 2026 [PERSON_NAME] Scorecard Close Save" at bounding box center [949, 78] width 1034 height 27
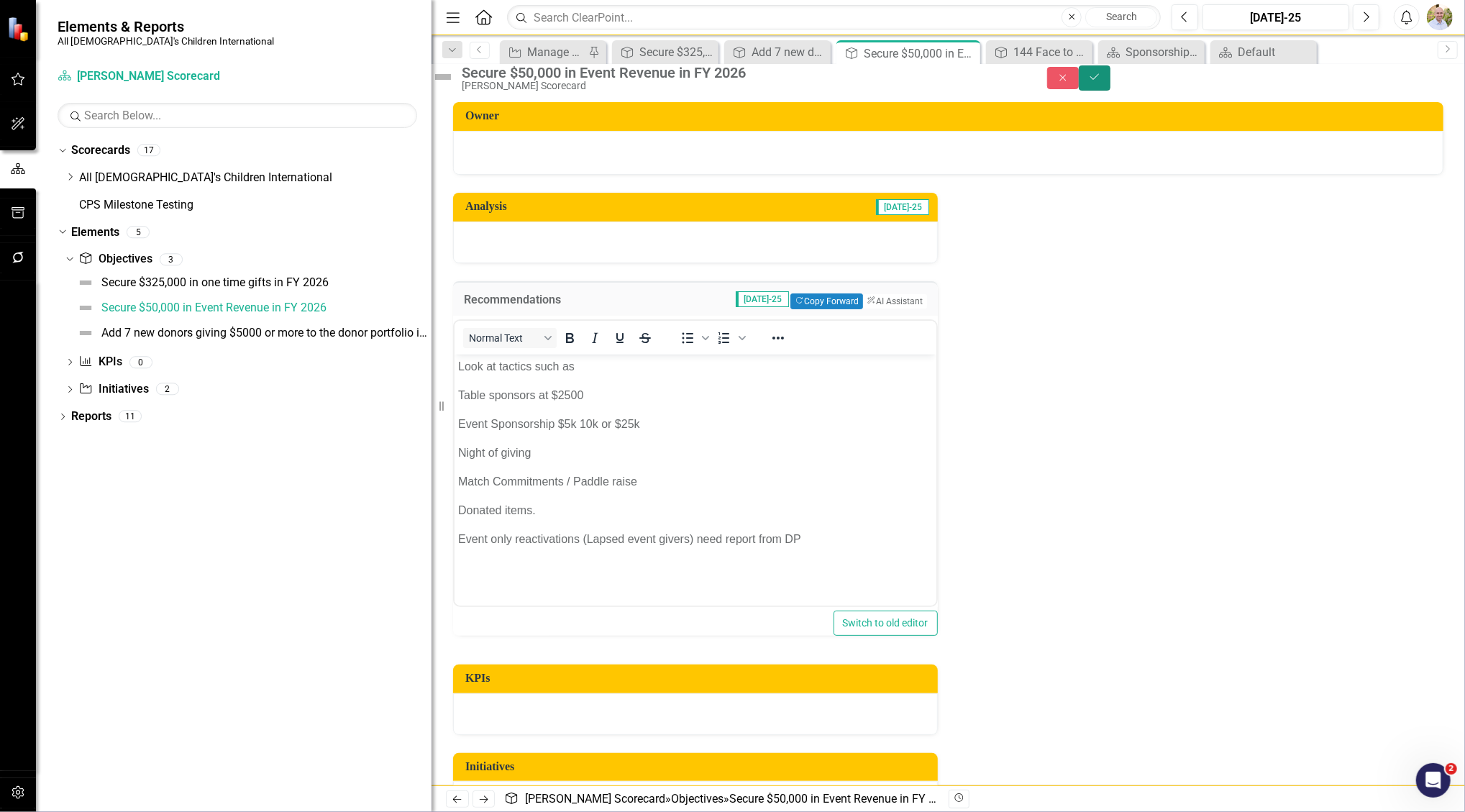
click at [1111, 78] on button "Save" at bounding box center [1095, 78] width 32 height 25
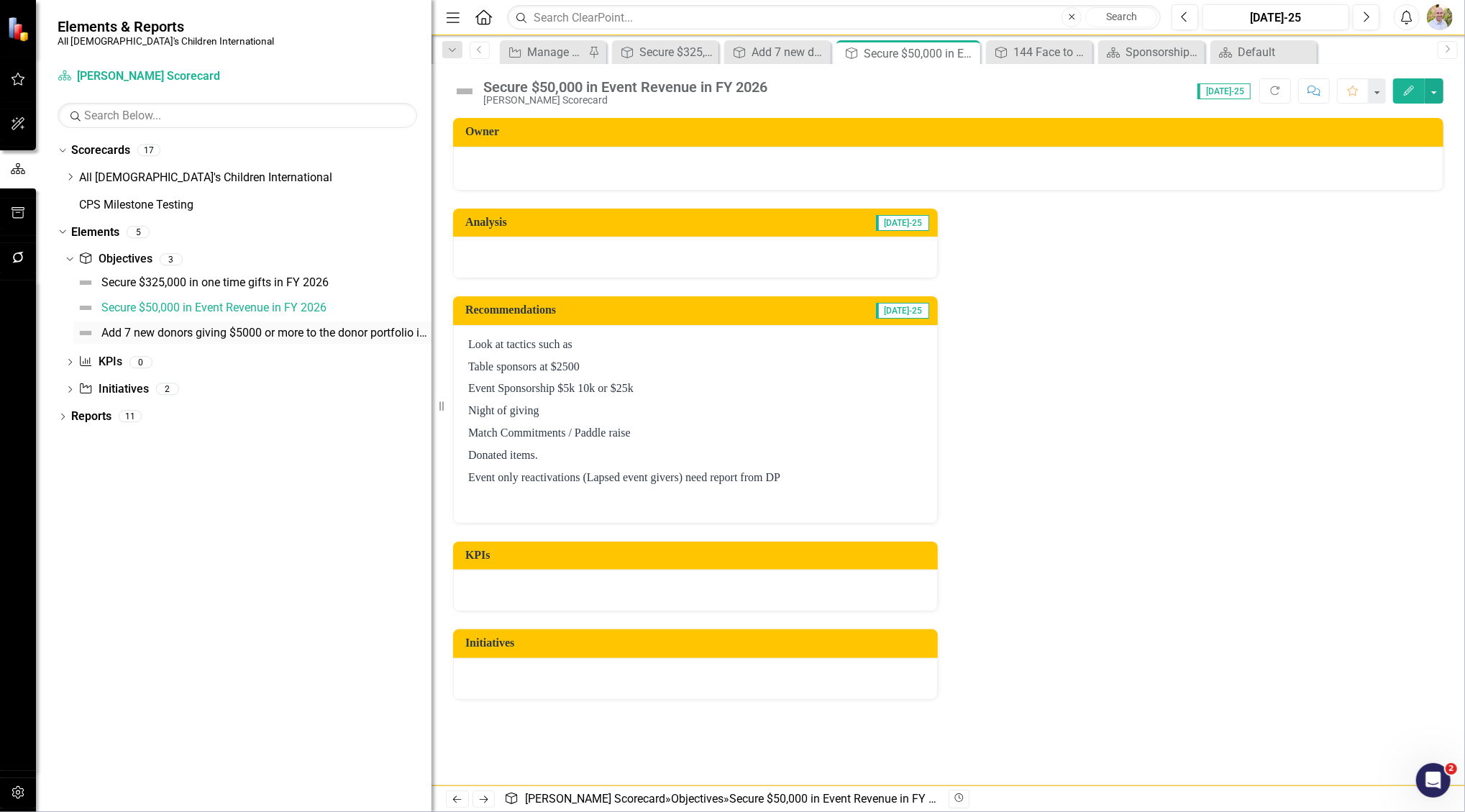
click at [134, 330] on div "Add 7 new donors giving $5000 or more to the donor portfolio in FY 2026" at bounding box center [266, 333] width 330 height 13
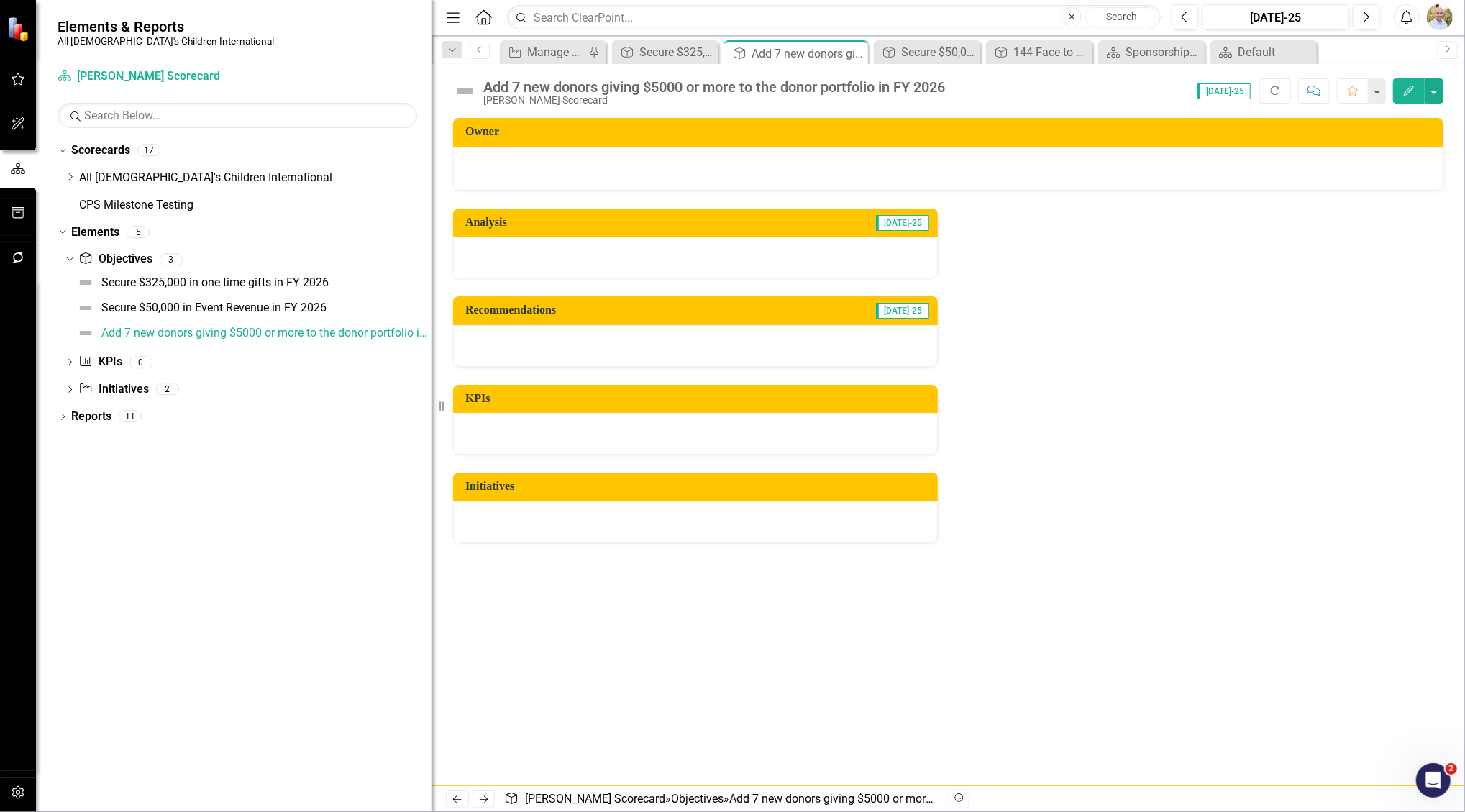
click at [1240, 349] on div "Analysis [DATE]-25 Recommendations [DATE]-25 KPIs Initiatives" at bounding box center [949, 367] width 1012 height 352
click at [513, 523] on div at bounding box center [696, 522] width 484 height 42
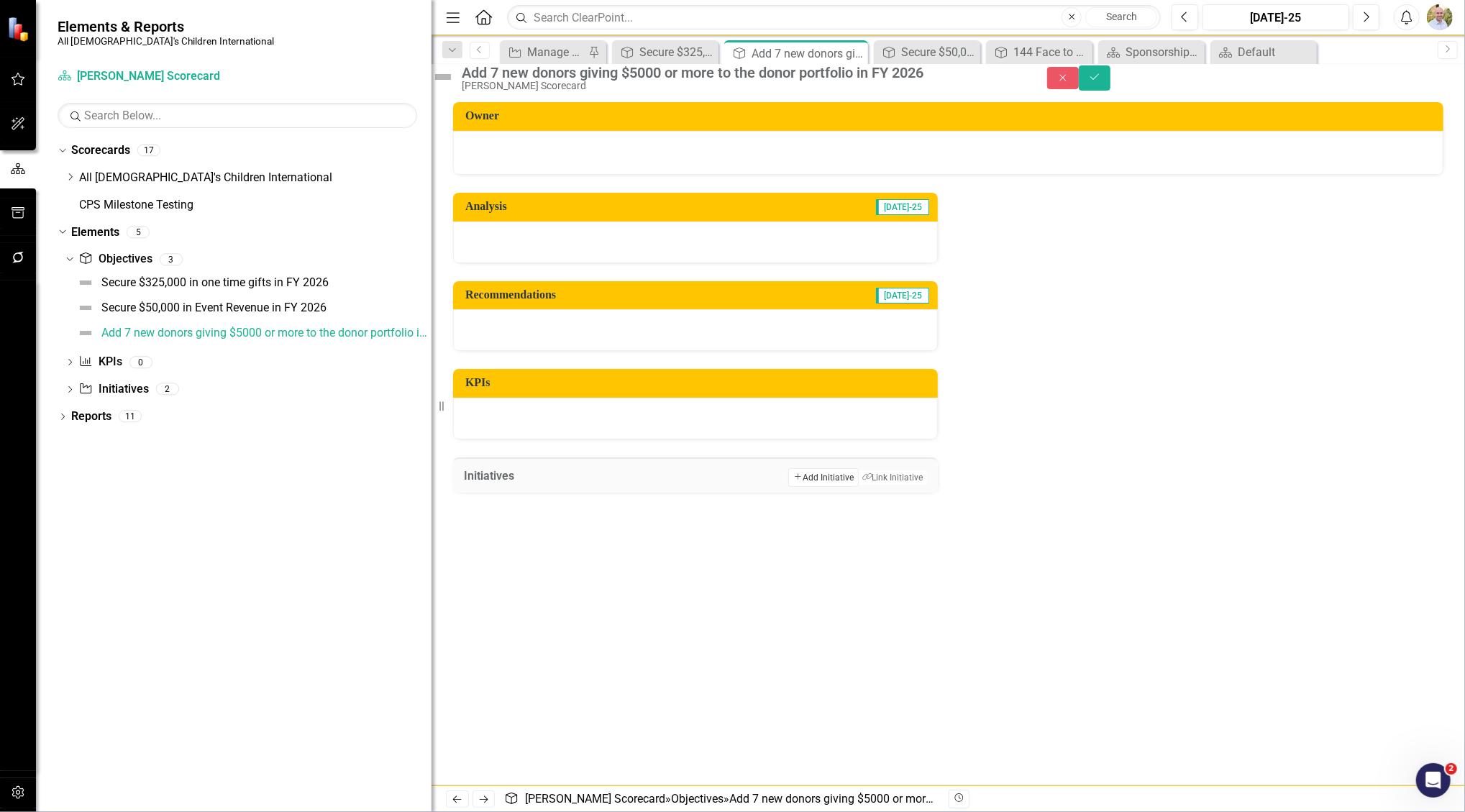
click at [835, 487] on button "Add Add Initiative" at bounding box center [823, 478] width 70 height 19
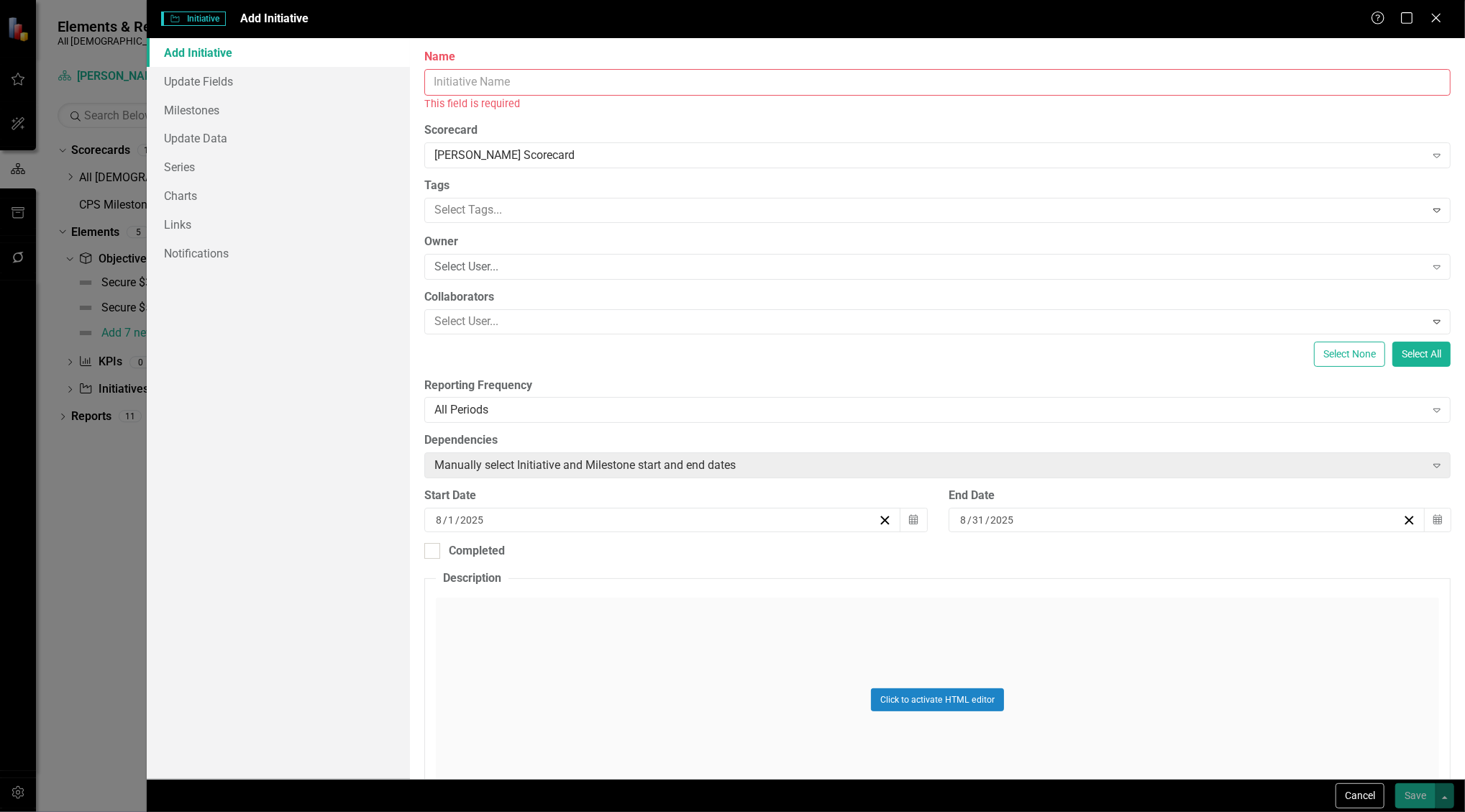
click at [573, 88] on input "Name" at bounding box center [938, 82] width 1027 height 27
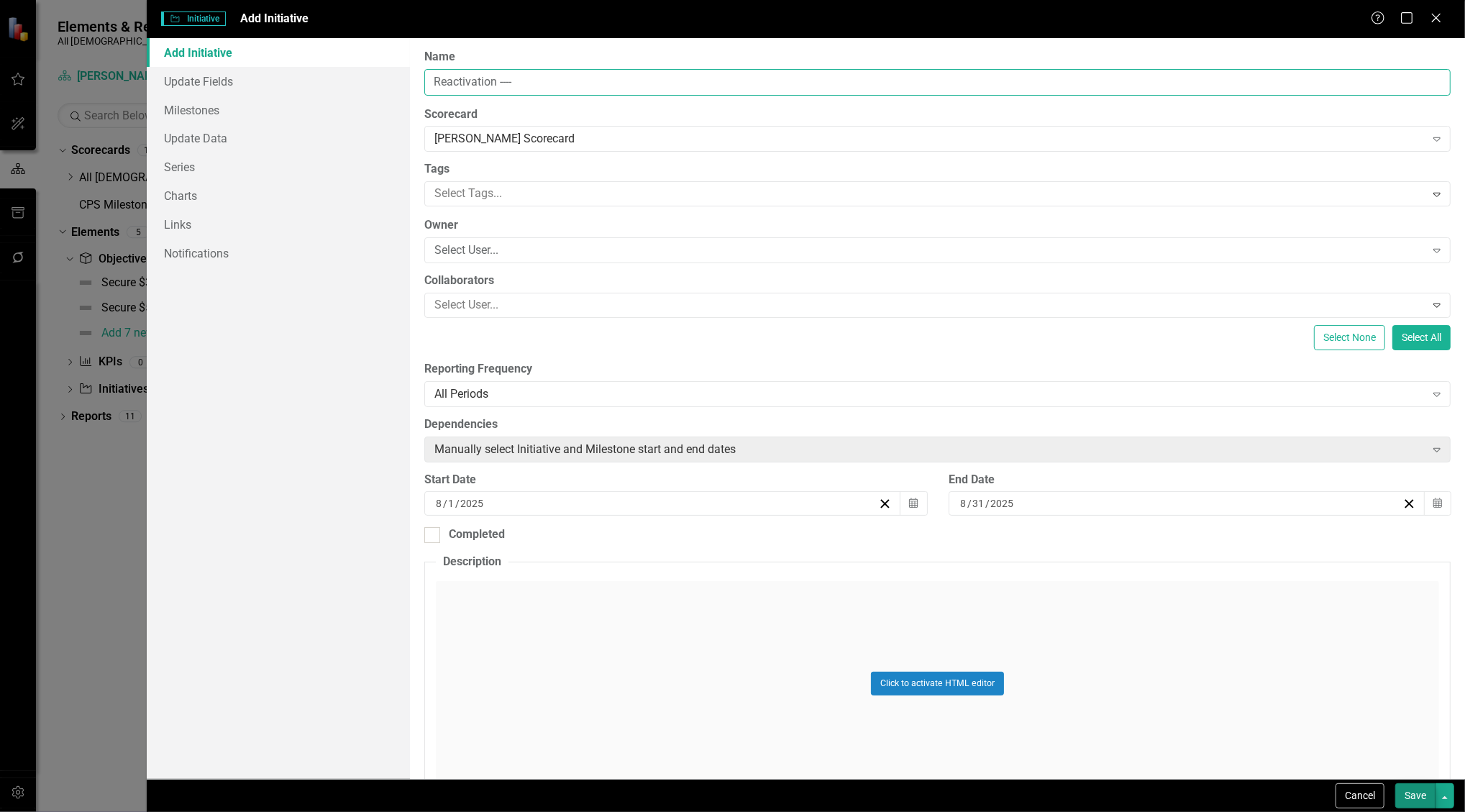
type input "Reactivation ----"
click at [1403, 790] on button "Save" at bounding box center [1416, 795] width 40 height 25
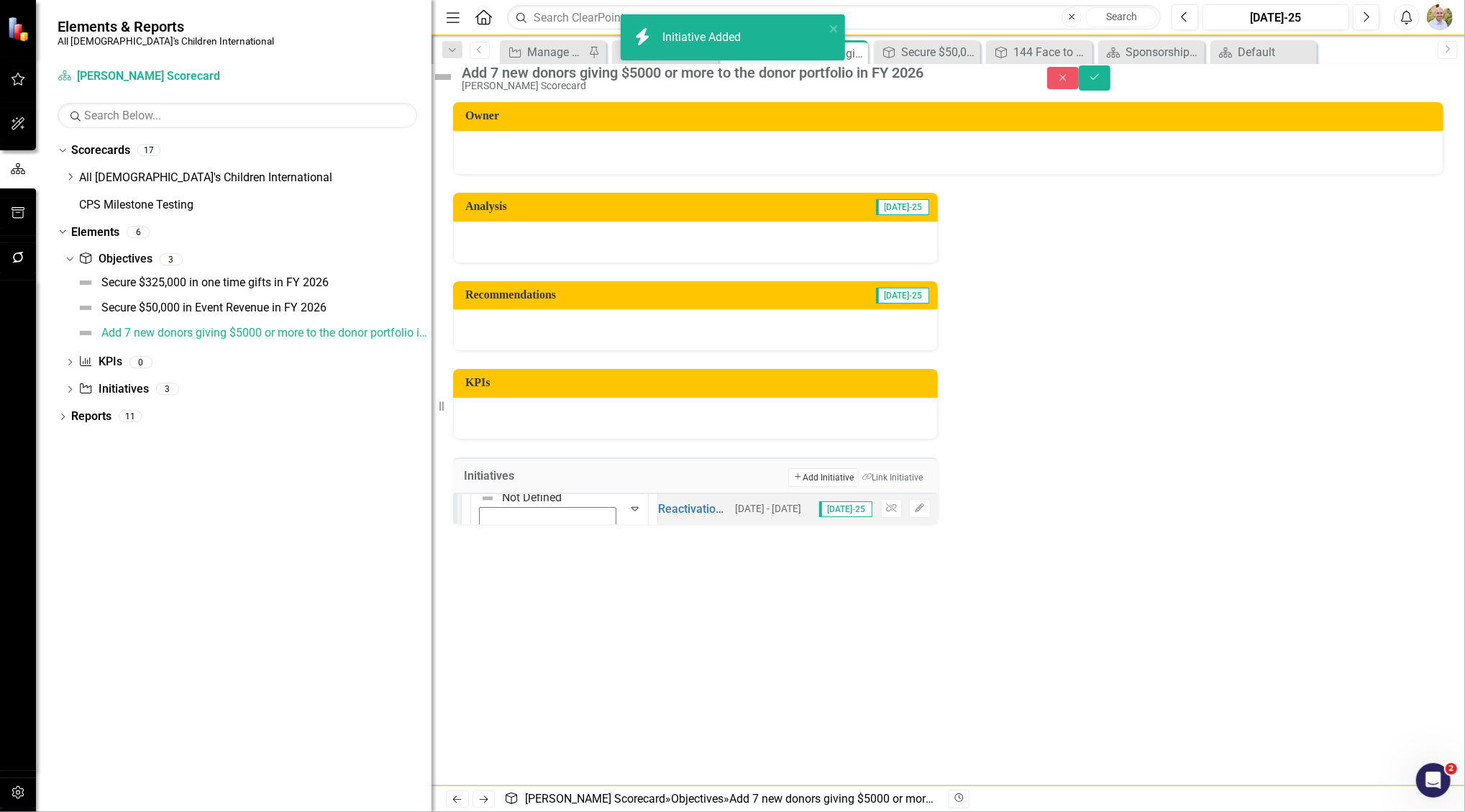
click at [795, 480] on icon "button" at bounding box center [798, 476] width 7 height 7
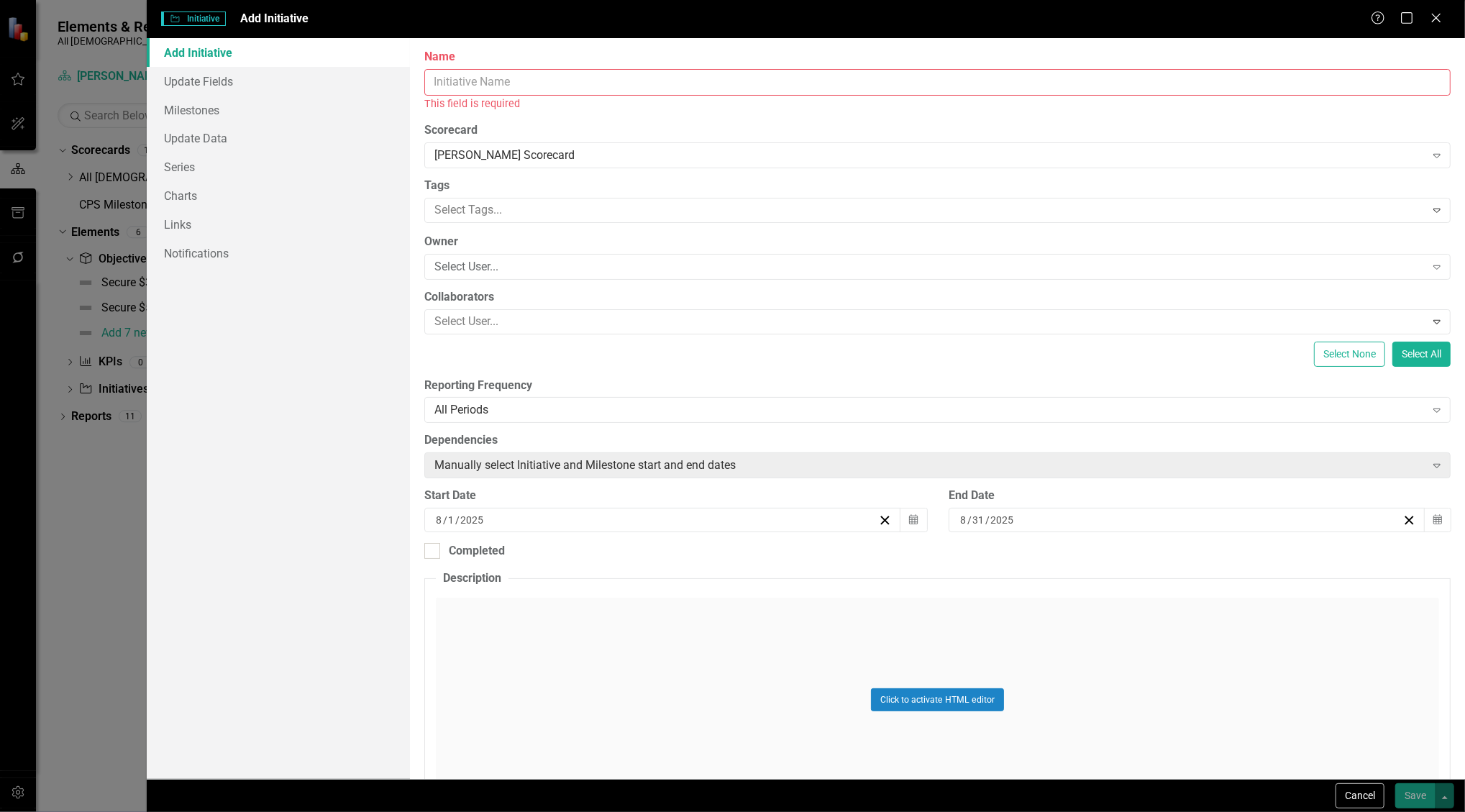
click at [538, 77] on input "Name" at bounding box center [938, 82] width 1027 height 27
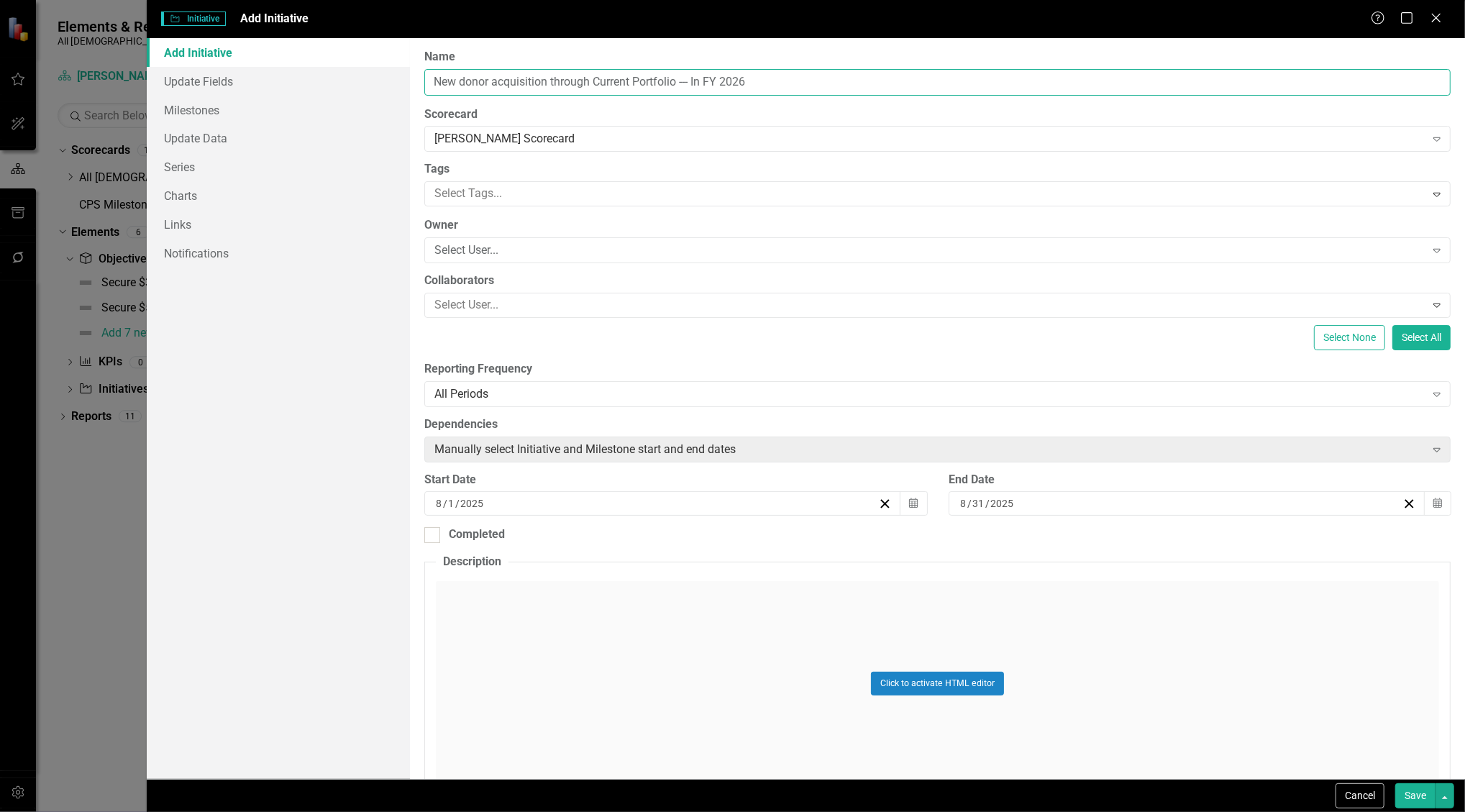
click at [430, 78] on input "New donor acquisition through Current Portfolio --- In FY 2026" at bounding box center [938, 82] width 1027 height 27
click at [557, 79] on input "Acquire ____ New donor acquisition through Current Portfolio --- In FY 2026" at bounding box center [938, 82] width 1027 height 27
click at [551, 79] on input "Acquire ____ New donor acquisition through Current Portfolio --- In FY 2026" at bounding box center [938, 82] width 1027 height 27
click at [563, 77] on input "Acquire ____ New donosr acquisition through Current Portfolio --- In FY 2026" at bounding box center [938, 82] width 1027 height 27
click at [692, 83] on input "Acquire ____ New donors through Current Portfolio --- In FY 2026" at bounding box center [938, 82] width 1027 height 27
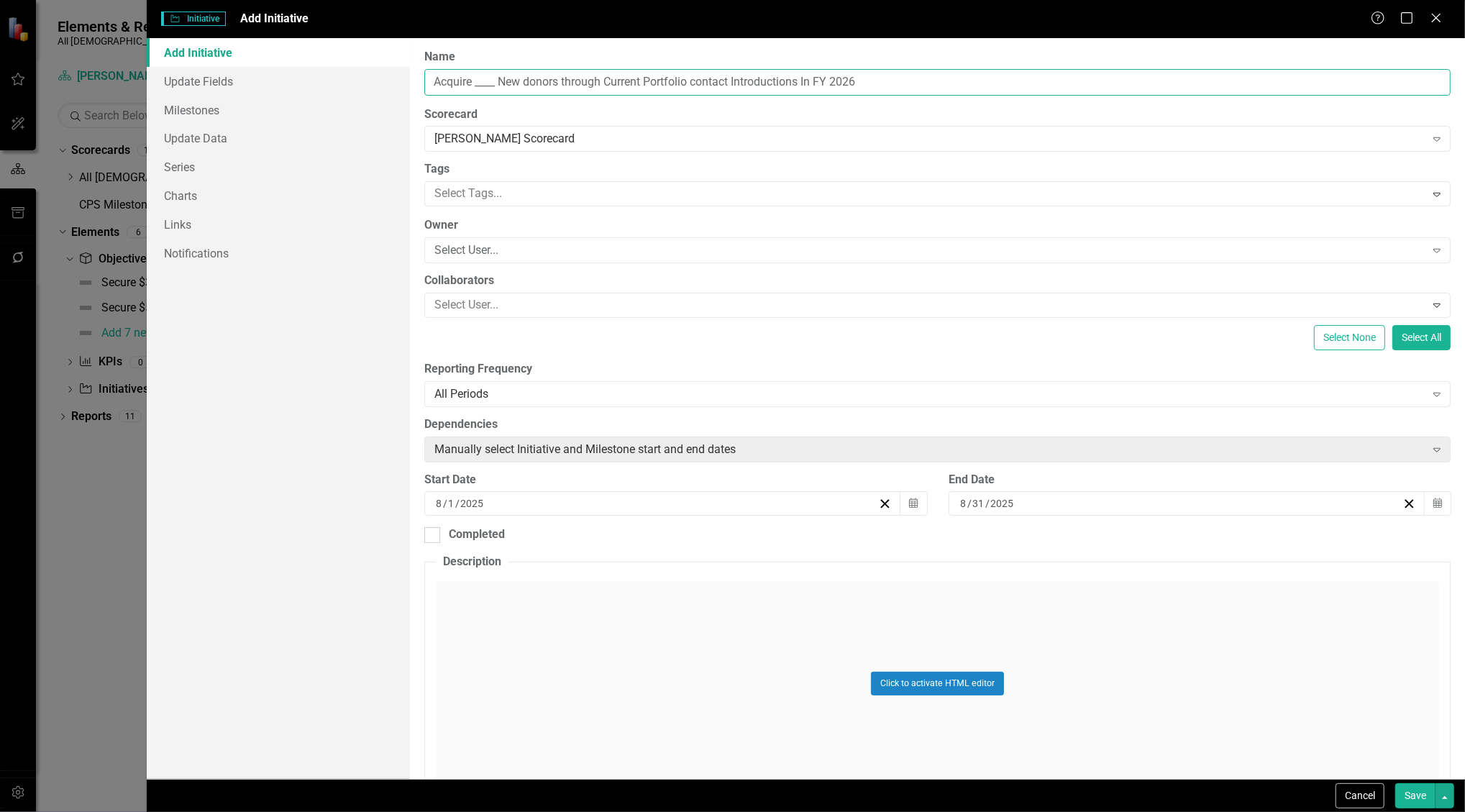
click at [692, 83] on input "Acquire ____ New donors through Current Portfolio contact Introductions In FY 2…" at bounding box center [938, 82] width 1027 height 27
drag, startPoint x: 456, startPoint y: 80, endPoint x: 843, endPoint y: 73, distance: 387.1
click at [843, 73] on input "Acquire ____ New donors through Current Portfolio, Board Member, Small hosted e…" at bounding box center [938, 82] width 1027 height 27
drag, startPoint x: 696, startPoint y: 78, endPoint x: 1001, endPoint y: 75, distance: 305.0
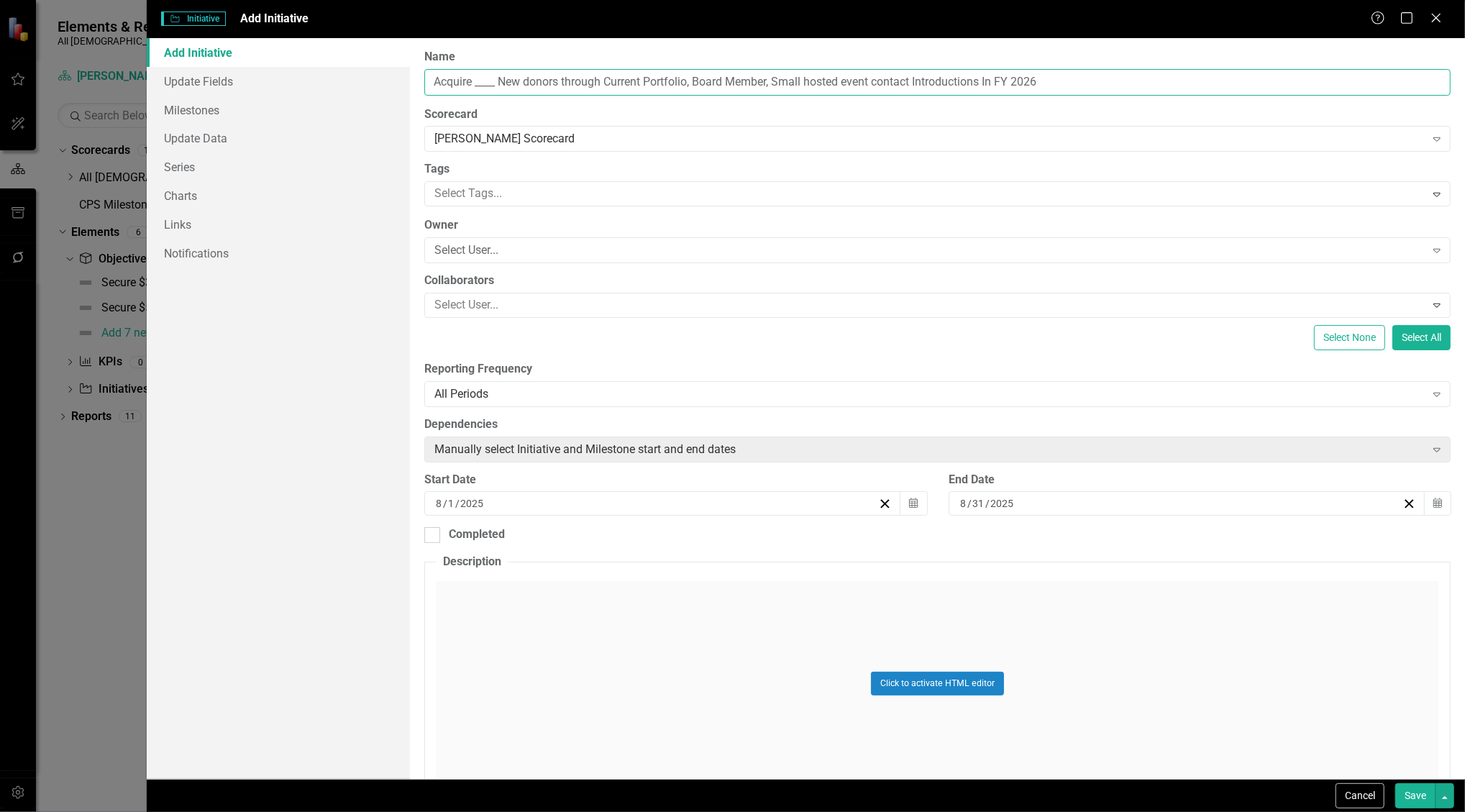
click at [1001, 75] on input "Acquire ____ New donors through Current Portfolio, Board Member, Small hosted e…" at bounding box center [938, 82] width 1027 height 27
drag, startPoint x: 482, startPoint y: 77, endPoint x: 496, endPoint y: 77, distance: 14.0
click at [496, 77] on input "Acquire ____ New donors through Current Portfolio Introductions FY 2026" at bounding box center [938, 82] width 1027 height 27
type input "Acquire 2 New donors through Current Portfolio Introductions FY 2026"
click at [365, 530] on div "Add Initiative Update Fields Milestones Update Data Series Charts Links Notific…" at bounding box center [278, 409] width 264 height 741
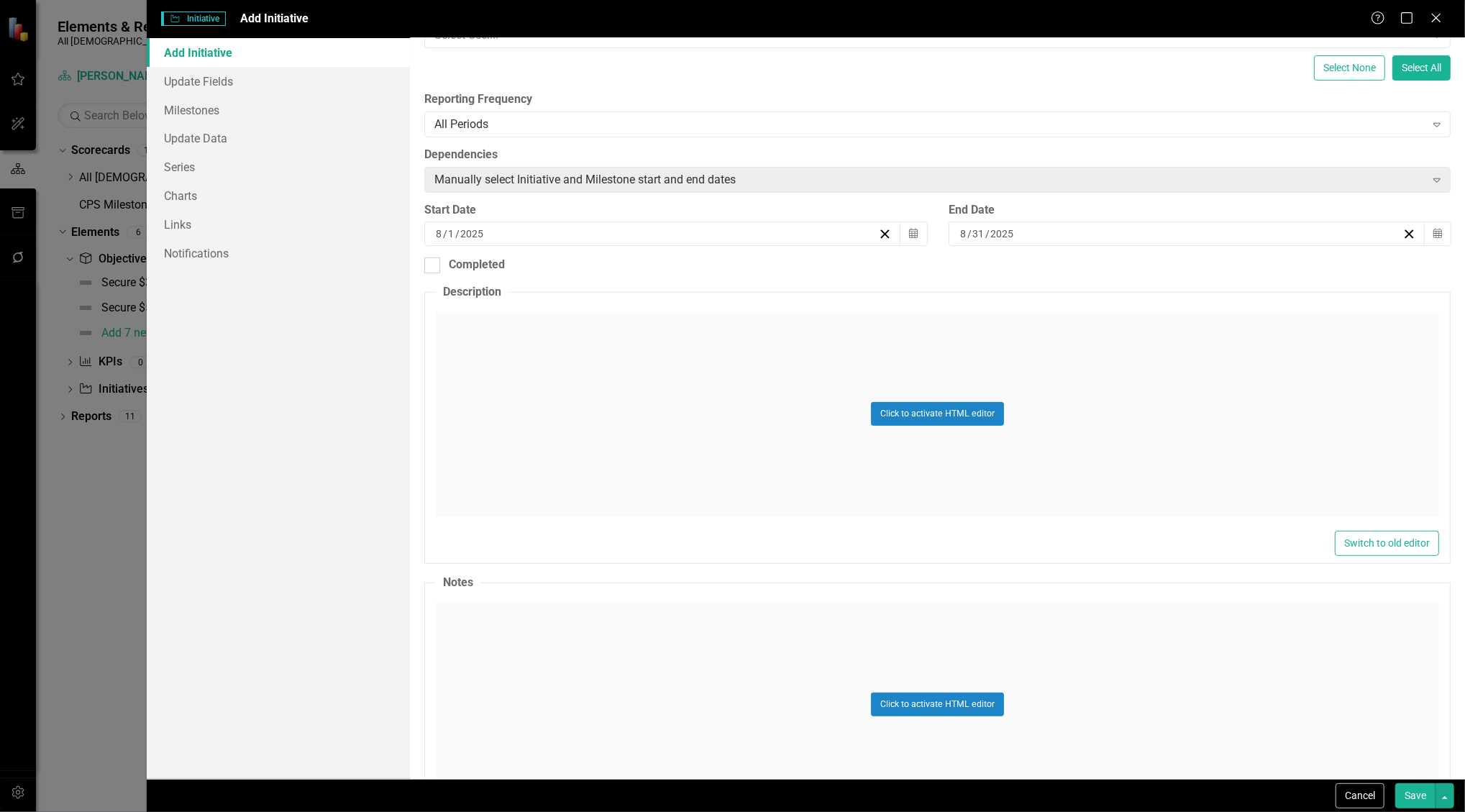
scroll to position [288, 0]
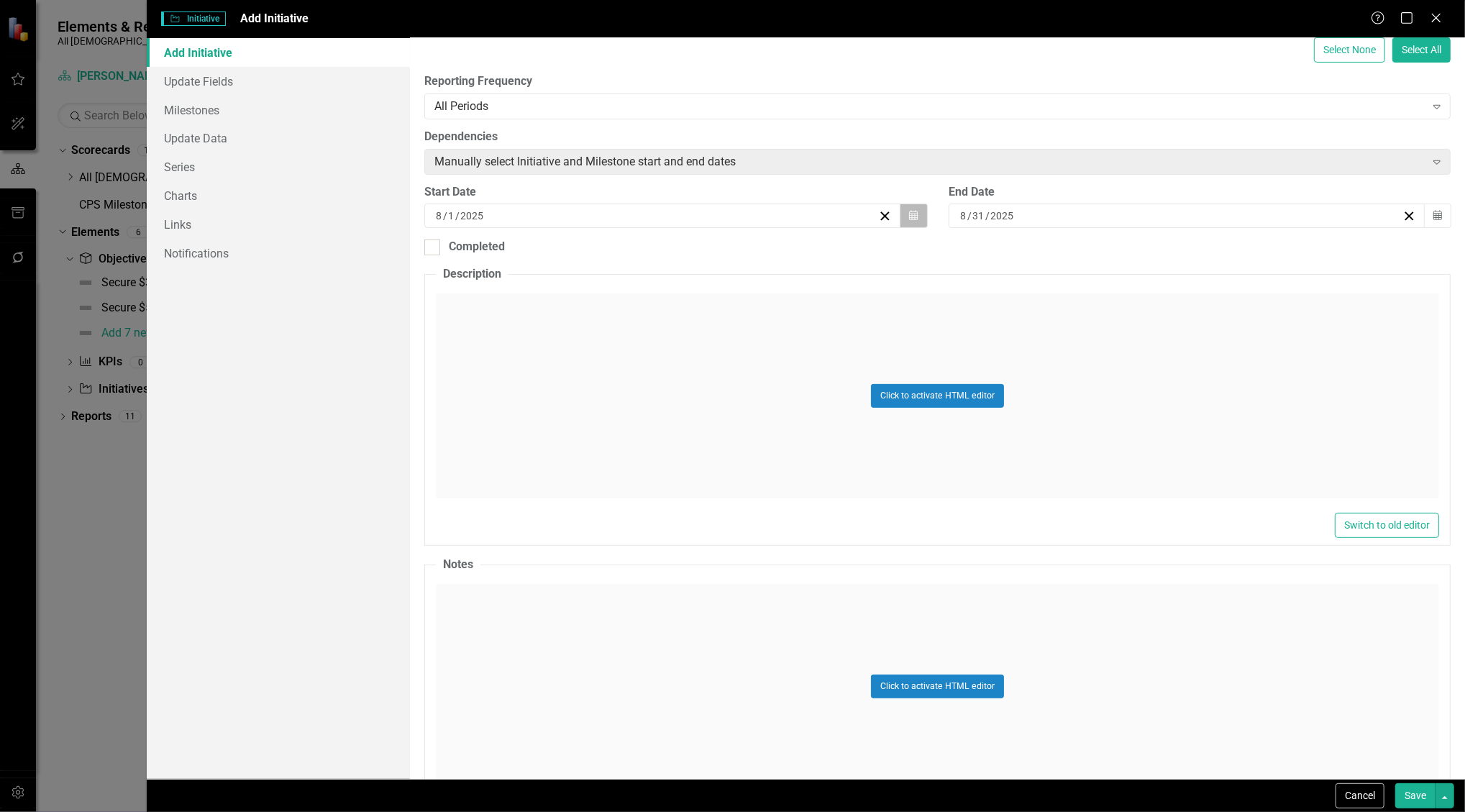
click at [910, 214] on icon "Calendar" at bounding box center [913, 215] width 9 height 10
click at [644, 254] on button "›" at bounding box center [629, 244] width 32 height 32
click at [497, 302] on button "1" at bounding box center [480, 292] width 36 height 26
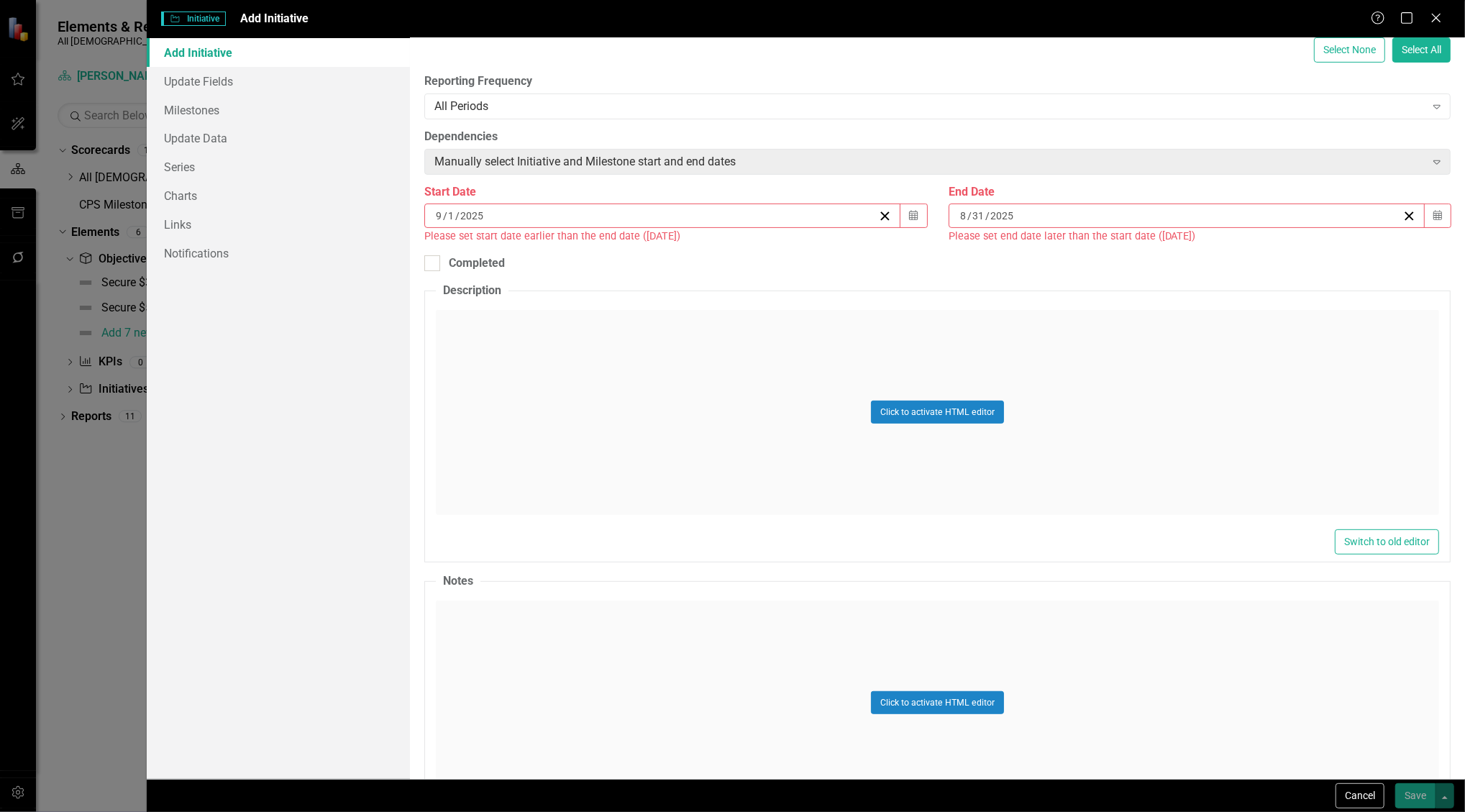
click at [1116, 206] on div "[DATE]" at bounding box center [1187, 216] width 477 height 25
click at [1200, 252] on button "»" at bounding box center [1185, 244] width 32 height 32
click at [1169, 252] on button "›" at bounding box center [1153, 244] width 32 height 32
click at [1081, 398] on abbr "30" at bounding box center [1075, 396] width 12 height 12
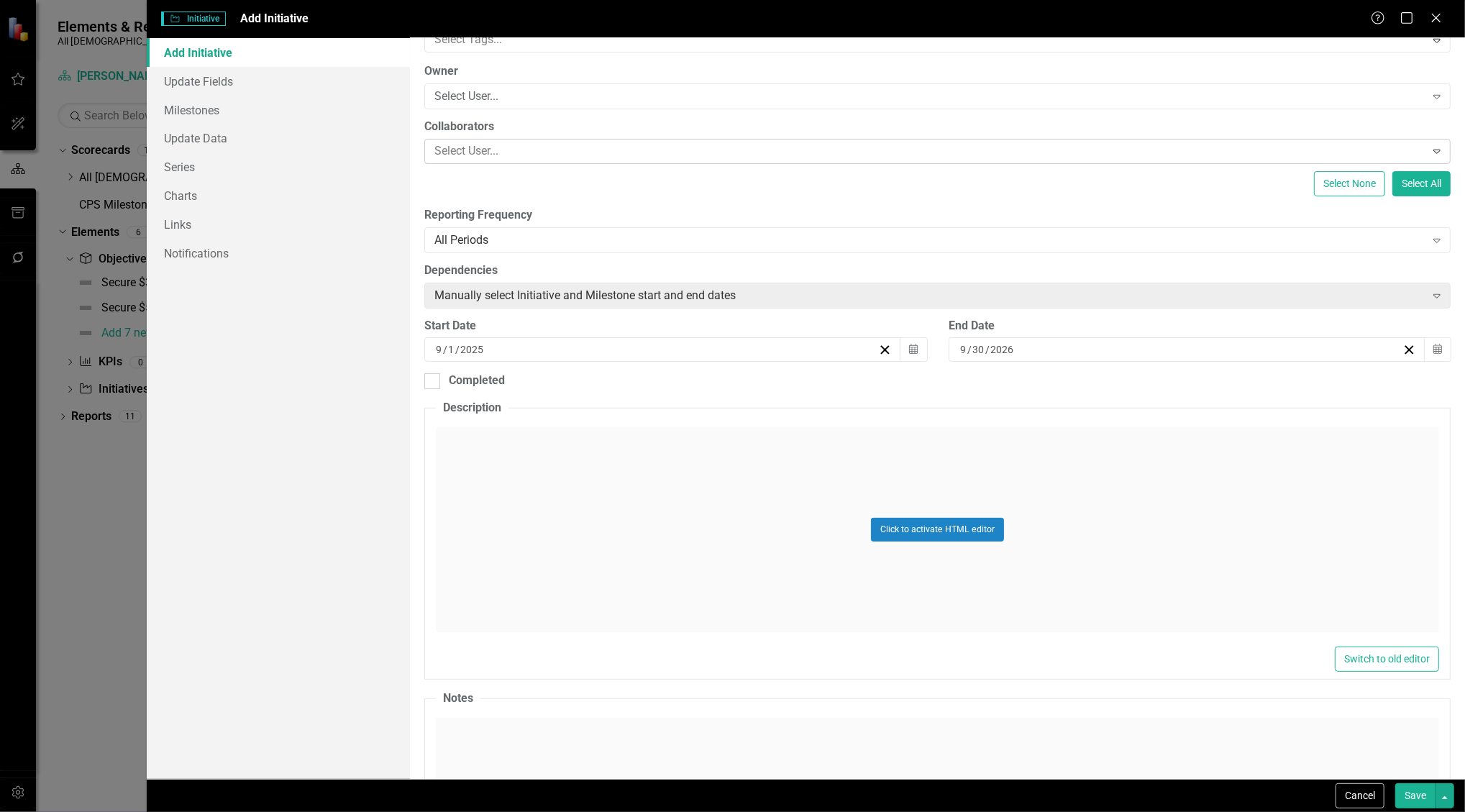
scroll to position [95, 0]
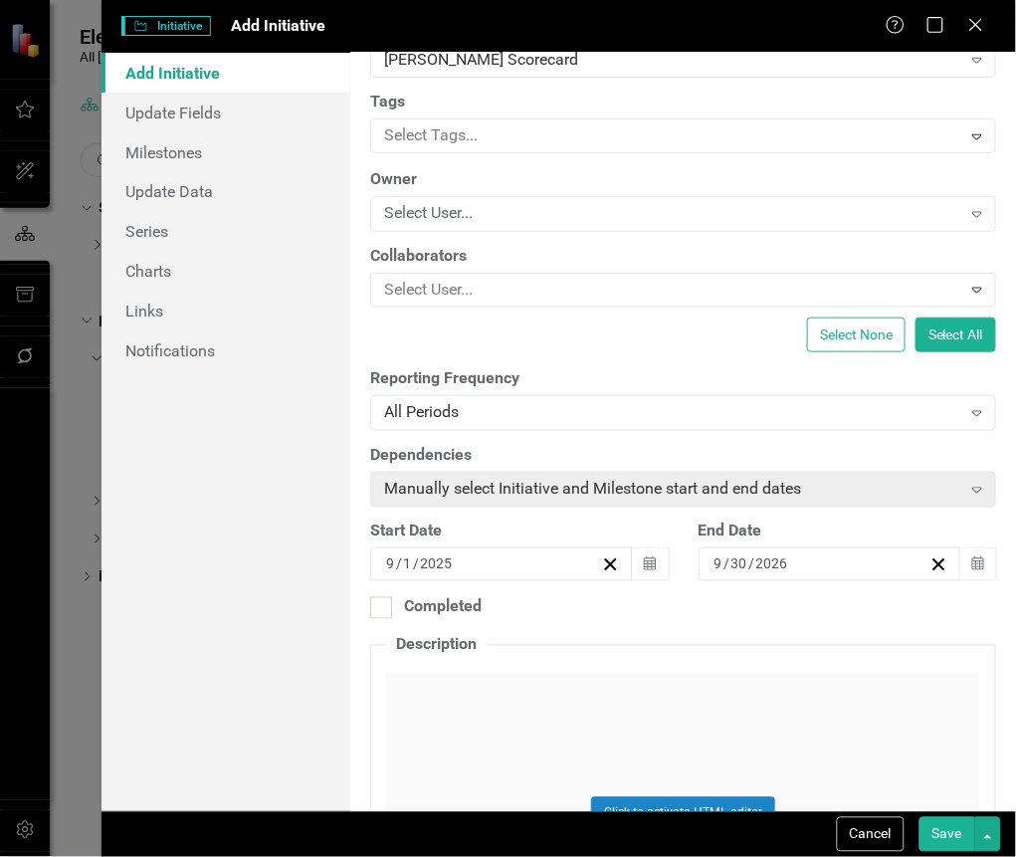
click at [948, 827] on button "Save" at bounding box center [947, 834] width 56 height 35
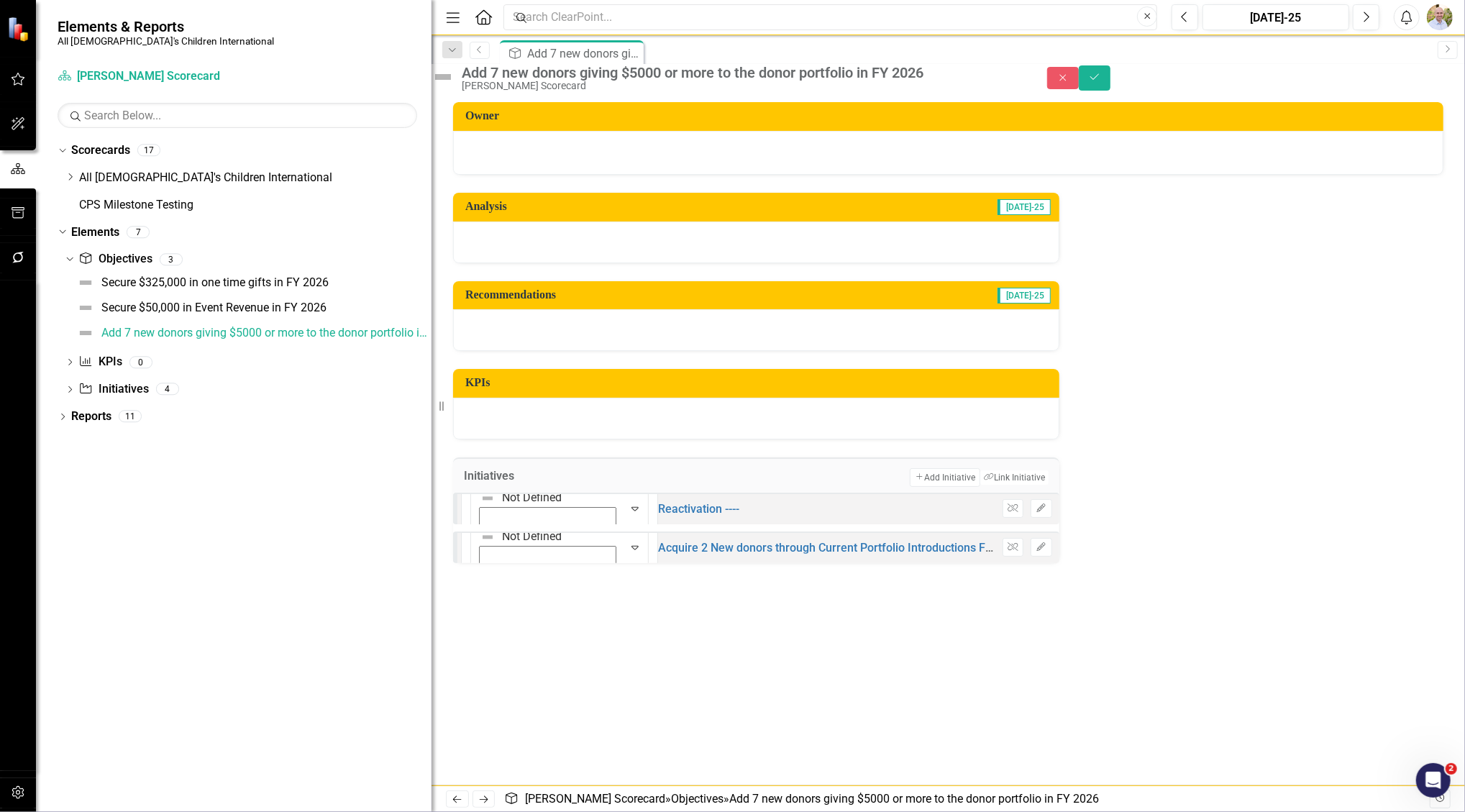
click at [344, 370] on div "KPI KPIs 0" at bounding box center [255, 364] width 353 height 27
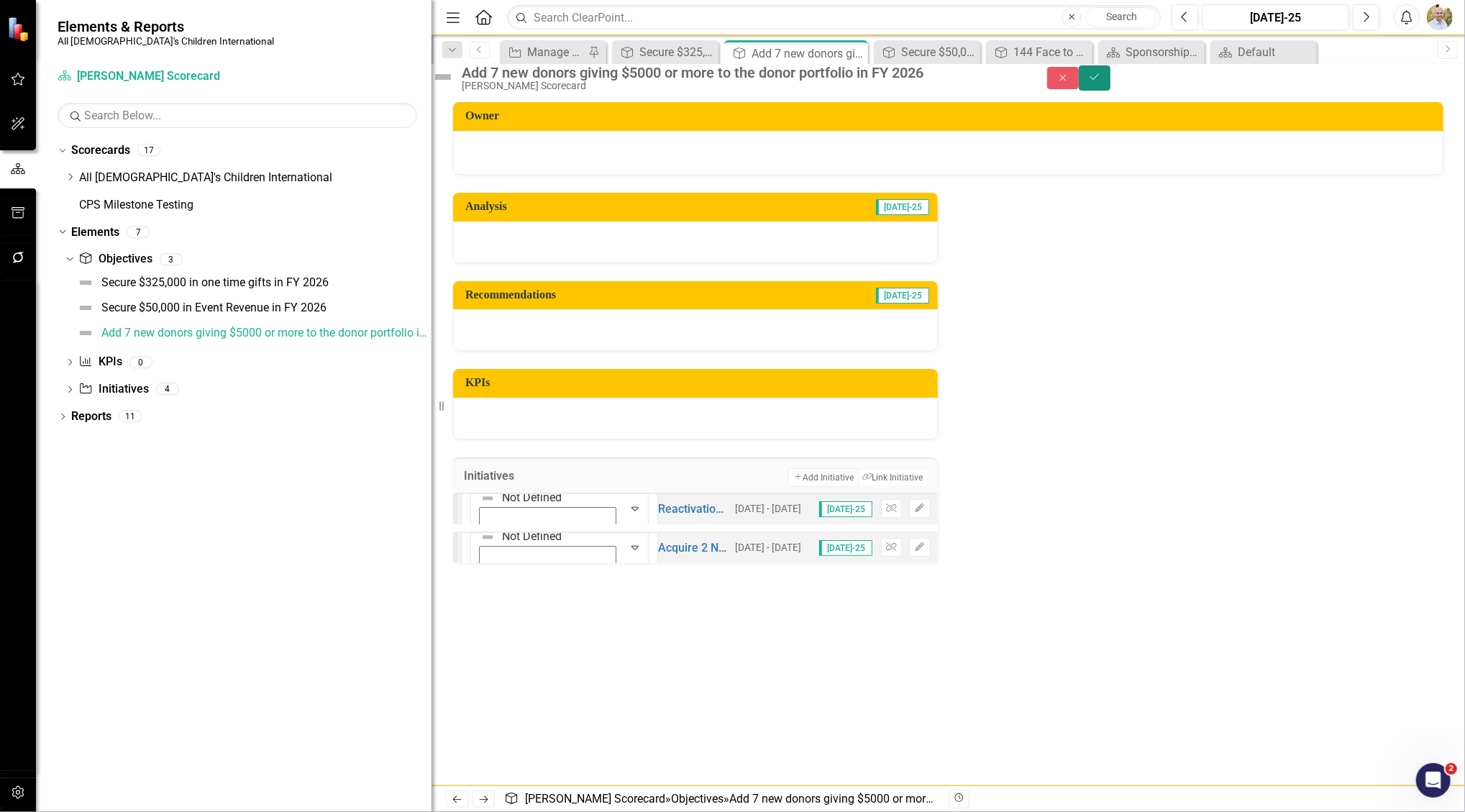
click at [1101, 79] on icon "Save" at bounding box center [1095, 77] width 13 height 10
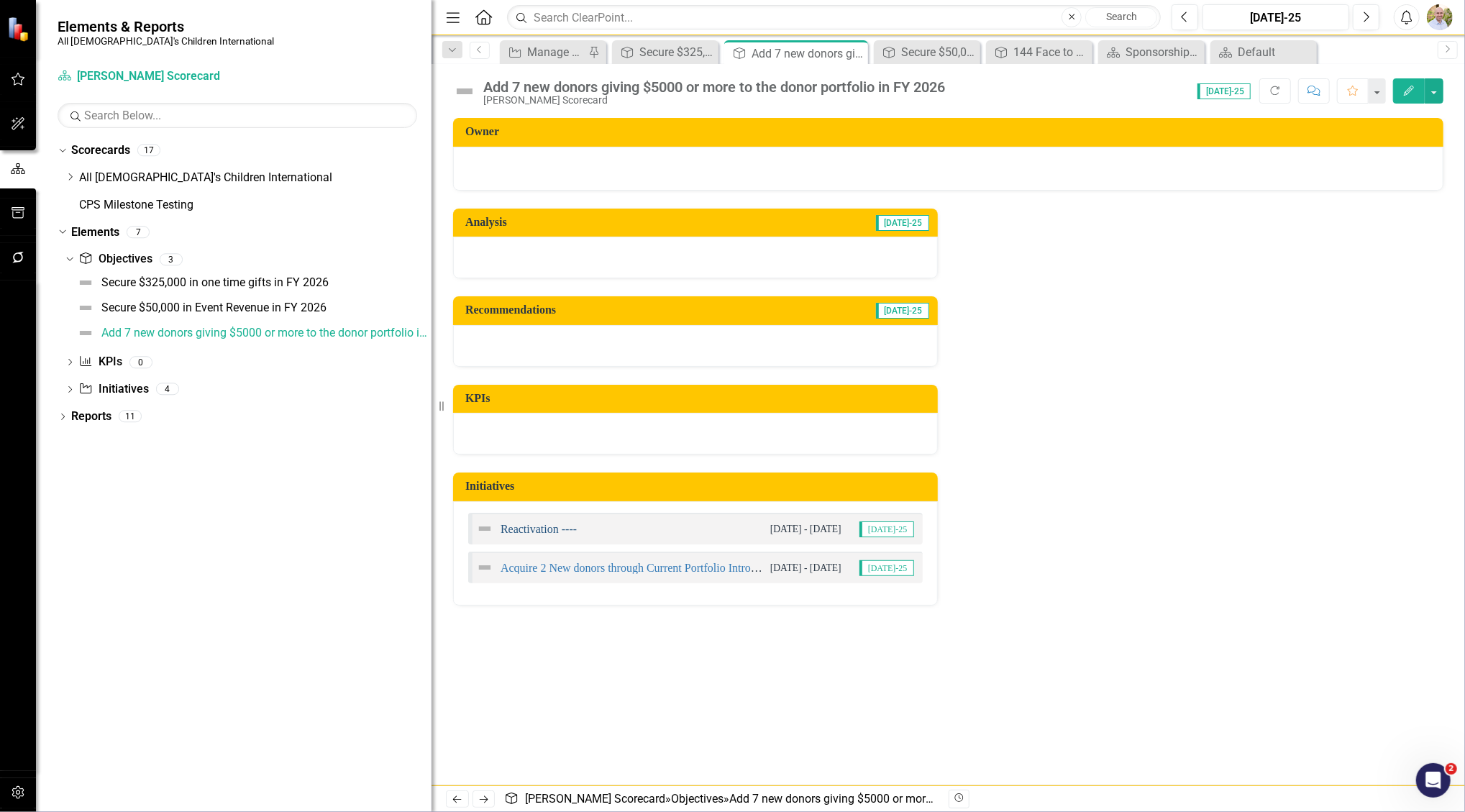
click at [547, 529] on link "Reactivation ----" at bounding box center [538, 529] width 76 height 12
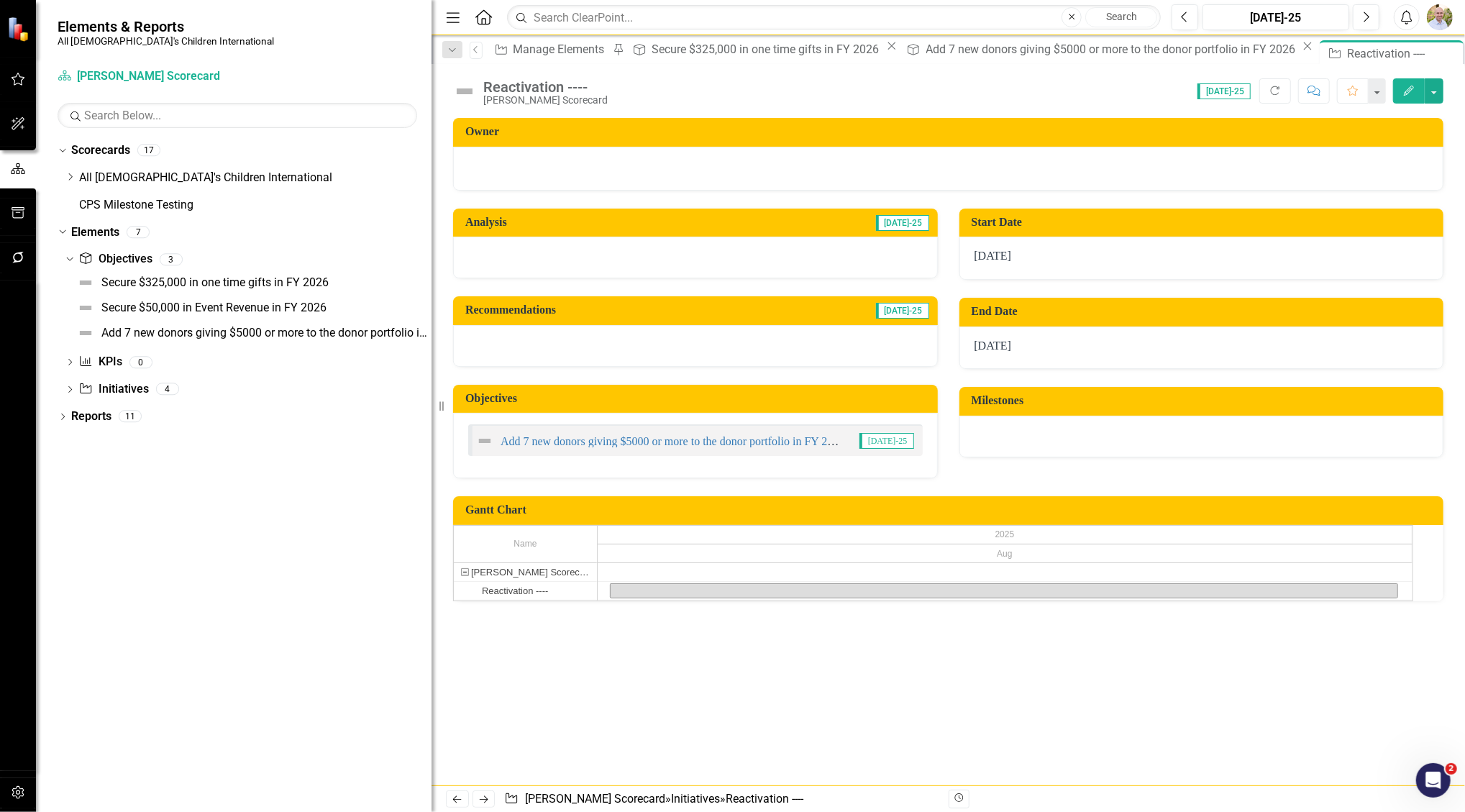
click at [1400, 94] on button "Edit" at bounding box center [1409, 90] width 32 height 25
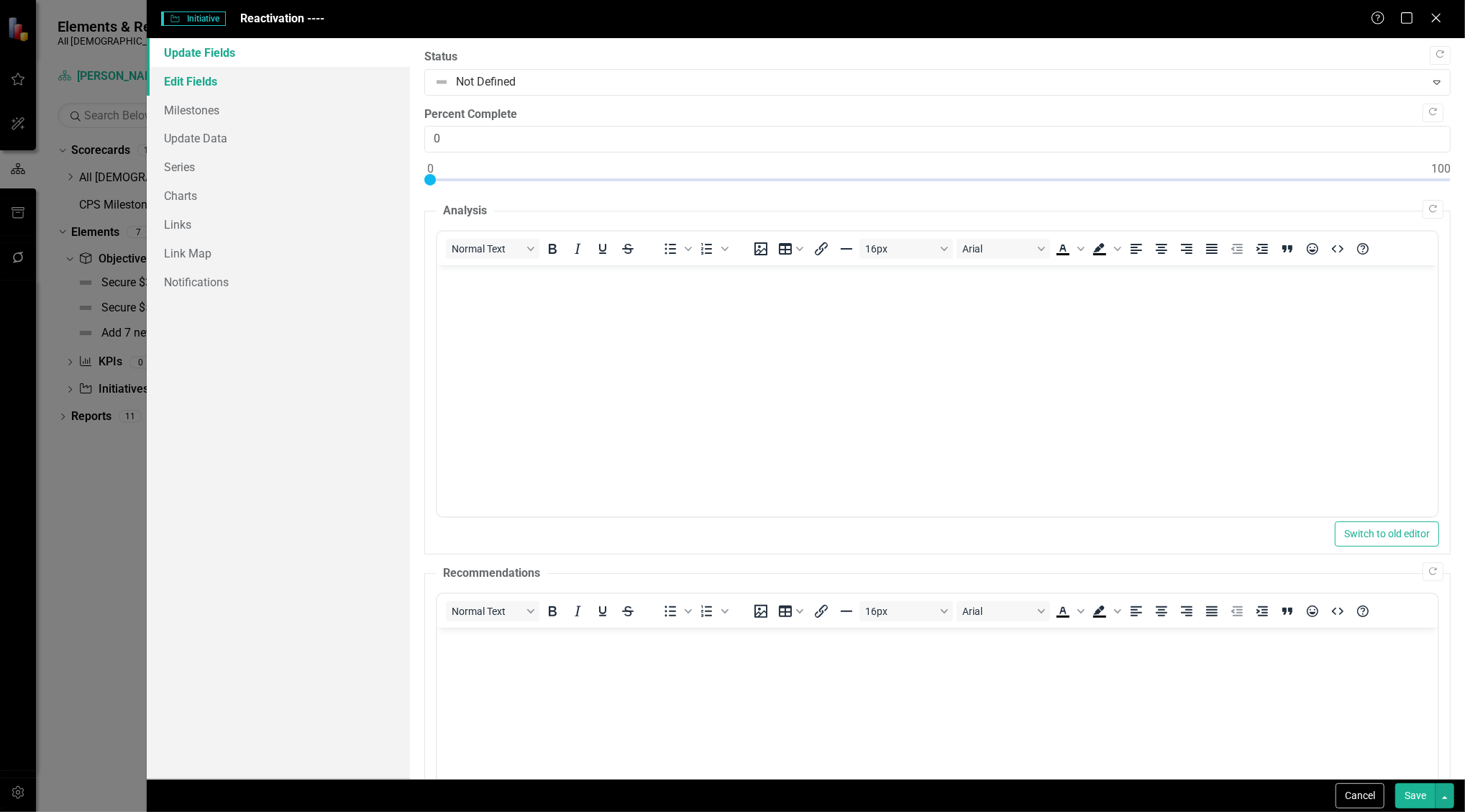
click at [202, 81] on link "Edit Fields" at bounding box center [278, 82] width 264 height 29
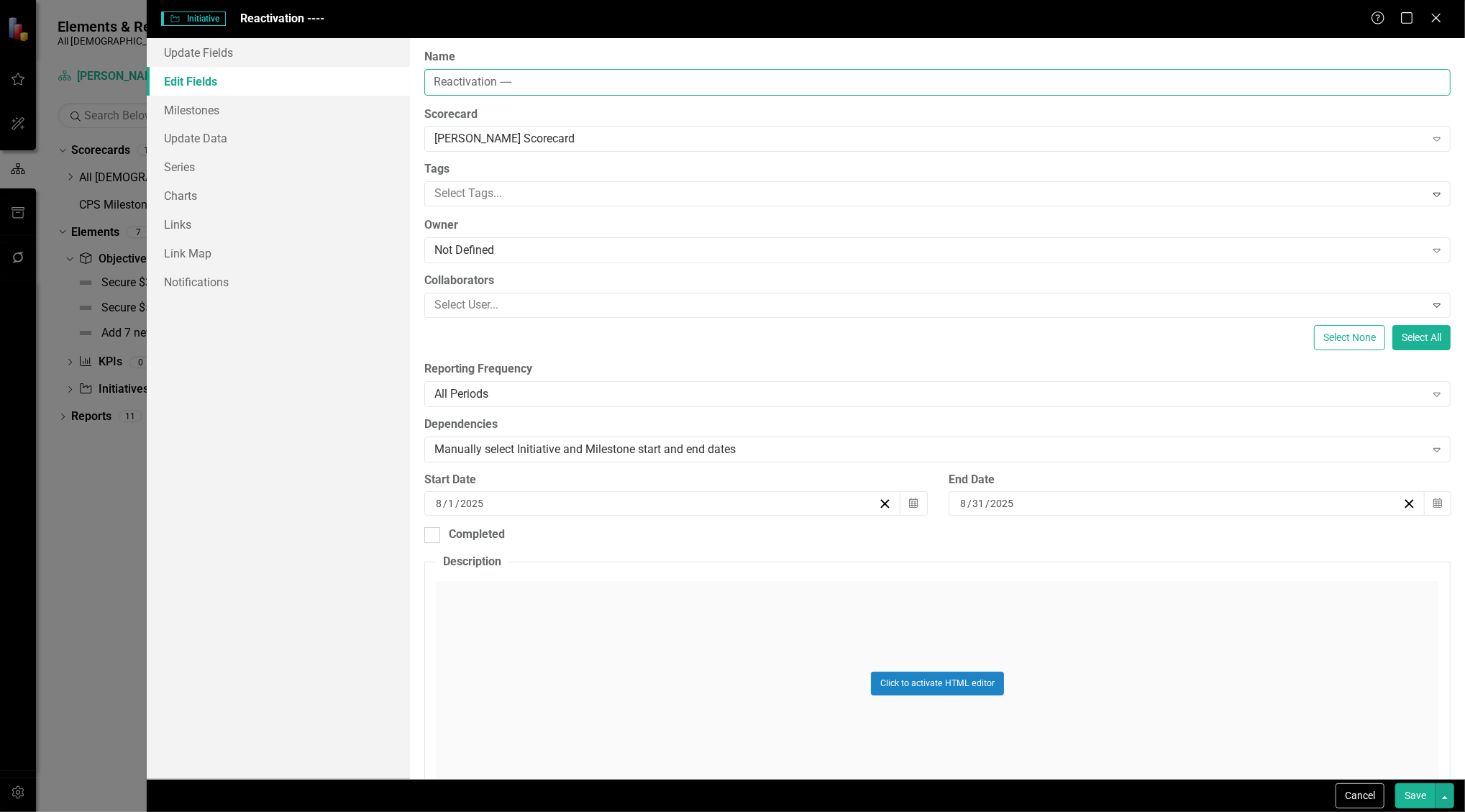
drag, startPoint x: 518, startPoint y: 77, endPoint x: 337, endPoint y: 69, distance: 181.2
click at [341, 69] on div "Update Fields Edit Fields Milestones Update Data Series Charts Links Link Map N…" at bounding box center [806, 409] width 1318 height 741
click at [482, 75] on input "Reactive Event only givers to 2nd gift post event" at bounding box center [938, 82] width 1027 height 27
click at [687, 77] on input "Reactive 2 Event only givers to 2nd gift post event" at bounding box center [938, 82] width 1027 height 27
type input "Reactive 2 Event only givers to 2nd gift post event in FY 2026"
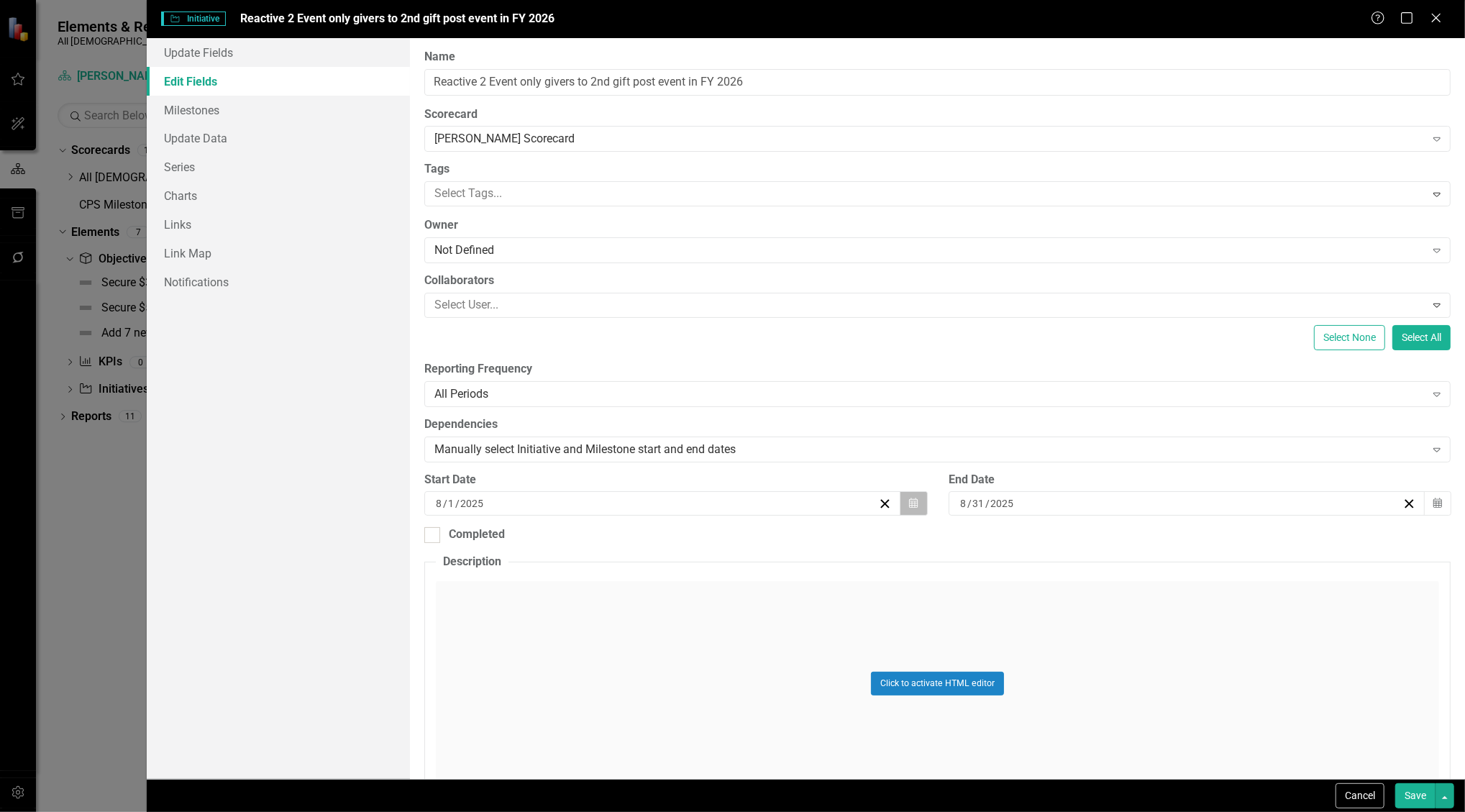
click at [913, 505] on icon "button" at bounding box center [913, 503] width 9 height 10
click at [738, 537] on button "›" at bounding box center [738, 539] width 32 height 32
click at [578, 578] on button "1" at bounding box center [589, 588] width 36 height 26
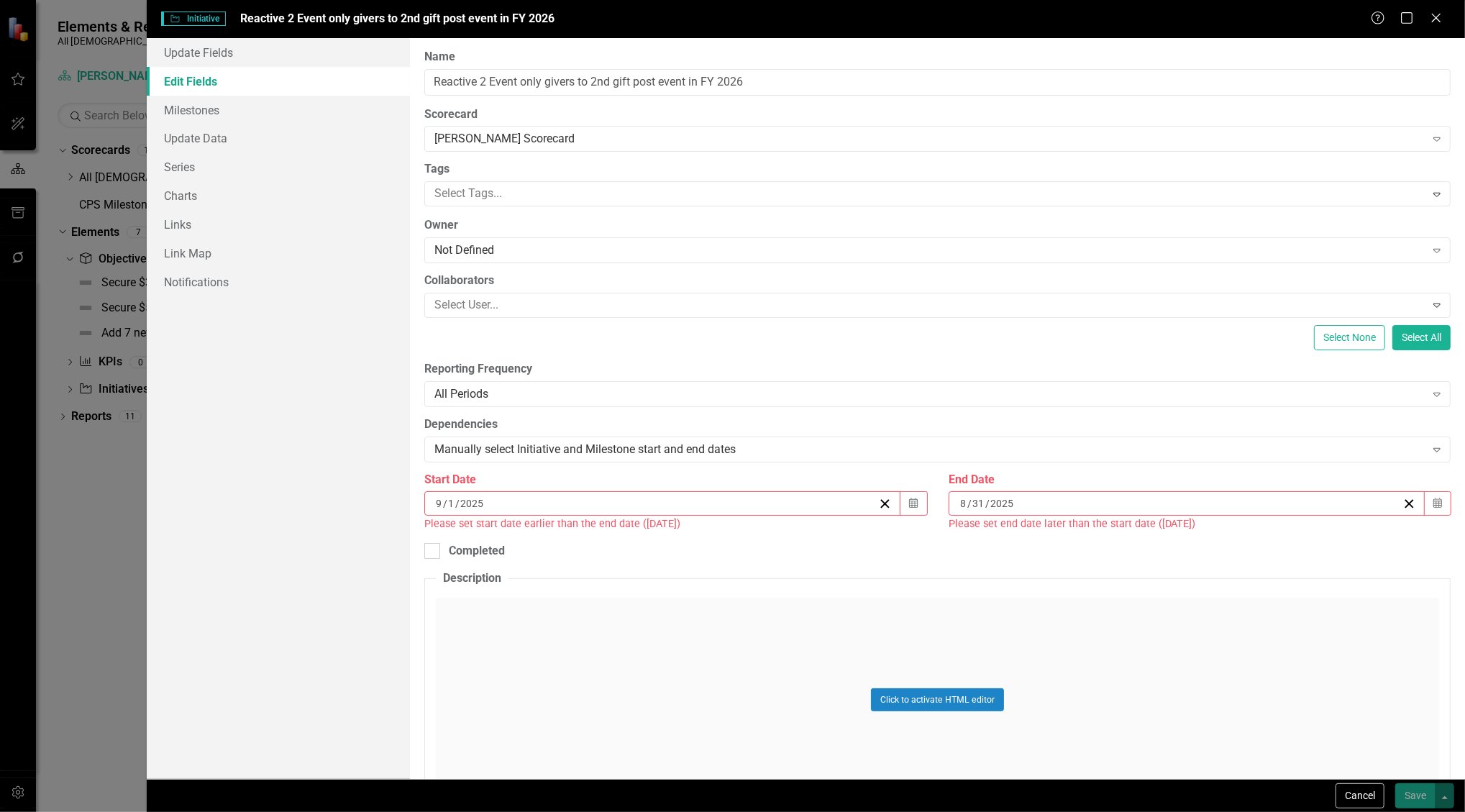
click at [1057, 495] on div "[DATE]" at bounding box center [1187, 503] width 477 height 25
click at [1275, 532] on button "»" at bounding box center [1289, 539] width 32 height 32
click at [1266, 544] on button "›" at bounding box center [1257, 539] width 32 height 32
click at [1171, 686] on button "30" at bounding box center [1180, 691] width 36 height 26
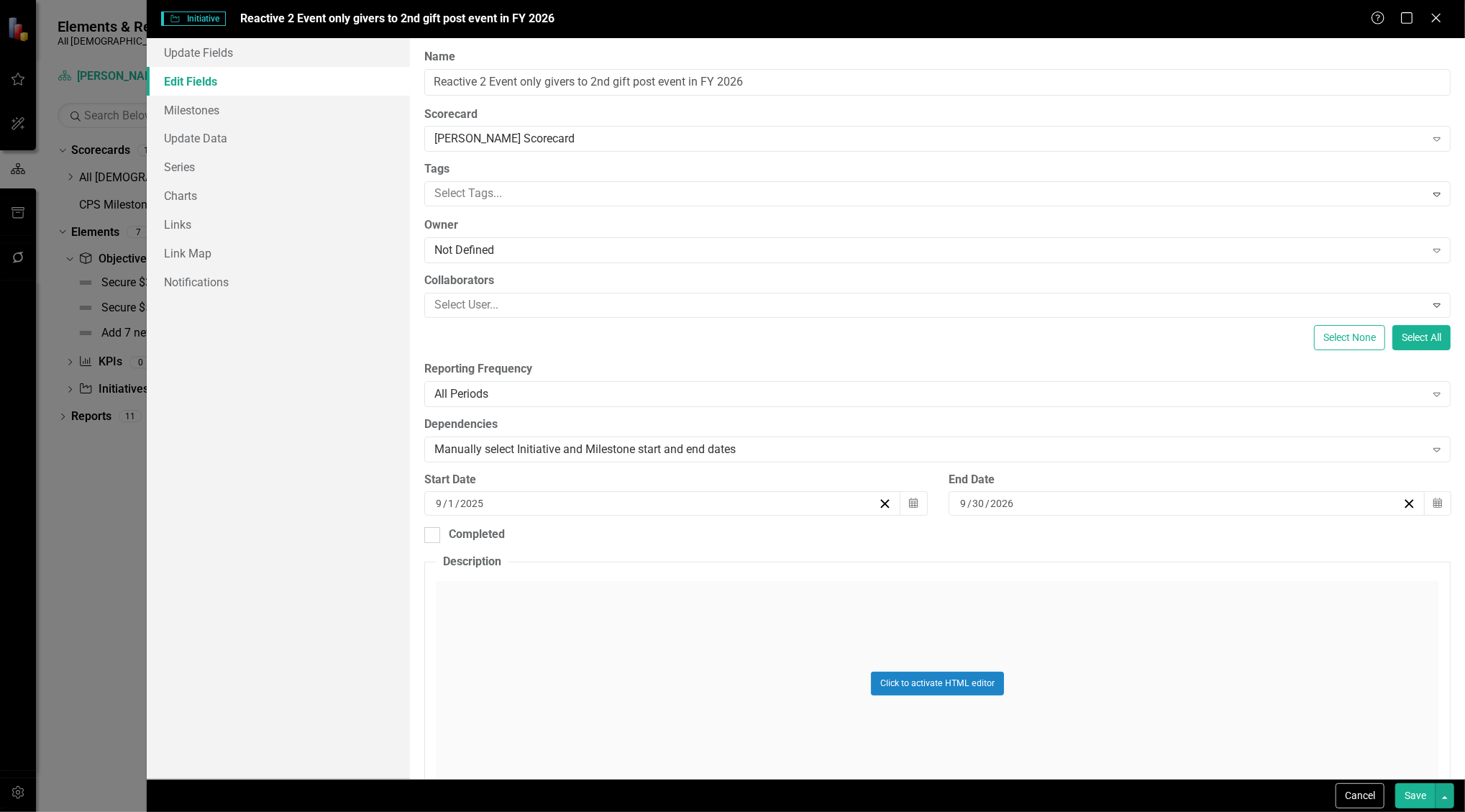
click at [1249, 568] on fieldset "Description Click to activate HTML editor Switch to old editor" at bounding box center [938, 693] width 1027 height 280
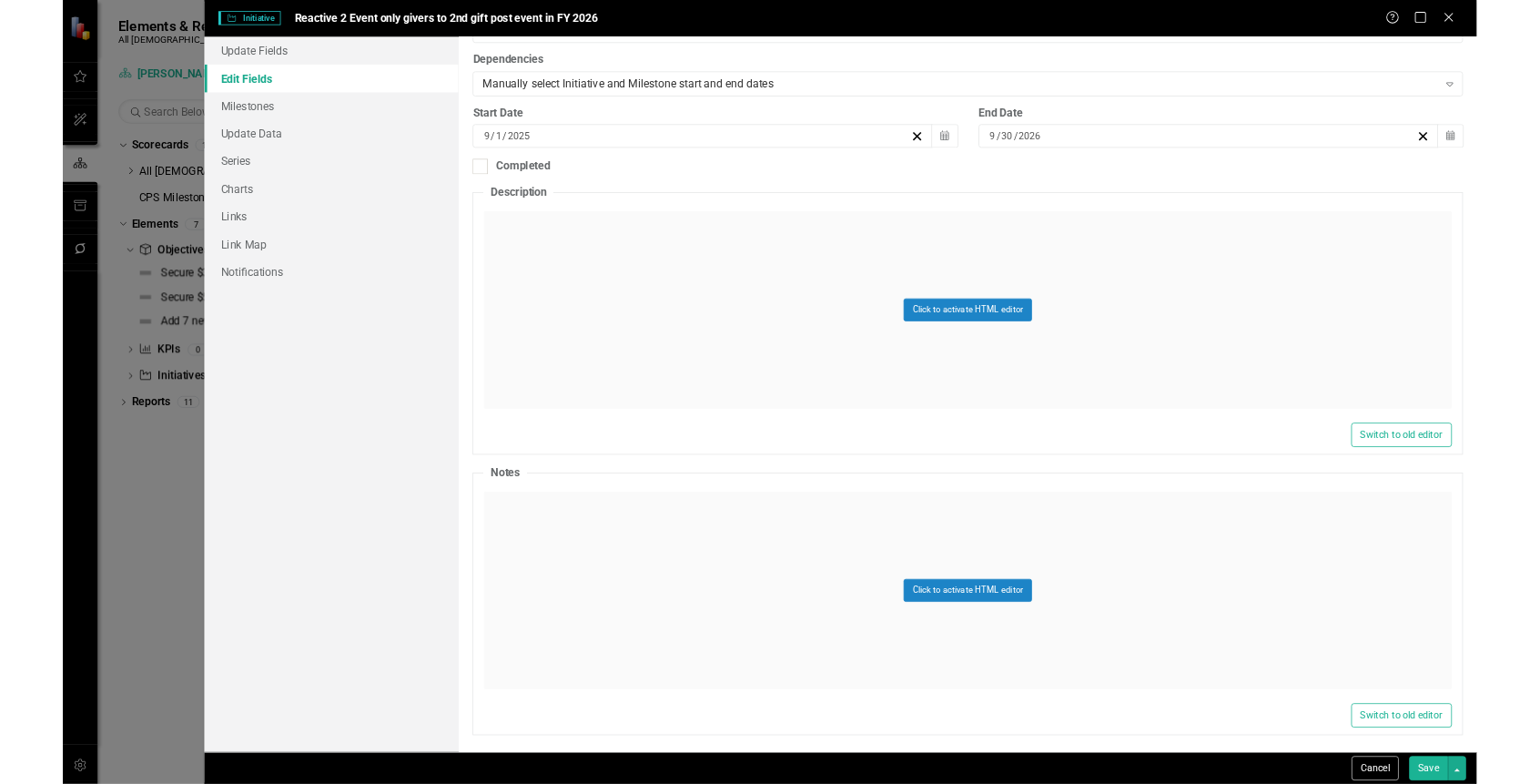
scroll to position [463, 0]
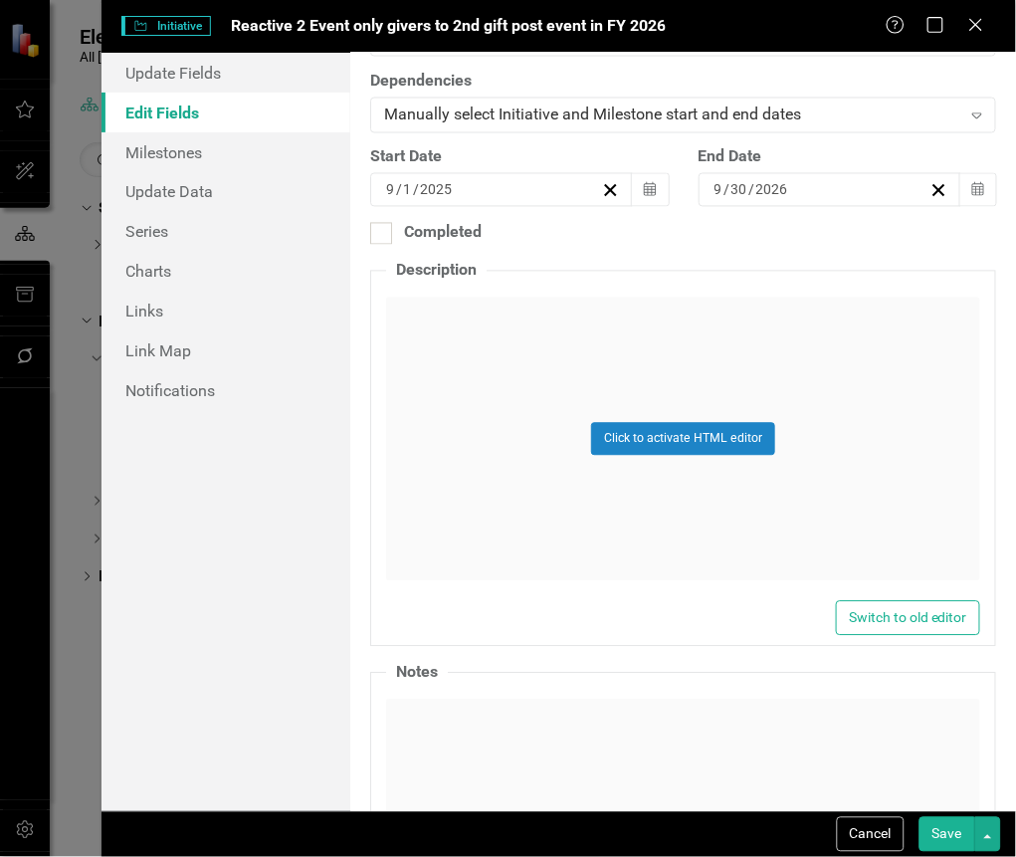
click at [957, 840] on button "Save" at bounding box center [947, 834] width 56 height 35
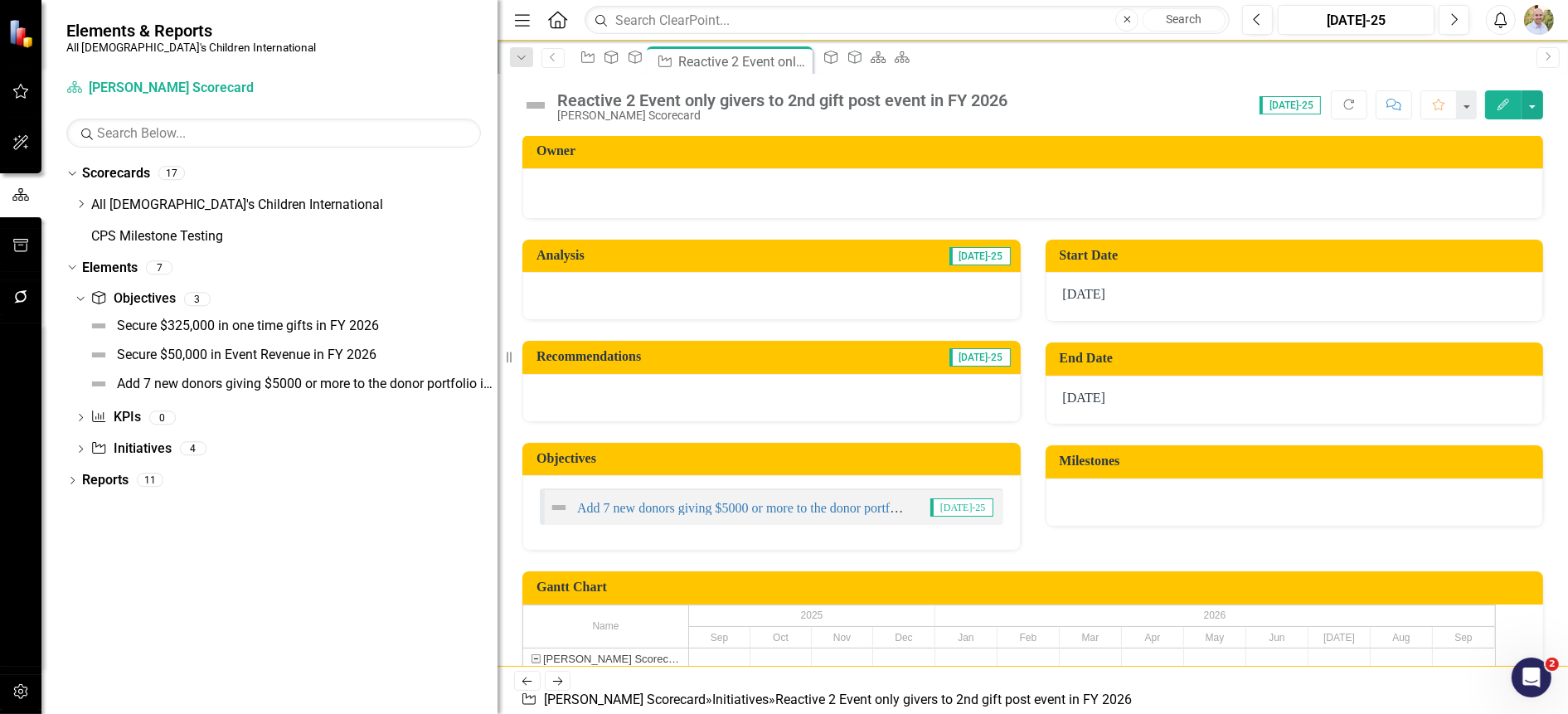
scroll to position [0, 0]
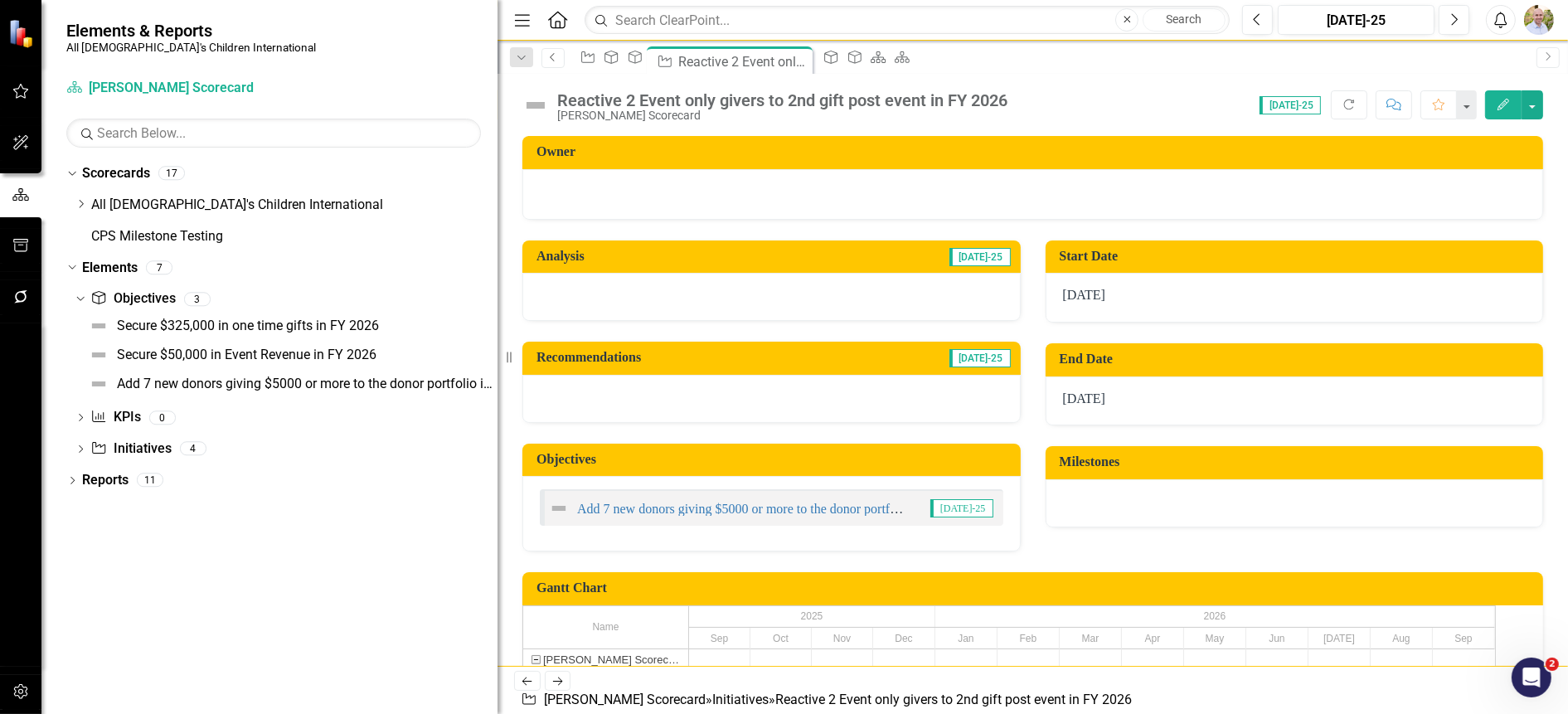
click at [559, 58] on icon "Previous" at bounding box center [554, 57] width 13 height 10
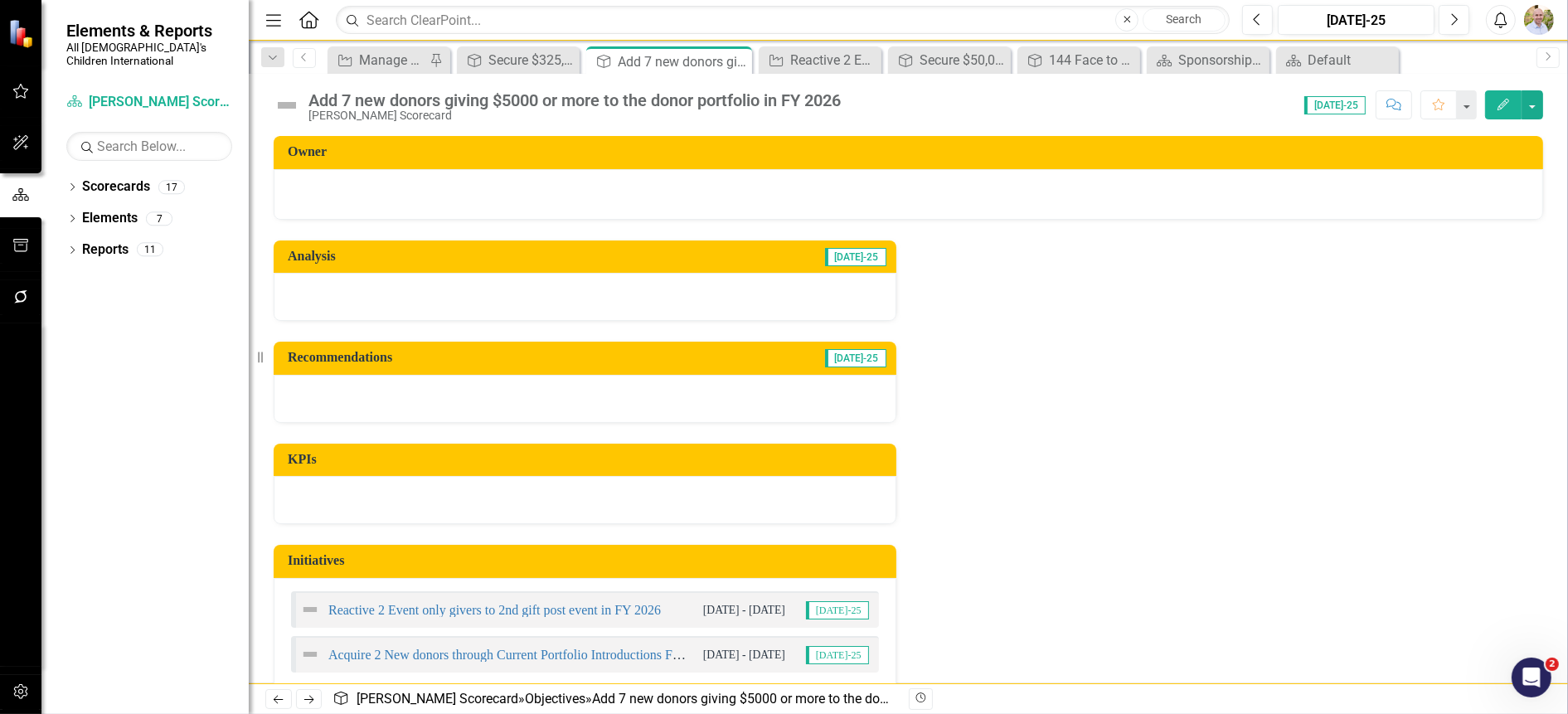
scroll to position [31, 0]
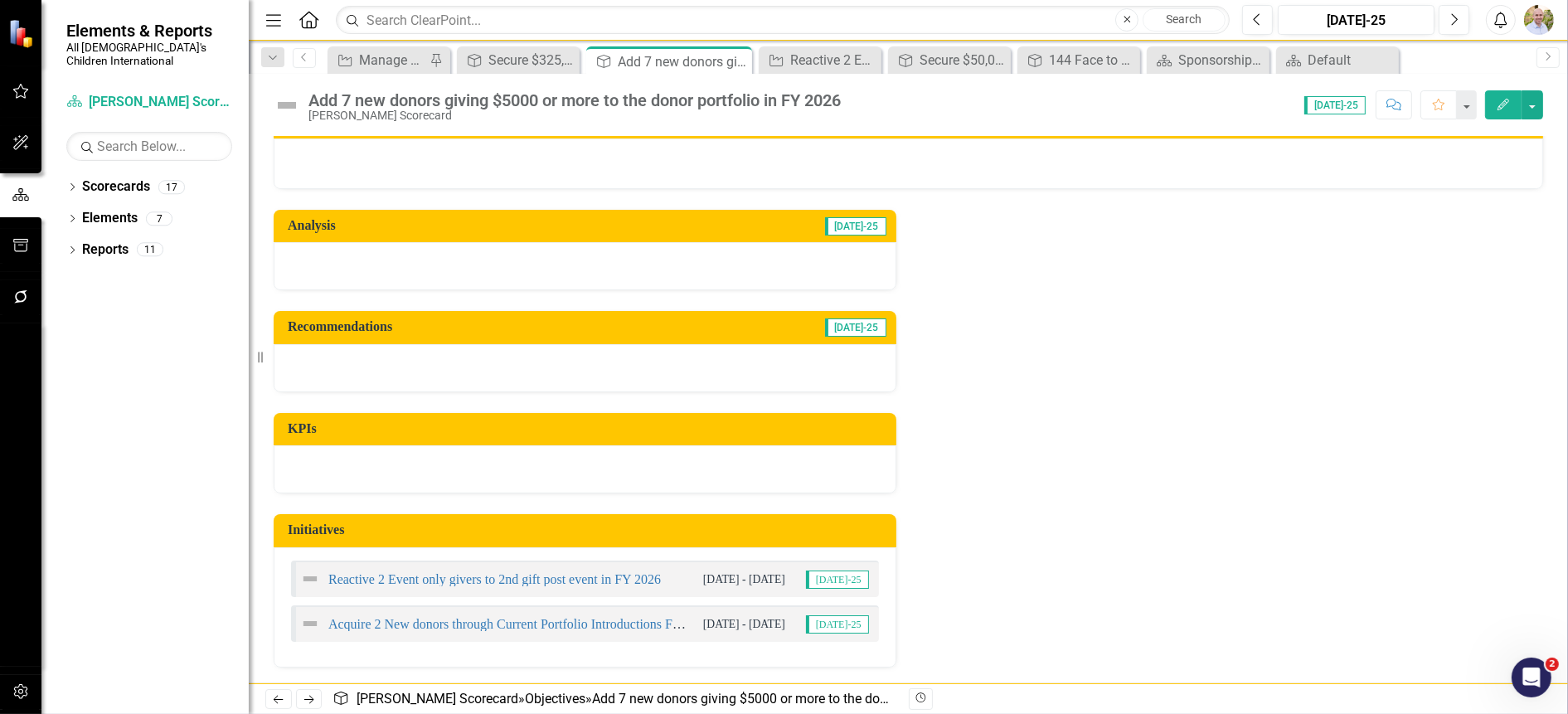
click at [1506, 108] on icon "Edit" at bounding box center [1504, 104] width 15 height 12
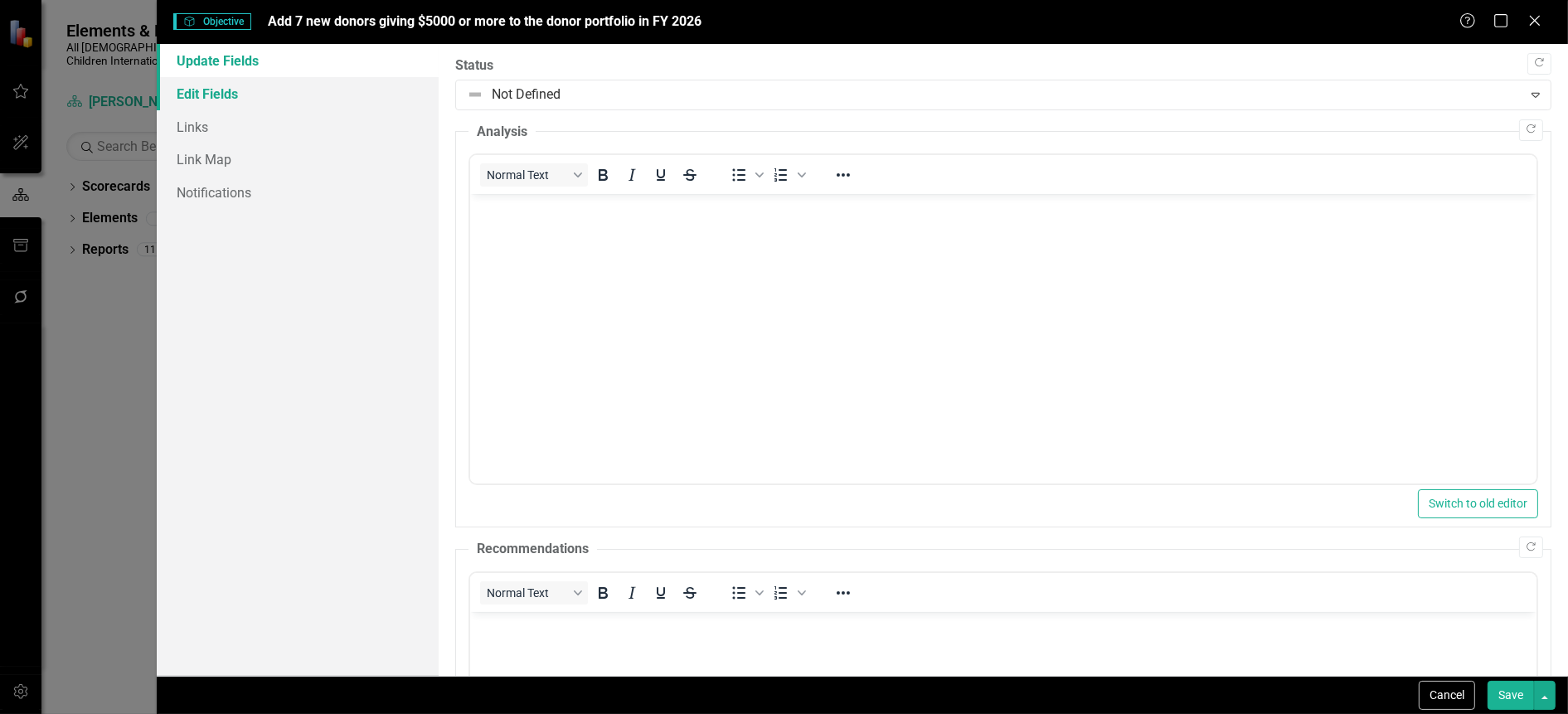
scroll to position [0, 0]
click at [328, 82] on link "Edit Fields" at bounding box center [298, 94] width 282 height 33
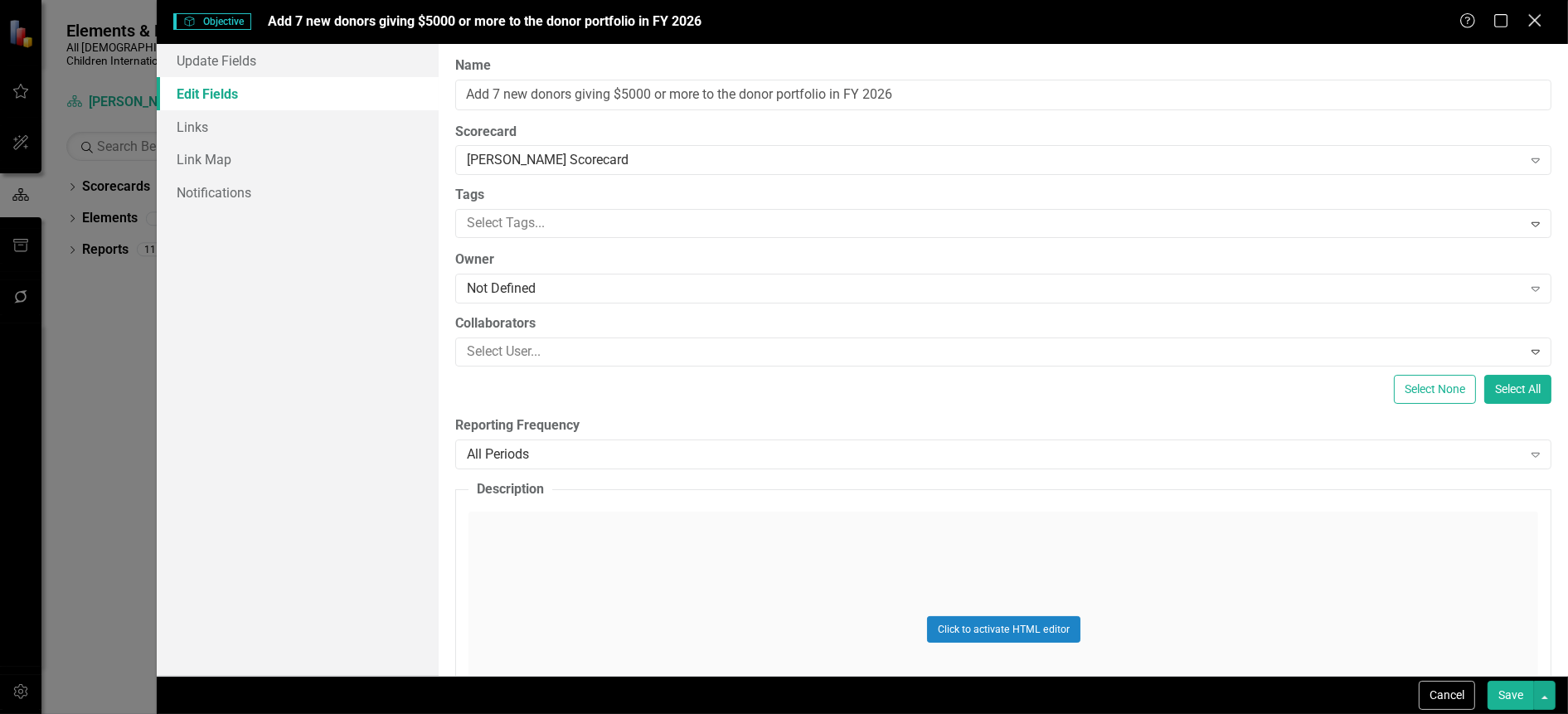
click at [1535, 19] on icon at bounding box center [1534, 20] width 13 height 12
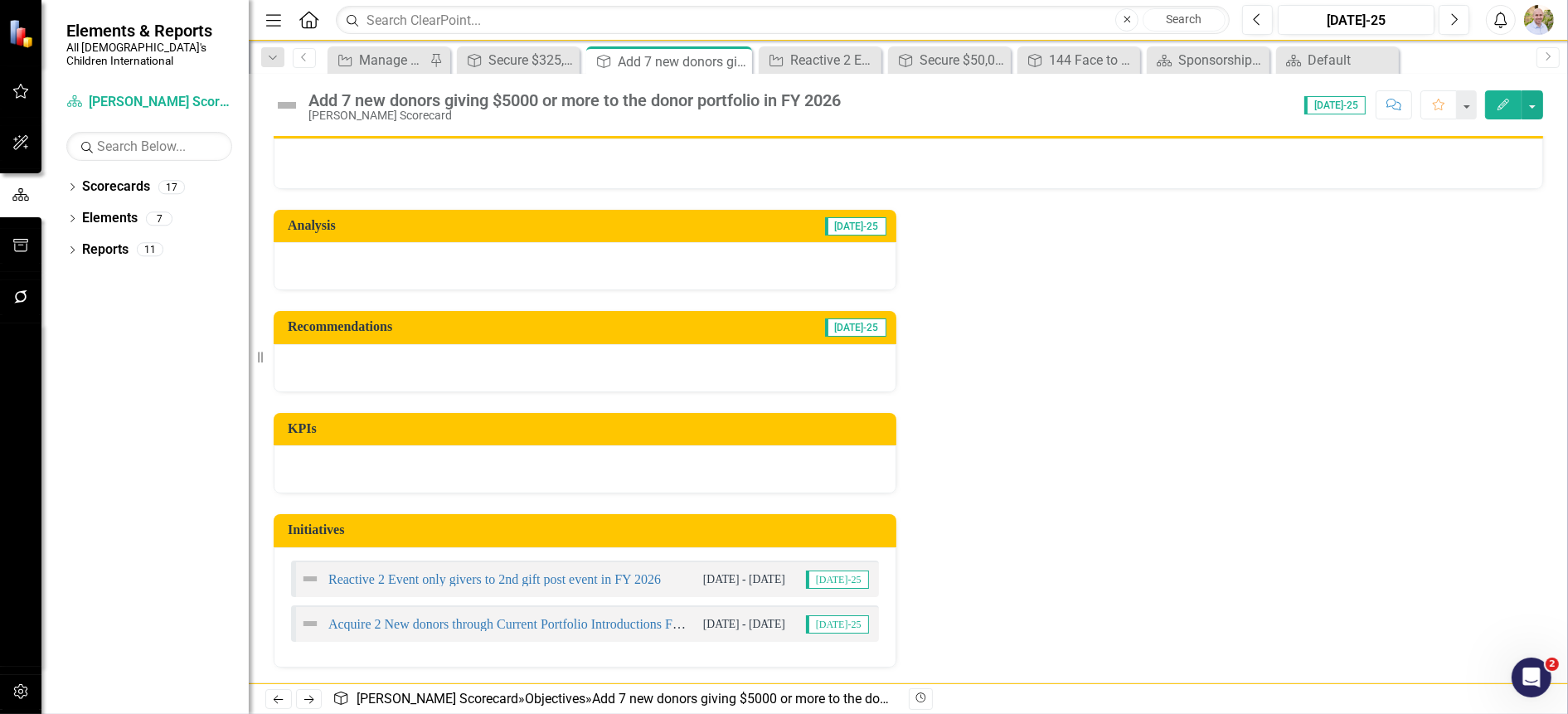
click at [833, 529] on h3 "Initiatives" at bounding box center [588, 530] width 600 height 15
click at [1505, 93] on button "Edit" at bounding box center [1504, 104] width 37 height 29
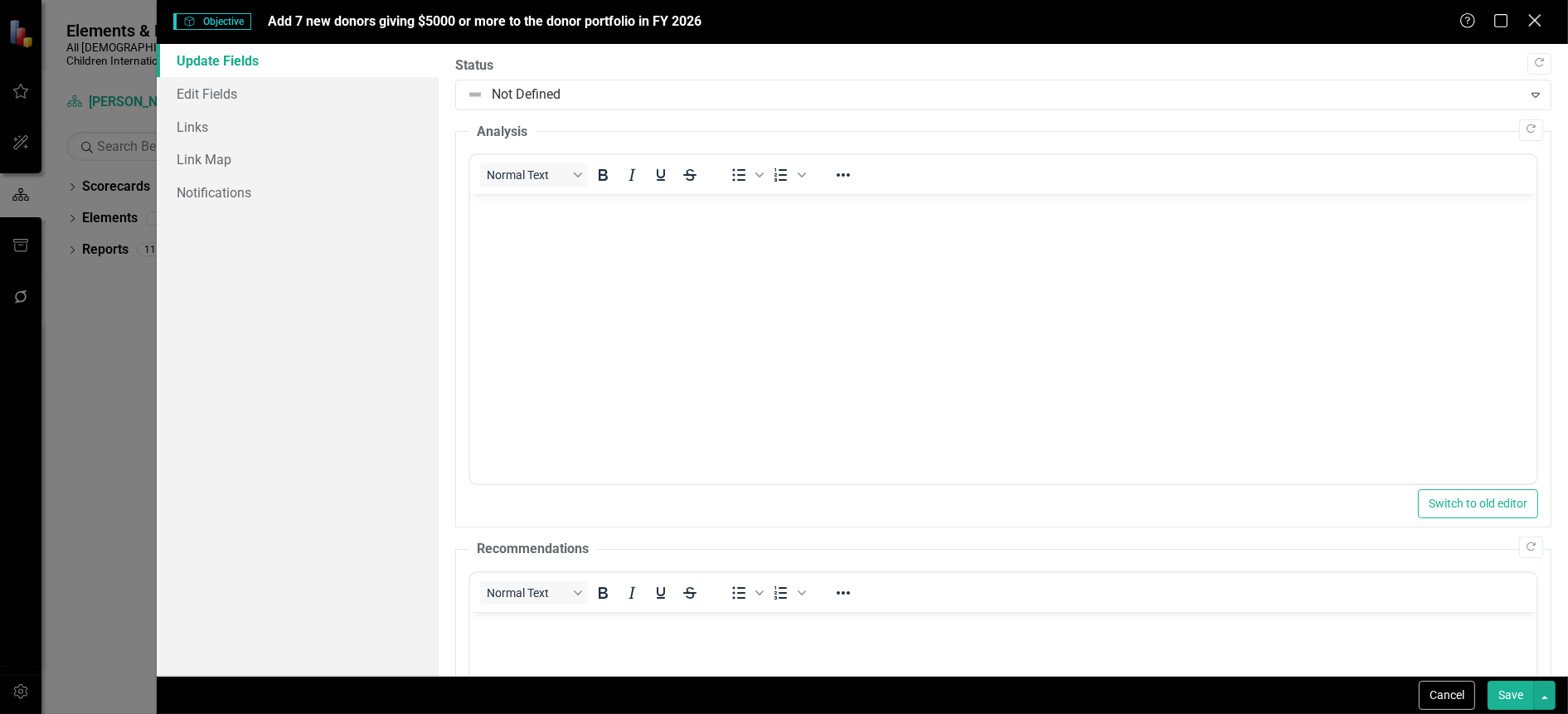
click at [1540, 20] on icon "Close" at bounding box center [1534, 20] width 21 height 16
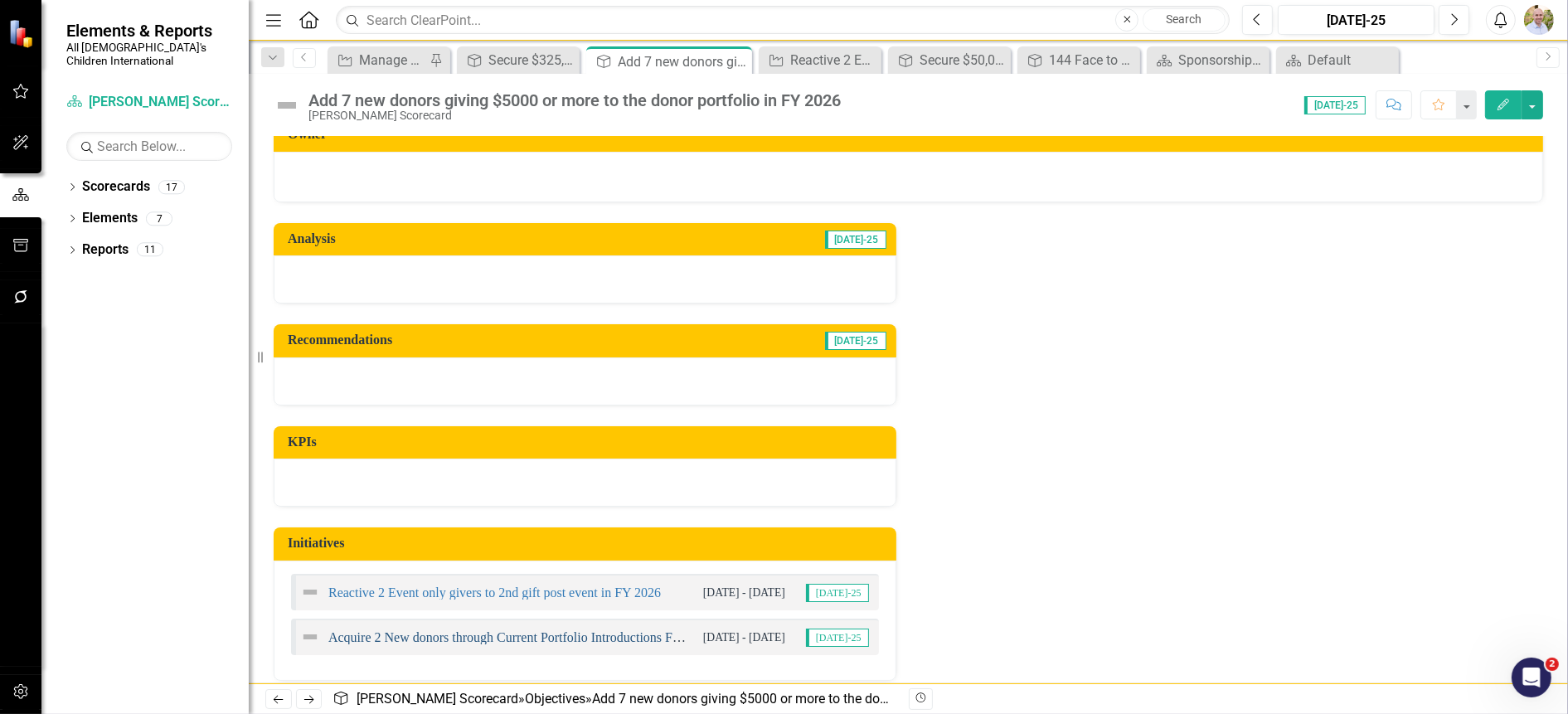
scroll to position [31, 0]
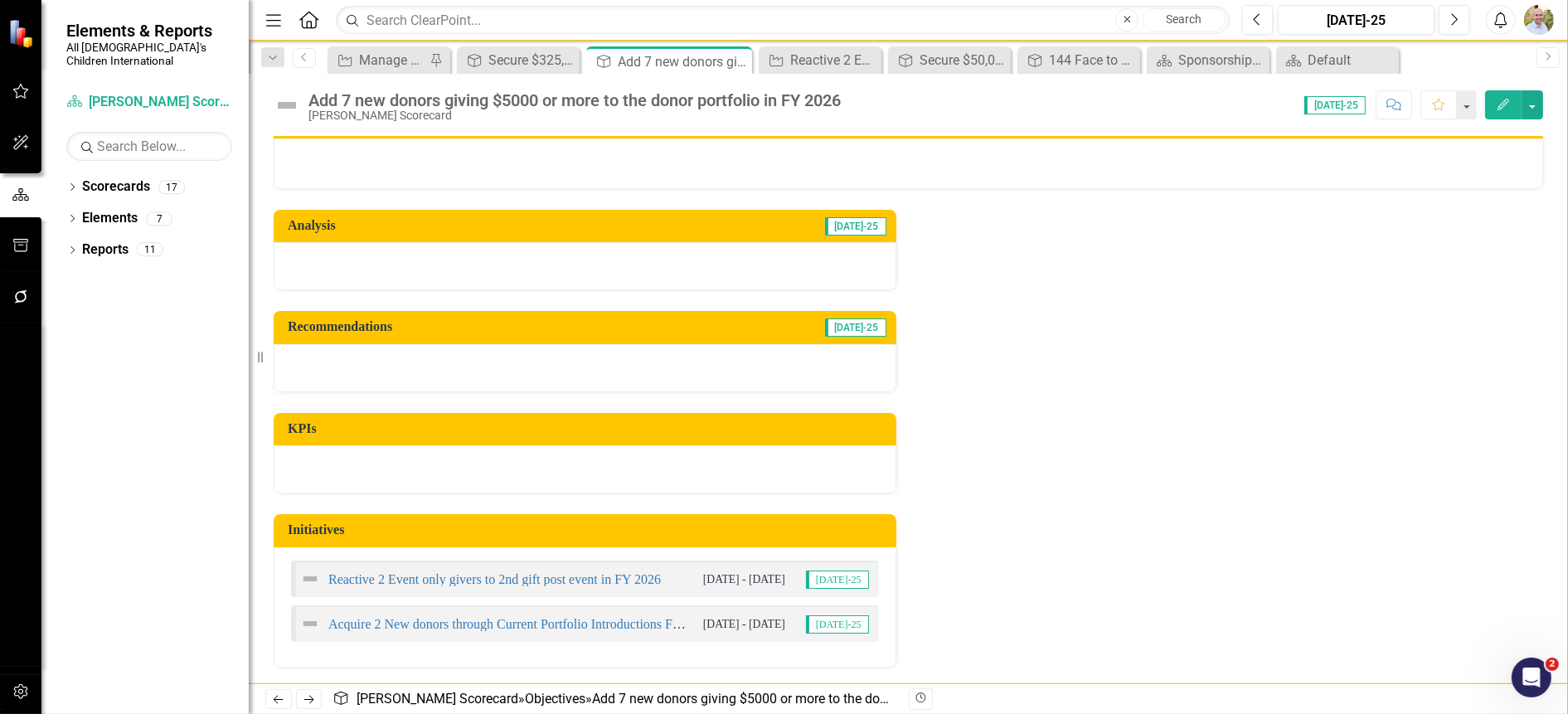
click at [531, 654] on div "Reactive 2 Event only givers to 2nd gift post event in FY 2026 9/1/25 - 9/30/26…" at bounding box center [584, 607] width 623 height 120
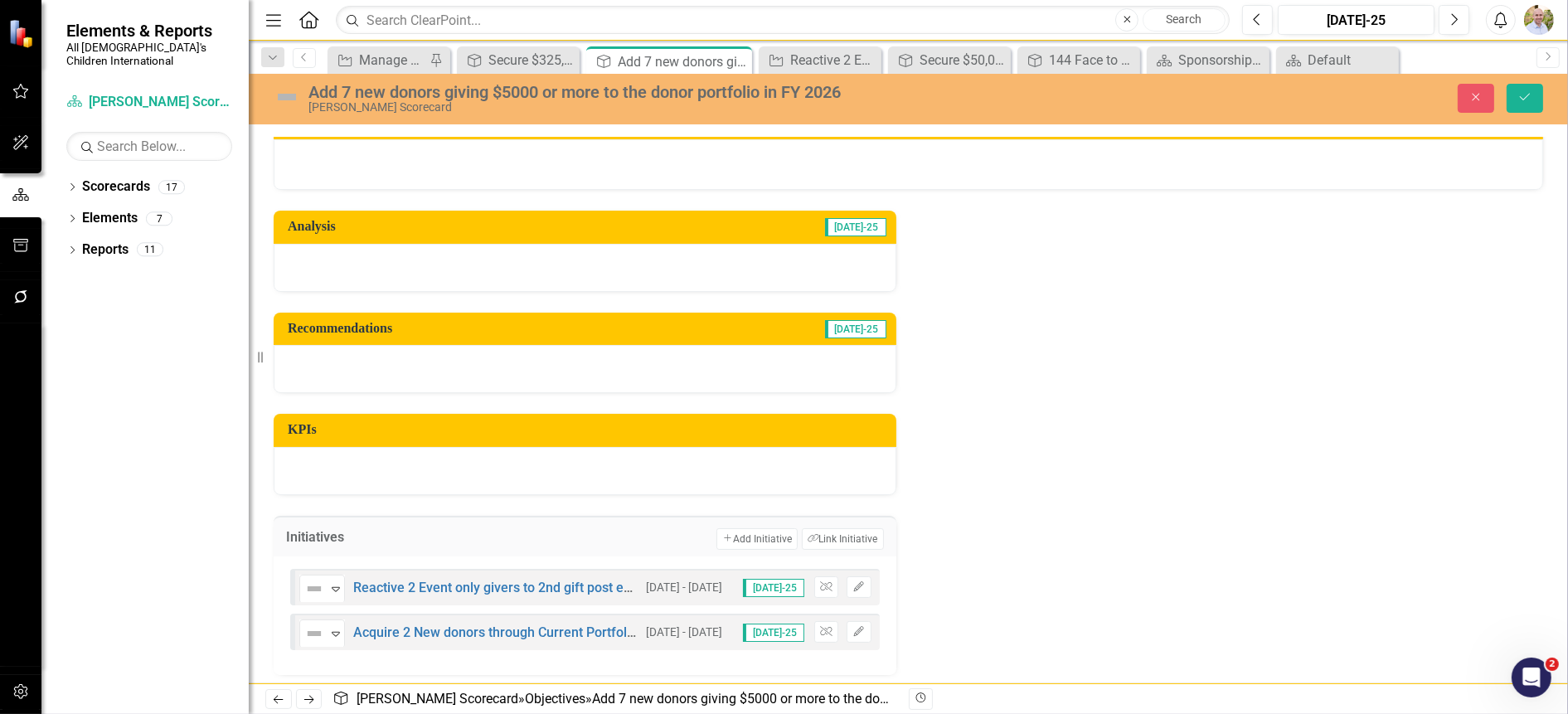
click at [1027, 459] on div "Analysis Jul-25 Recommendations Jul-25 KPIs Initiatives Add Add Initiative Link…" at bounding box center [908, 432] width 1295 height 485
click at [756, 529] on button "Add Add Initiative" at bounding box center [757, 539] width 81 height 22
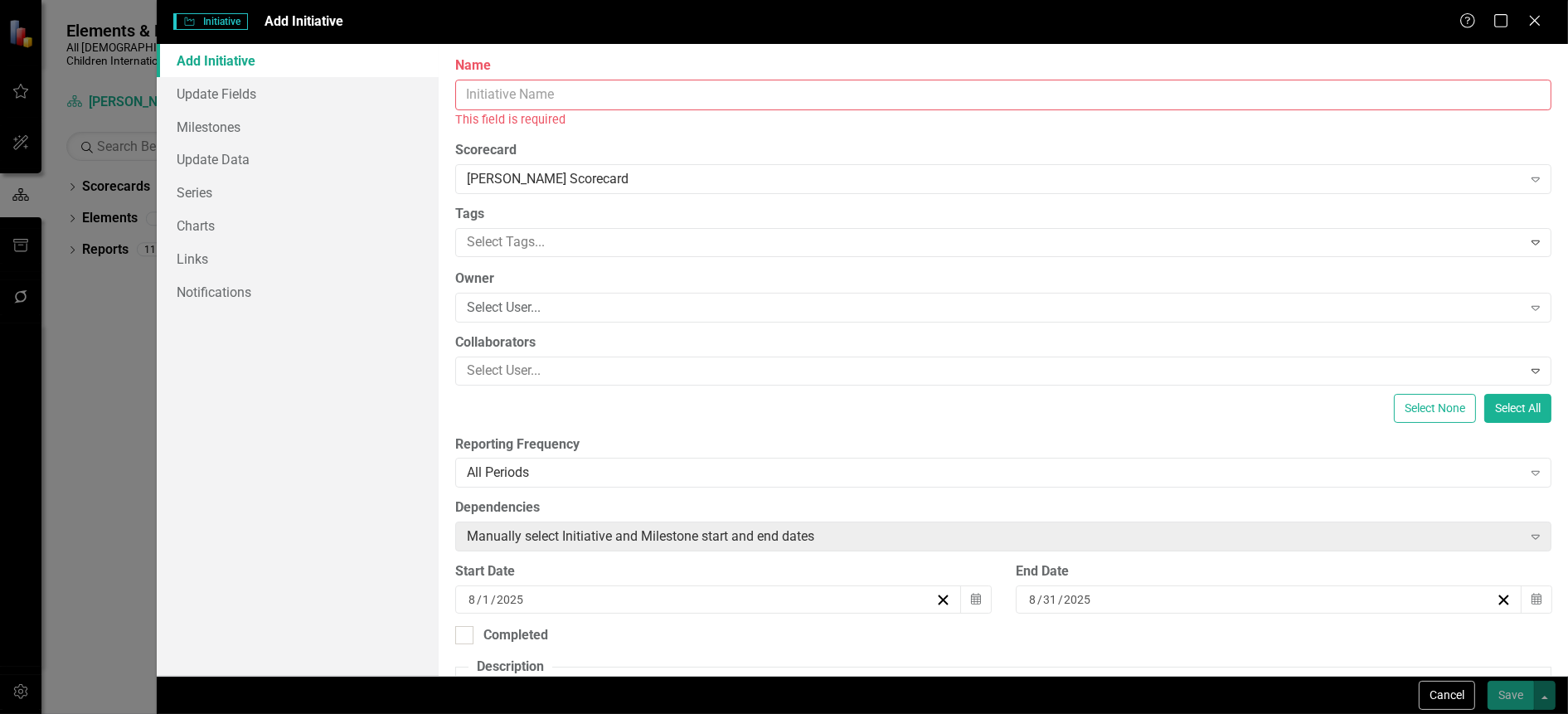
click at [528, 90] on input "Name" at bounding box center [1003, 95] width 1096 height 31
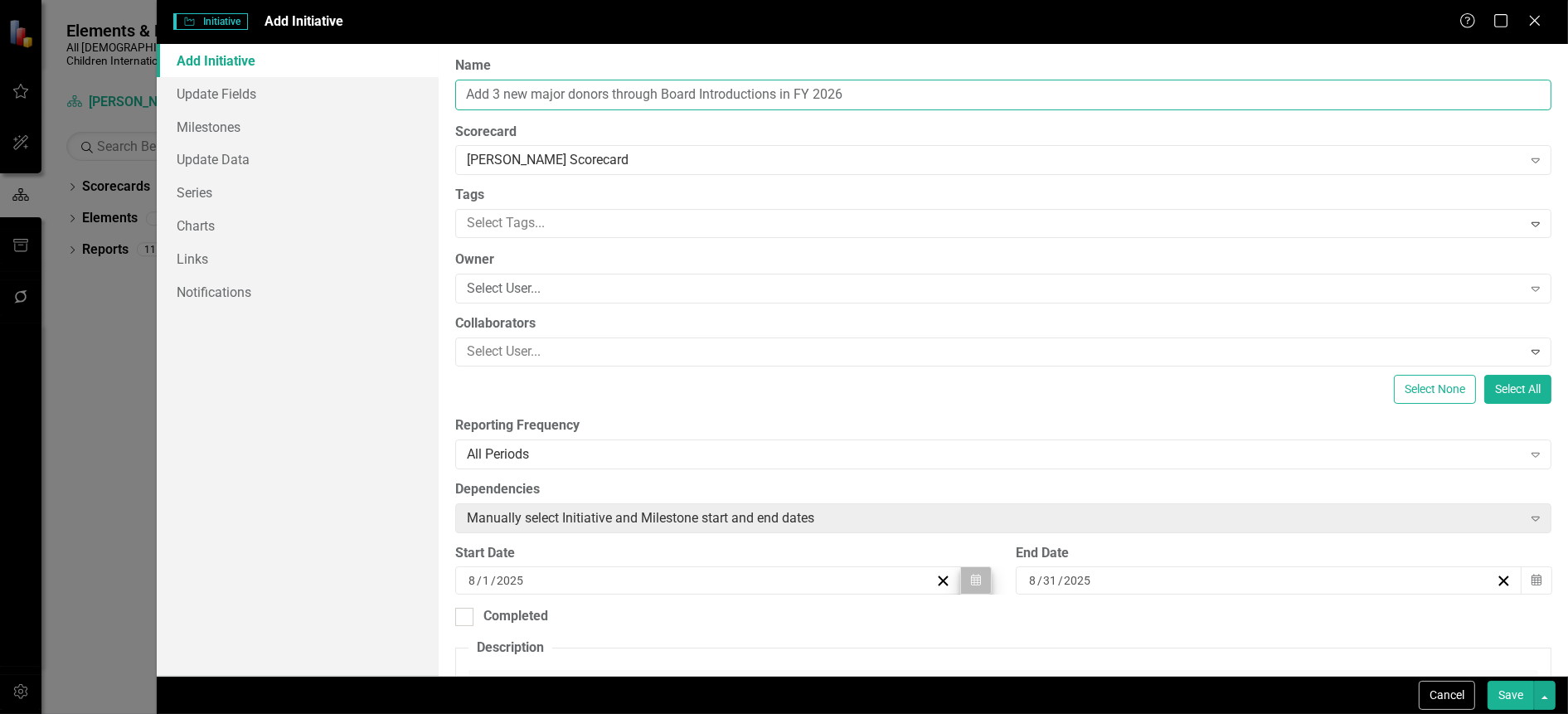
type input "Add 3 new major donors through Board Introductions in FY 2026"
click at [977, 577] on button "Calendar" at bounding box center [976, 580] width 32 height 28
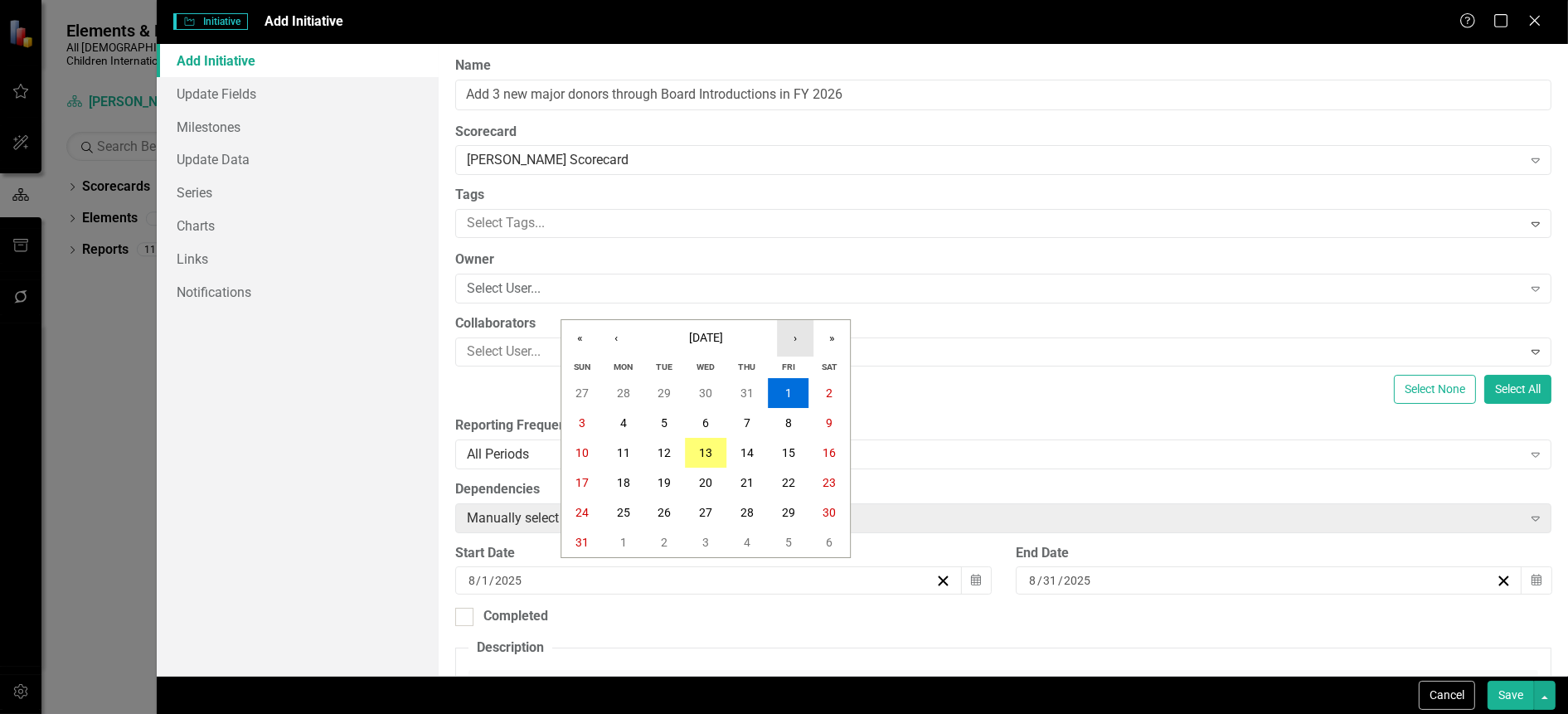
click at [797, 334] on button "›" at bounding box center [795, 338] width 37 height 37
click at [626, 387] on abbr "1" at bounding box center [624, 393] width 7 height 13
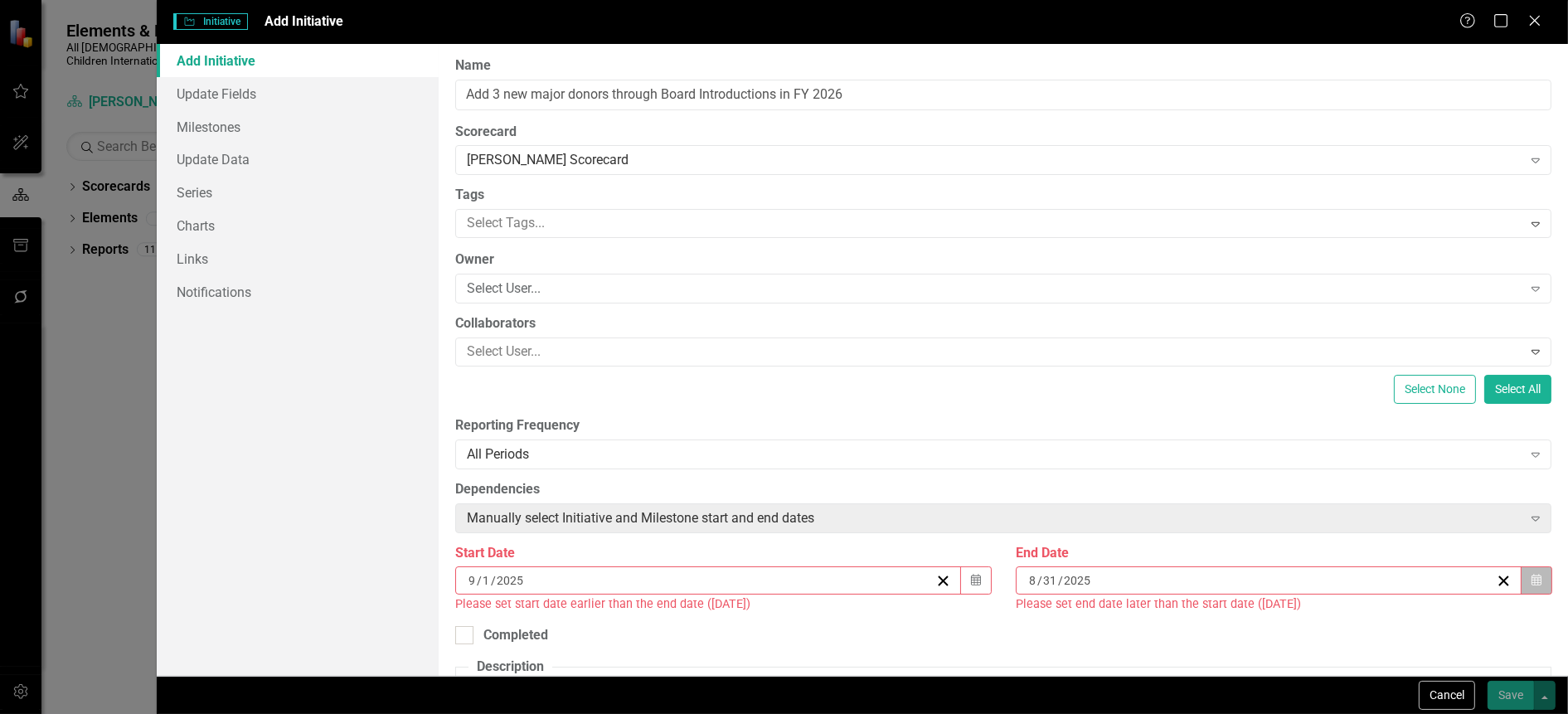
click at [1528, 573] on button "Calendar" at bounding box center [1536, 580] width 32 height 28
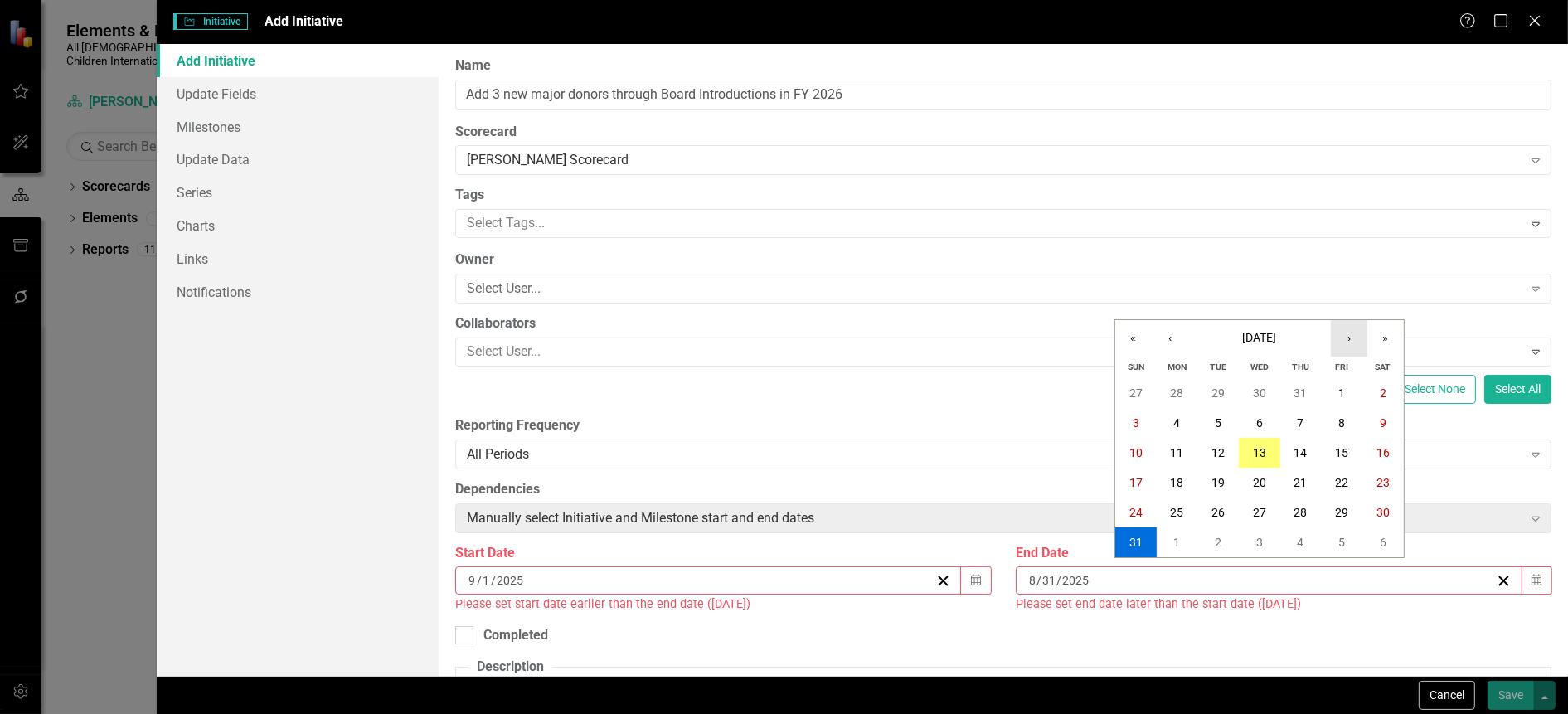
click at [1346, 339] on button "›" at bounding box center [1350, 338] width 37 height 37
click at [1378, 338] on button "»" at bounding box center [1385, 338] width 37 height 37
click at [1245, 511] on button "30" at bounding box center [1260, 512] width 42 height 30
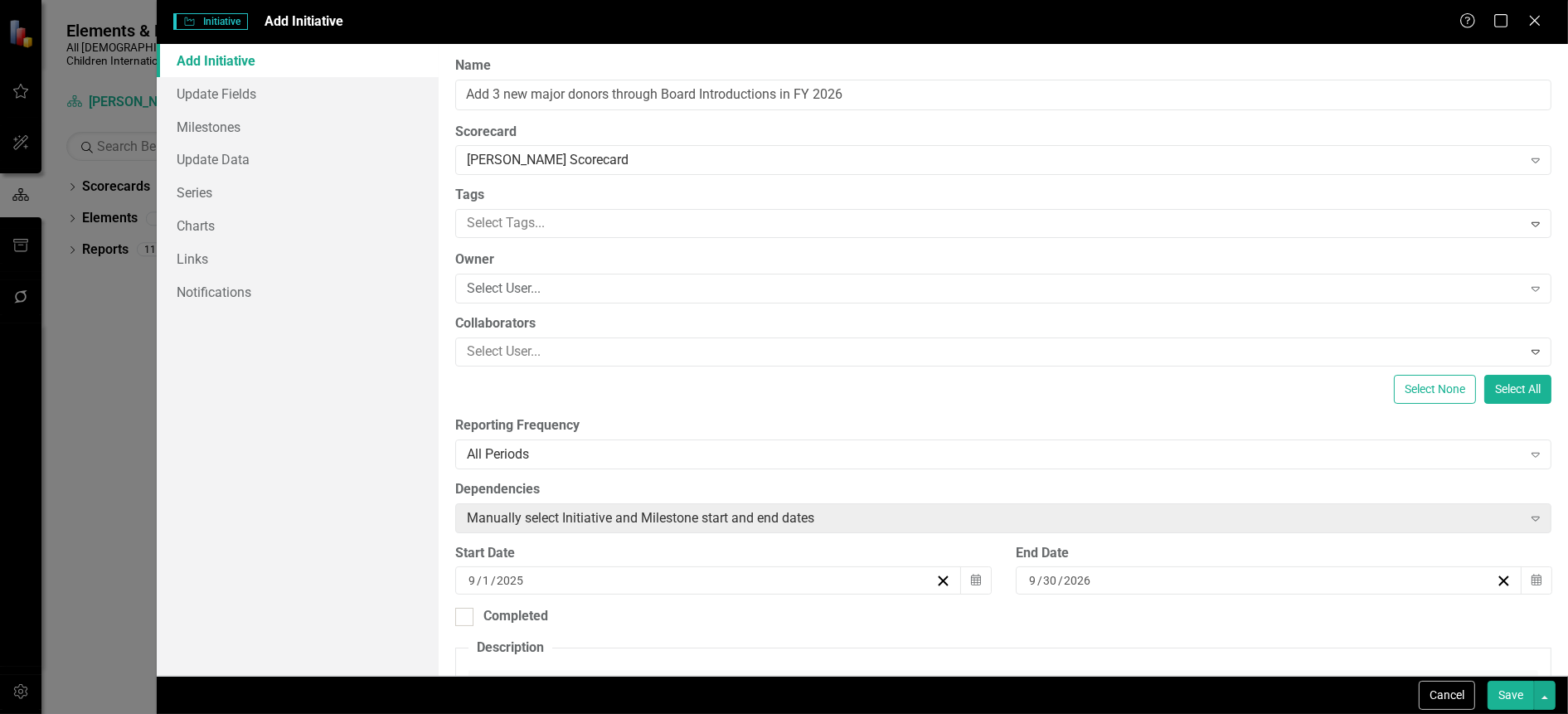
click at [1510, 692] on button "Save" at bounding box center [1511, 695] width 47 height 29
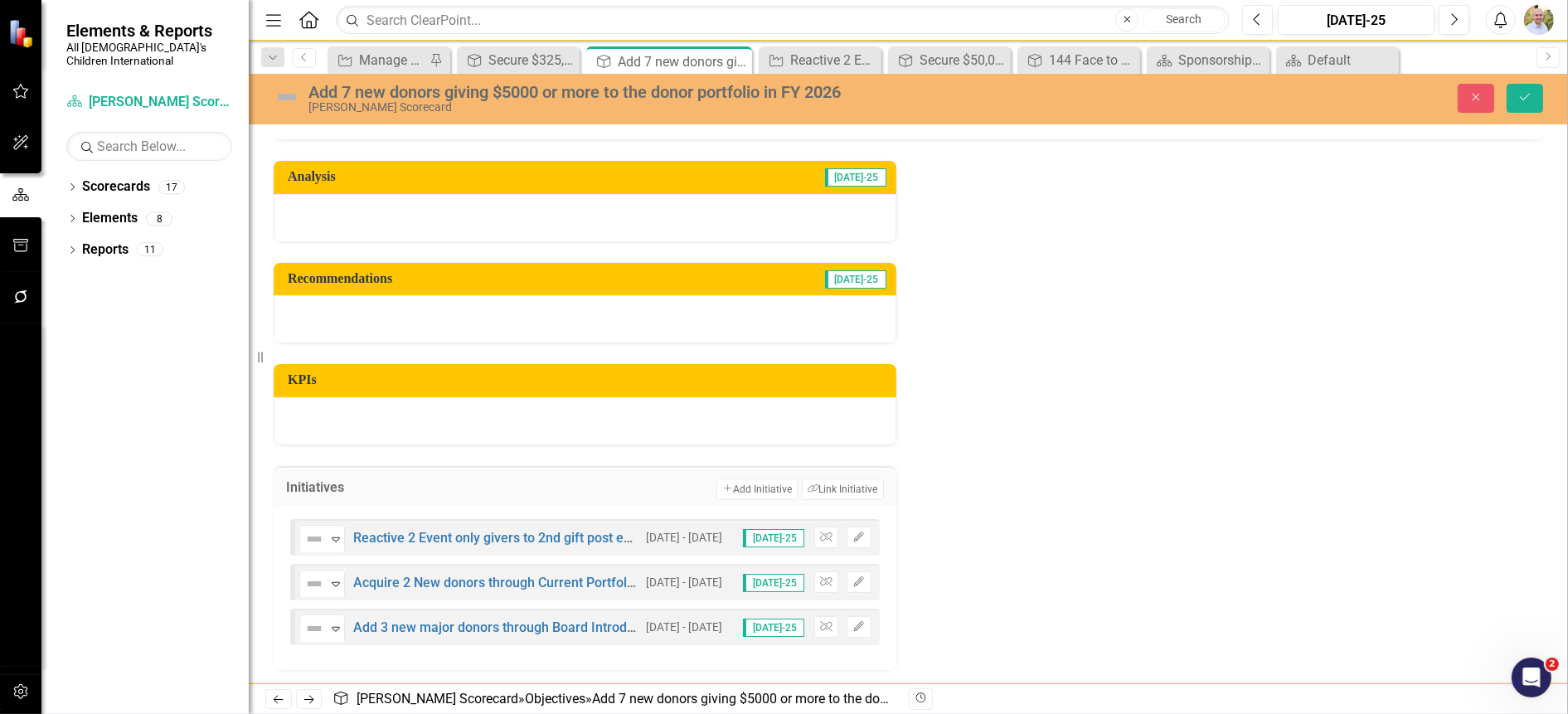
scroll to position [82, 0]
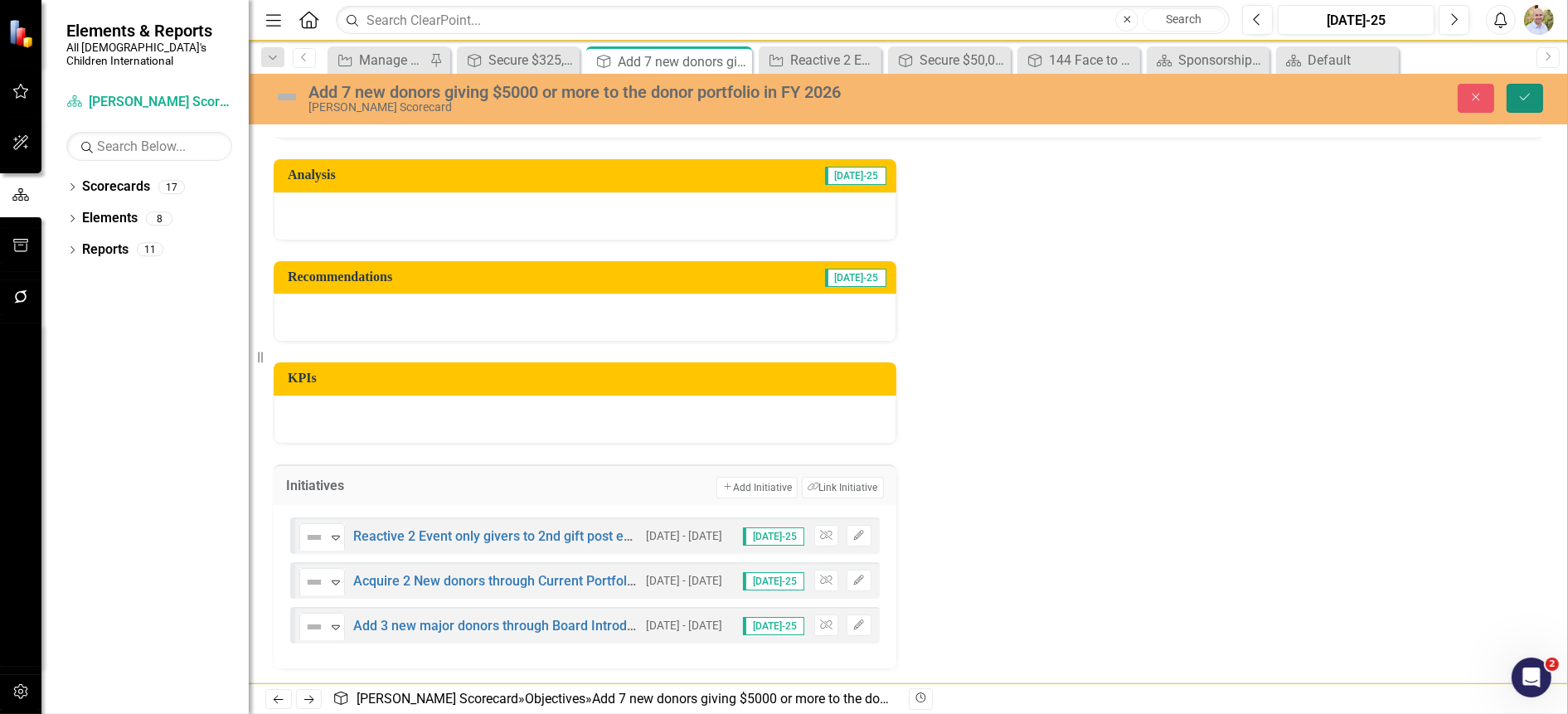
click at [1523, 94] on icon "Save" at bounding box center [1525, 97] width 15 height 12
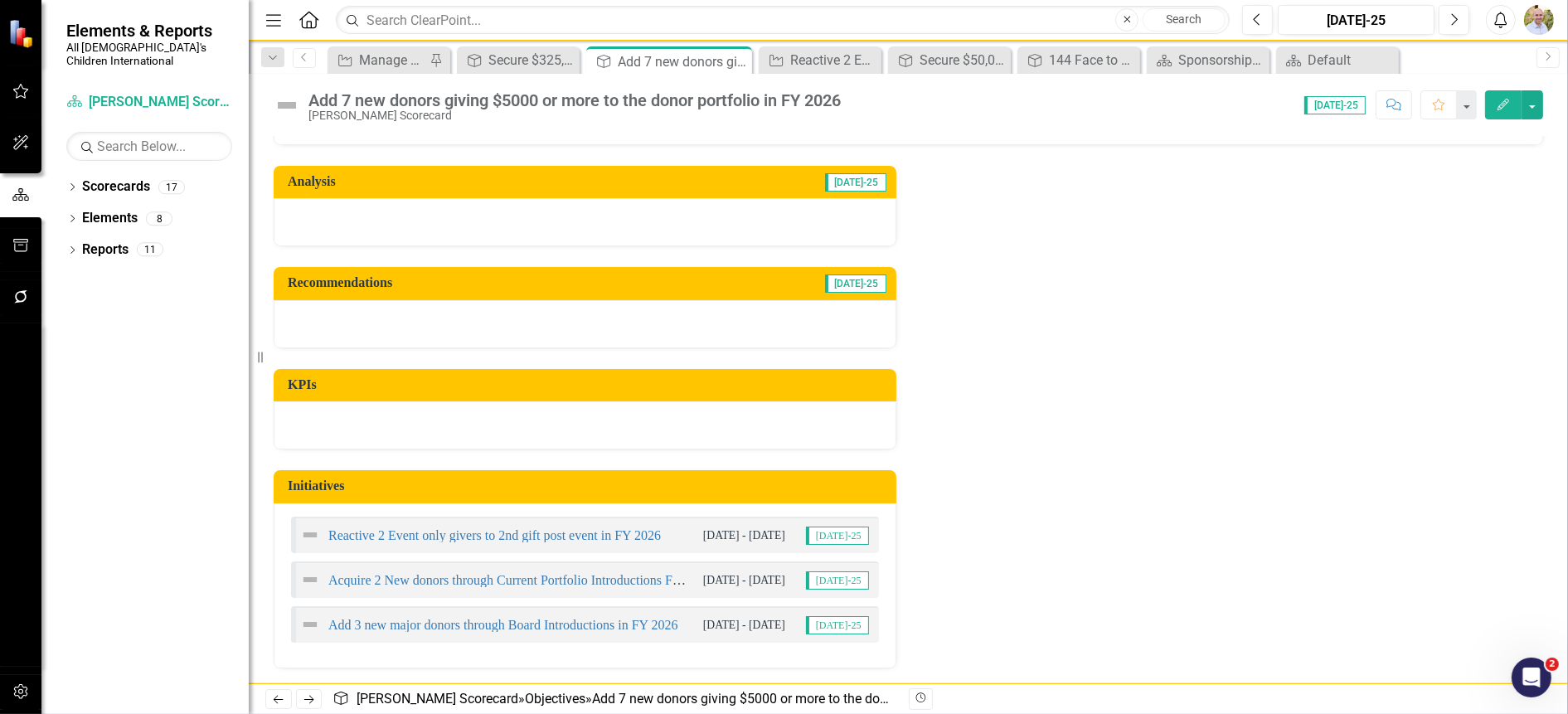
scroll to position [76, 0]
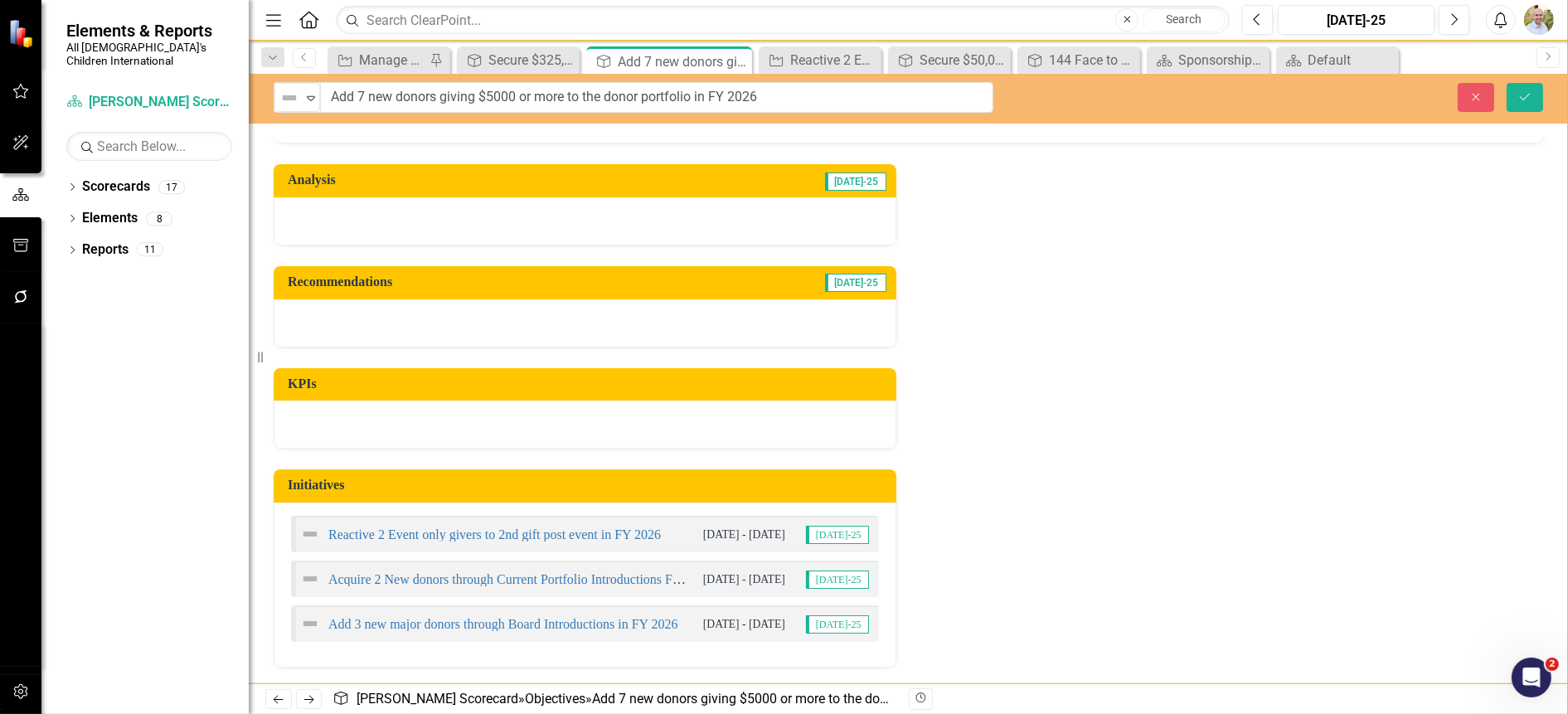
drag, startPoint x: 310, startPoint y: 93, endPoint x: 569, endPoint y: 107, distance: 259.4
click at [1179, 193] on div "Analysis Jul-25 Recommendations Jul-25 KPIs Initiatives Reactive 2 Event only g…" at bounding box center [908, 405] width 1295 height 523
click at [1542, 98] on button "Save" at bounding box center [1525, 97] width 37 height 29
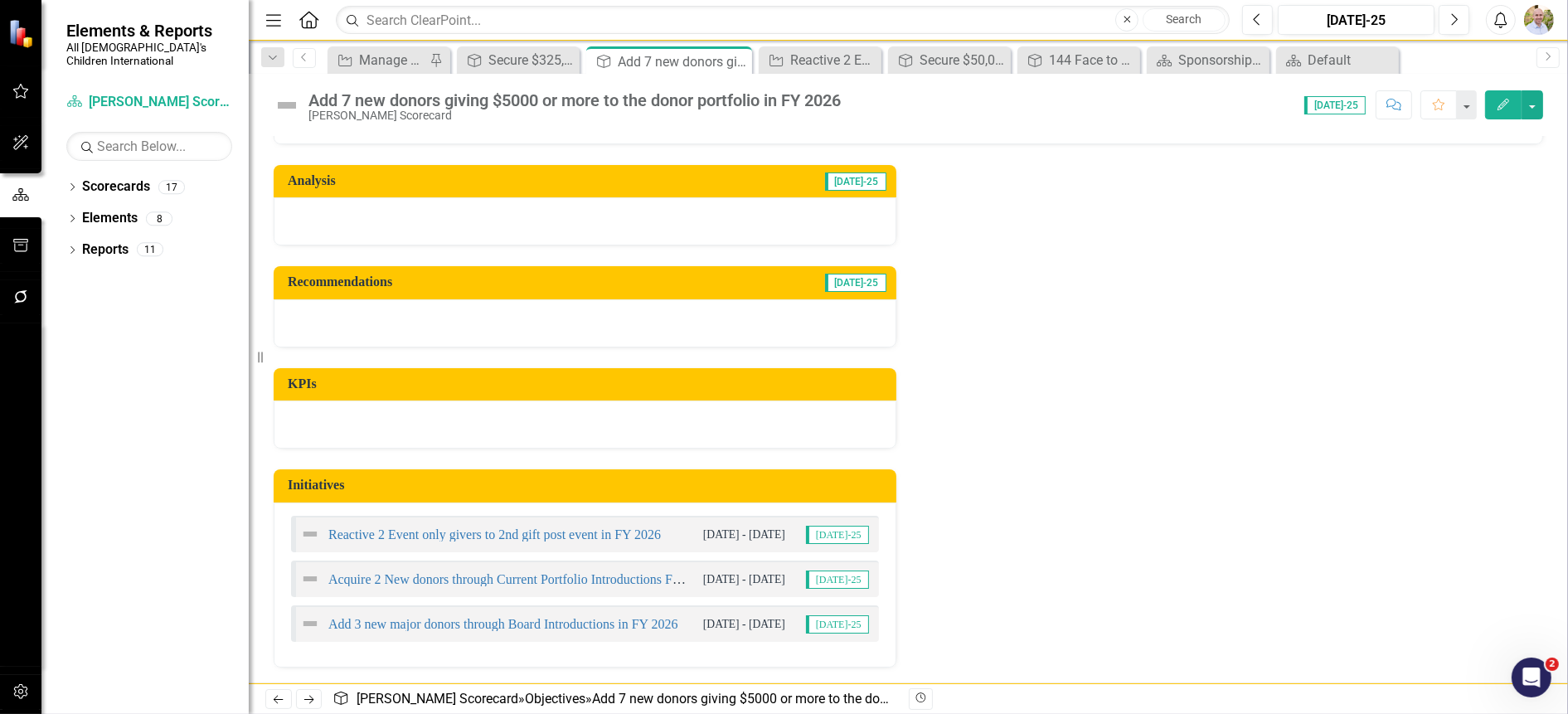
click at [1115, 486] on div "Analysis Jul-25 Recommendations Jul-25 KPIs Initiatives Reactive 2 Event only g…" at bounding box center [908, 406] width 1295 height 523
click at [302, 61] on icon "Previous" at bounding box center [304, 57] width 13 height 10
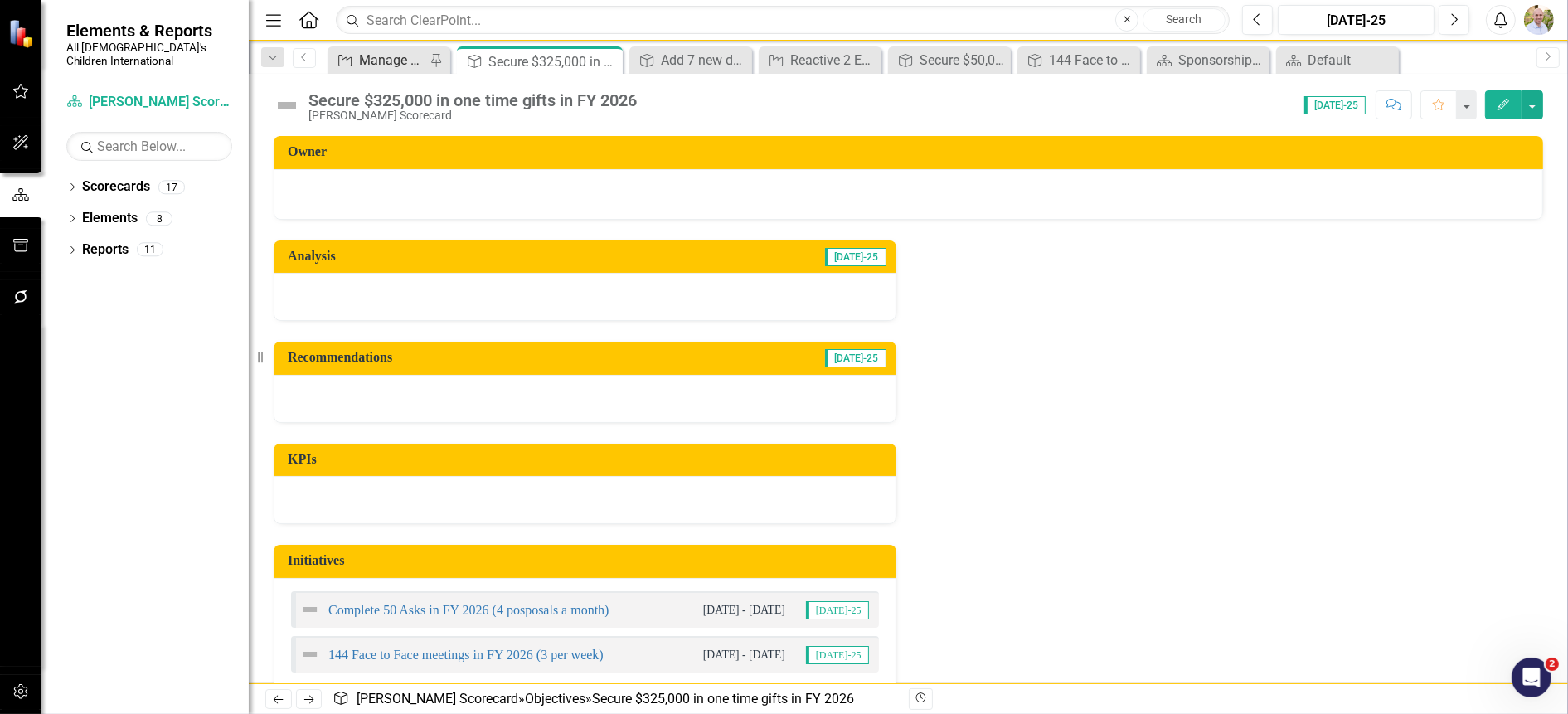
click at [390, 67] on div "Manage Elements" at bounding box center [393, 60] width 67 height 21
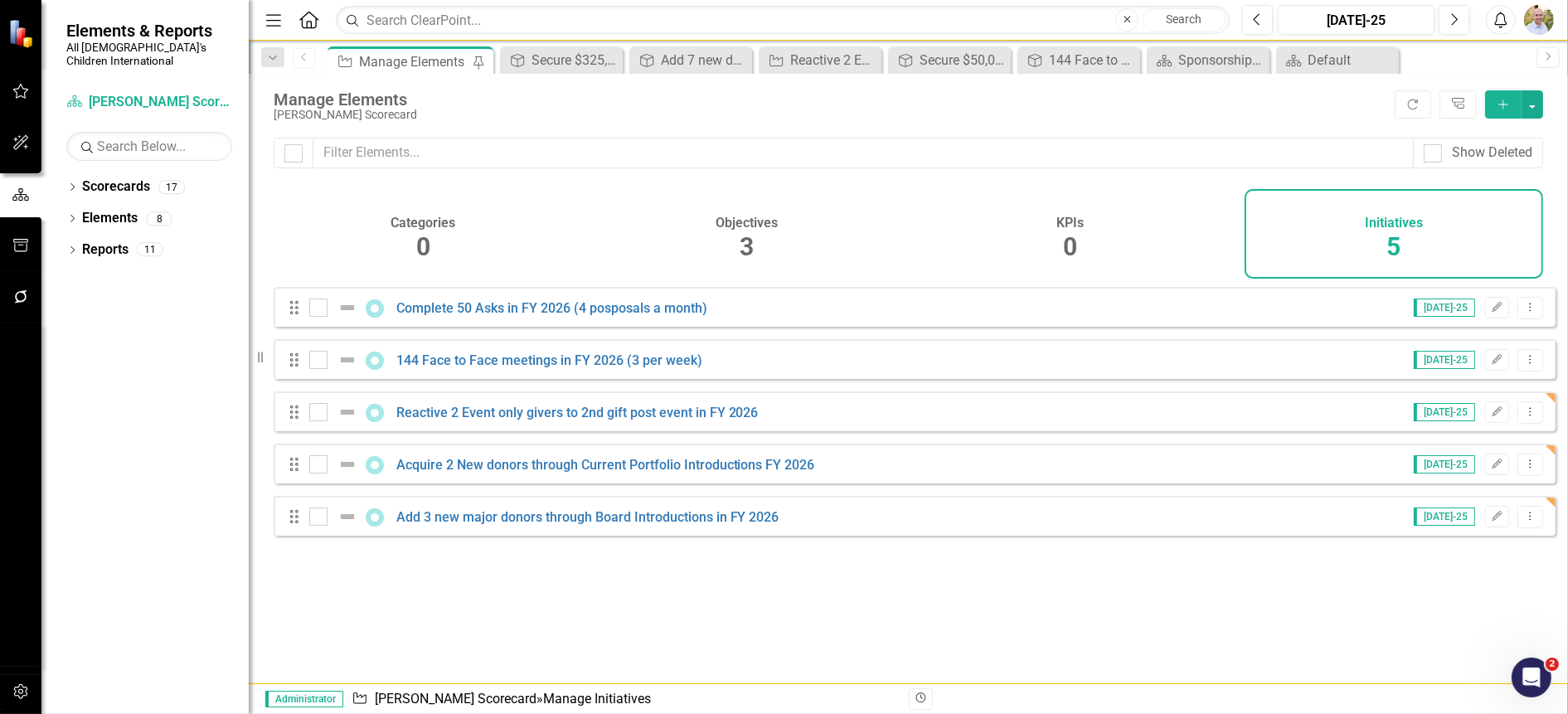
click at [737, 224] on h4 "Objectives" at bounding box center [747, 223] width 63 height 15
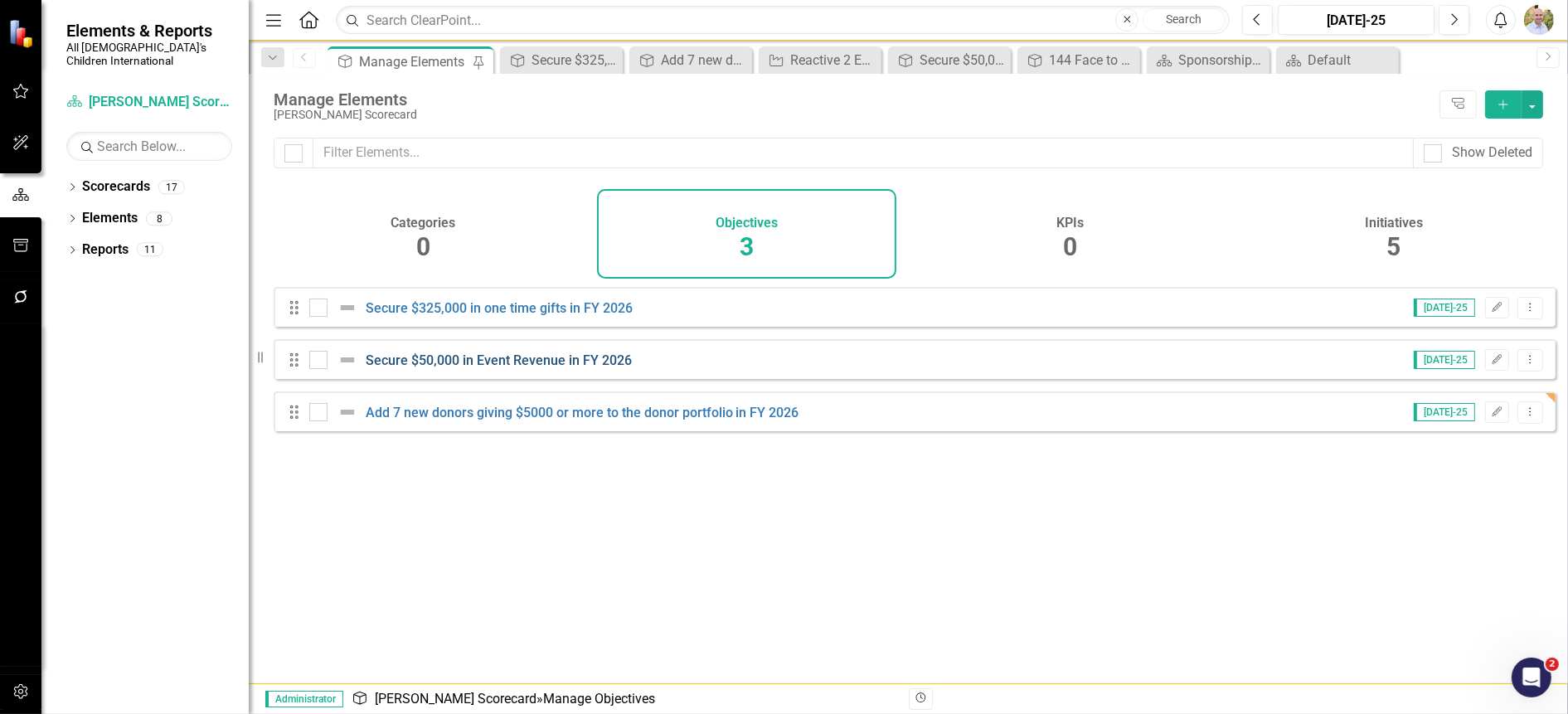
click at [462, 368] on link "Secure $50,000 in Event Revenue in FY 2026" at bounding box center [498, 360] width 266 height 16
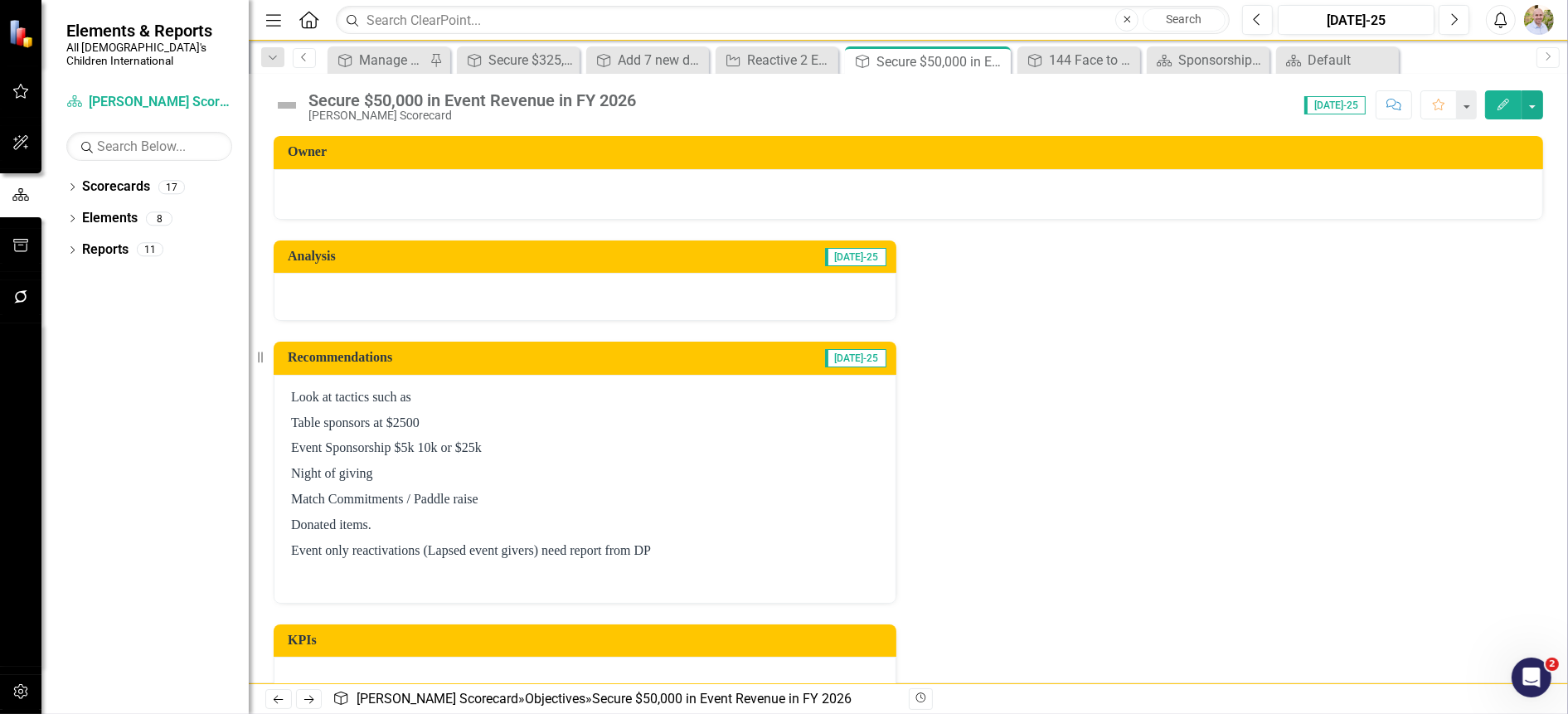
click at [308, 62] on link "Previous" at bounding box center [304, 58] width 23 height 20
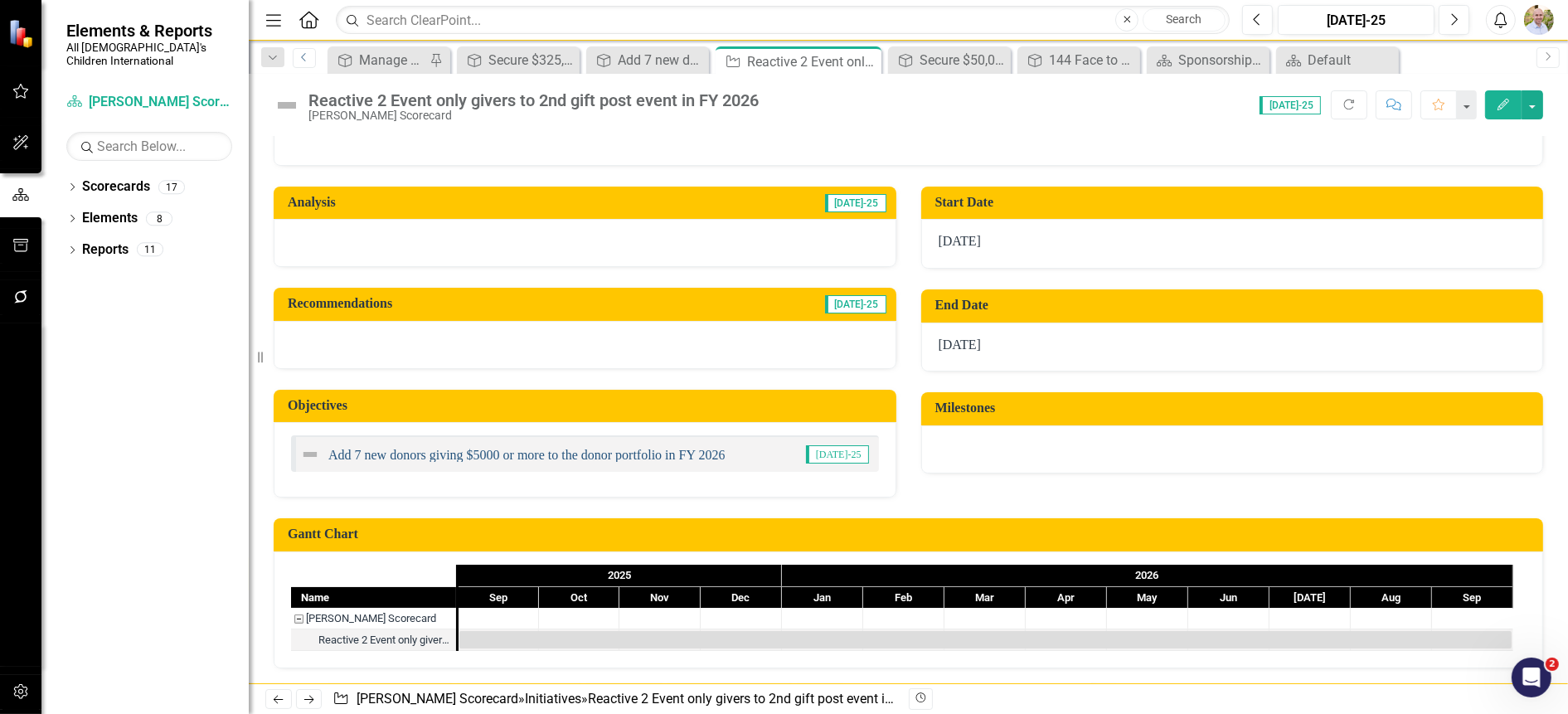
scroll to position [56, 0]
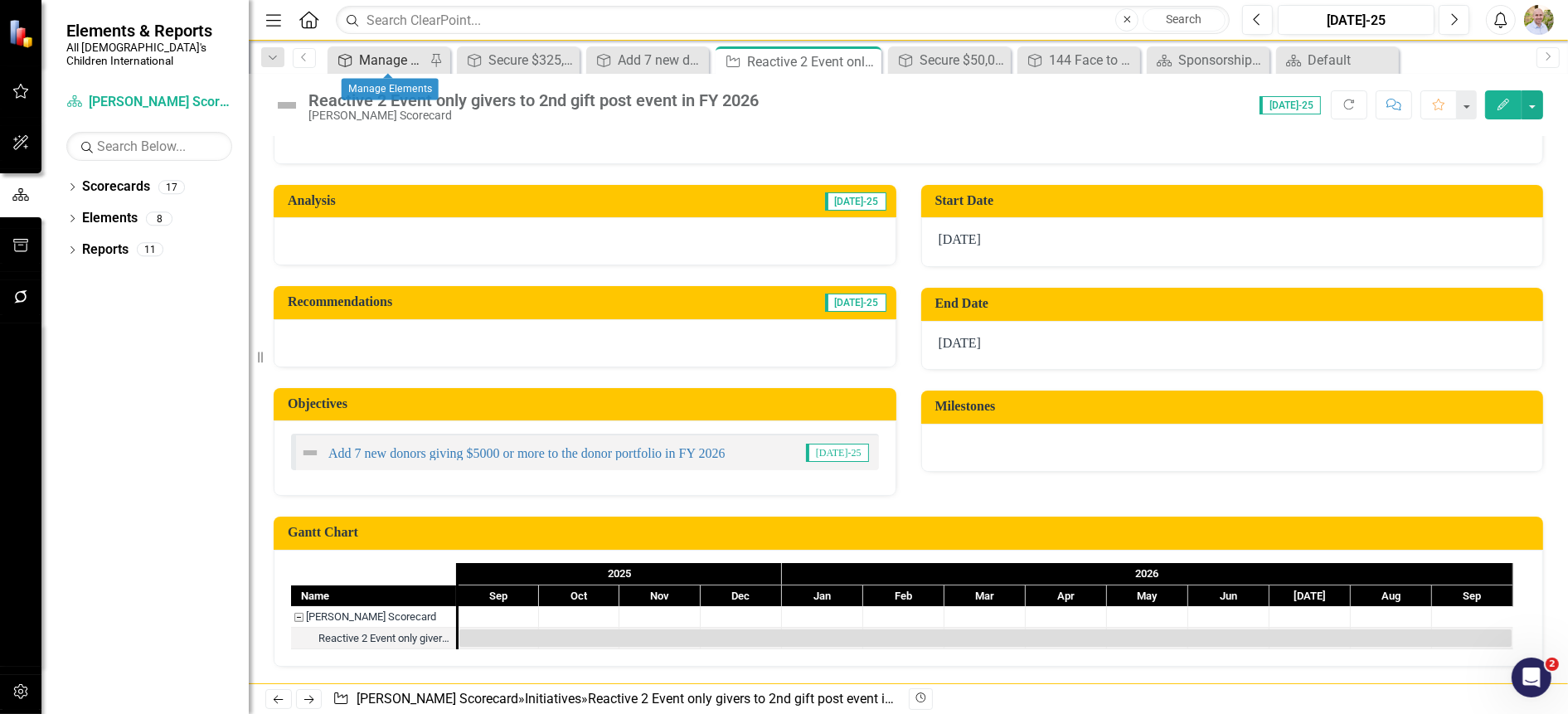
click at [381, 60] on div "Manage Elements" at bounding box center [393, 60] width 67 height 21
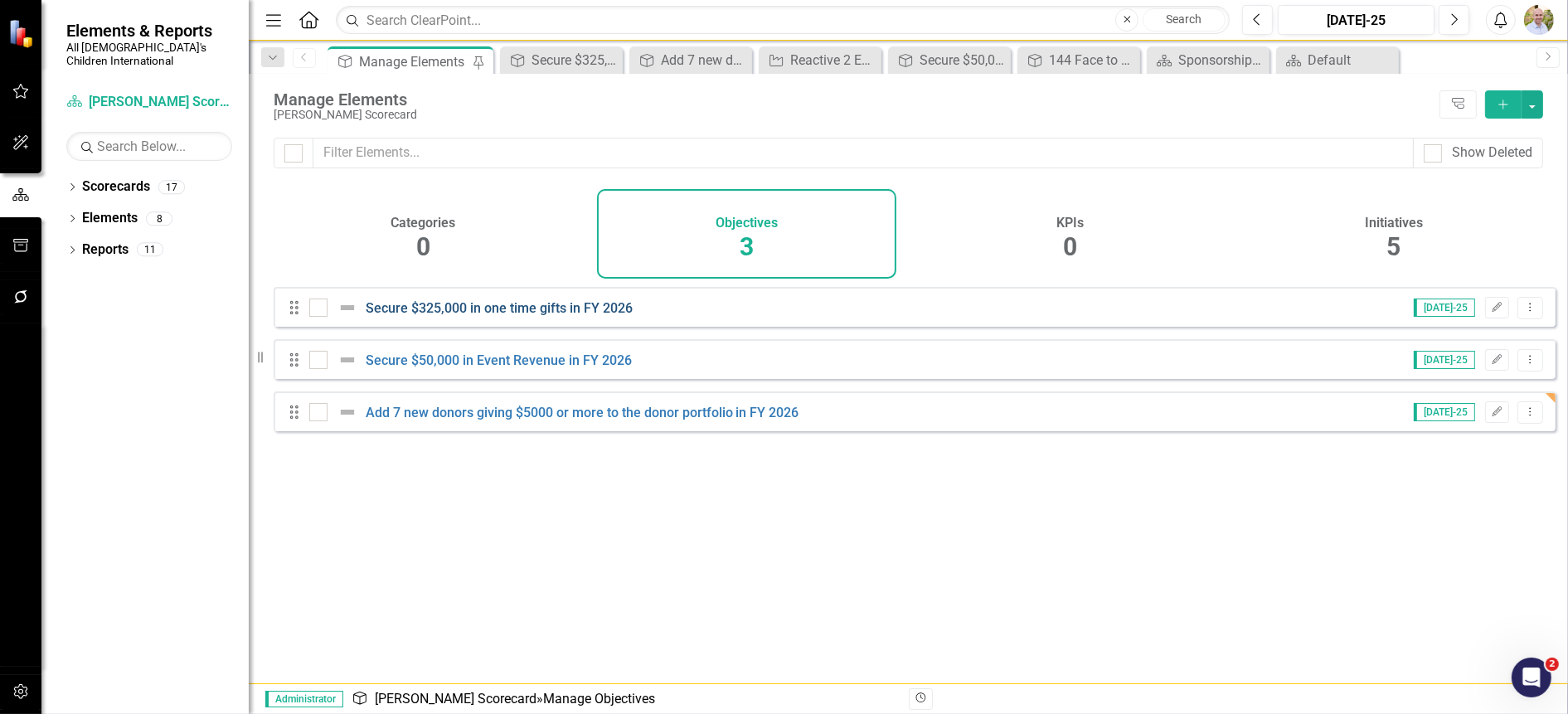
click at [452, 316] on link "Secure $325,000 in one time gifts in FY 2026" at bounding box center [499, 307] width 267 height 16
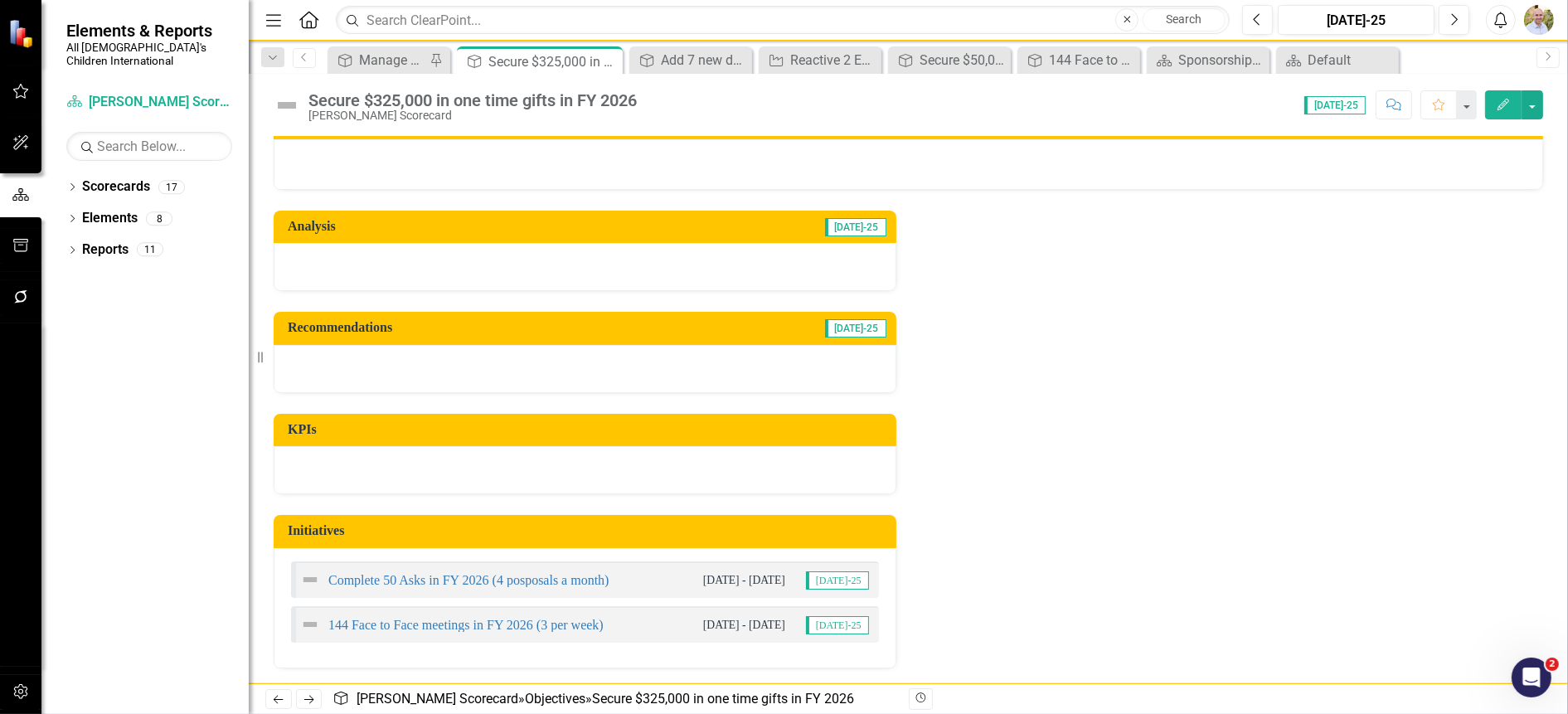
scroll to position [31, 0]
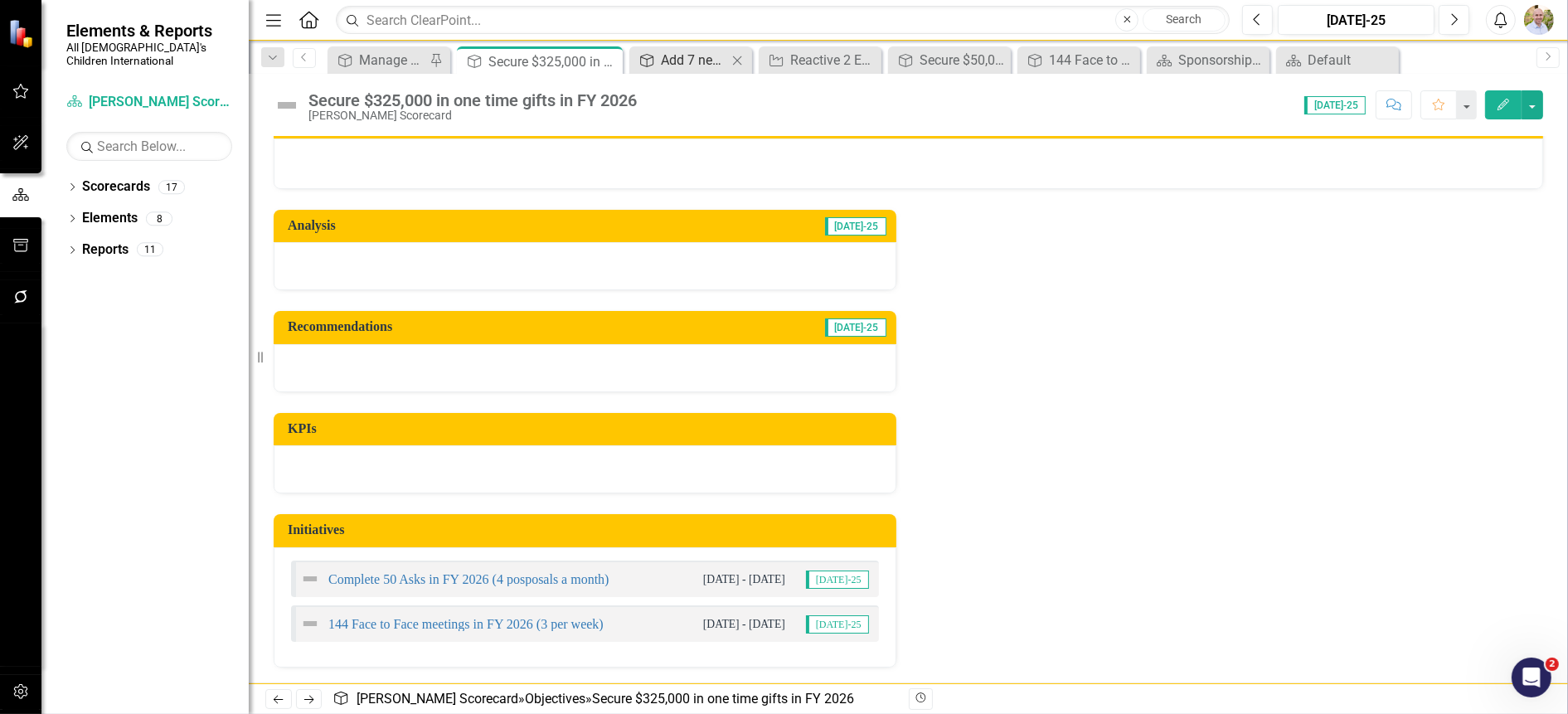
click at [669, 67] on div "Add 7 new donors giving $5000 or more to the donor portfolio in FY 2026" at bounding box center [694, 60] width 67 height 21
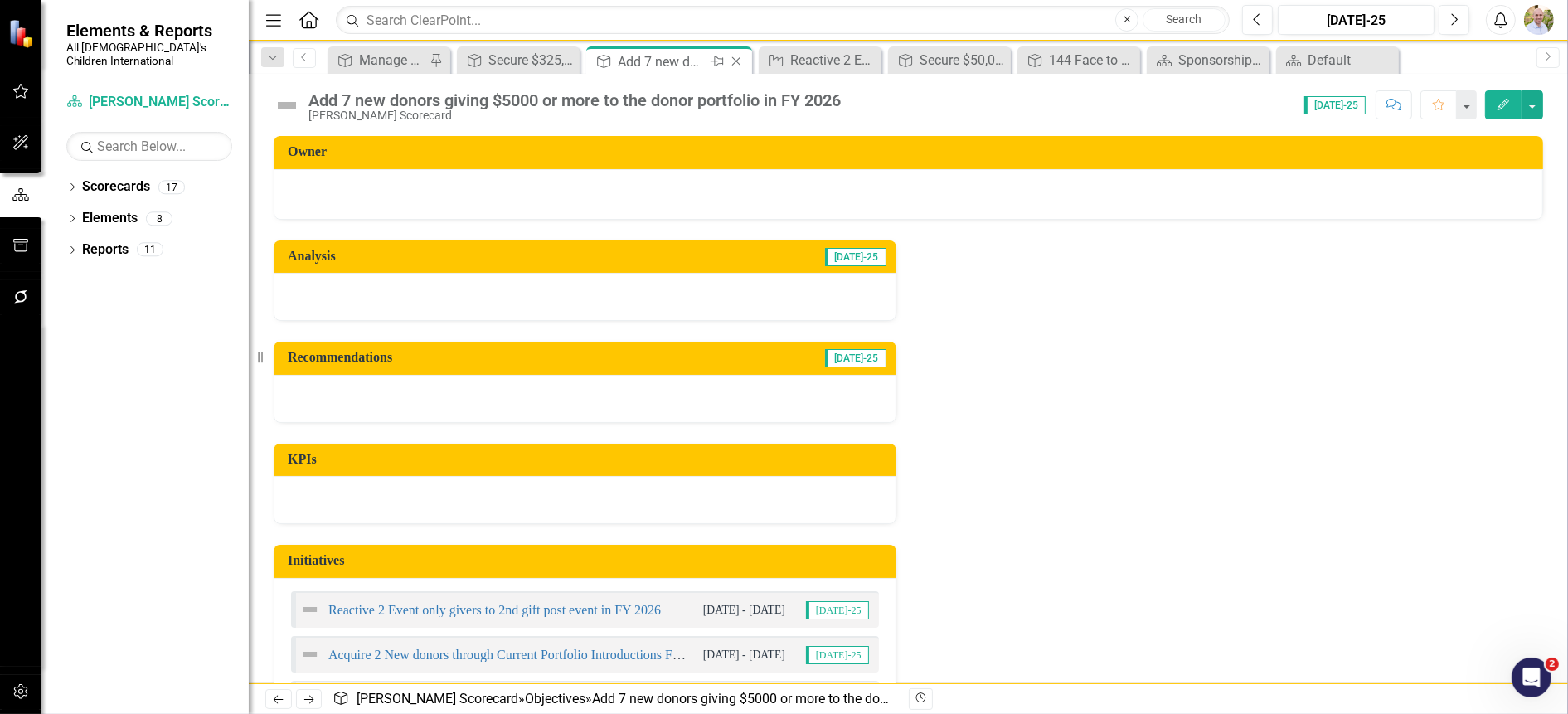
click at [734, 60] on icon "Close" at bounding box center [736, 62] width 17 height 13
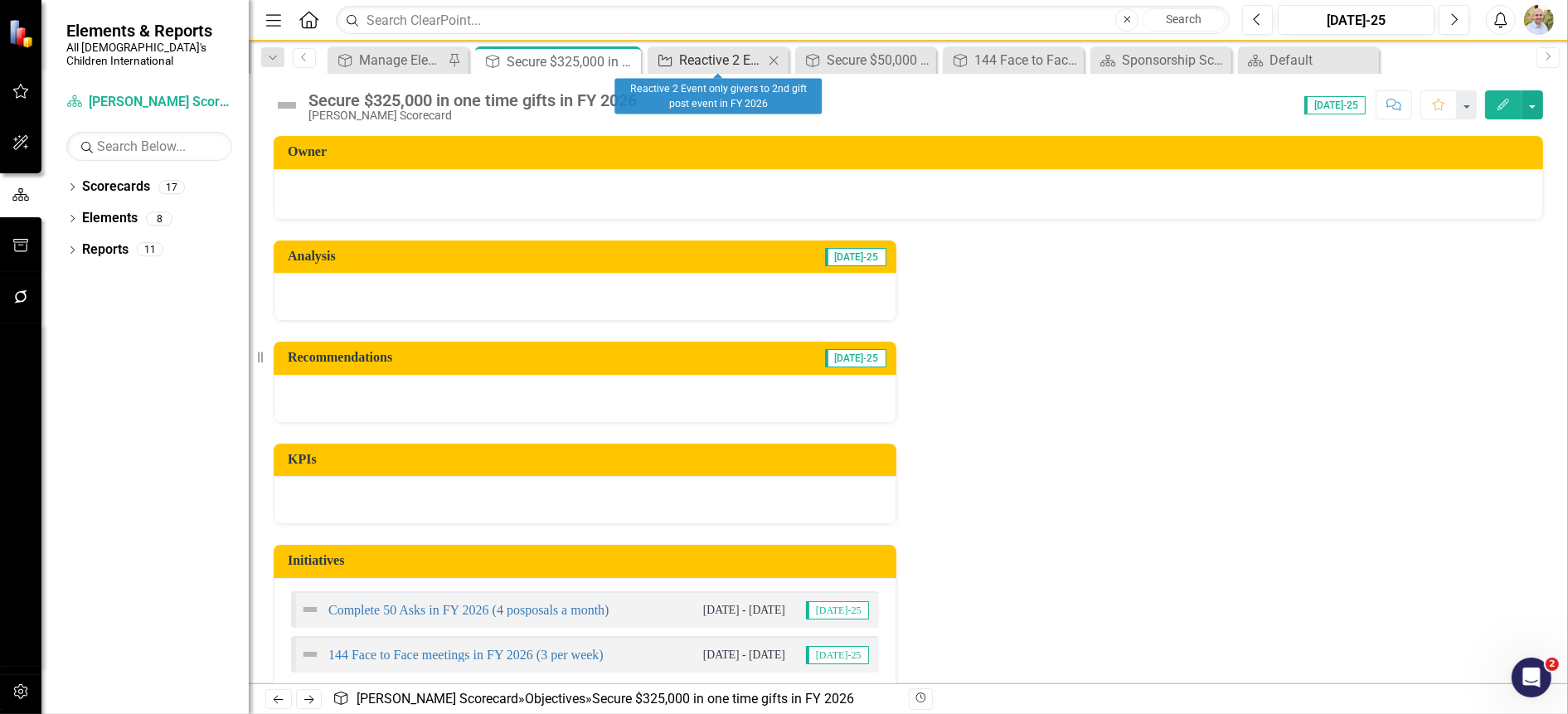
click at [741, 58] on div "Reactive 2 Event only givers to 2nd gift post event in FY 2026" at bounding box center [721, 60] width 84 height 21
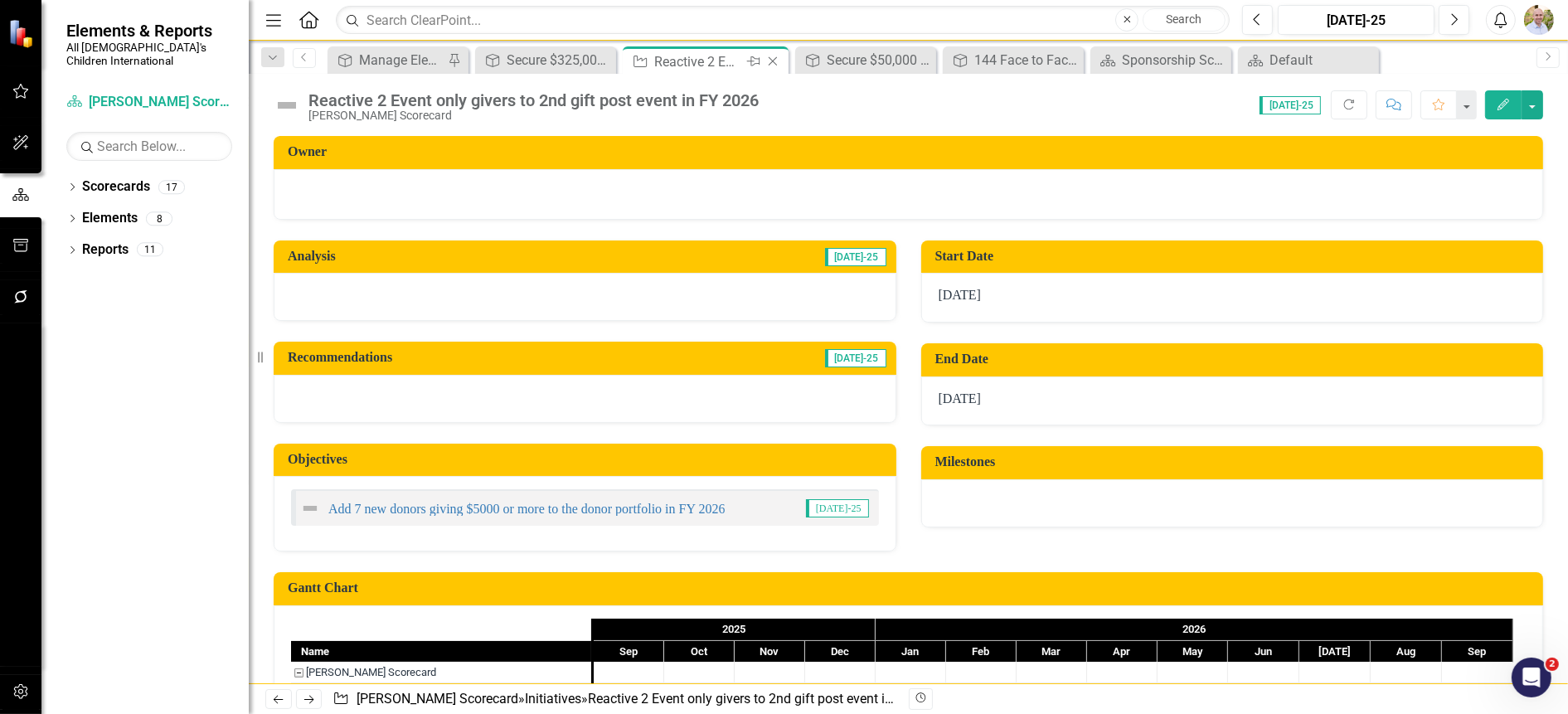
click at [774, 57] on icon "Close" at bounding box center [773, 62] width 17 height 13
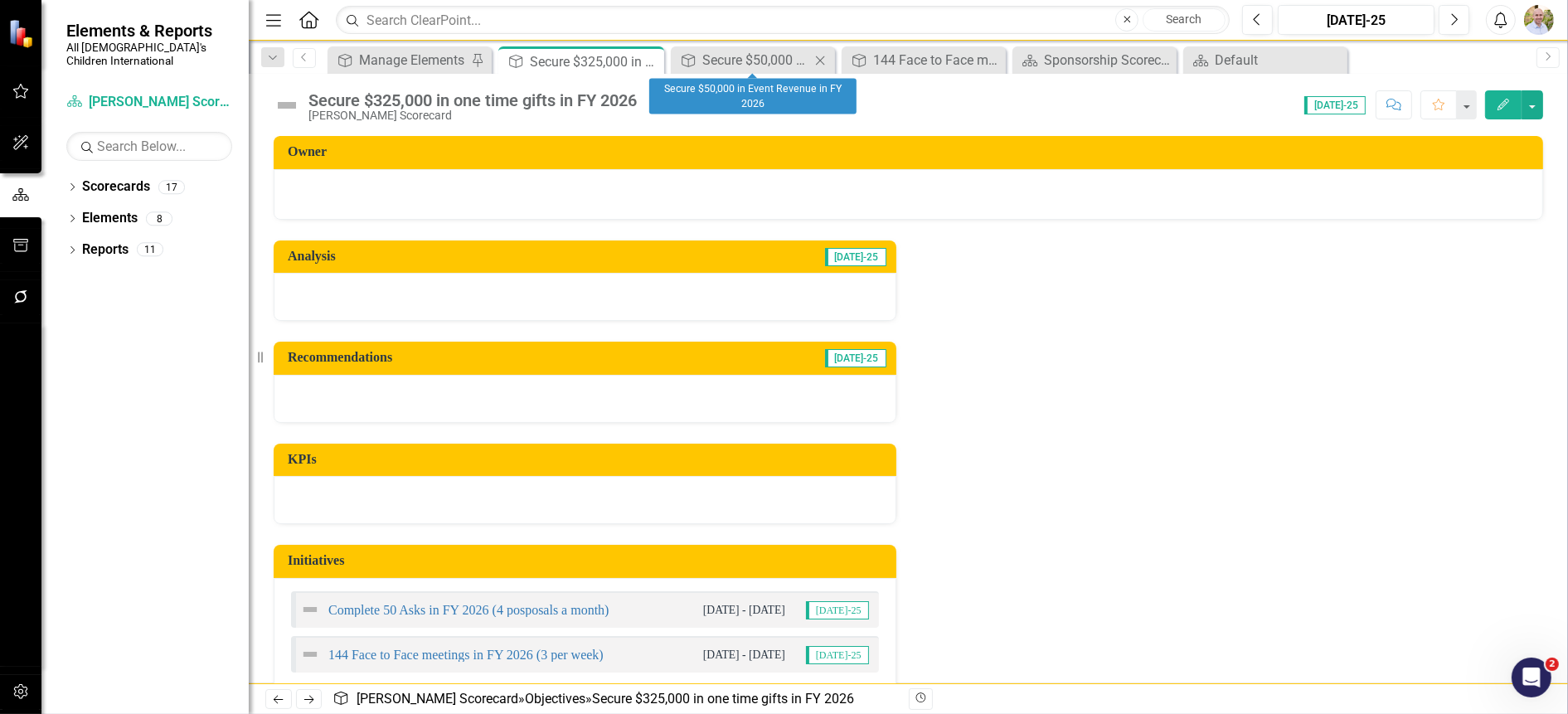
click at [818, 57] on icon "Close" at bounding box center [820, 61] width 17 height 13
click at [824, 59] on icon at bounding box center [824, 60] width 9 height 9
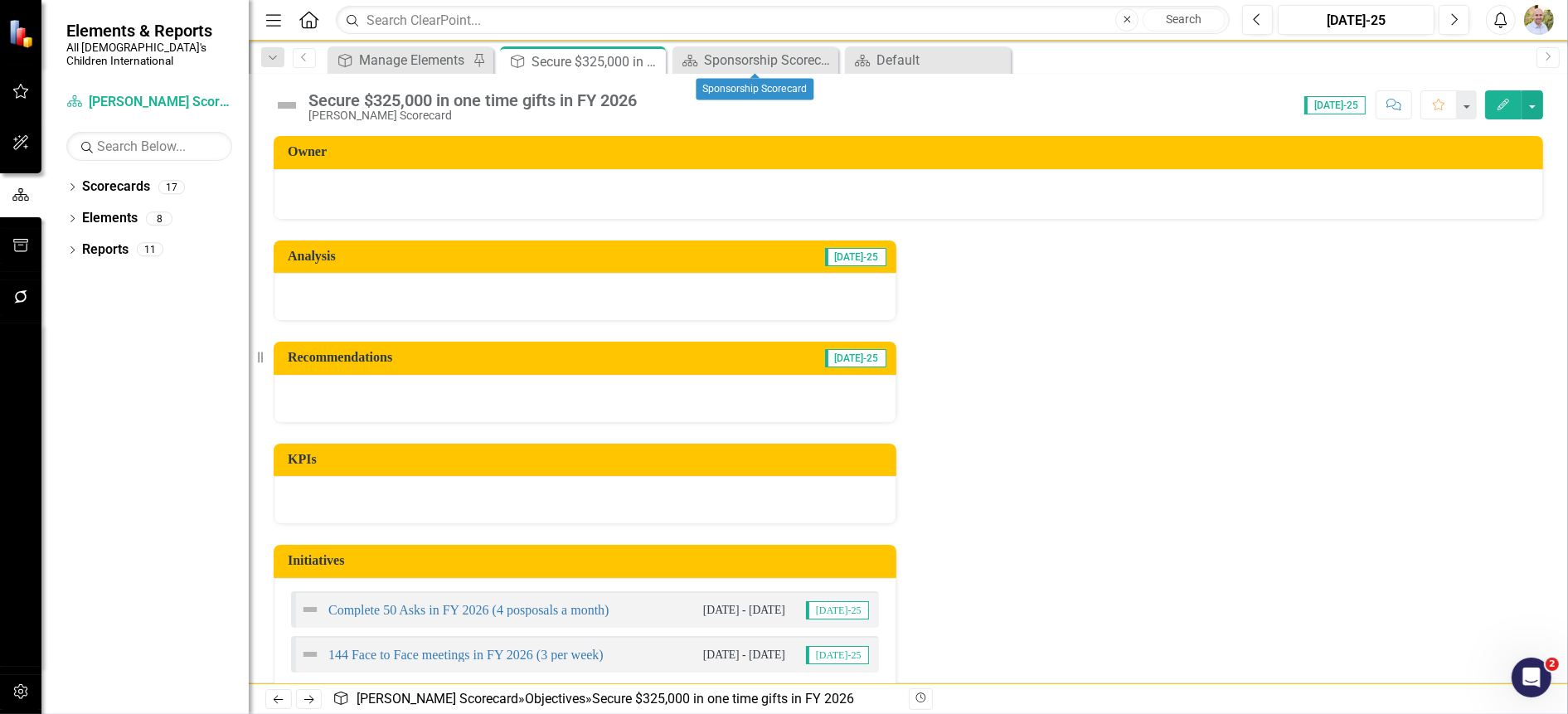
click at [0, 0] on icon at bounding box center [0, 0] width 0 height 0
click at [771, 65] on div "Objective Manage Elements Pin Objective Secure $325,000 in one time gifts in FY…" at bounding box center [926, 60] width 1204 height 27
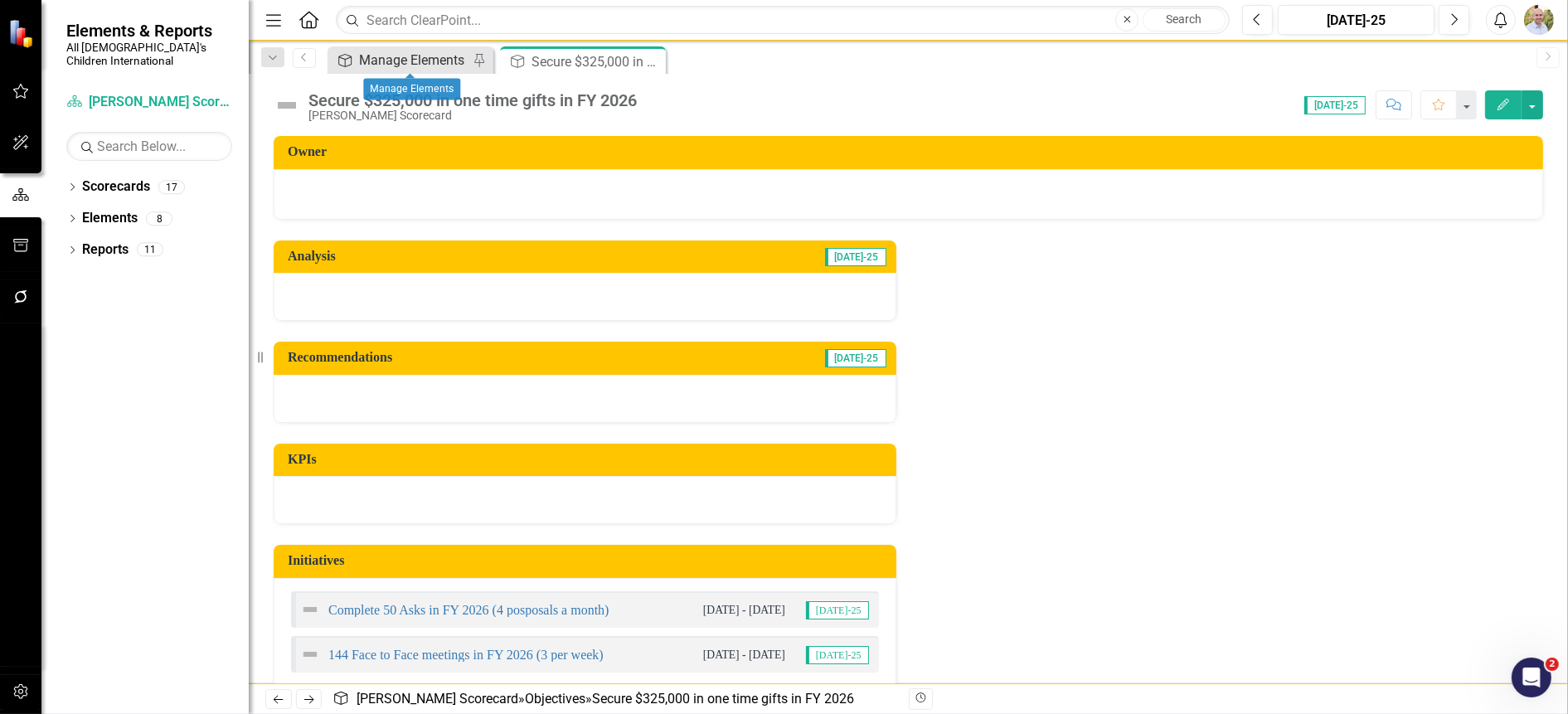
click at [351, 70] on div "Objective" at bounding box center [342, 60] width 21 height 21
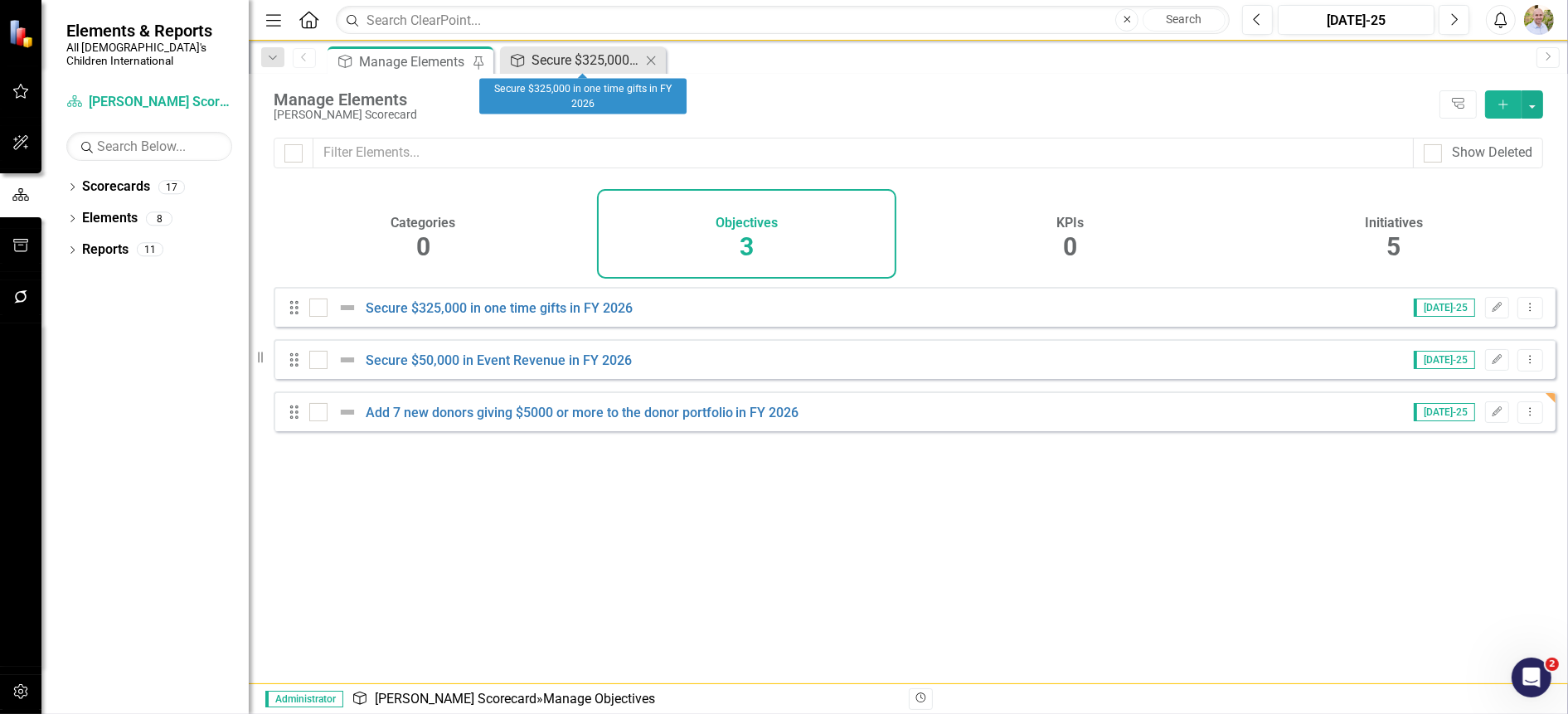
click at [597, 60] on div "Secure $325,000 in one time gifts in FY 2026" at bounding box center [586, 60] width 109 height 21
